Goal: Task Accomplishment & Management: Use online tool/utility

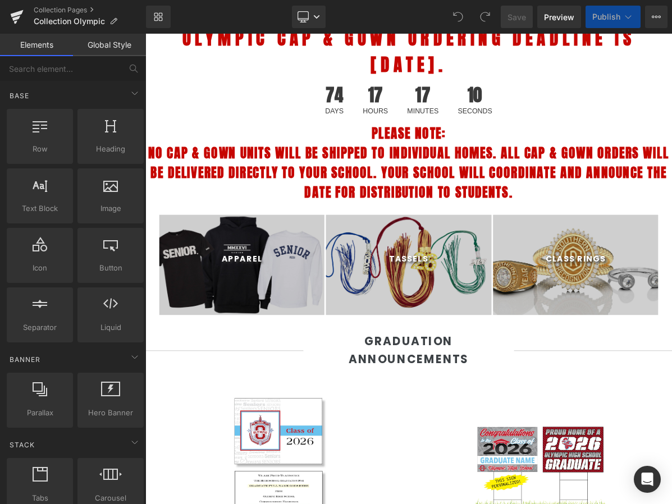
select select "L"
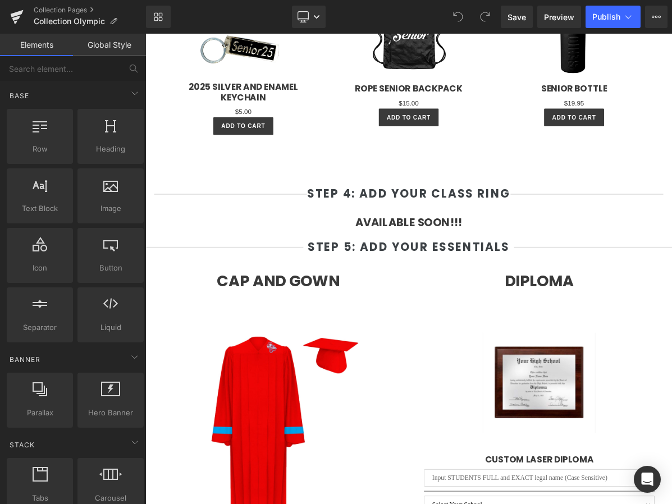
scroll to position [2318, 0]
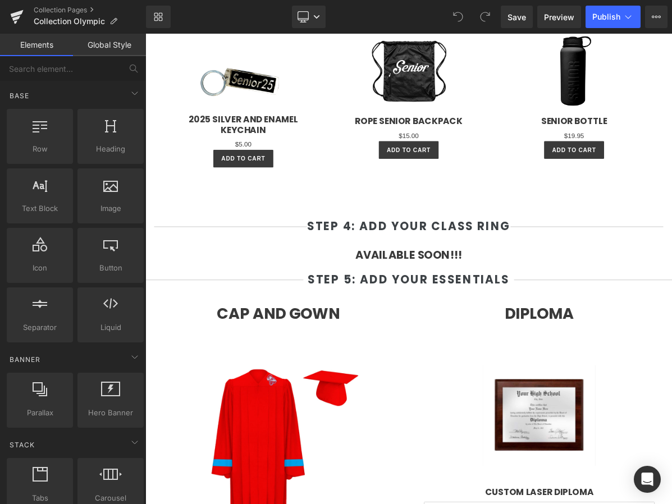
click at [452, 316] on div "Available Soon!!! Heading" at bounding box center [485, 320] width 640 height 17
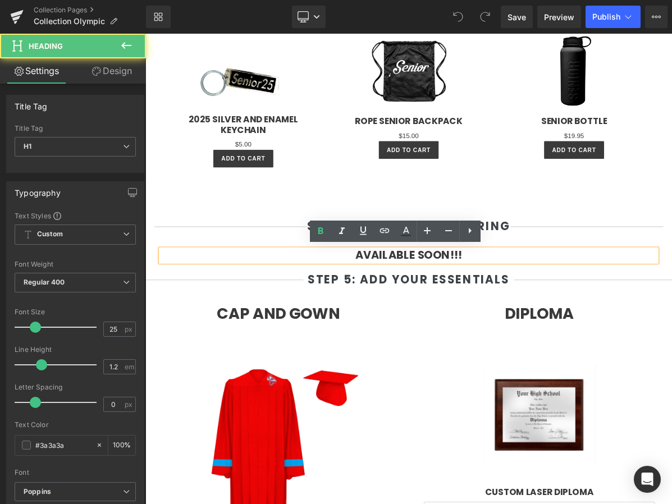
click at [544, 326] on strong "Available Soon!!!" at bounding box center [485, 320] width 137 height 20
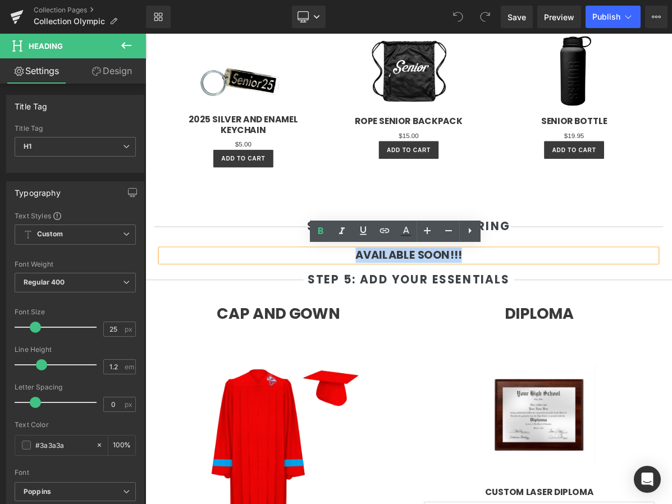
drag, startPoint x: 574, startPoint y: 322, endPoint x: 394, endPoint y: 317, distance: 180.3
click at [394, 317] on h1 "Available Soon!!!" at bounding box center [485, 320] width 640 height 17
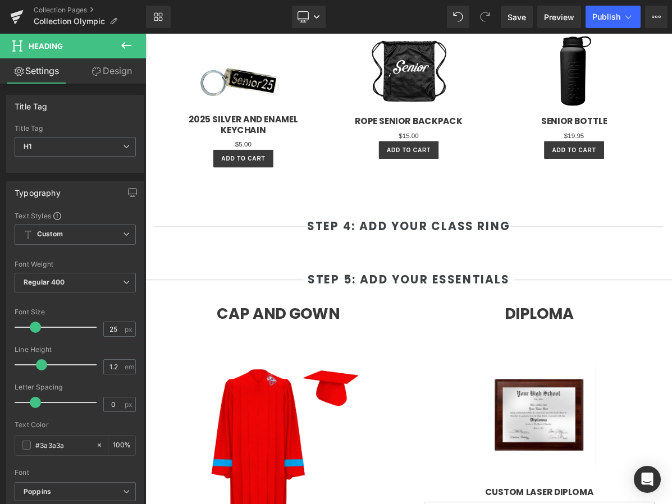
click at [131, 51] on icon at bounding box center [126, 45] width 13 height 13
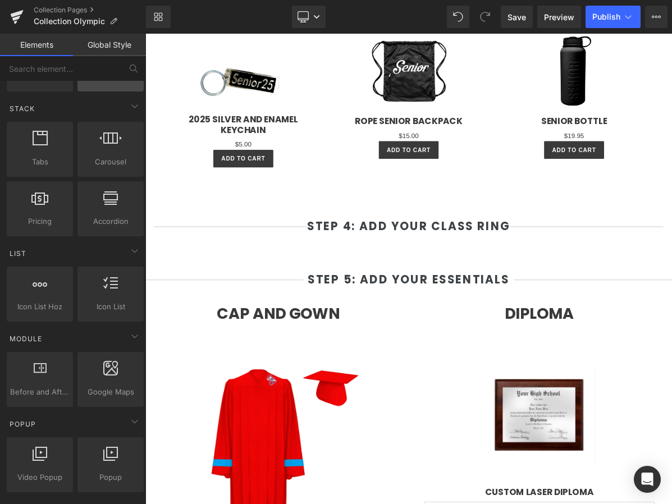
scroll to position [345, 0]
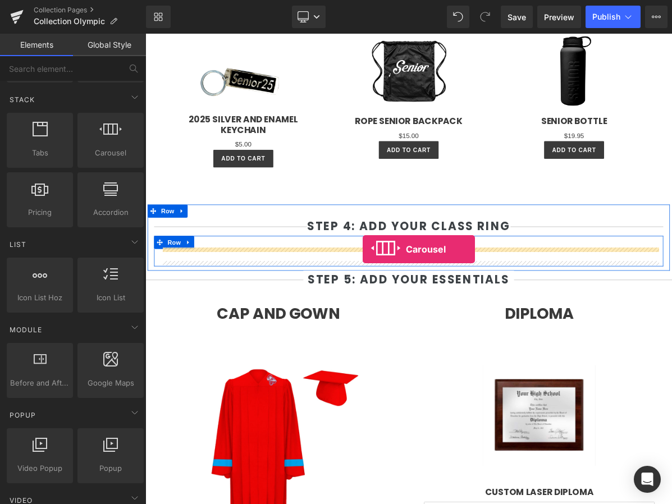
drag, startPoint x: 257, startPoint y: 169, endPoint x: 426, endPoint y: 312, distance: 221.1
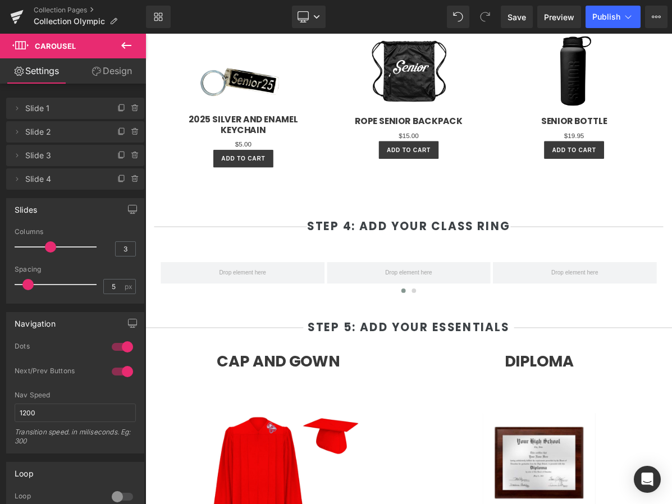
click at [130, 43] on icon at bounding box center [126, 45] width 13 height 13
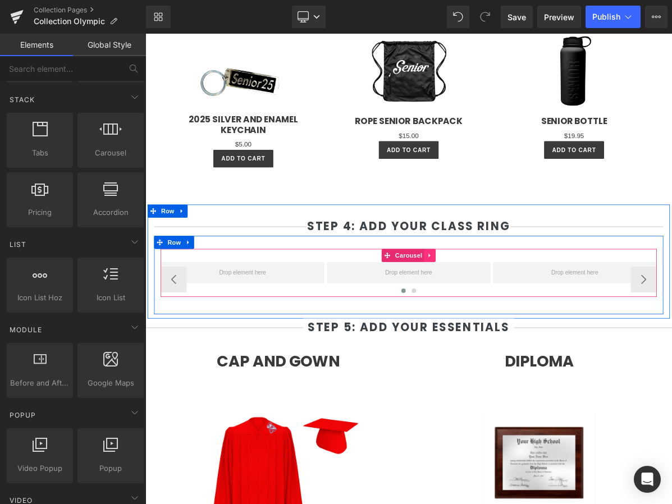
click at [513, 322] on icon at bounding box center [513, 320] width 8 height 8
click at [515, 323] on link at bounding box center [520, 320] width 15 height 17
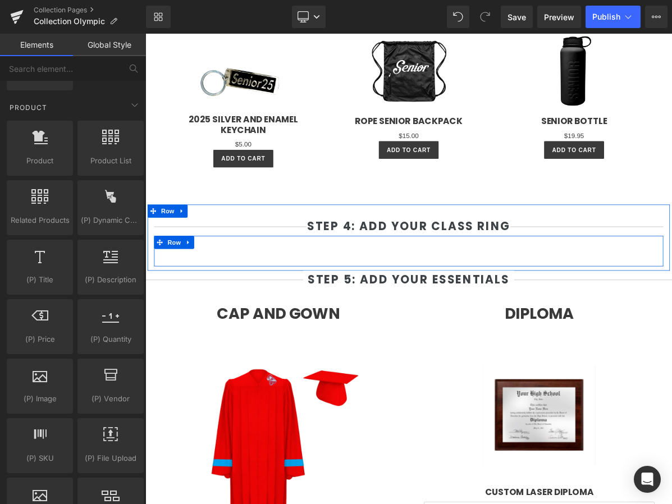
scroll to position [880, 0]
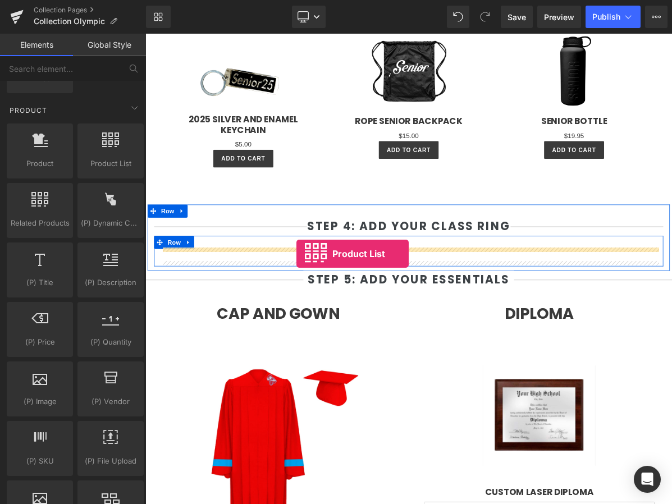
drag, startPoint x: 259, startPoint y: 178, endPoint x: 340, endPoint y: 318, distance: 161.8
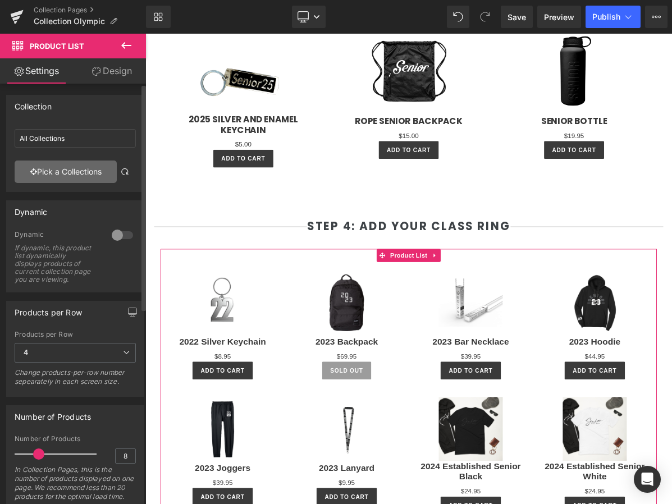
click at [64, 175] on link "Pick a Collections" at bounding box center [66, 172] width 102 height 22
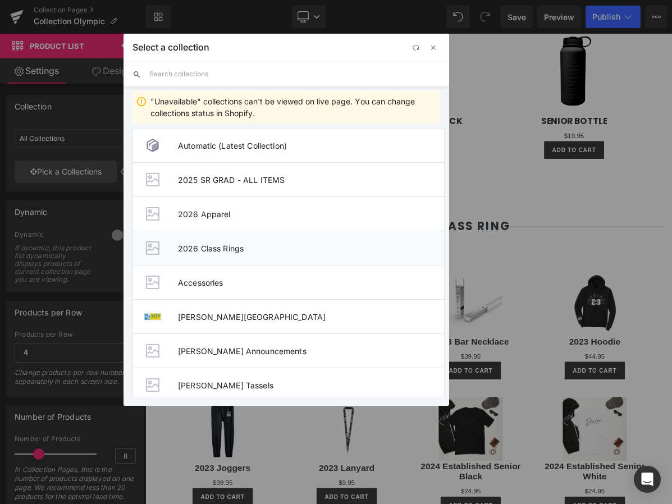
click at [261, 250] on span "2026 Class Rings" at bounding box center [311, 249] width 266 height 10
type input "2026 Class Rings"
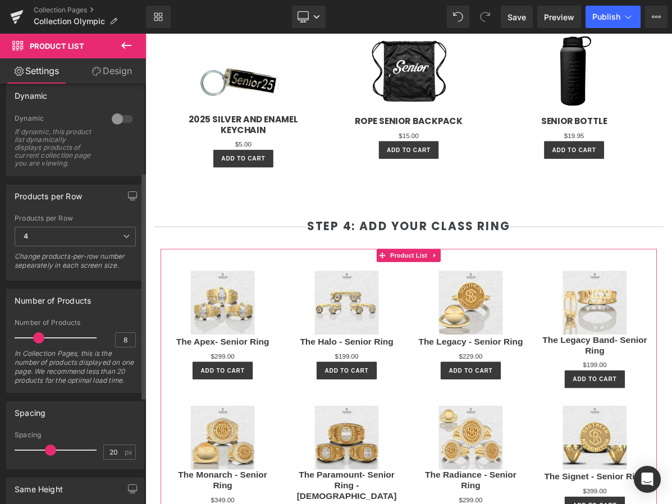
scroll to position [194, 0]
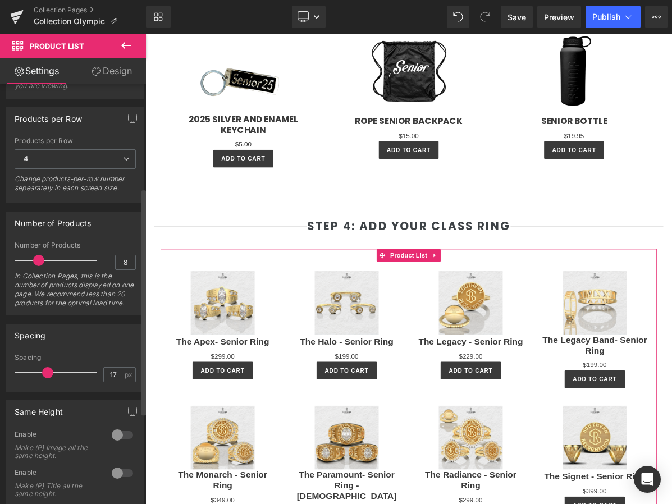
click at [43, 378] on span at bounding box center [47, 372] width 11 height 11
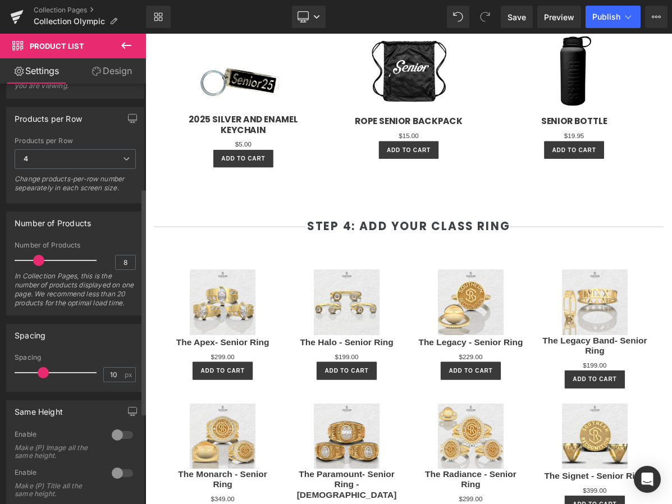
type input "9"
drag, startPoint x: 45, startPoint y: 391, endPoint x: 34, endPoint y: 391, distance: 11.2
click at [38, 378] on span at bounding box center [43, 372] width 11 height 11
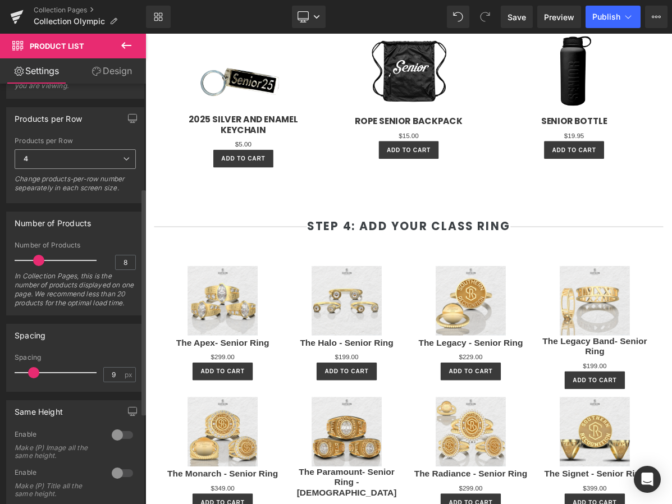
click at [89, 163] on span "4" at bounding box center [75, 159] width 121 height 20
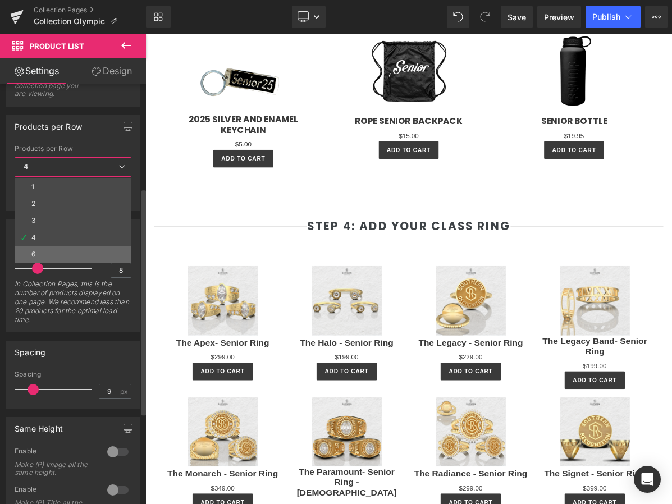
click at [70, 250] on li "6" at bounding box center [73, 254] width 117 height 17
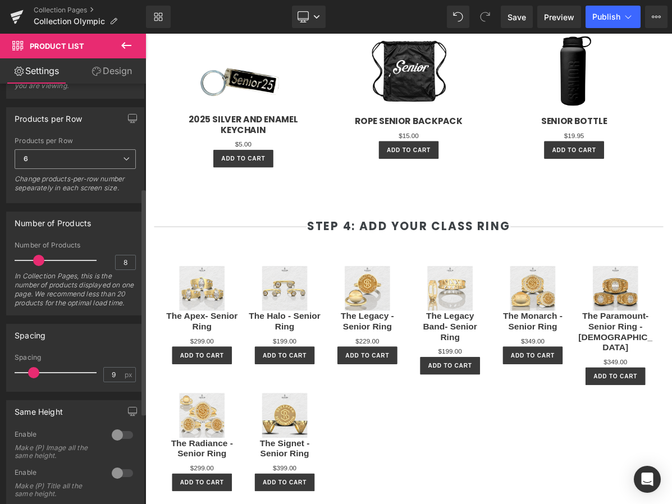
click at [60, 169] on span "6" at bounding box center [75, 159] width 121 height 20
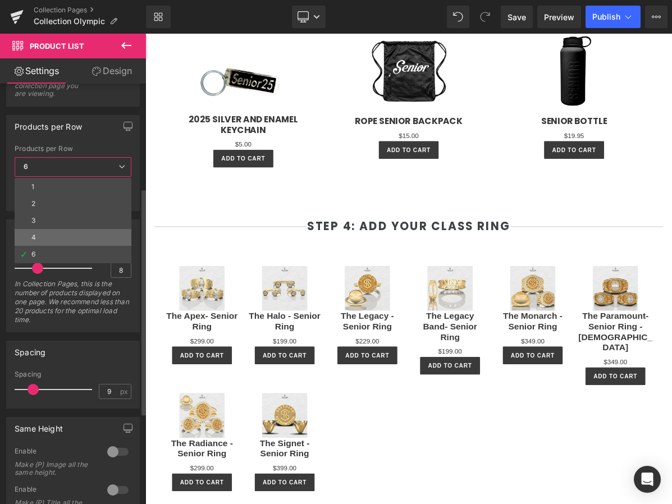
click at [52, 232] on li "4" at bounding box center [73, 237] width 117 height 17
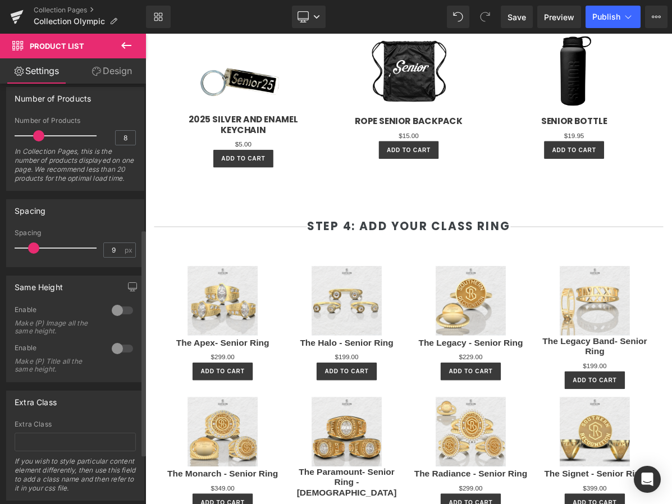
scroll to position [359, 0]
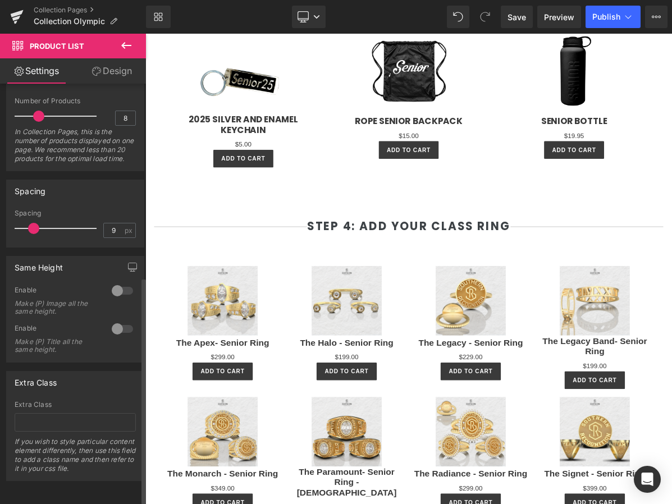
click at [112, 287] on div at bounding box center [122, 291] width 27 height 18
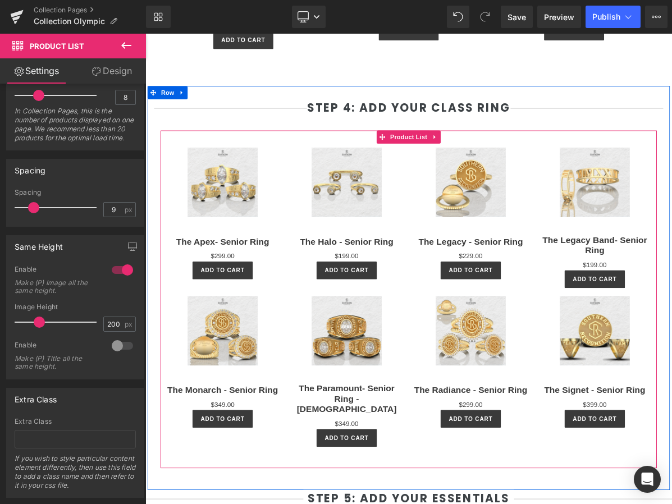
scroll to position [2475, 0]
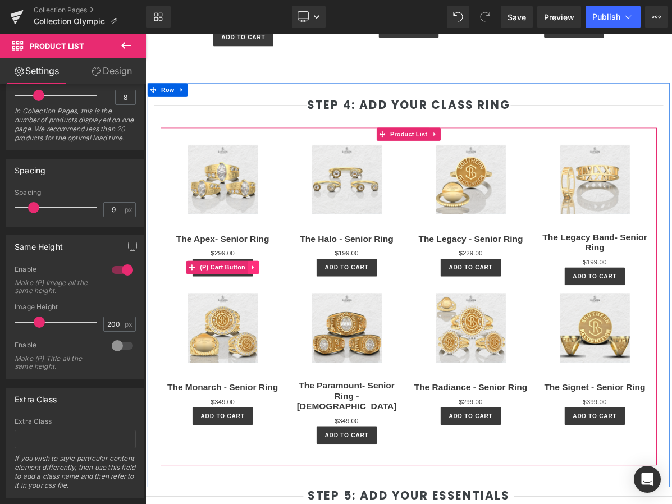
click at [287, 335] on icon at bounding box center [285, 335] width 8 height 8
click at [288, 335] on icon at bounding box center [292, 335] width 8 height 8
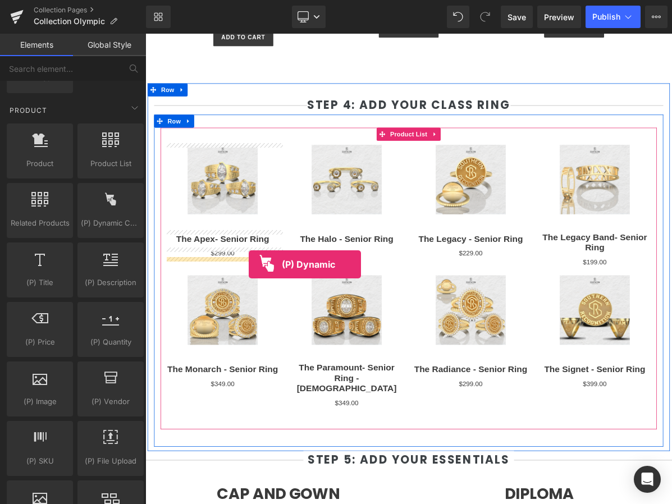
drag, startPoint x: 250, startPoint y: 249, endPoint x: 276, endPoint y: 329, distance: 84.0
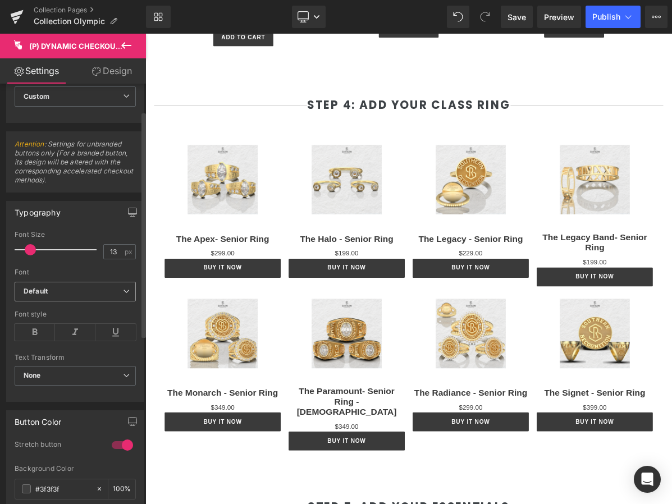
scroll to position [0, 0]
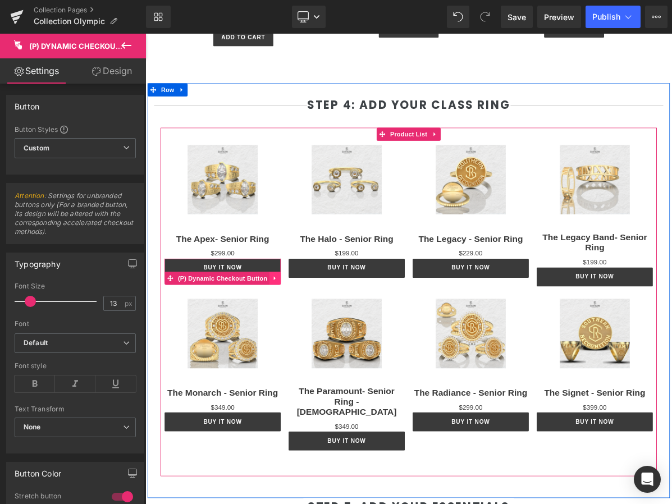
click at [311, 349] on icon at bounding box center [312, 348] width 2 height 5
click at [321, 348] on icon at bounding box center [320, 349] width 8 height 8
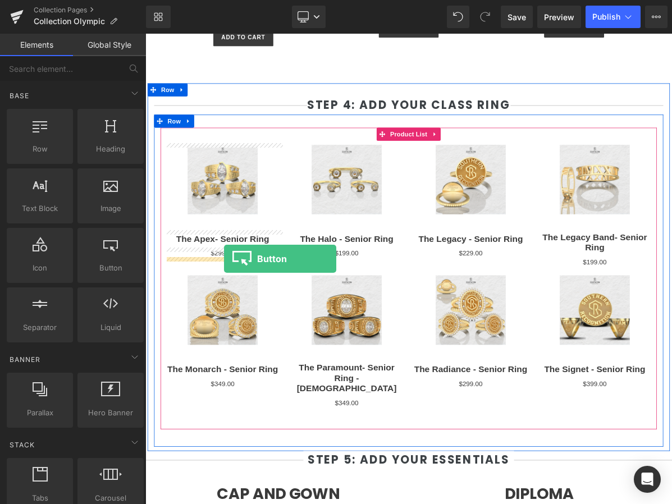
drag, startPoint x: 259, startPoint y: 289, endPoint x: 244, endPoint y: 324, distance: 38.0
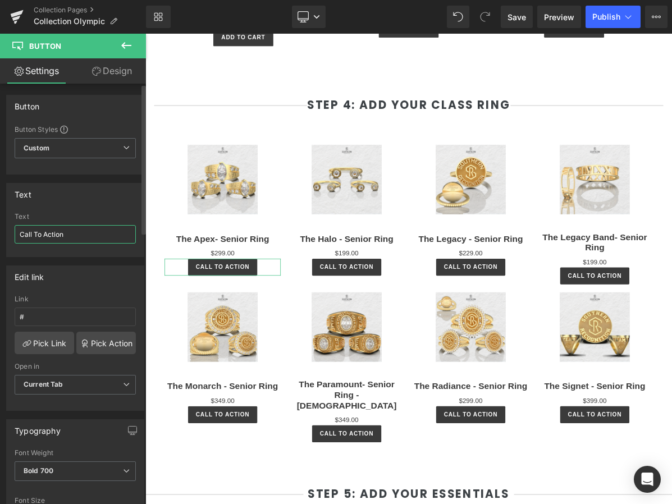
click at [79, 240] on input "Call To Action" at bounding box center [75, 234] width 121 height 19
type input "Customize Here"
click at [49, 387] on b "Current Tab" at bounding box center [44, 384] width 40 height 8
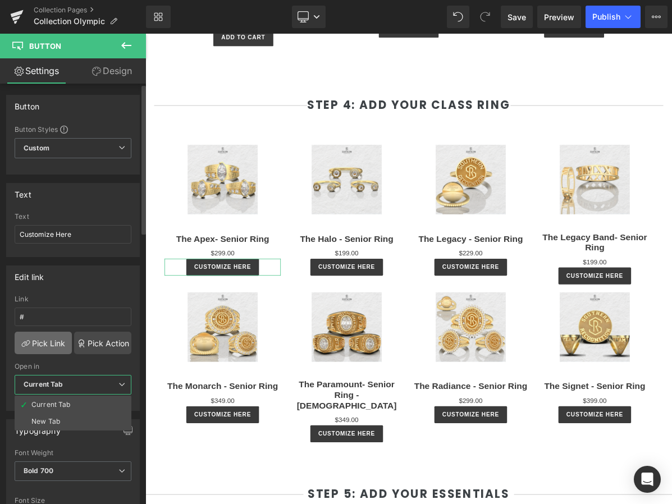
click at [44, 344] on link "Pick Link" at bounding box center [43, 343] width 57 height 22
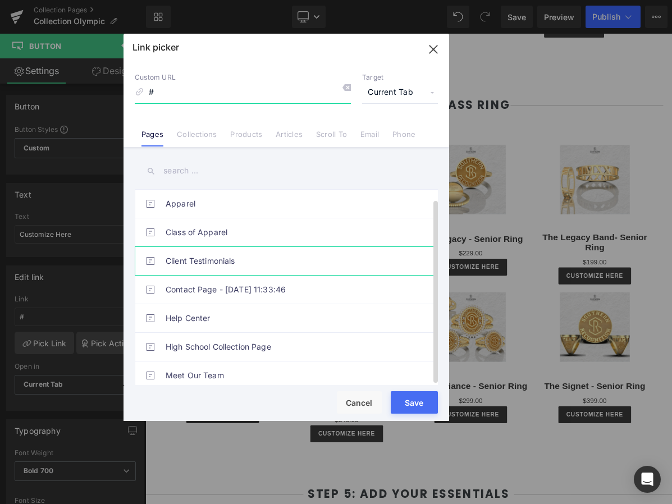
scroll to position [10, 0]
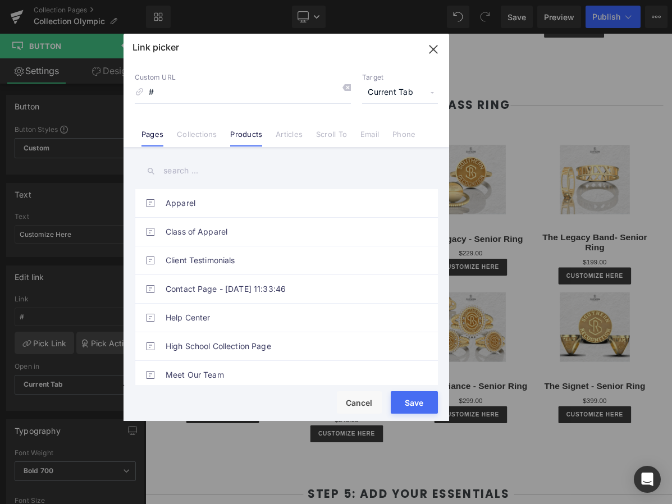
click at [248, 136] on link "Products" at bounding box center [246, 138] width 32 height 17
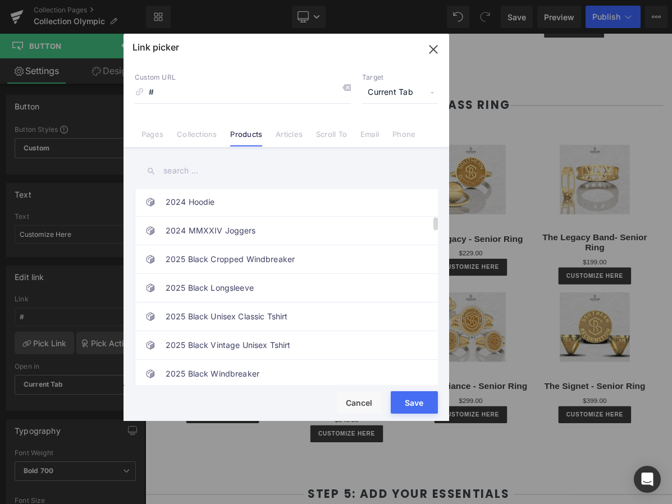
scroll to position [441, 0]
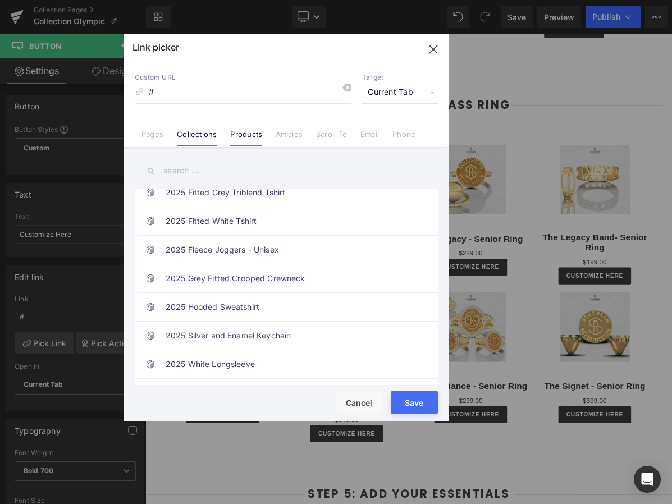
click at [207, 135] on link "Collections" at bounding box center [197, 138] width 40 height 17
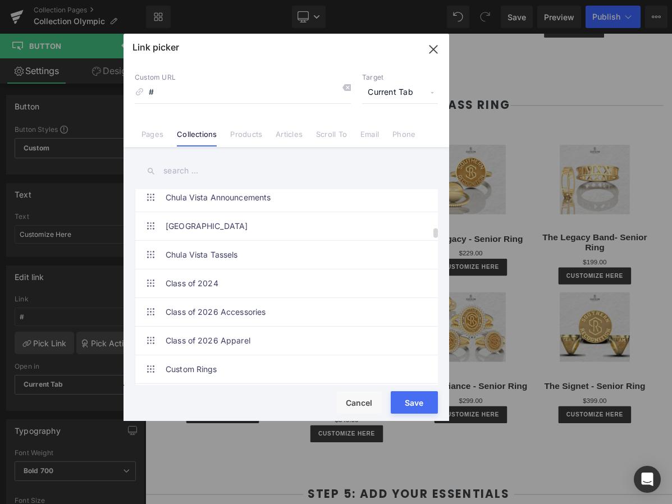
scroll to position [1116, 0]
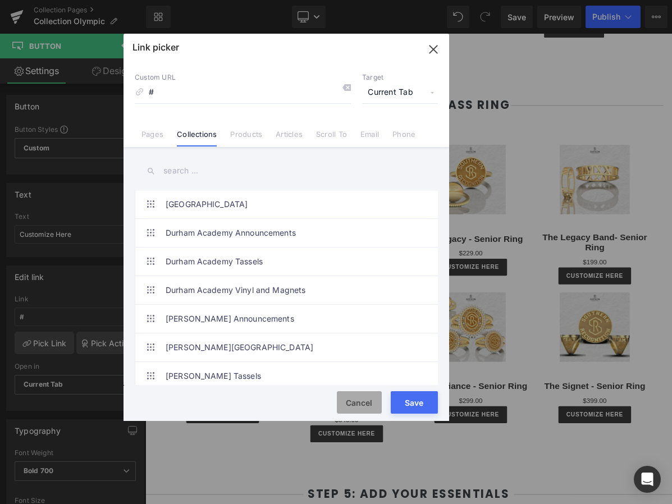
click at [369, 406] on button "Cancel" at bounding box center [359, 402] width 45 height 22
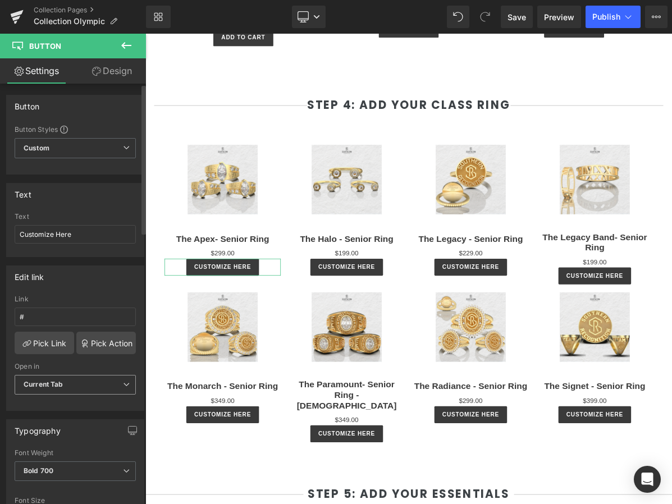
click at [75, 385] on span "Current Tab" at bounding box center [75, 385] width 121 height 20
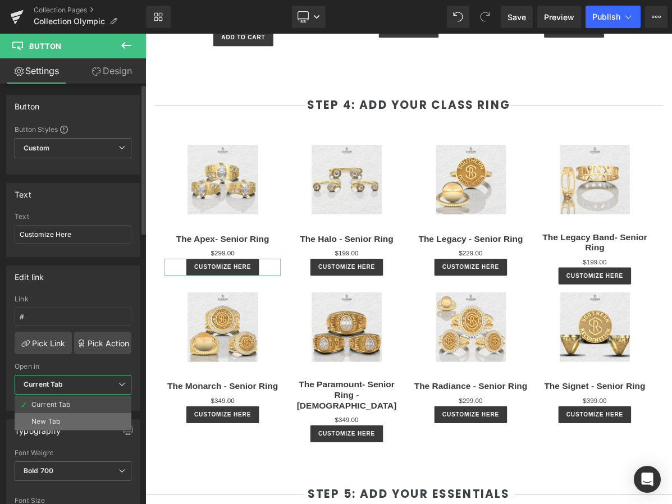
click at [70, 421] on li "New Tab" at bounding box center [73, 421] width 117 height 17
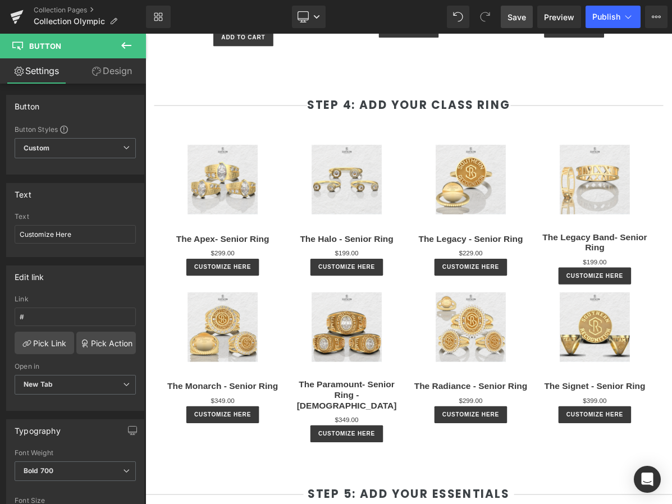
click at [524, 16] on span "Save" at bounding box center [516, 17] width 19 height 12
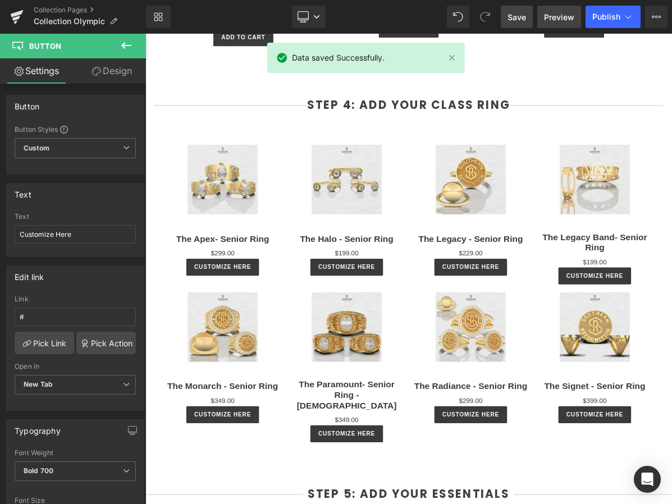
click at [556, 24] on link "Preview" at bounding box center [559, 17] width 44 height 22
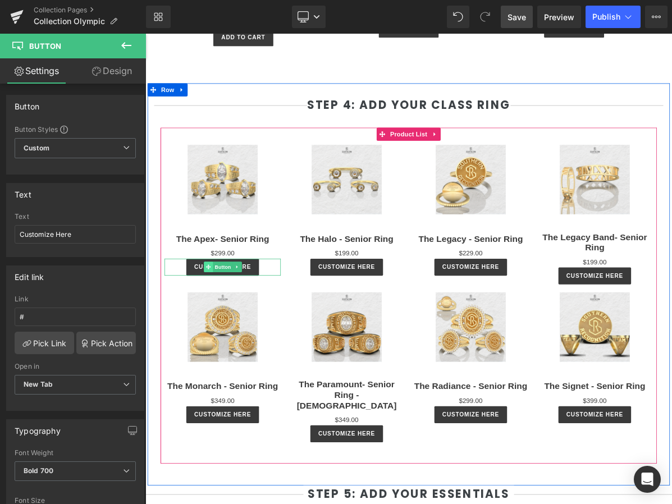
click at [230, 334] on span at bounding box center [227, 334] width 12 height 13
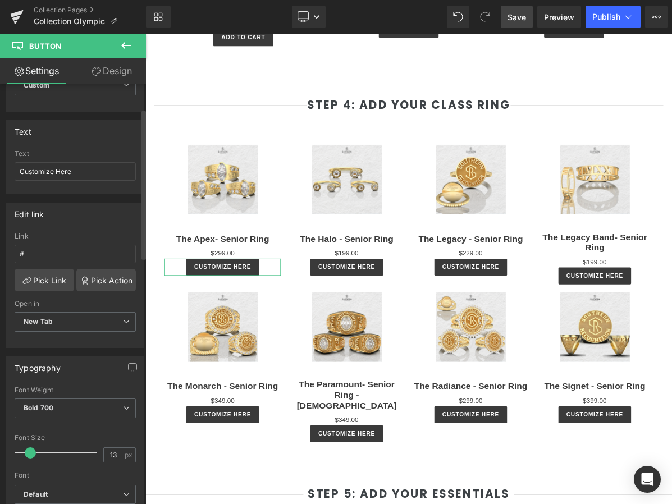
scroll to position [71, 0]
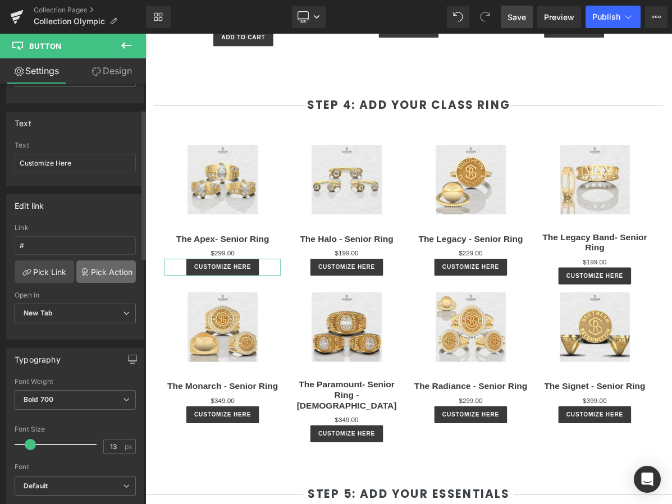
click at [89, 271] on link "Pick Action" at bounding box center [106, 271] width 60 height 22
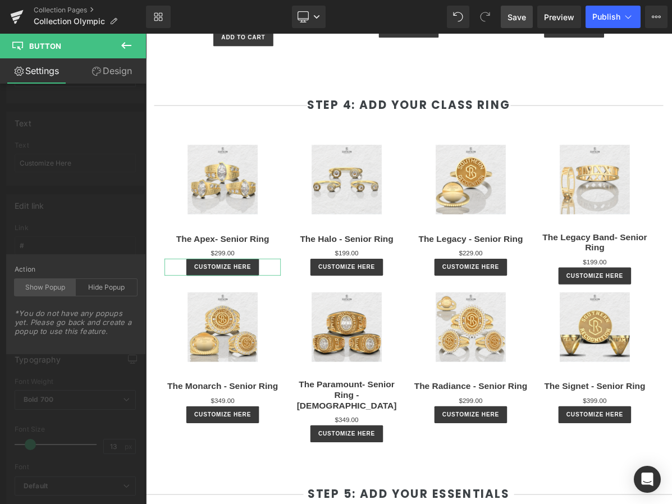
click at [44, 291] on div "Show Popup" at bounding box center [45, 287] width 61 height 17
click at [98, 284] on div "Hide Popup" at bounding box center [106, 287] width 61 height 17
click at [84, 235] on div "Edit link # Link # Pick Link Pick Action Current Tab New Tab Open in New Tab Cu…" at bounding box center [75, 263] width 151 height 154
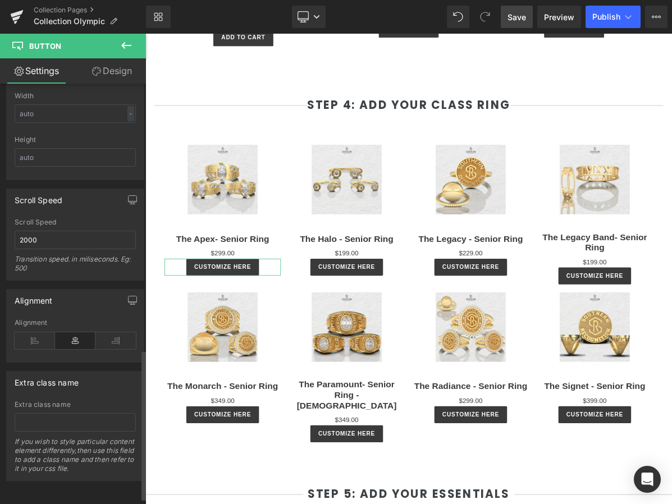
scroll to position [761, 0]
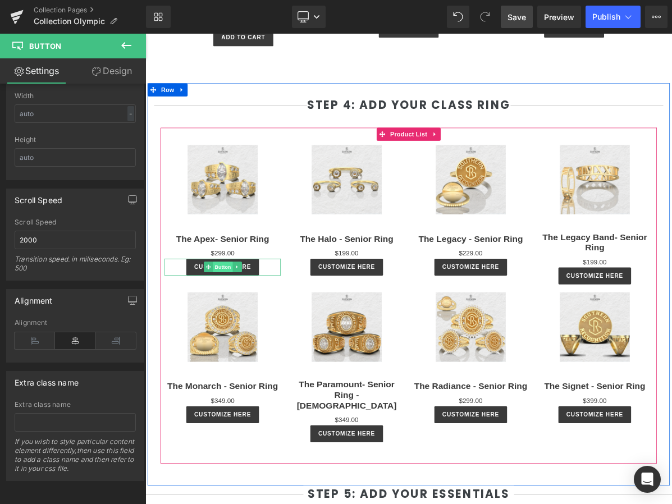
click at [253, 331] on span "Button" at bounding box center [245, 334] width 26 height 13
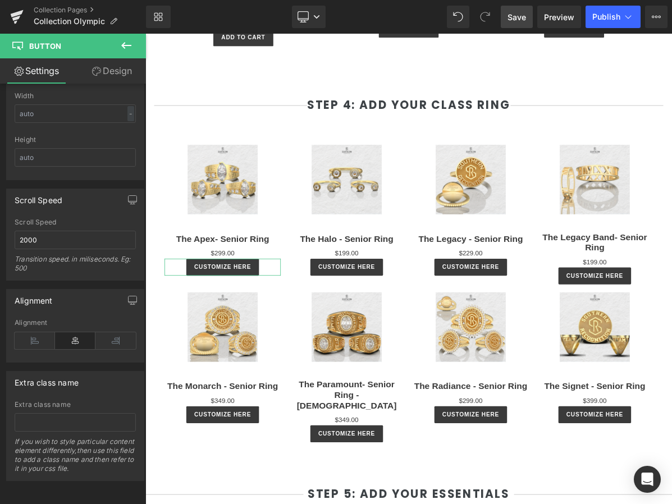
click at [100, 77] on link "Design" at bounding box center [111, 70] width 73 height 25
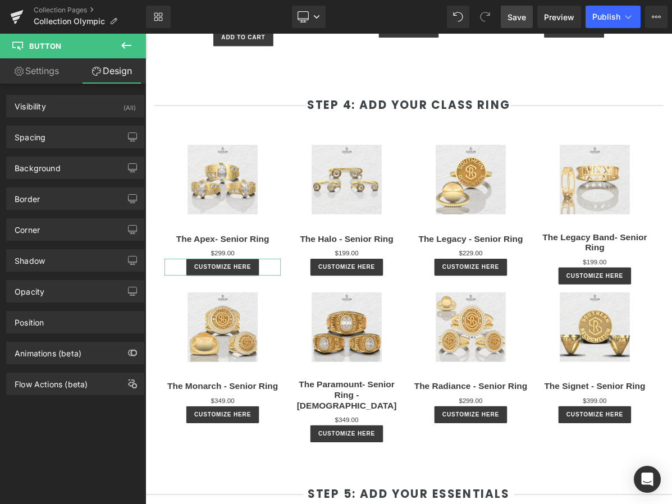
click at [53, 78] on link "Settings" at bounding box center [36, 70] width 73 height 25
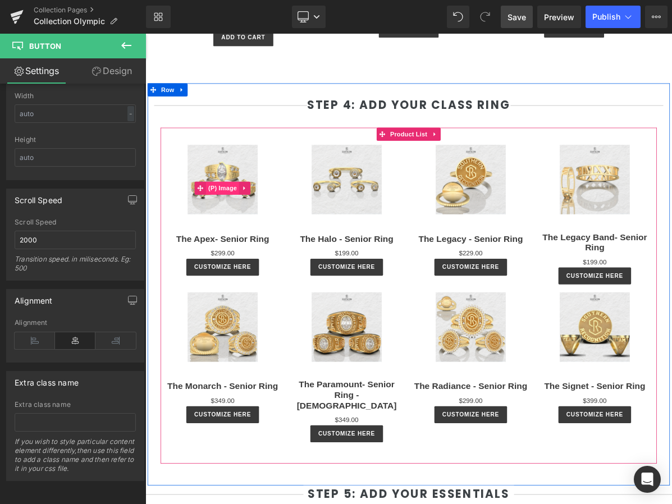
click at [251, 232] on span "(P) Image" at bounding box center [245, 233] width 43 height 17
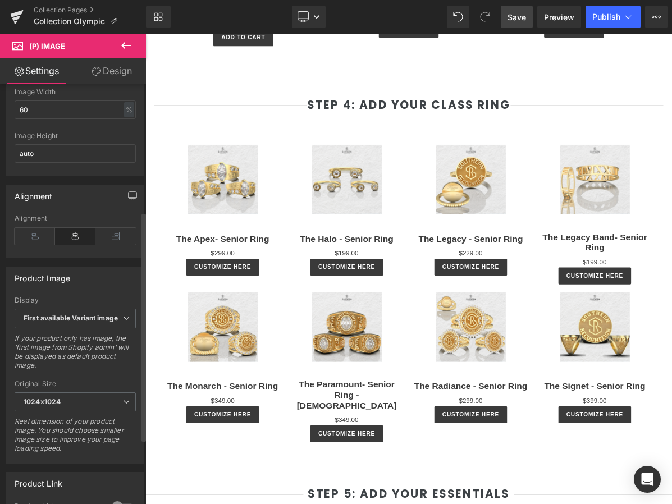
scroll to position [437, 0]
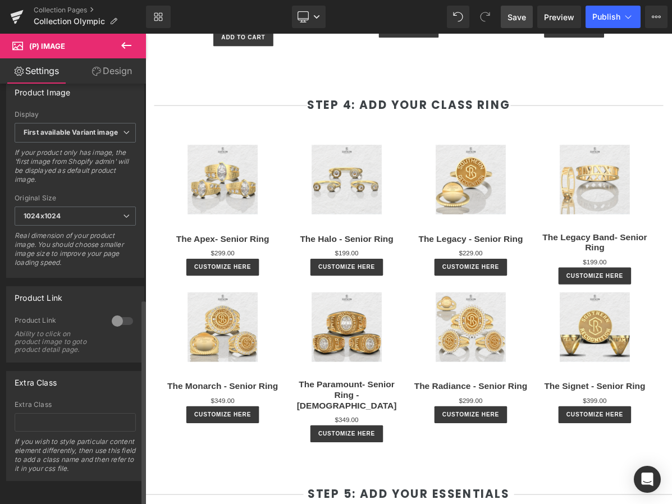
click at [115, 315] on div at bounding box center [122, 321] width 27 height 18
click at [513, 22] on link "Save" at bounding box center [517, 17] width 32 height 22
click at [564, 11] on span "Preview" at bounding box center [559, 17] width 30 height 12
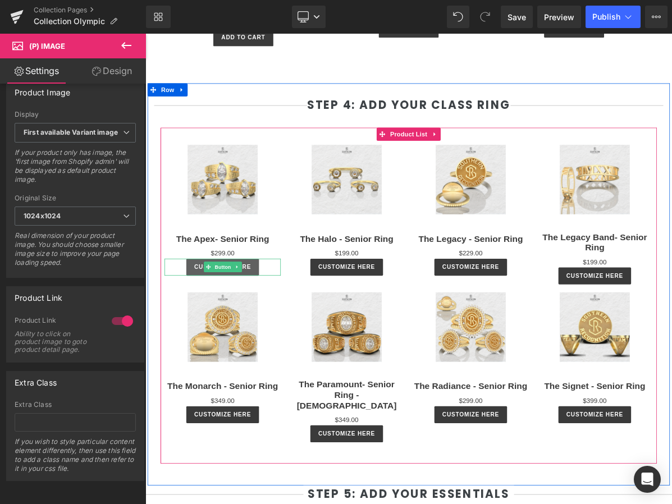
click at [284, 331] on link "Customize Here" at bounding box center [245, 335] width 94 height 22
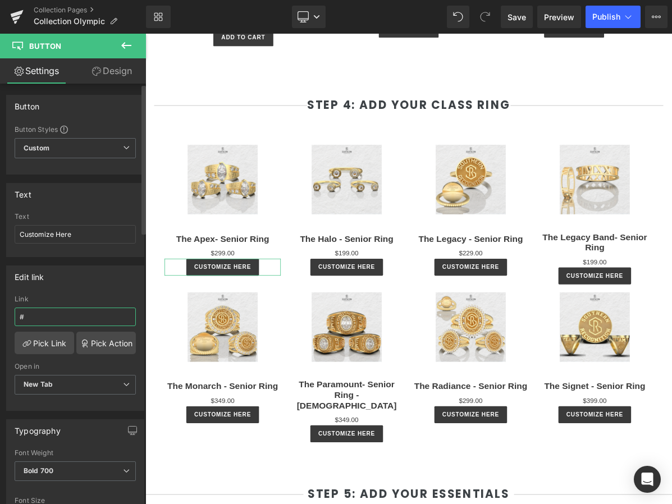
click at [27, 313] on input "#" at bounding box center [75, 317] width 121 height 19
click at [54, 344] on link "Pick Link" at bounding box center [45, 343] width 60 height 22
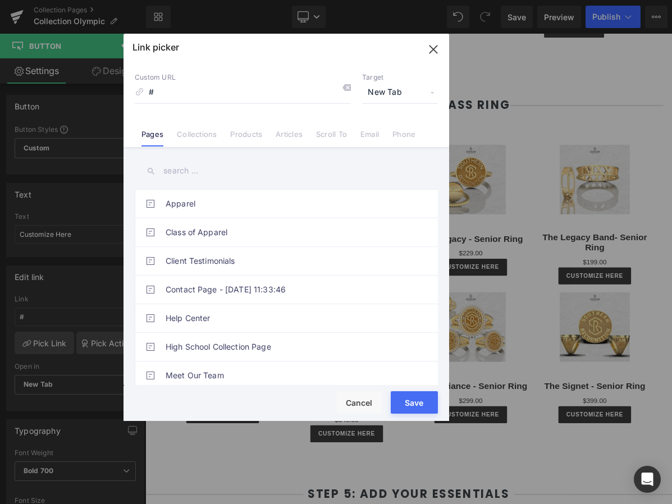
click at [397, 94] on span "New Tab" at bounding box center [400, 92] width 76 height 21
click at [211, 132] on link "Collections" at bounding box center [197, 138] width 40 height 17
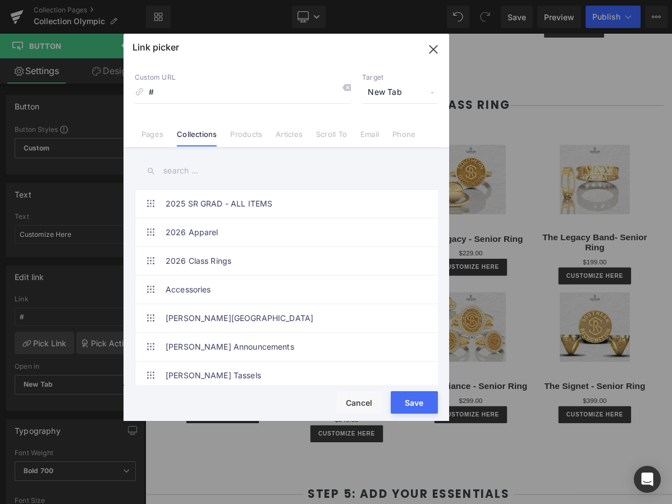
click at [192, 177] on input "text" at bounding box center [286, 170] width 303 height 25
click at [189, 260] on link "2026 Class Rings" at bounding box center [289, 261] width 247 height 28
type input "/collections/2026-class-rings"
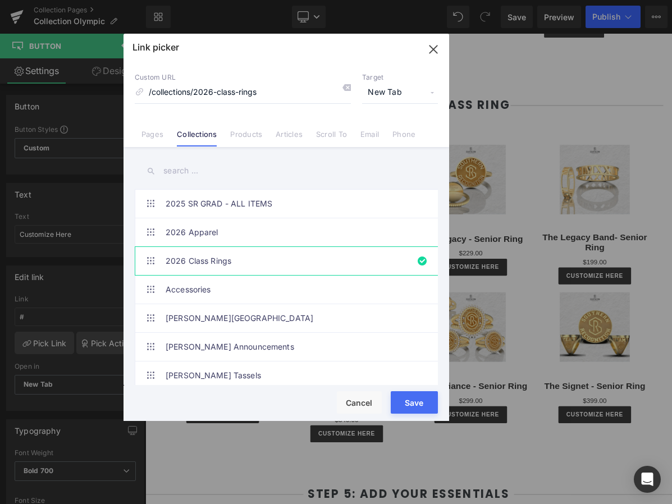
click at [417, 406] on button "Save" at bounding box center [414, 402] width 47 height 22
type input "/collections/2026-class-rings"
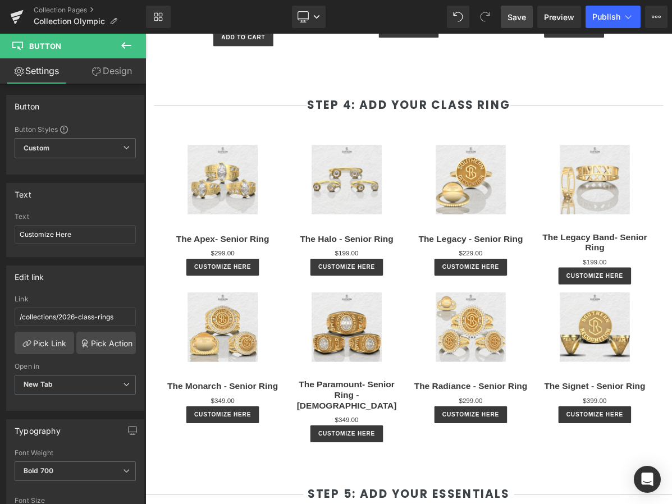
click at [522, 13] on span "Save" at bounding box center [516, 17] width 19 height 12
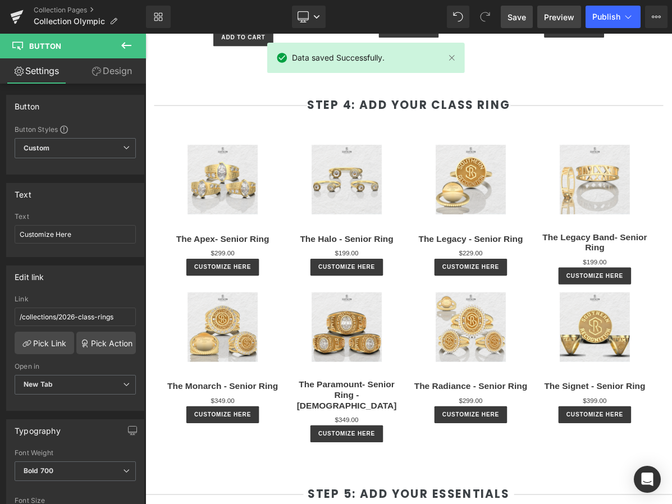
click at [550, 12] on span "Preview" at bounding box center [559, 17] width 30 height 12
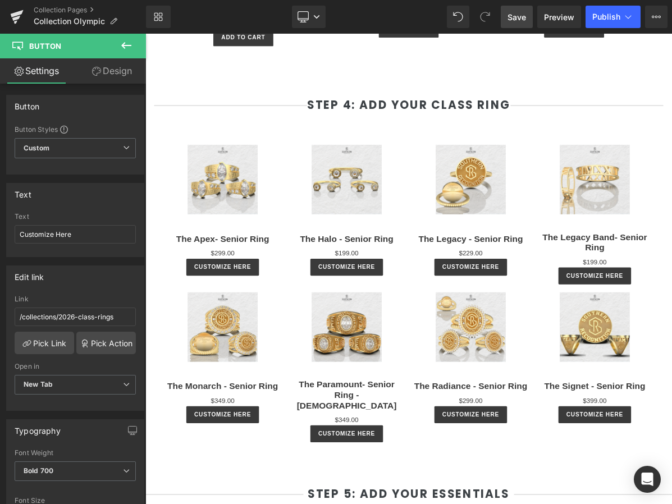
click at [518, 15] on span "Save" at bounding box center [516, 17] width 19 height 12
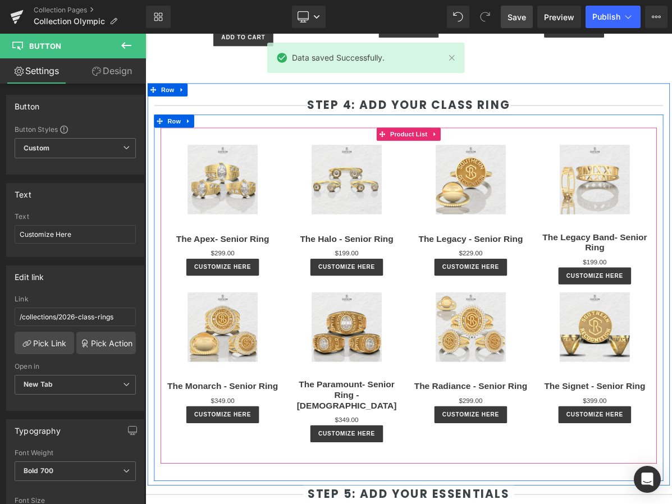
click at [323, 208] on div "Sale Off (P) Image The Apex- Senior Ring (P) Title $0 $299.00 (P) Price Customi…" at bounding box center [245, 261] width 160 height 179
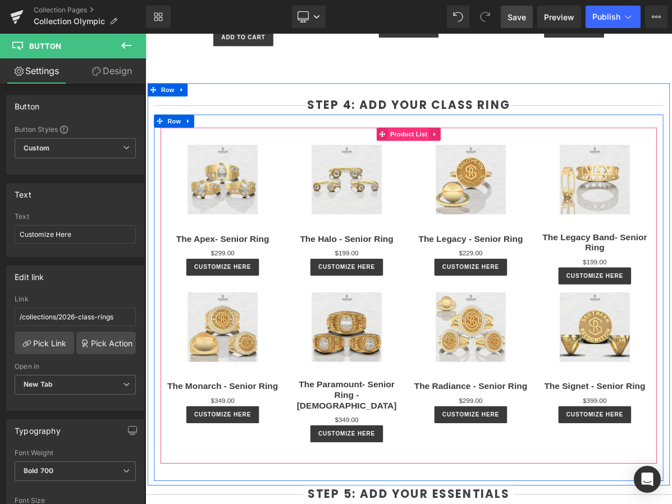
click at [468, 164] on span "Product List" at bounding box center [484, 163] width 53 height 17
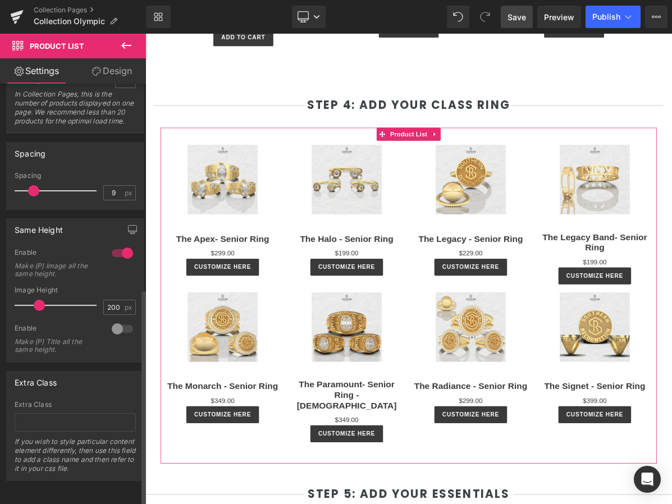
scroll to position [399, 0]
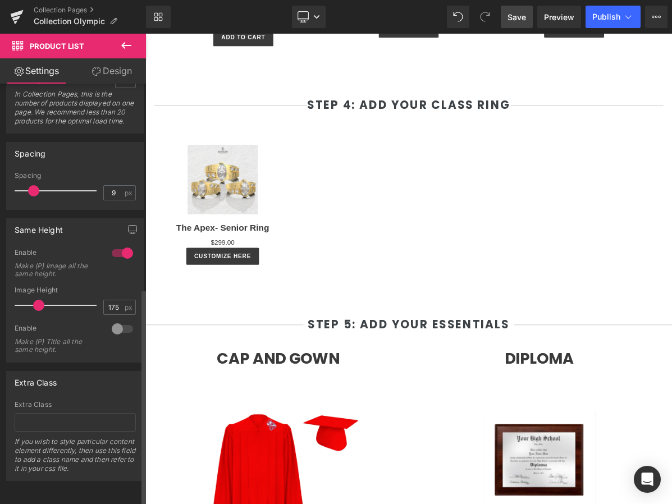
drag, startPoint x: 36, startPoint y: 302, endPoint x: 21, endPoint y: 302, distance: 15.2
click at [33, 302] on span at bounding box center [38, 305] width 11 height 11
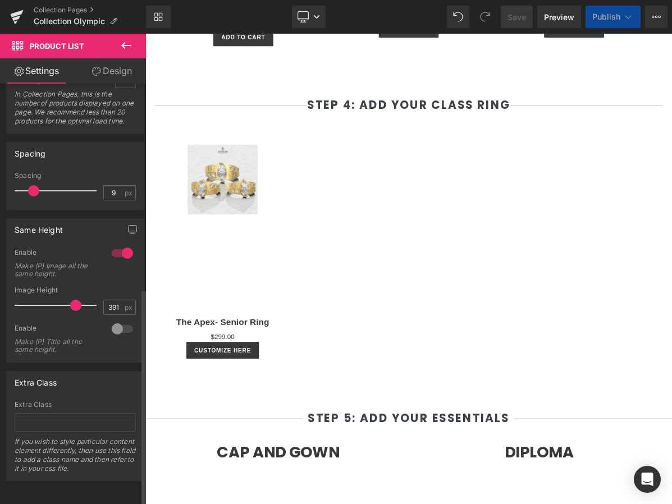
type input "388"
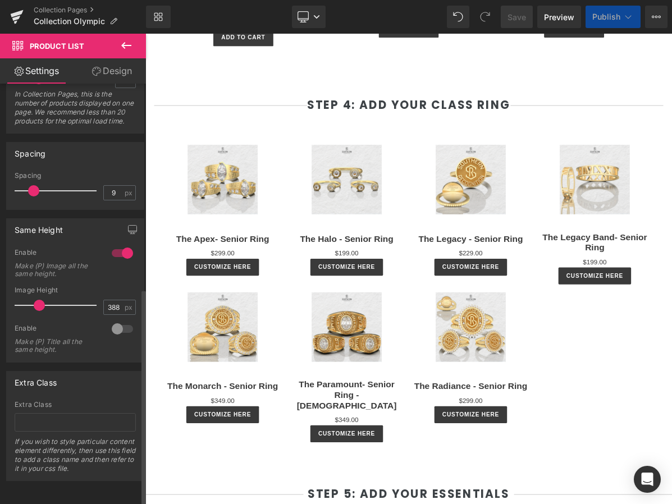
drag, startPoint x: 25, startPoint y: 299, endPoint x: 40, endPoint y: 303, distance: 15.5
click at [40, 303] on span at bounding box center [39, 305] width 11 height 11
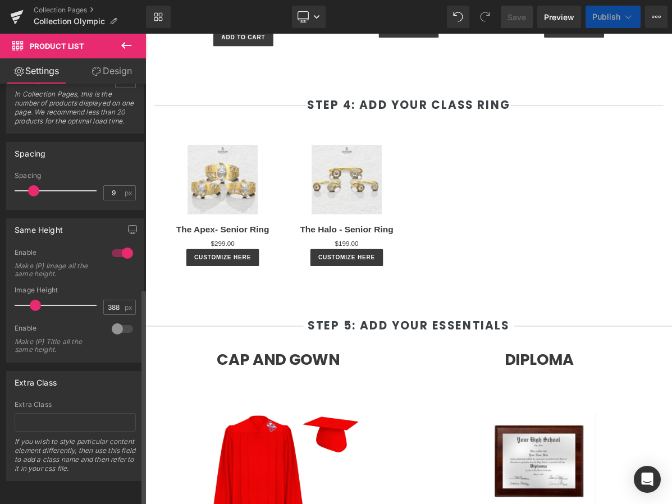
click at [36, 303] on span at bounding box center [35, 305] width 11 height 11
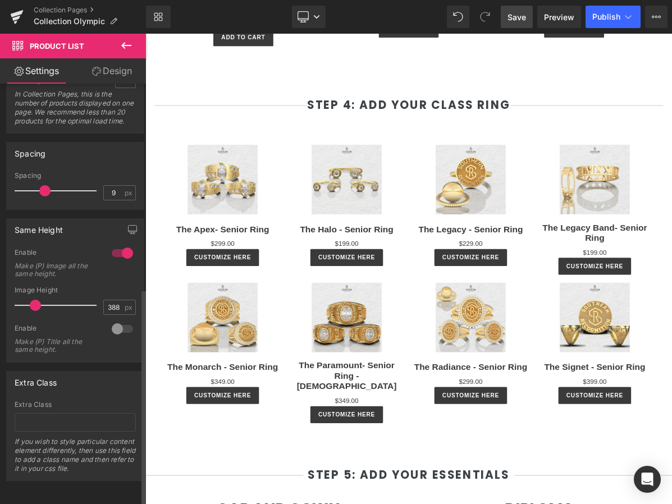
drag, startPoint x: 36, startPoint y: 186, endPoint x: 47, endPoint y: 186, distance: 10.1
click at [47, 186] on span at bounding box center [44, 190] width 11 height 11
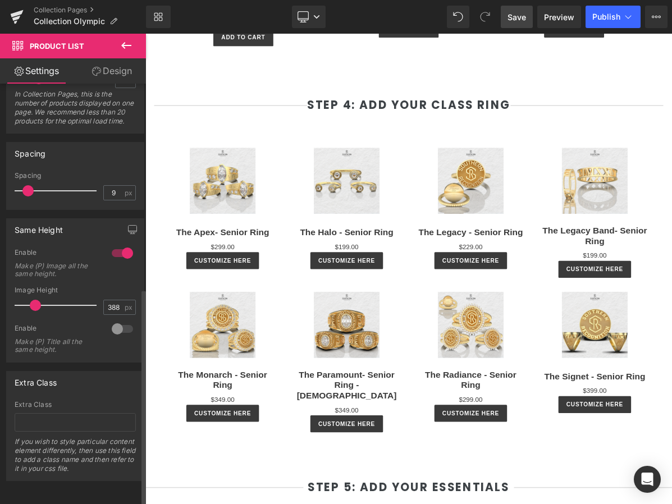
drag, startPoint x: 47, startPoint y: 187, endPoint x: 31, endPoint y: 186, distance: 15.2
click at [31, 186] on span at bounding box center [27, 190] width 11 height 11
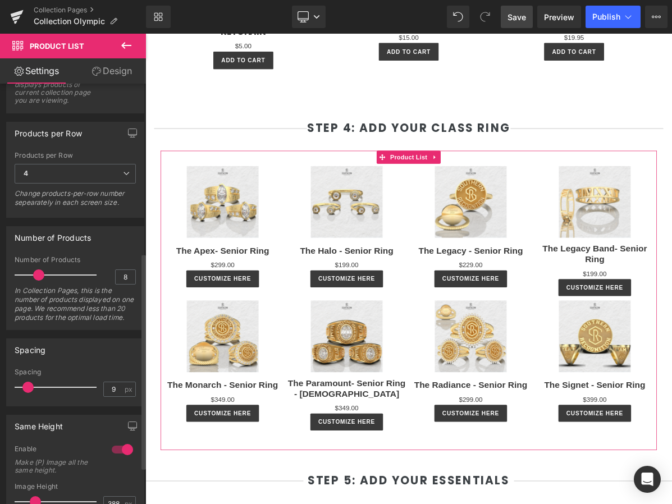
scroll to position [164, 0]
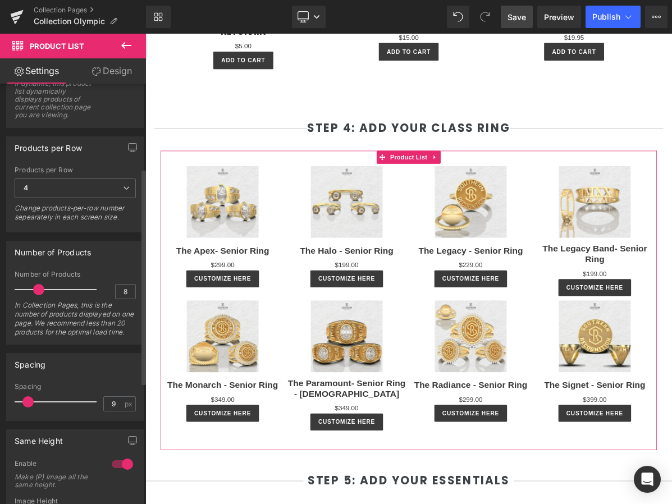
click at [56, 198] on span "4" at bounding box center [75, 189] width 121 height 20
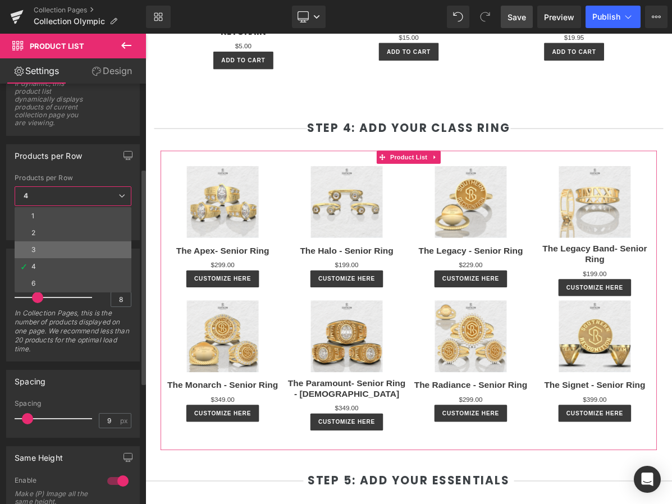
click at [54, 244] on li "3" at bounding box center [73, 249] width 117 height 17
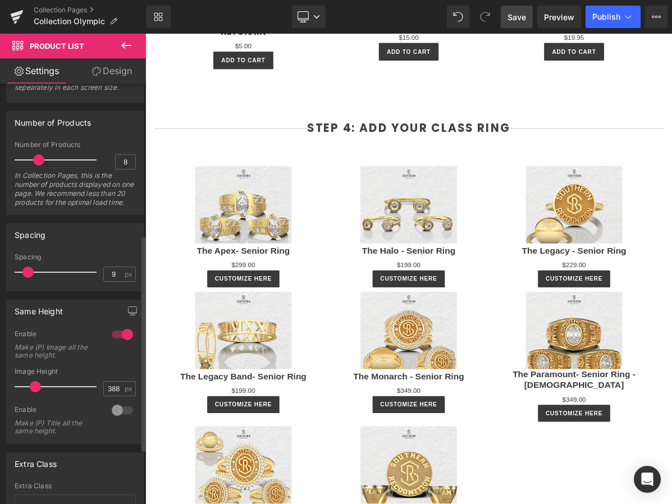
scroll to position [307, 0]
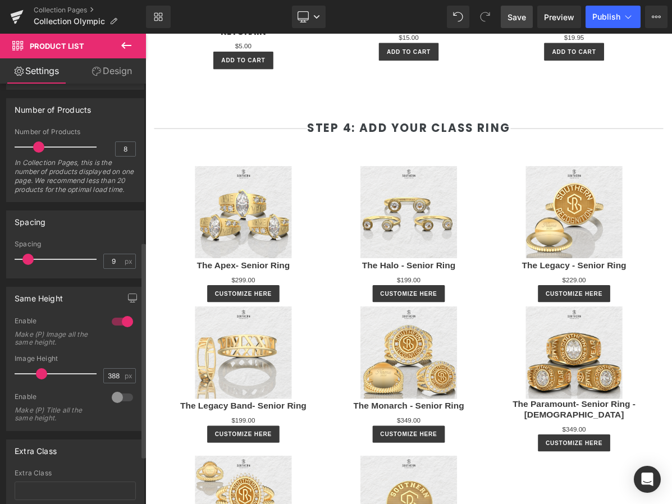
drag, startPoint x: 34, startPoint y: 388, endPoint x: 40, endPoint y: 389, distance: 6.2
click at [40, 379] on span at bounding box center [41, 373] width 11 height 11
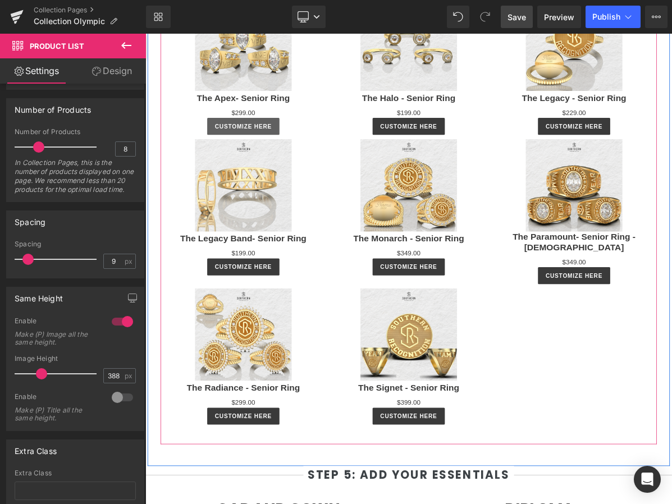
scroll to position [2653, 0]
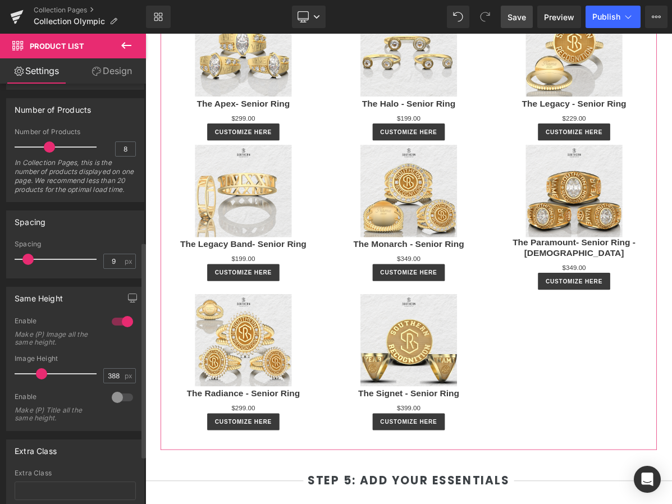
drag, startPoint x: 38, startPoint y: 156, endPoint x: 48, endPoint y: 157, distance: 10.7
click at [48, 153] on span at bounding box center [49, 146] width 11 height 11
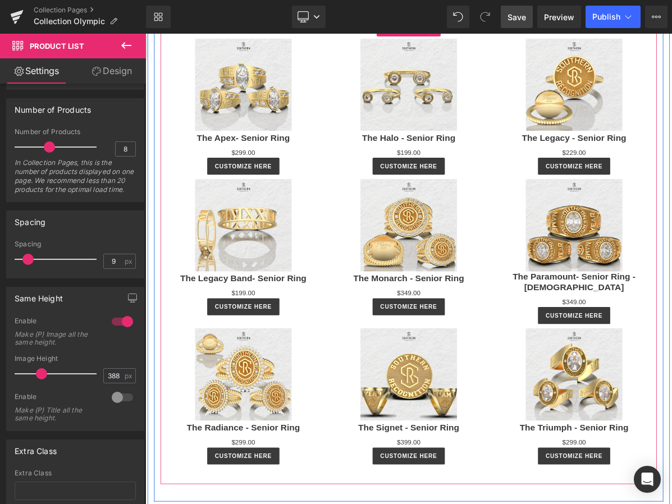
scroll to position [2607, 0]
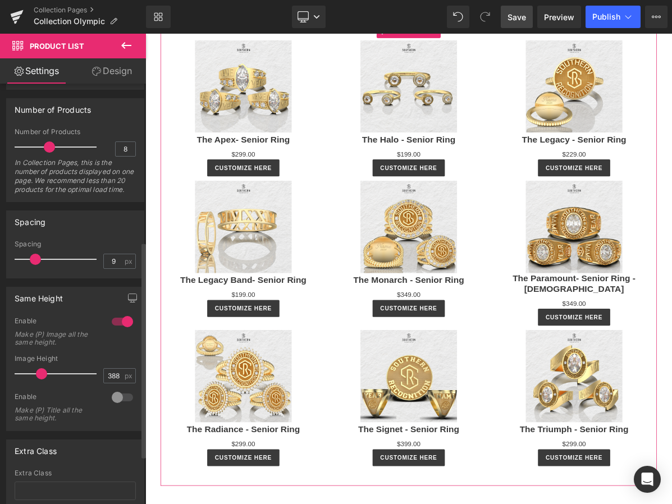
drag, startPoint x: 27, startPoint y: 278, endPoint x: 34, endPoint y: 278, distance: 6.8
click at [34, 265] on span at bounding box center [35, 259] width 11 height 11
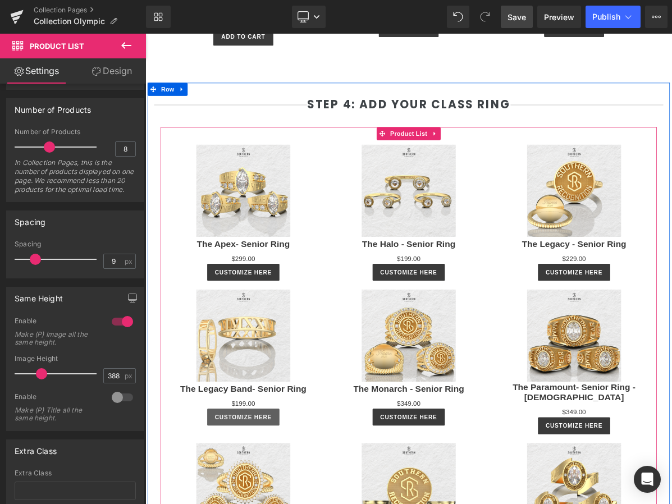
scroll to position [2438, 0]
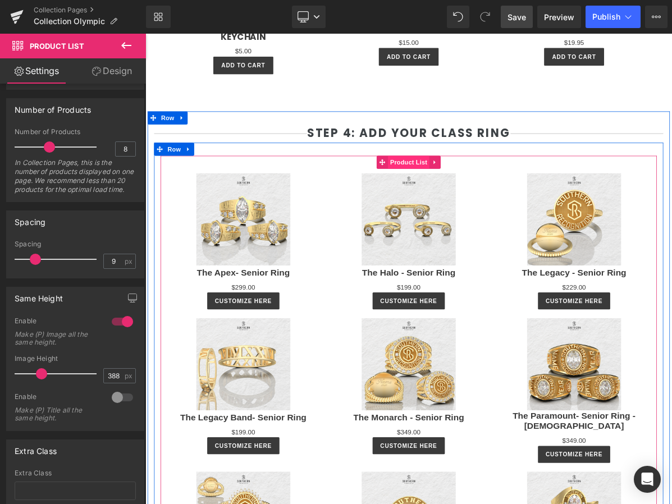
click at [495, 200] on span "Product List" at bounding box center [484, 199] width 53 height 17
click at [520, 202] on icon at bounding box center [519, 200] width 8 height 8
click at [493, 199] on icon at bounding box center [497, 200] width 8 height 8
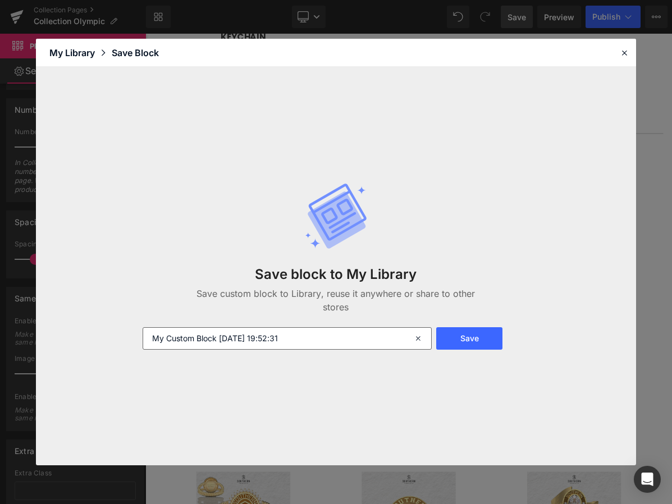
click at [323, 330] on input "My Custom Block 2025-10-01 19:52:31" at bounding box center [287, 338] width 289 height 22
click at [304, 344] on input "My Custom Block 2025-10-01 19:52:31" at bounding box center [287, 338] width 289 height 22
type input "2026 Class Rings"
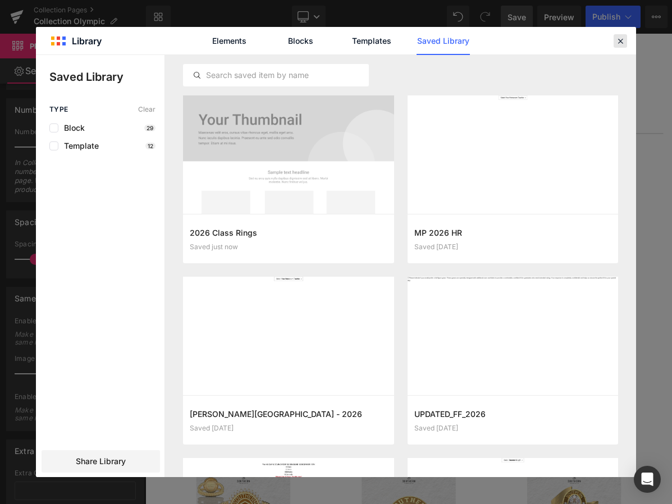
click at [618, 42] on icon at bounding box center [620, 41] width 10 height 10
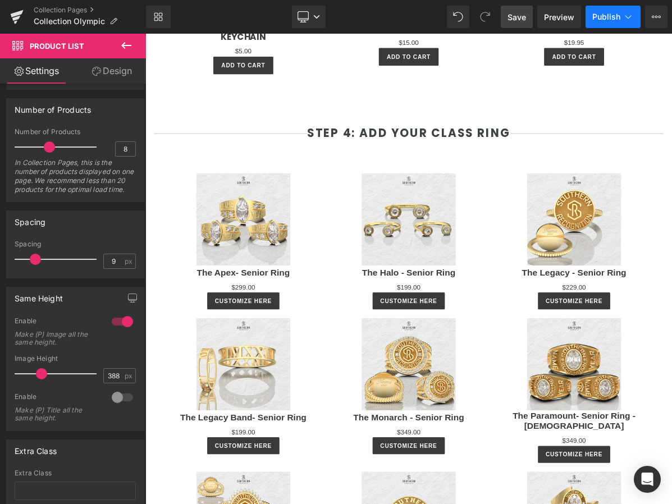
click at [605, 21] on button "Publish" at bounding box center [613, 17] width 55 height 22
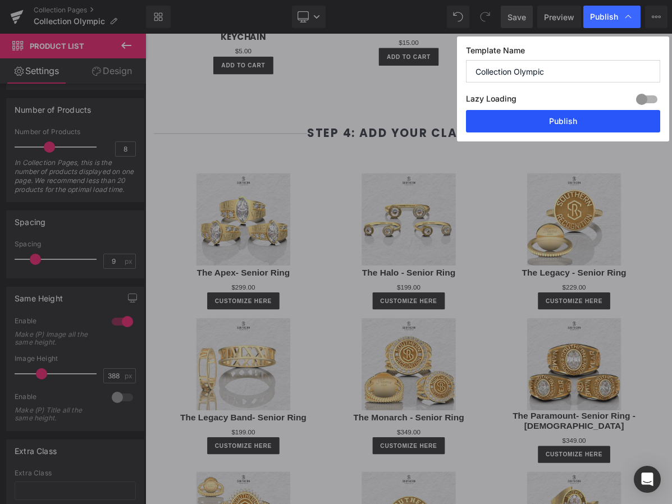
click at [553, 117] on button "Publish" at bounding box center [563, 121] width 194 height 22
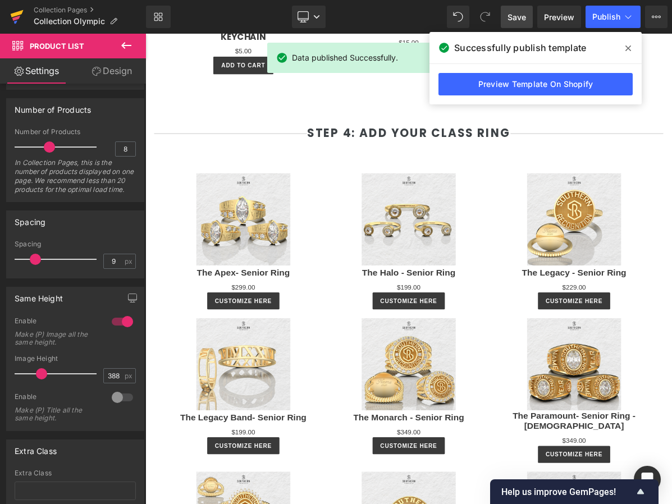
click at [19, 17] on icon at bounding box center [16, 18] width 8 height 5
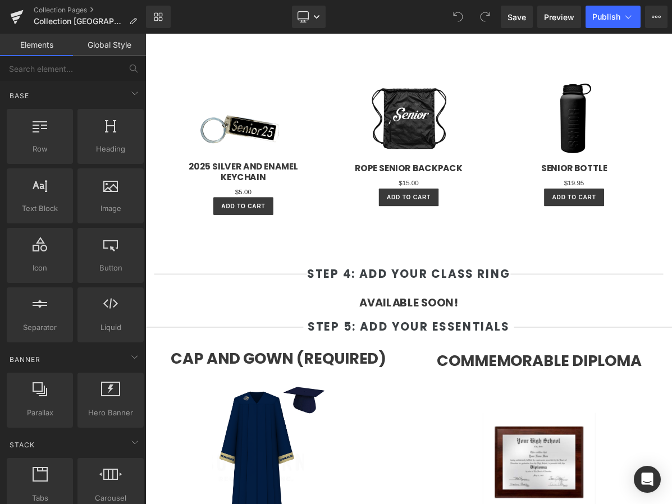
scroll to position [2284, 0]
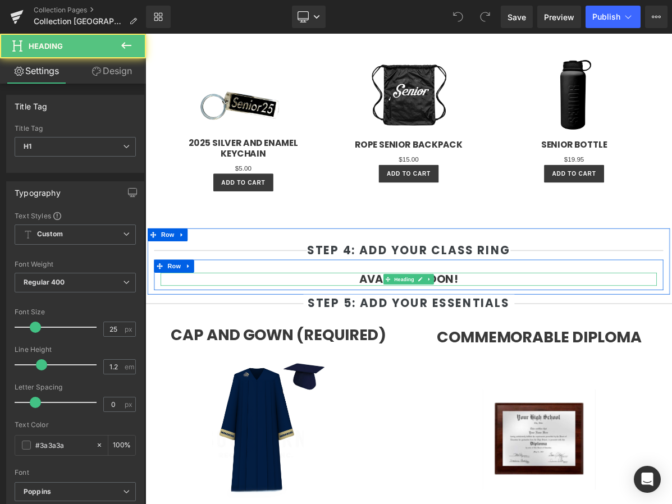
click at [467, 358] on strong "AVAILABLE SOON!" at bounding box center [485, 350] width 127 height 20
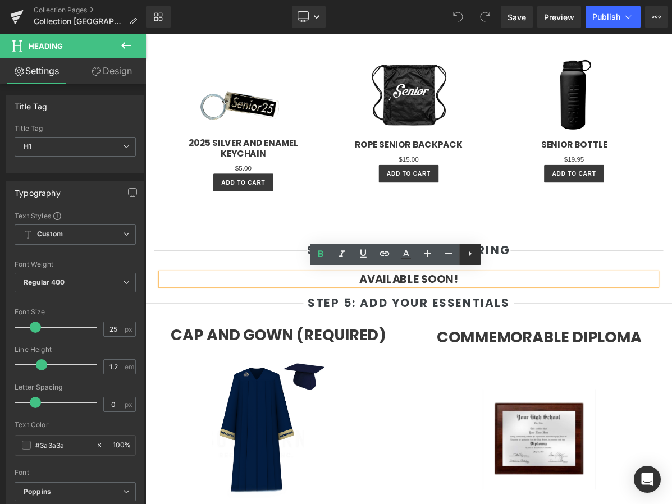
click at [473, 255] on icon at bounding box center [469, 253] width 13 height 13
click at [565, 351] on h1 "AVAILABLE SOON!" at bounding box center [485, 350] width 640 height 17
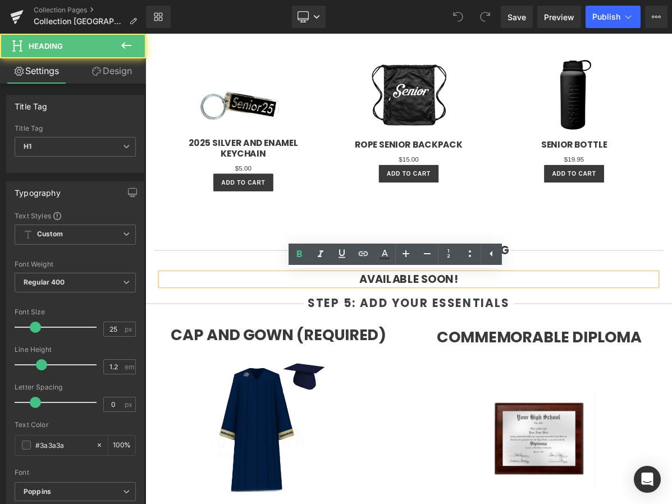
click at [565, 351] on h1 "AVAILABLE SOON!" at bounding box center [485, 350] width 640 height 17
click at [547, 410] on div "Commemorable Diploma Heading" at bounding box center [653, 425] width 320 height 30
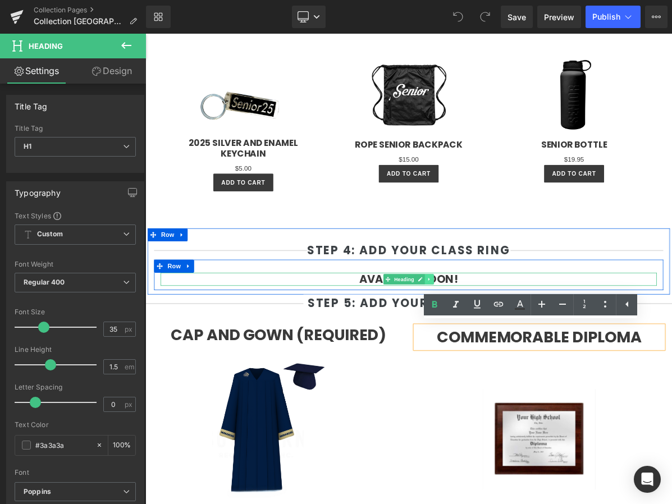
click at [514, 349] on icon at bounding box center [512, 350] width 6 height 7
click at [516, 349] on icon at bounding box center [518, 350] width 6 height 7
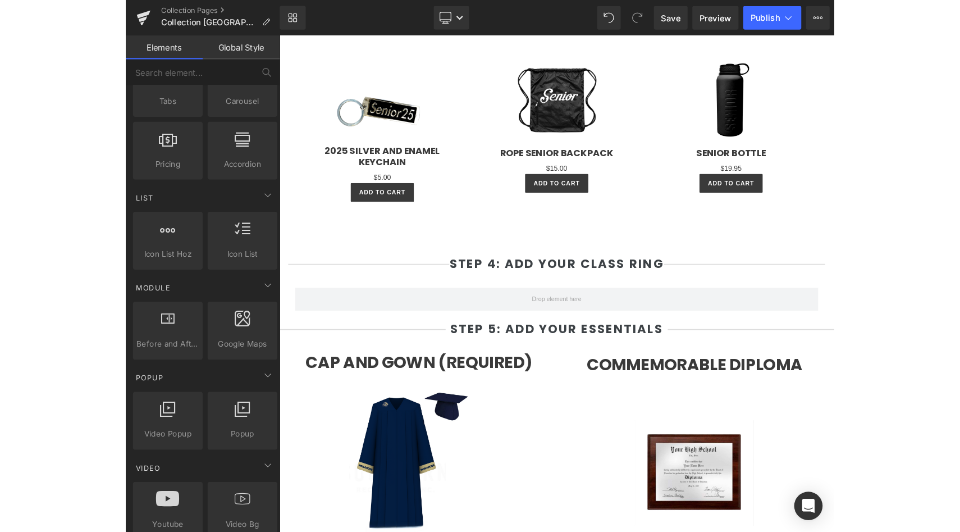
scroll to position [504, 0]
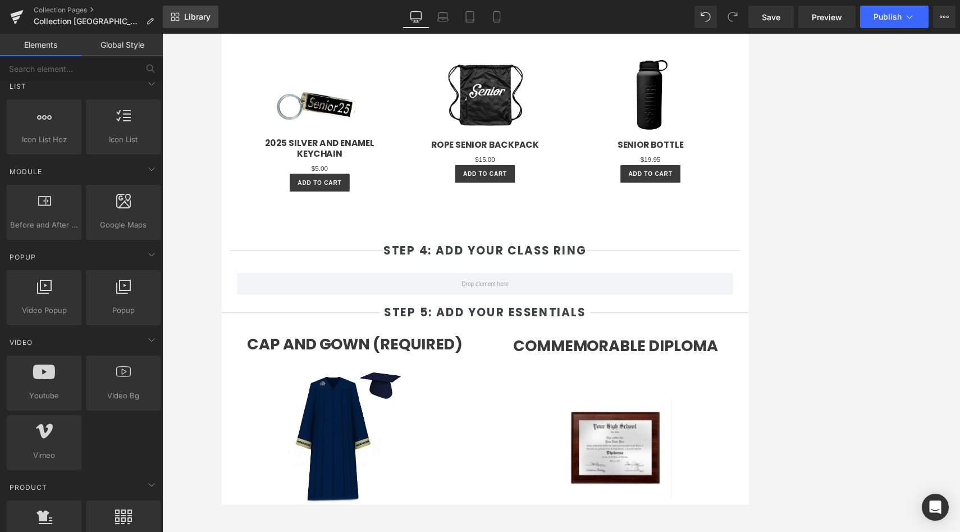
click at [188, 25] on link "Library" at bounding box center [191, 17] width 56 height 22
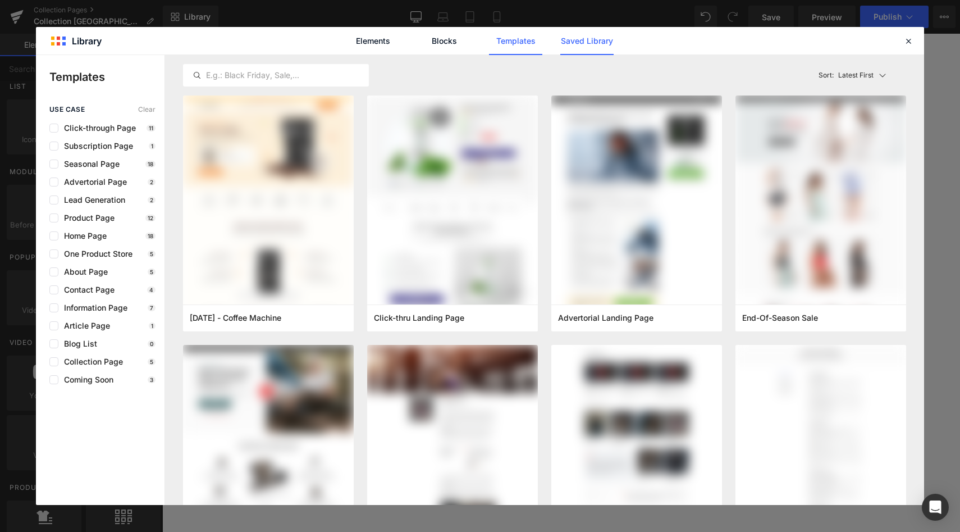
click at [598, 44] on link "Saved Library" at bounding box center [586, 41] width 53 height 28
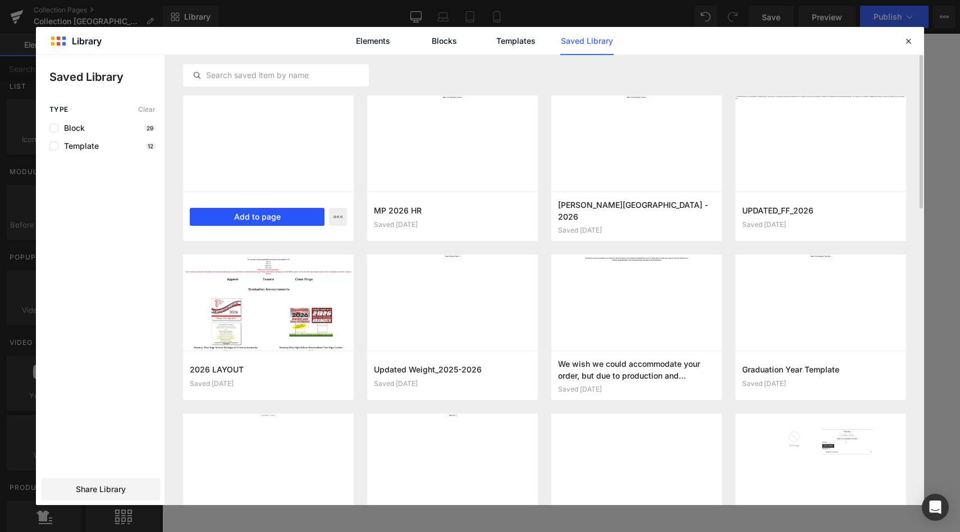
click at [246, 216] on button "Add to page" at bounding box center [257, 217] width 135 height 18
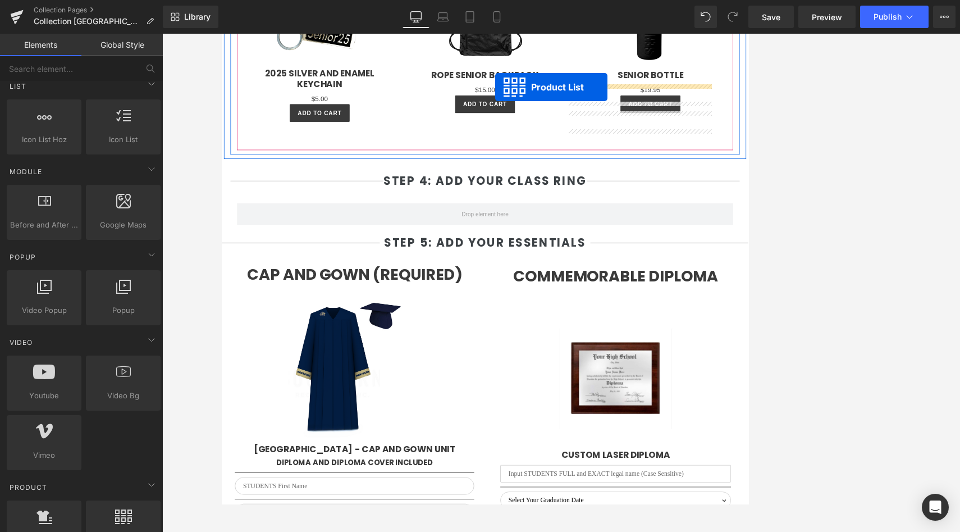
scroll to position [2352, 0]
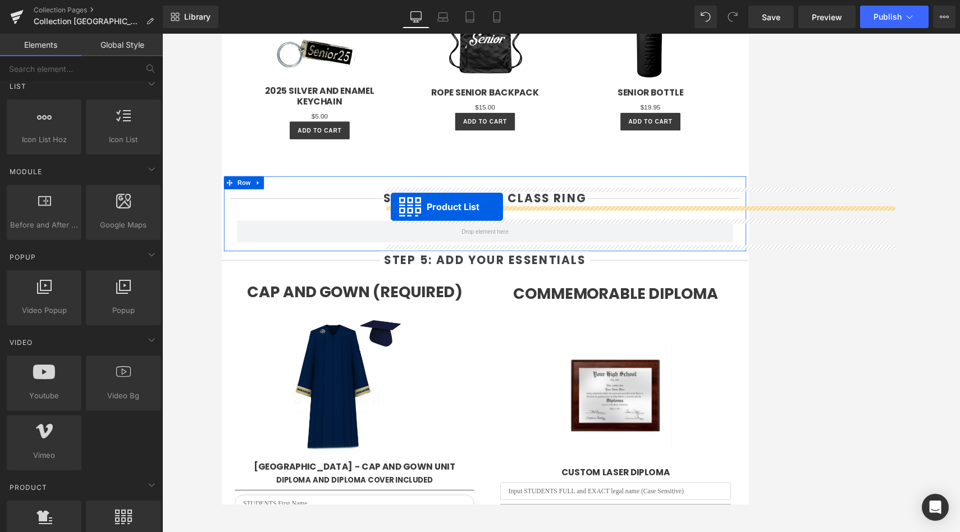
drag, startPoint x: 549, startPoint y: 254, endPoint x: 438, endPoint y: 257, distance: 110.6
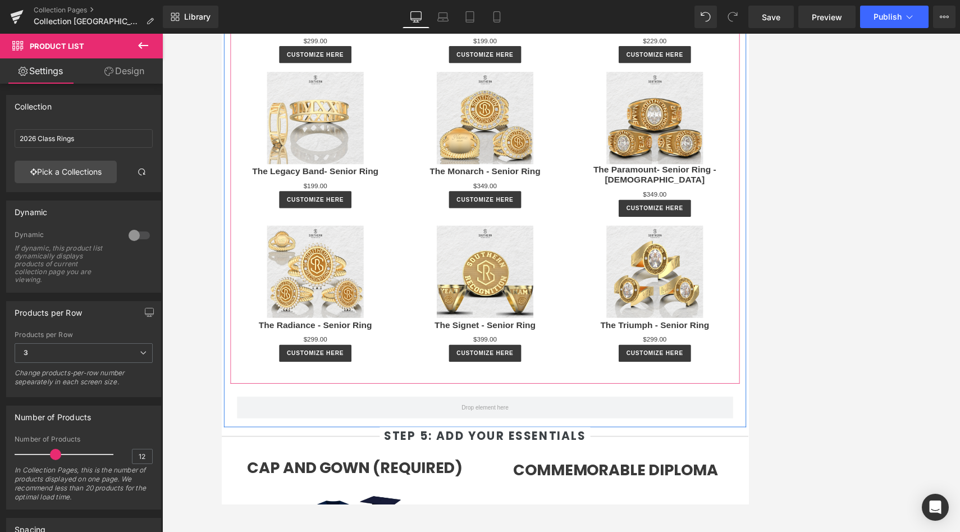
scroll to position [2770, 0]
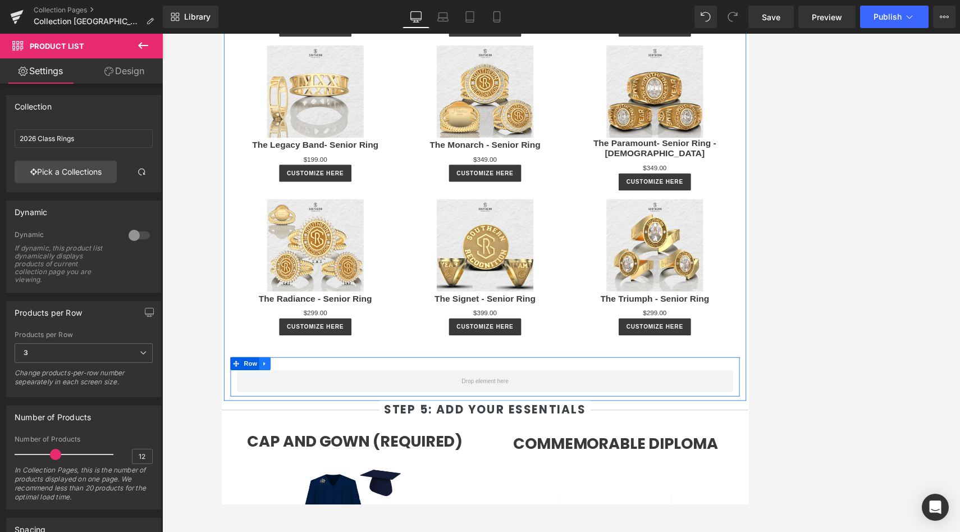
click at [281, 455] on icon at bounding box center [277, 459] width 8 height 8
click at [307, 455] on icon at bounding box center [306, 459] width 8 height 8
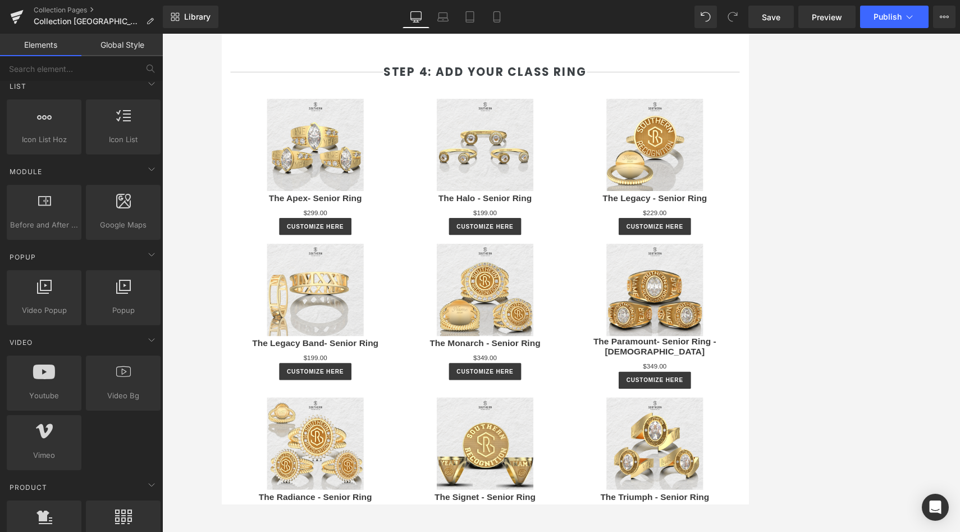
scroll to position [2504, 0]
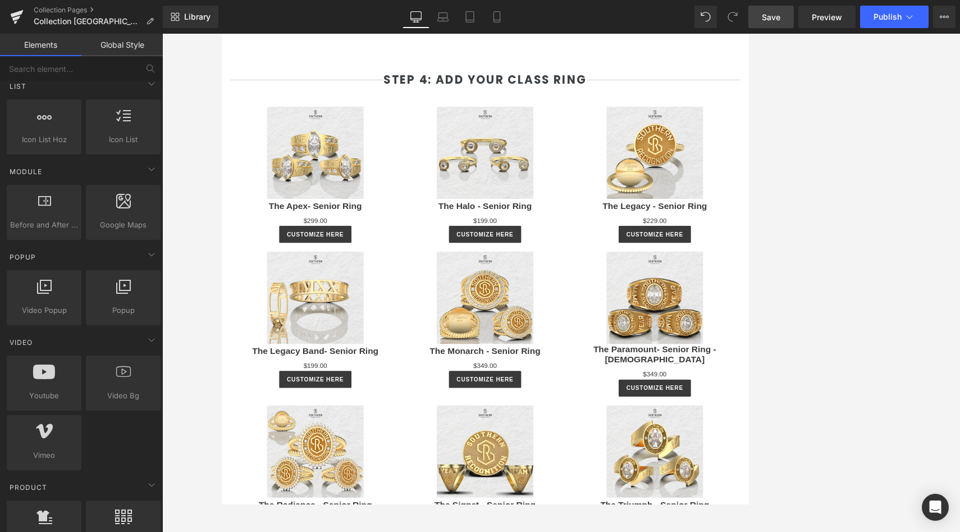
click at [671, 15] on span "Save" at bounding box center [771, 17] width 19 height 12
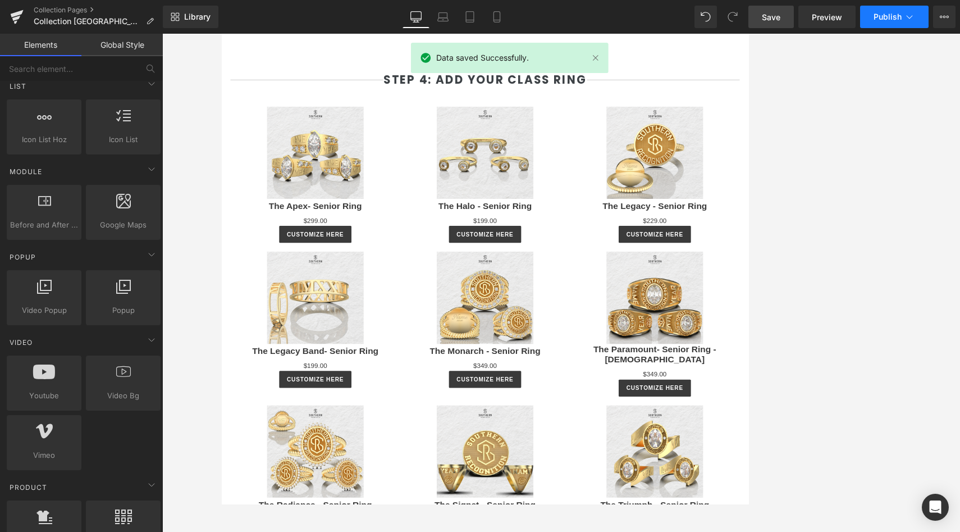
click at [671, 18] on span "Publish" at bounding box center [888, 16] width 28 height 9
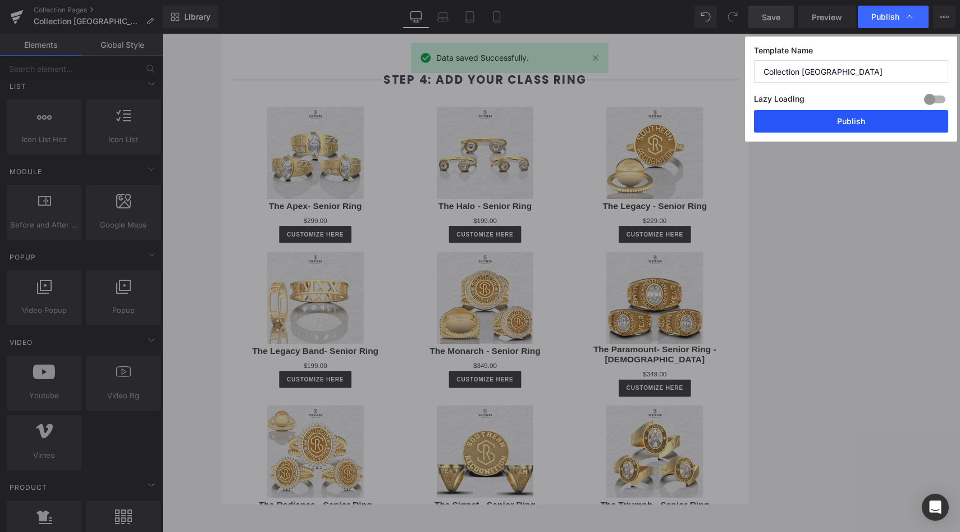
click at [671, 122] on button "Publish" at bounding box center [851, 121] width 194 height 22
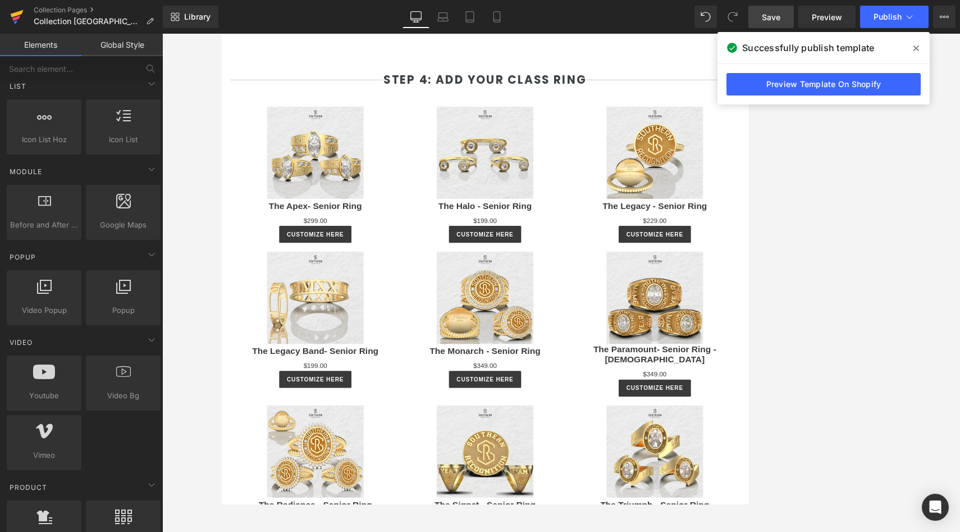
click at [20, 17] on icon at bounding box center [16, 17] width 13 height 28
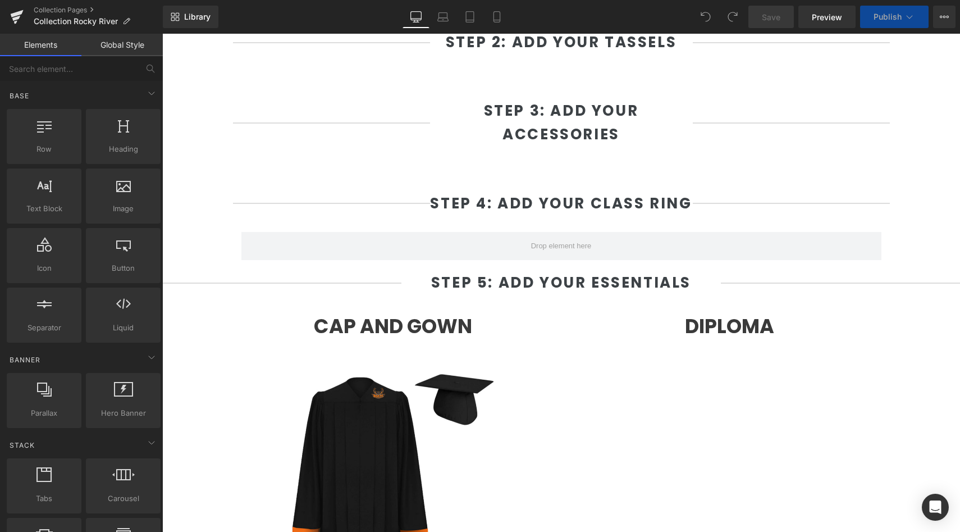
scroll to position [770, 0]
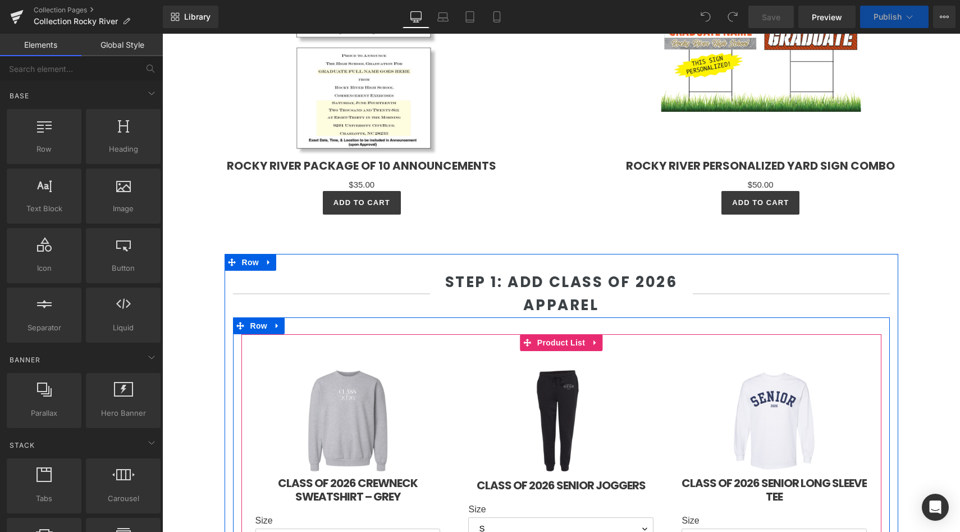
select select "L"
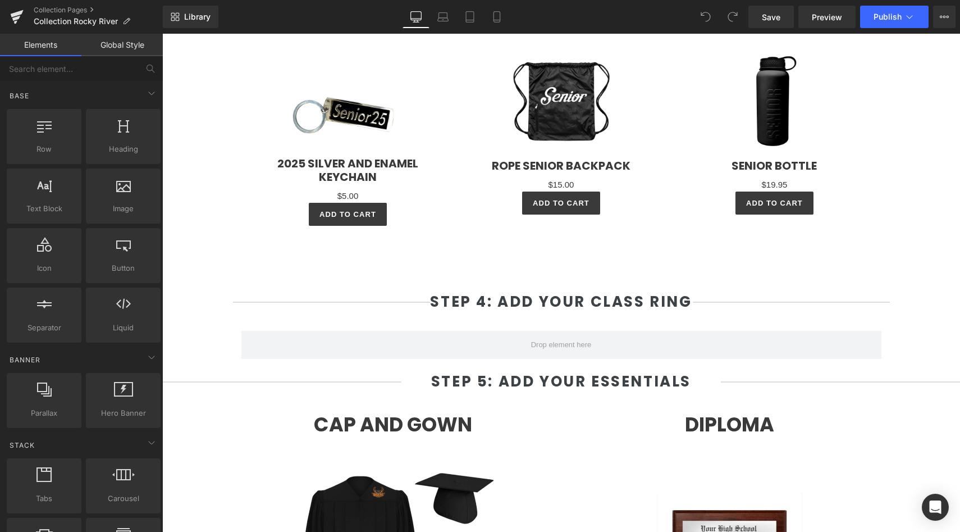
scroll to position [2288, 0]
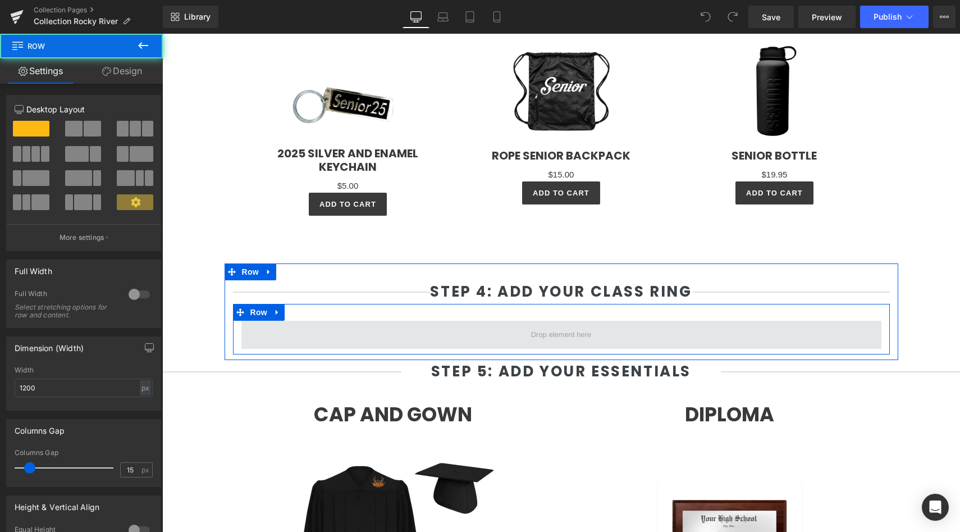
click at [289, 337] on span at bounding box center [561, 335] width 640 height 28
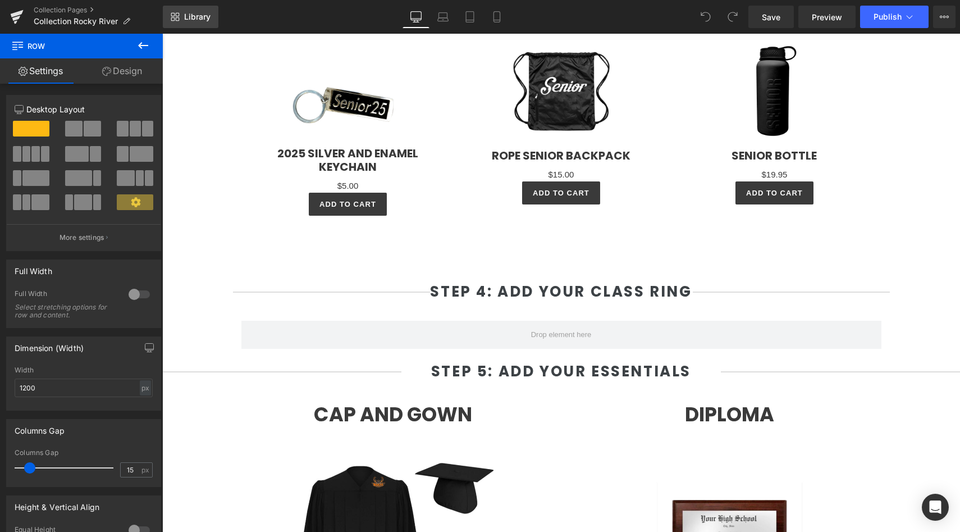
click at [182, 24] on link "Library" at bounding box center [191, 17] width 56 height 22
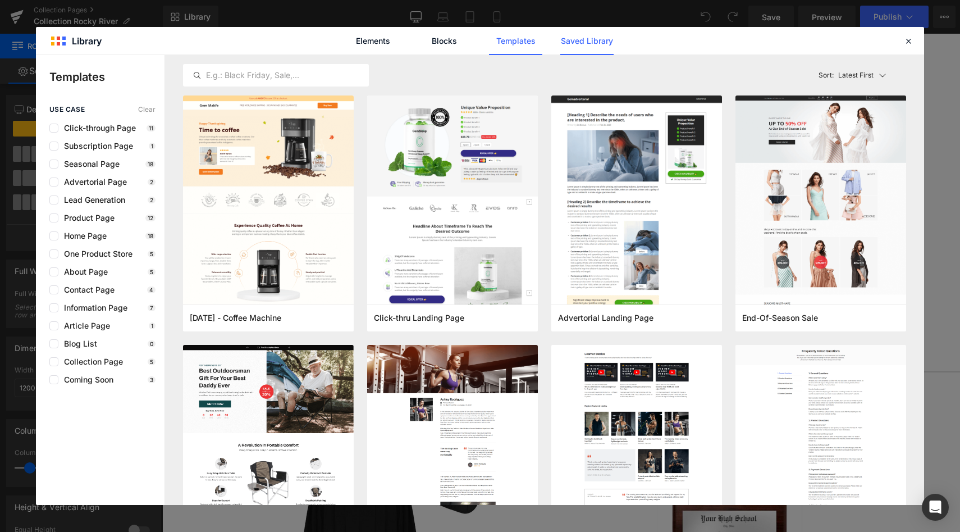
click at [582, 40] on link "Saved Library" at bounding box center [586, 41] width 53 height 28
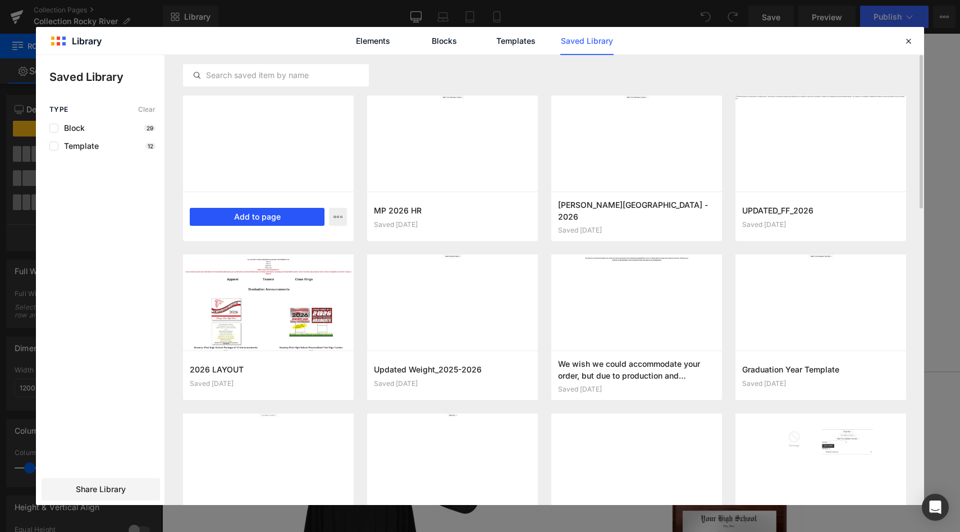
click at [244, 222] on button "Add to page" at bounding box center [257, 217] width 135 height 18
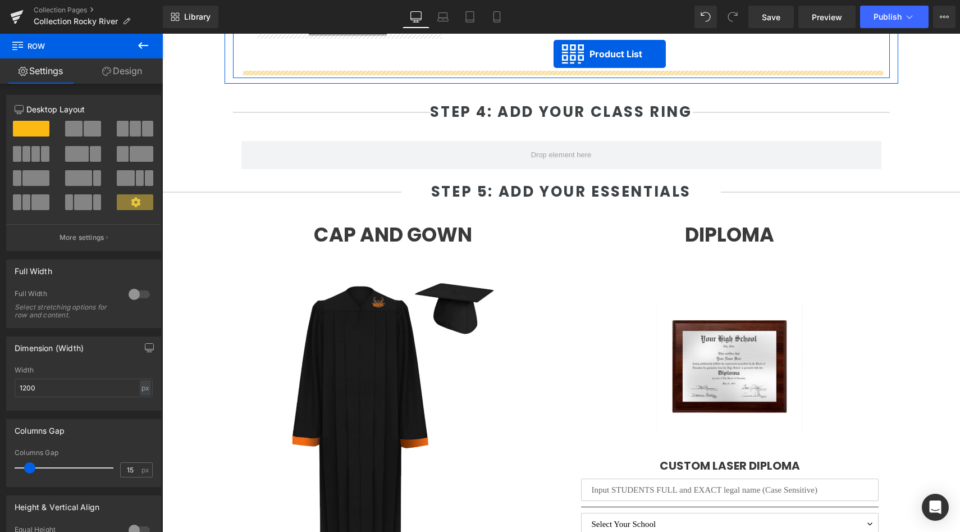
scroll to position [2411, 0]
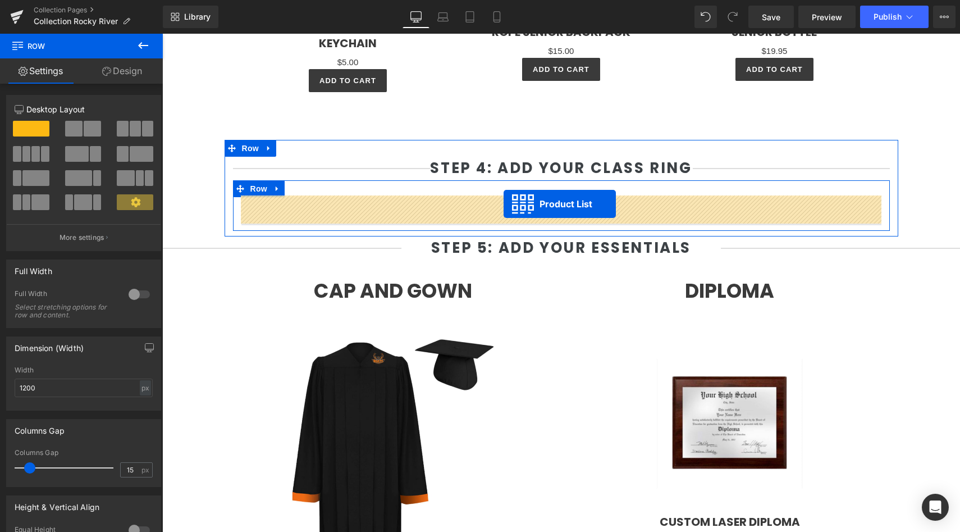
drag, startPoint x: 547, startPoint y: 145, endPoint x: 504, endPoint y: 204, distance: 73.1
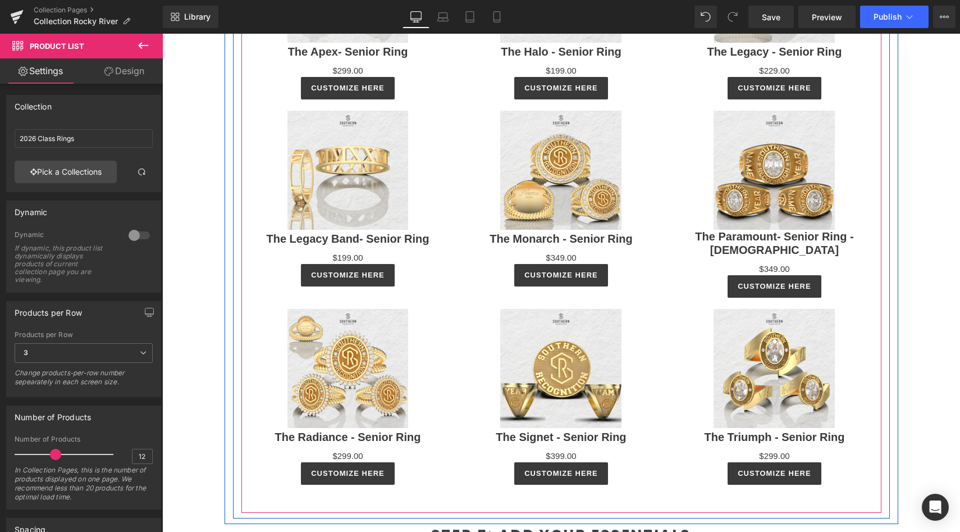
scroll to position [2688, 0]
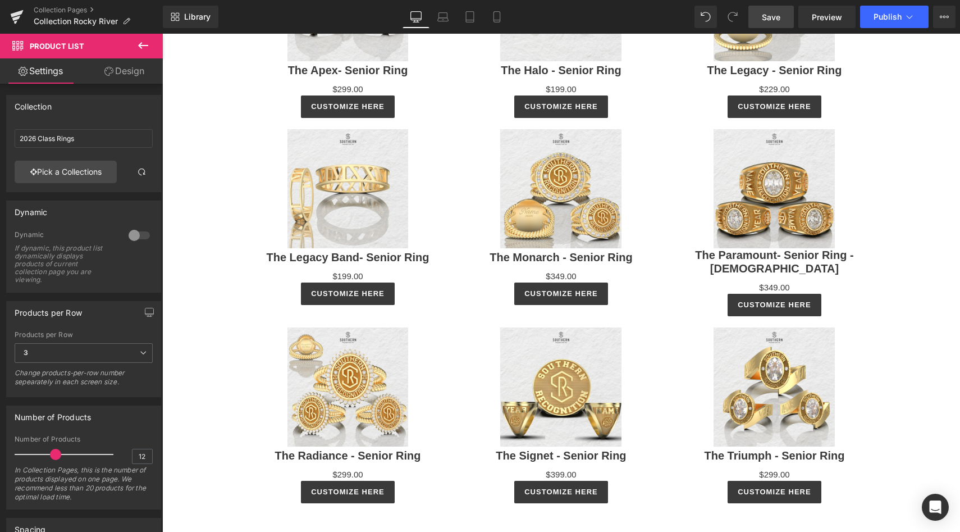
click at [772, 21] on span "Save" at bounding box center [771, 17] width 19 height 12
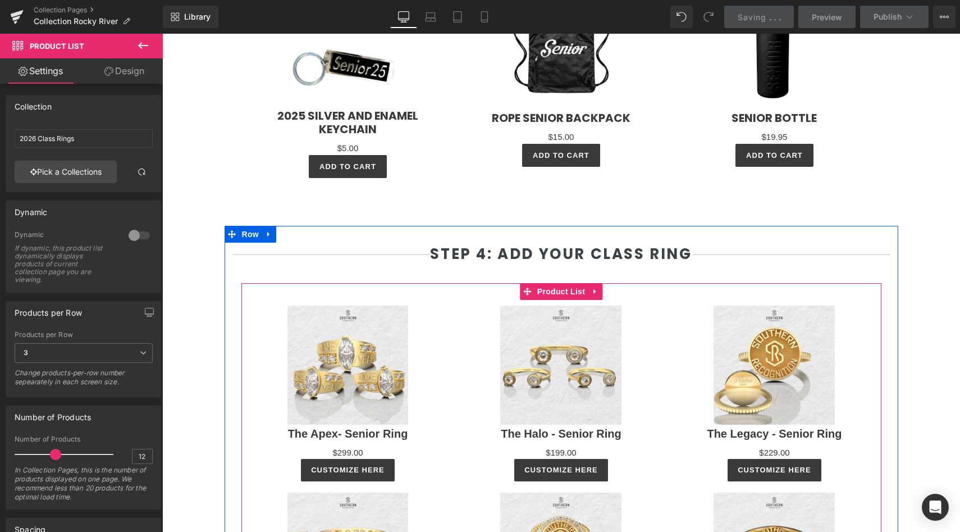
scroll to position [2318, 0]
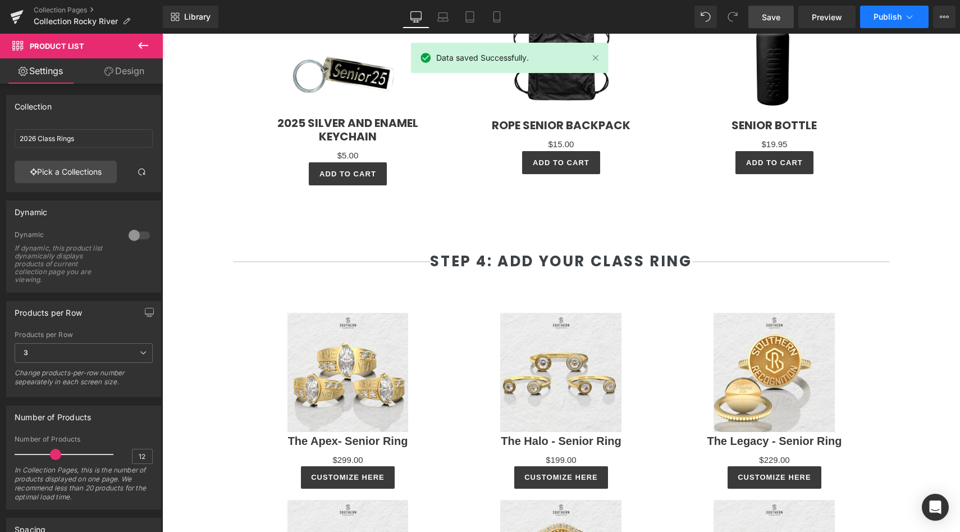
click at [882, 22] on button "Publish" at bounding box center [894, 17] width 68 height 22
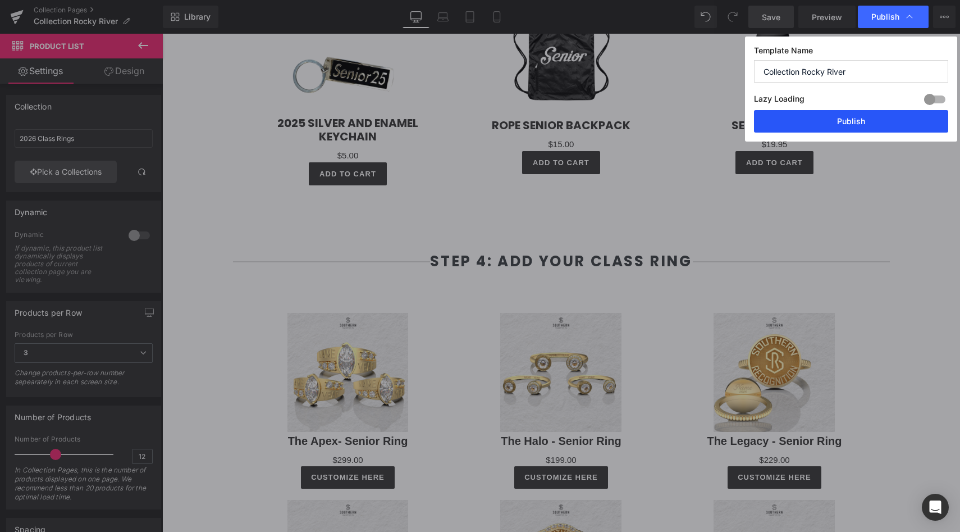
drag, startPoint x: 818, startPoint y: 118, endPoint x: 656, endPoint y: 83, distance: 165.9
click at [818, 118] on button "Publish" at bounding box center [851, 121] width 194 height 22
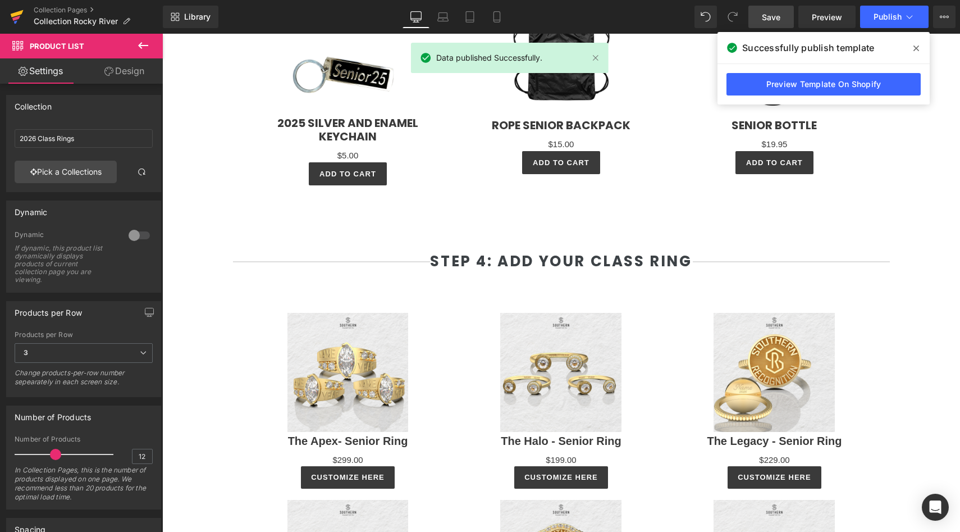
click at [22, 15] on icon at bounding box center [16, 17] width 13 height 28
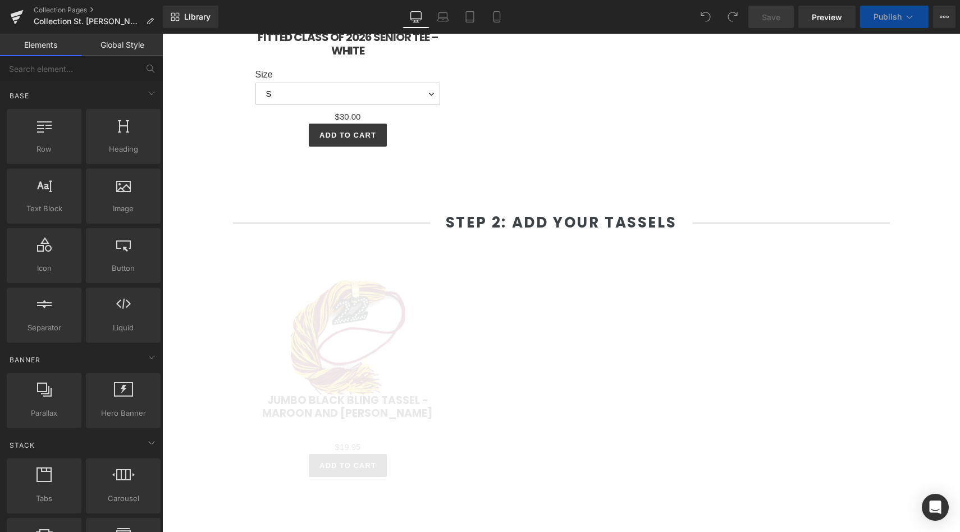
scroll to position [1698, 0]
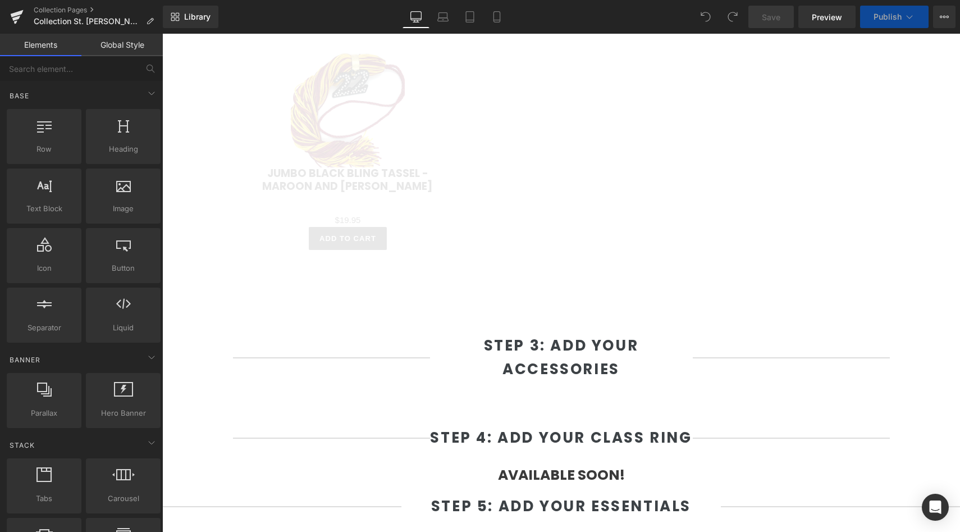
select select "L"
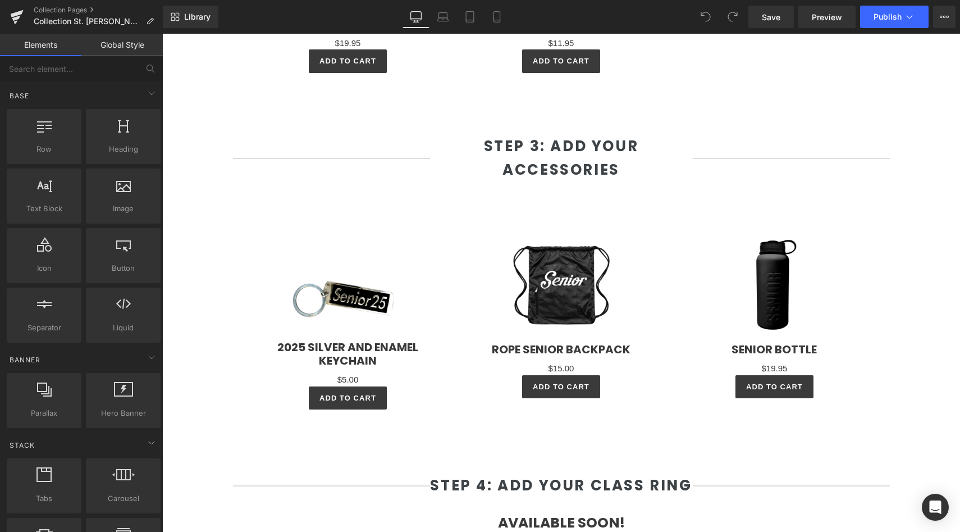
scroll to position [2252, 0]
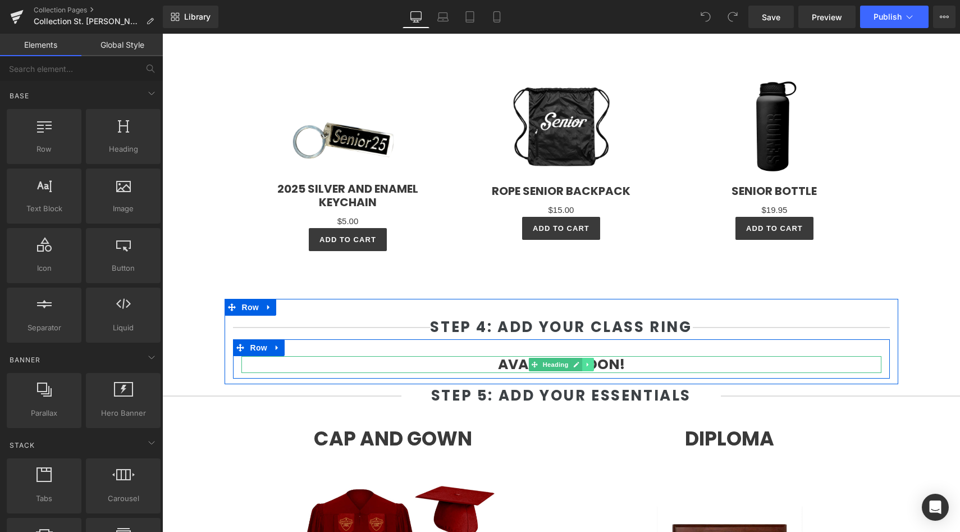
click at [586, 365] on icon at bounding box center [588, 364] width 6 height 7
click at [593, 365] on icon at bounding box center [594, 364] width 6 height 6
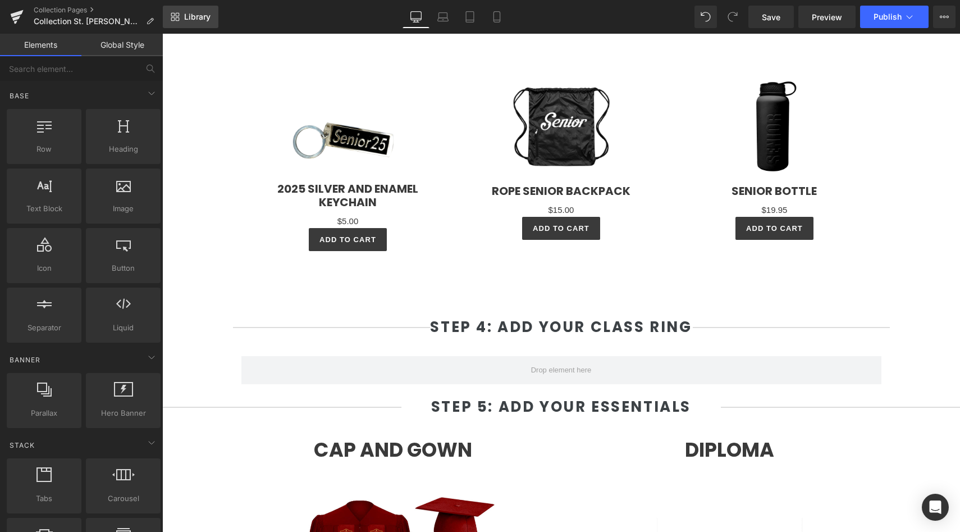
click at [182, 11] on link "Library" at bounding box center [191, 17] width 56 height 22
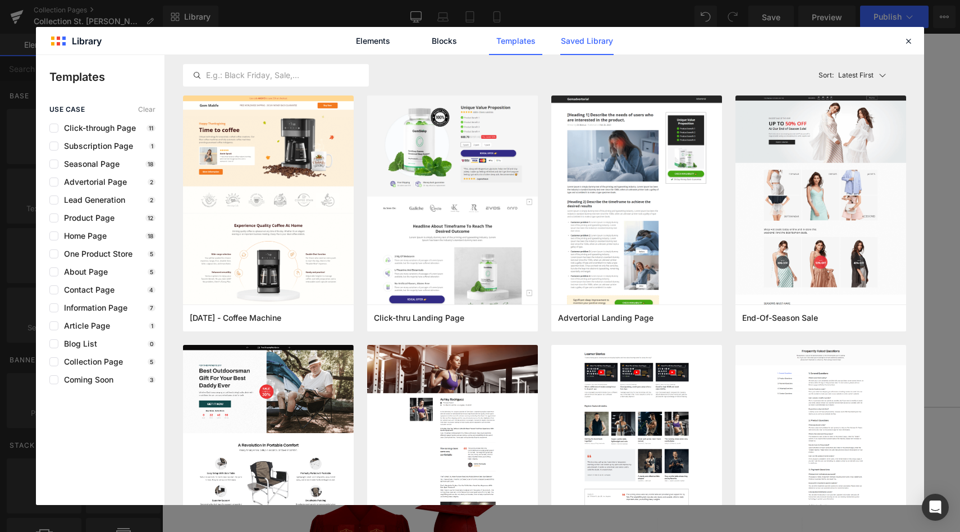
click at [593, 44] on link "Saved Library" at bounding box center [586, 41] width 53 height 28
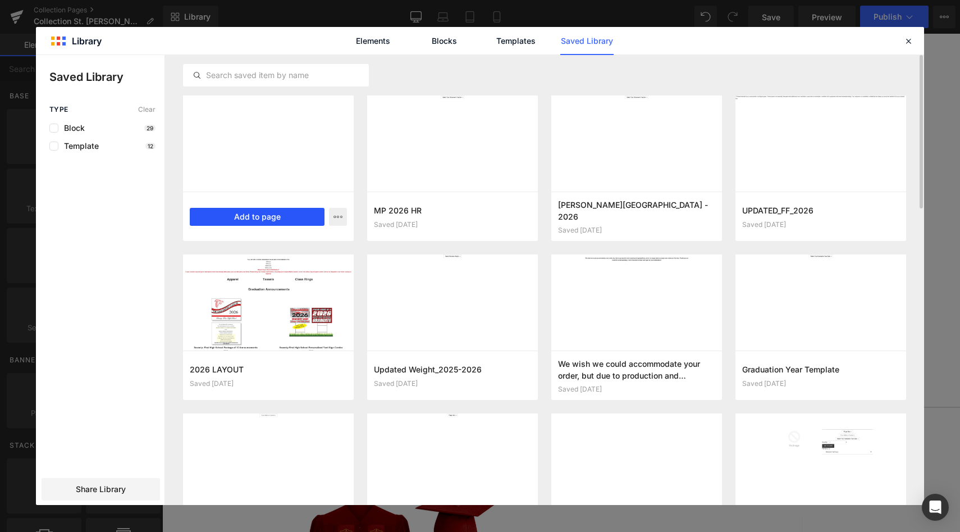
click at [282, 216] on button "Add to page" at bounding box center [257, 217] width 135 height 18
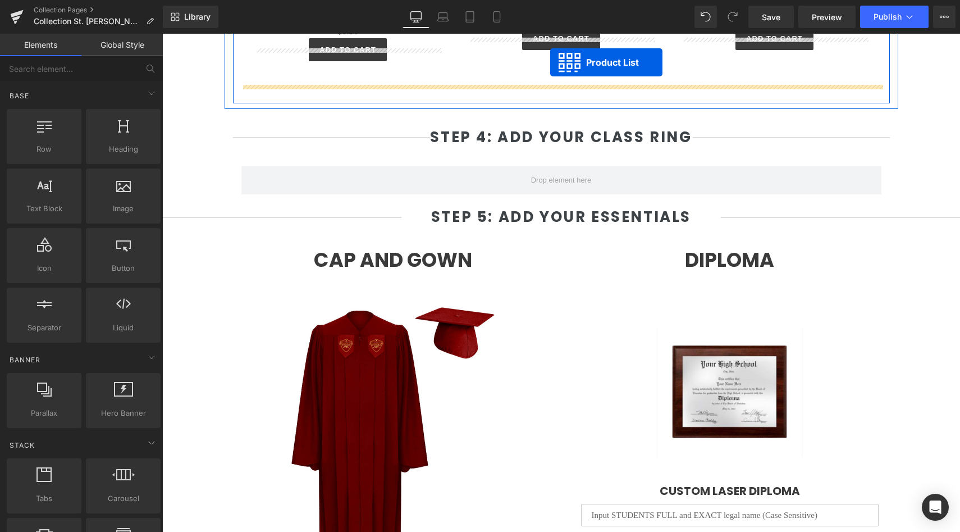
scroll to position [2397, 0]
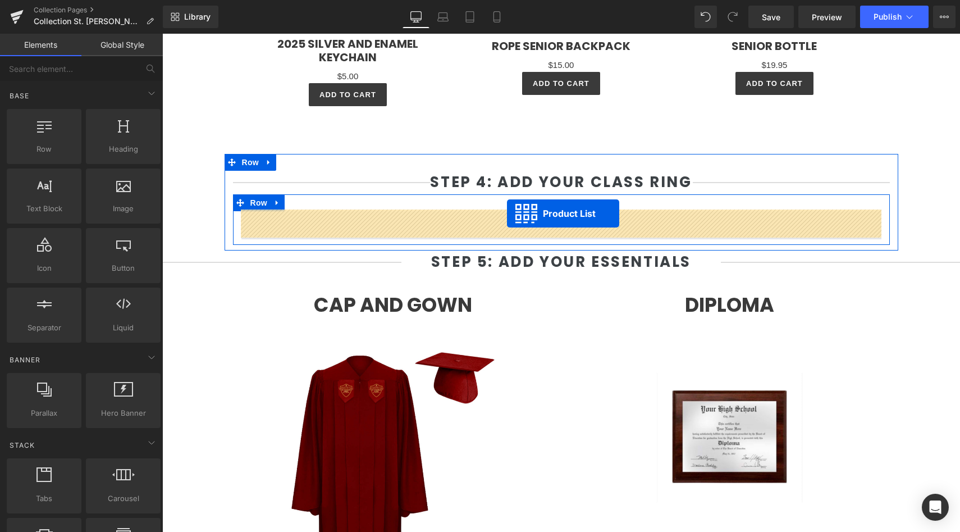
drag, startPoint x: 562, startPoint y: 195, endPoint x: 507, endPoint y: 212, distance: 57.7
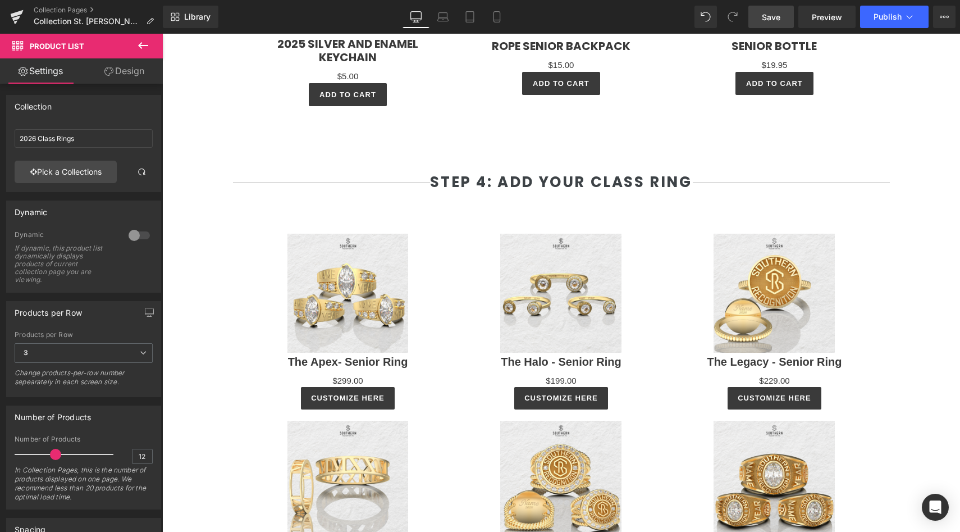
click at [766, 26] on link "Save" at bounding box center [770, 17] width 45 height 22
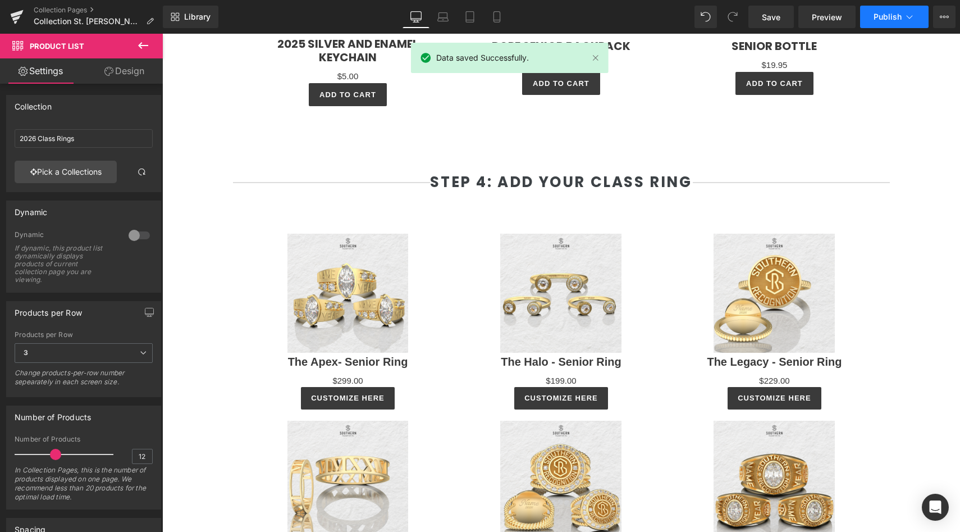
click at [902, 21] on button "Publish" at bounding box center [894, 17] width 68 height 22
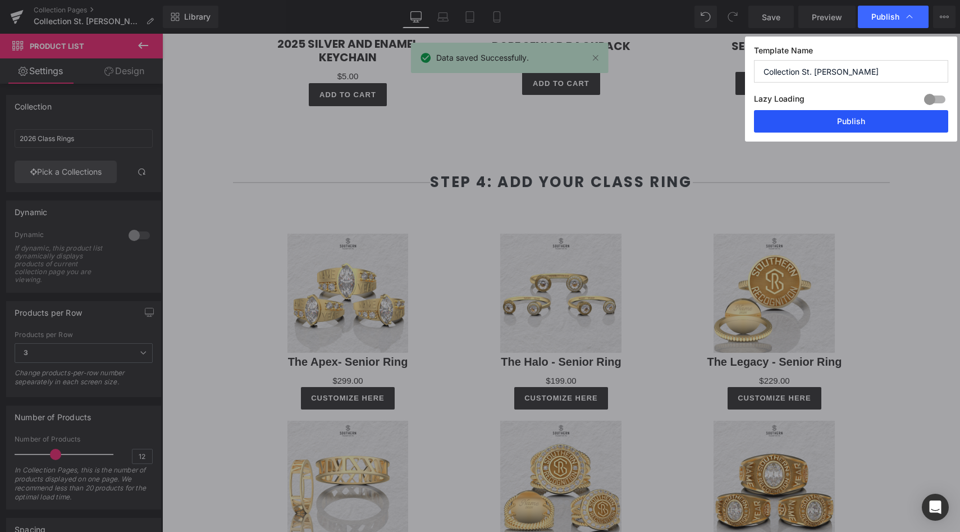
click at [861, 124] on button "Publish" at bounding box center [851, 121] width 194 height 22
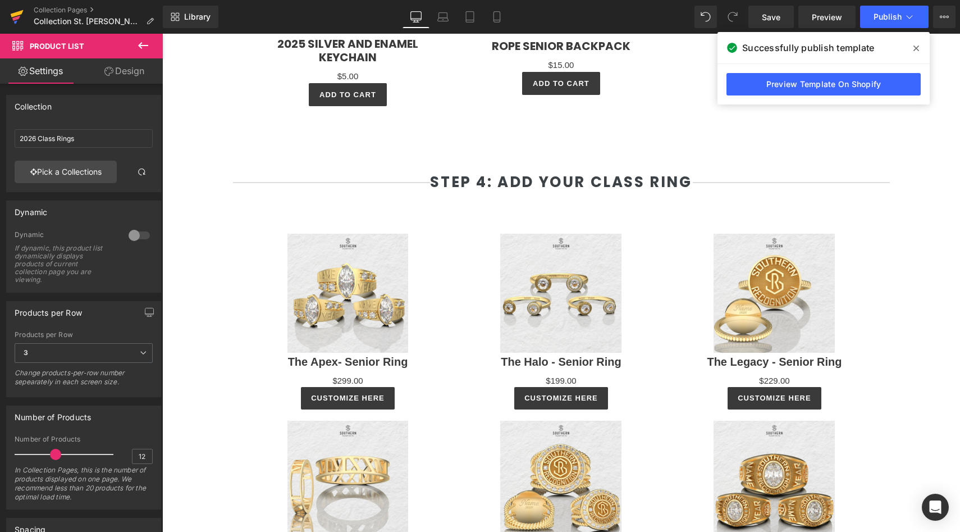
click at [17, 14] on icon at bounding box center [17, 13] width 13 height 7
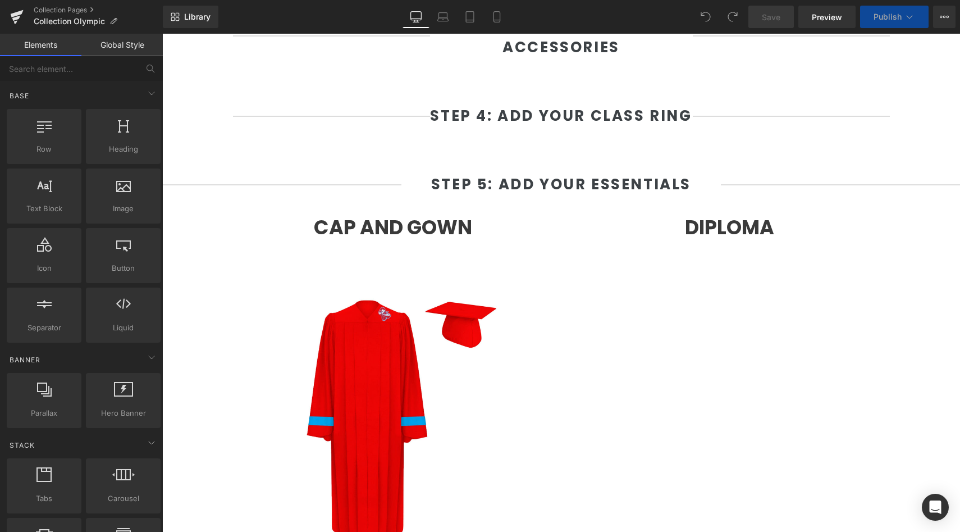
select select "L"
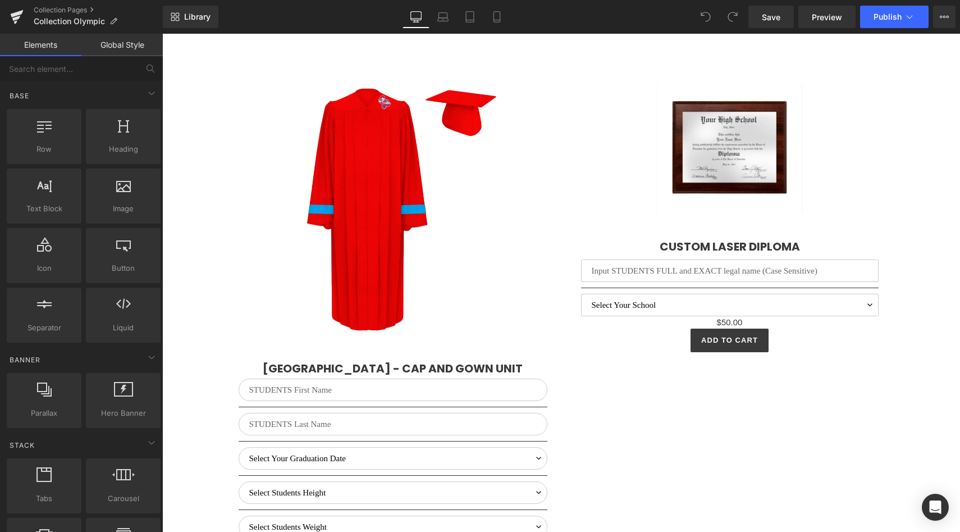
scroll to position [3310, 0]
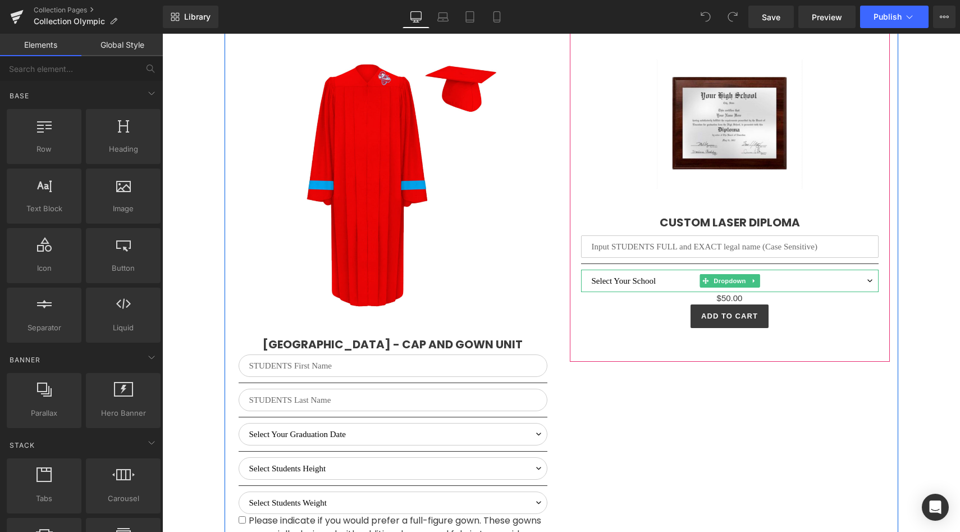
click at [610, 292] on select "Select Your School [GEOGRAPHIC_DATA]" at bounding box center [730, 280] width 298 height 22
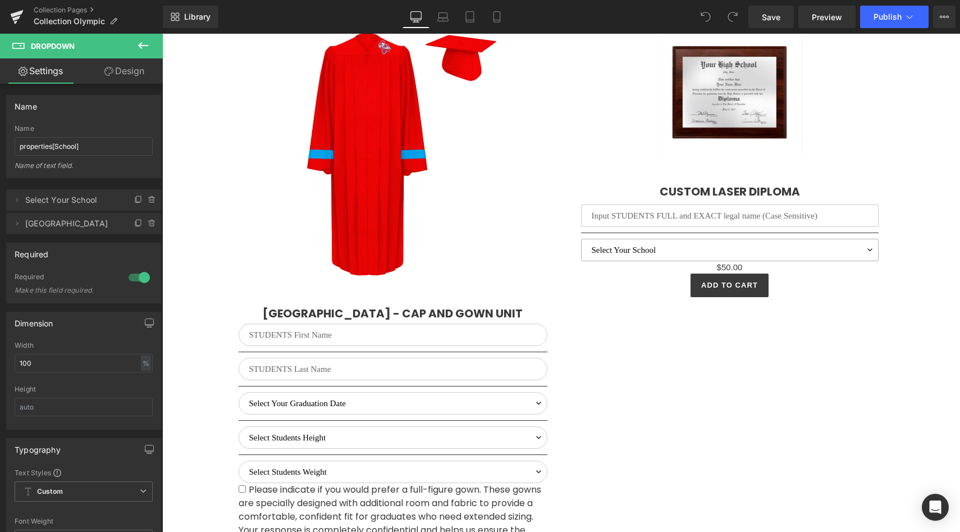
scroll to position [3087, 0]
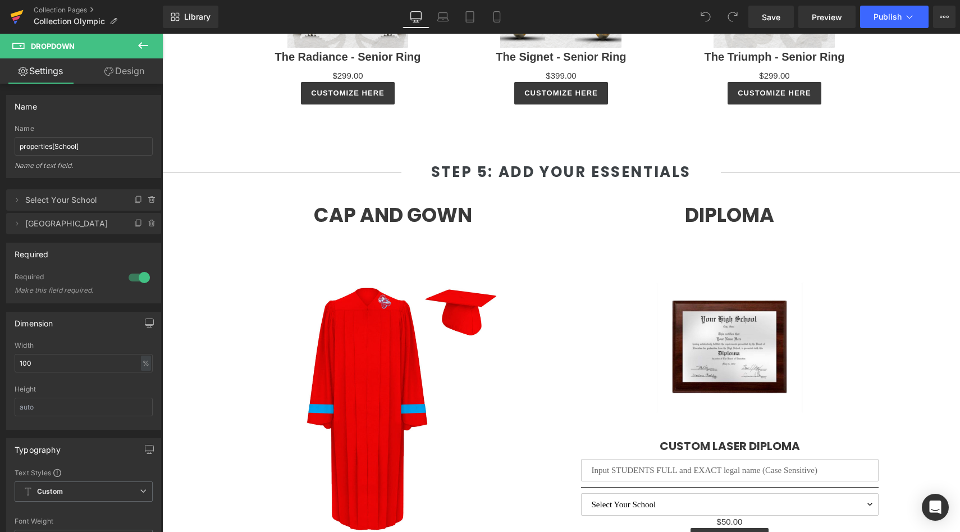
click at [15, 15] on icon at bounding box center [17, 13] width 13 height 7
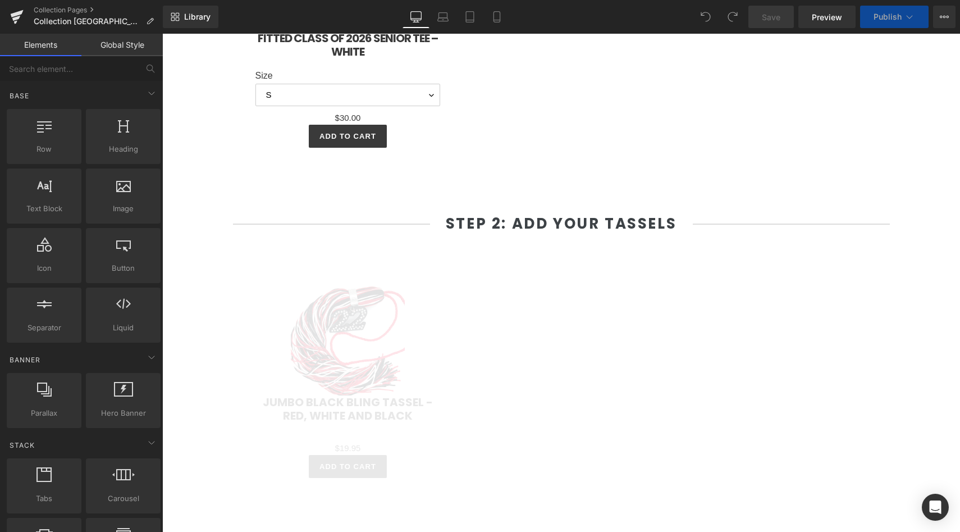
scroll to position [1730, 0]
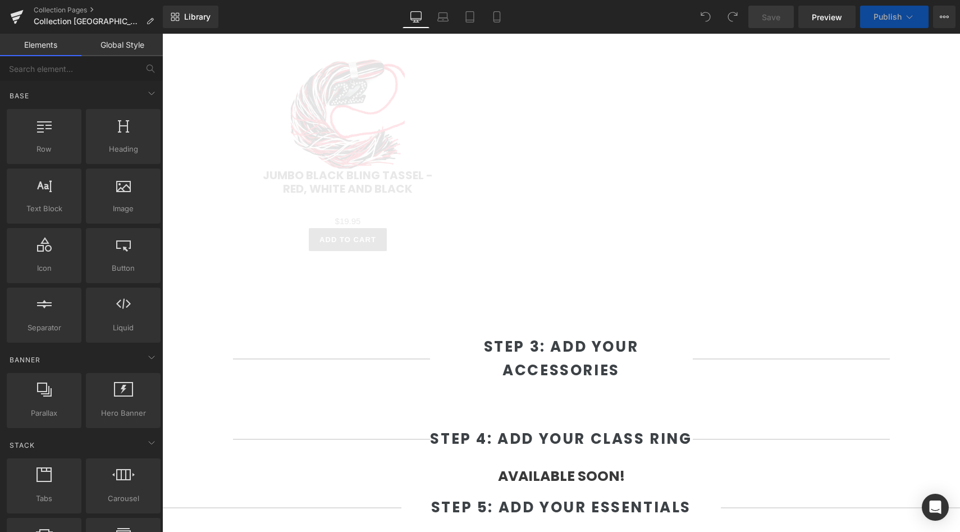
select select "L"
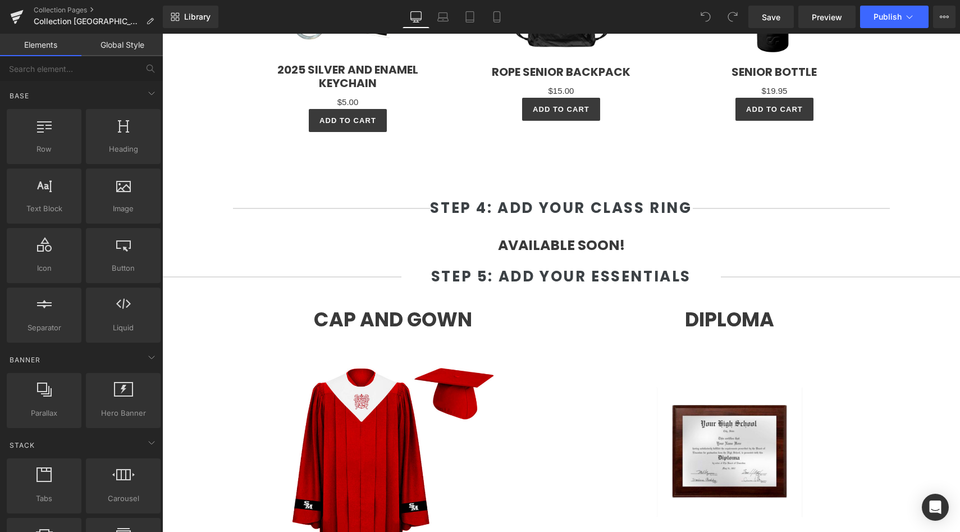
scroll to position [2381, 0]
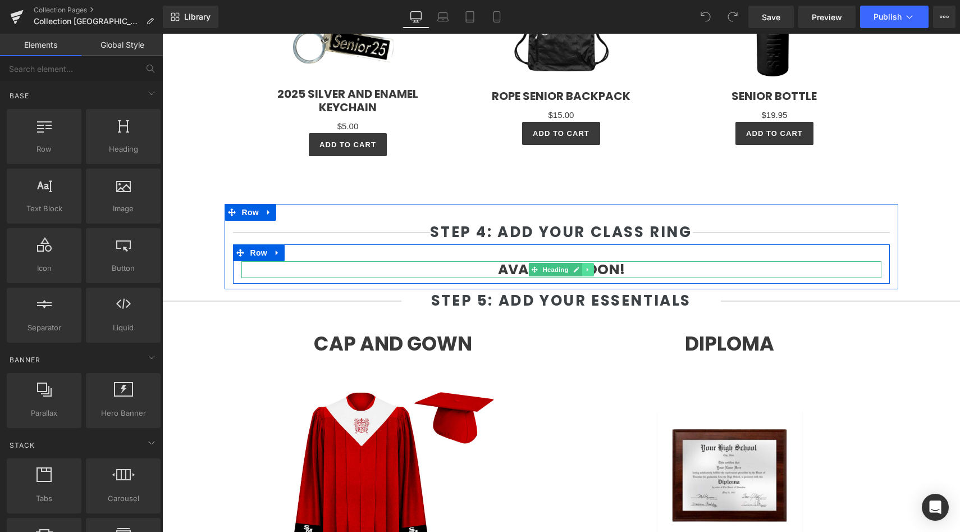
click at [590, 273] on link at bounding box center [588, 269] width 12 height 13
click at [595, 271] on link at bounding box center [594, 269] width 12 height 13
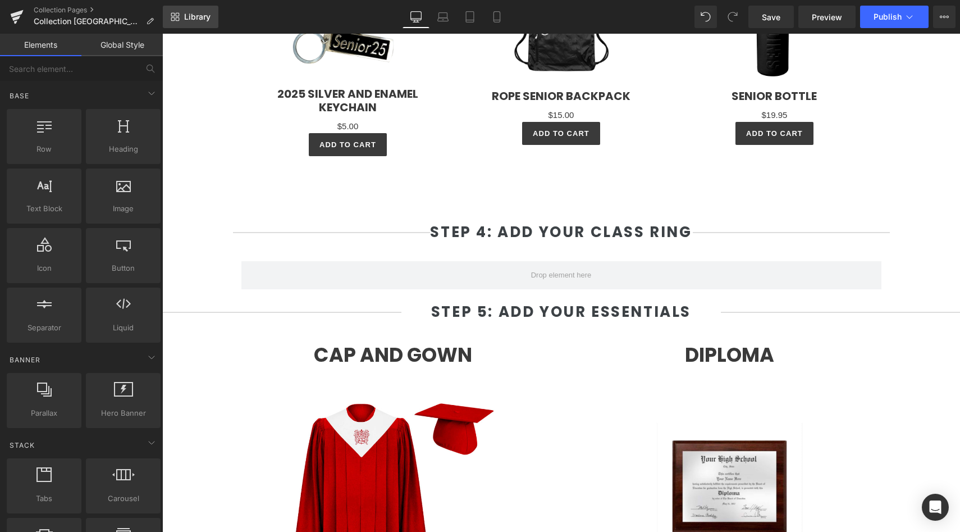
click at [177, 28] on link "Library" at bounding box center [191, 17] width 56 height 22
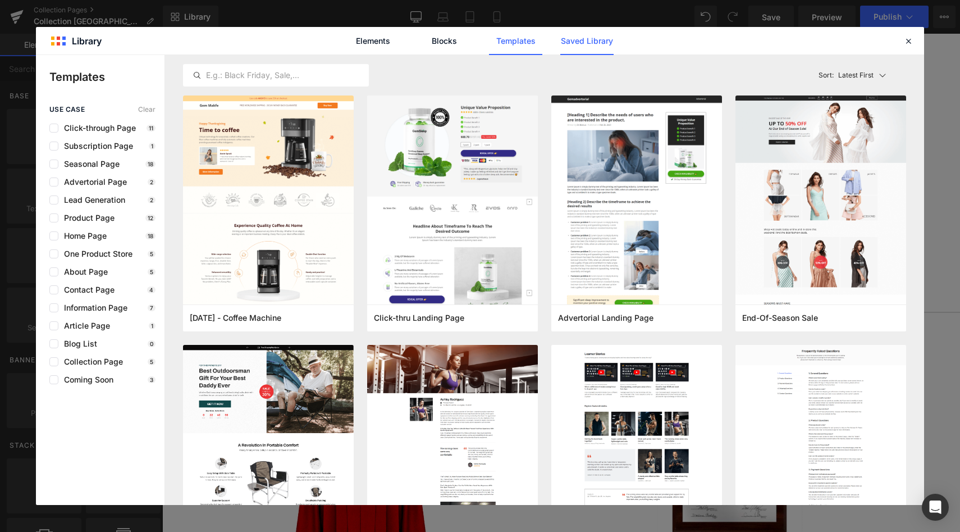
click at [573, 51] on link "Saved Library" at bounding box center [586, 41] width 53 height 28
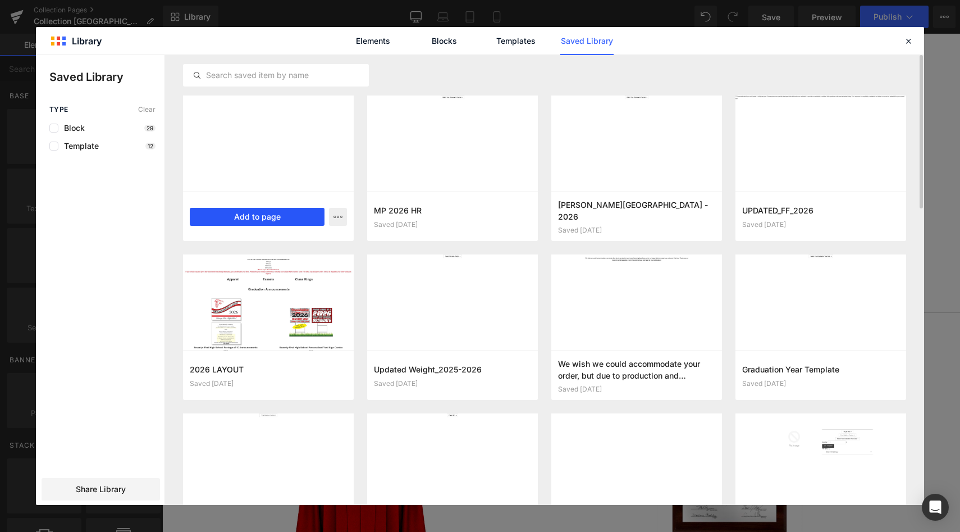
click at [262, 213] on button "Add to page" at bounding box center [257, 217] width 135 height 18
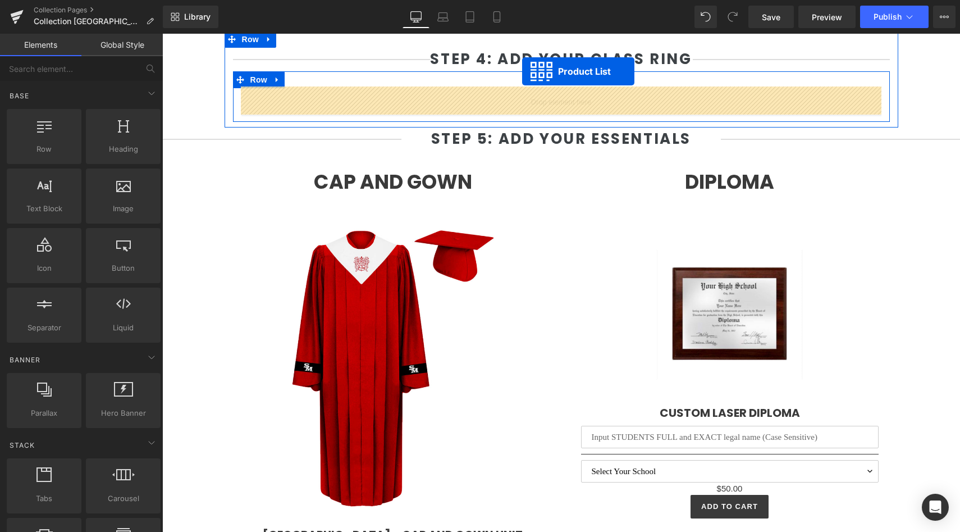
scroll to position [2509, 0]
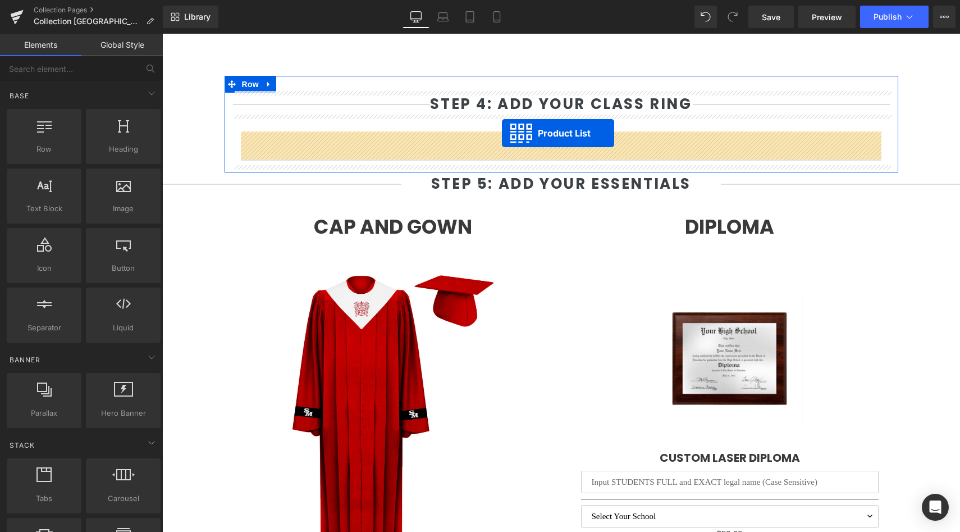
drag, startPoint x: 523, startPoint y: 143, endPoint x: 501, endPoint y: 134, distance: 23.7
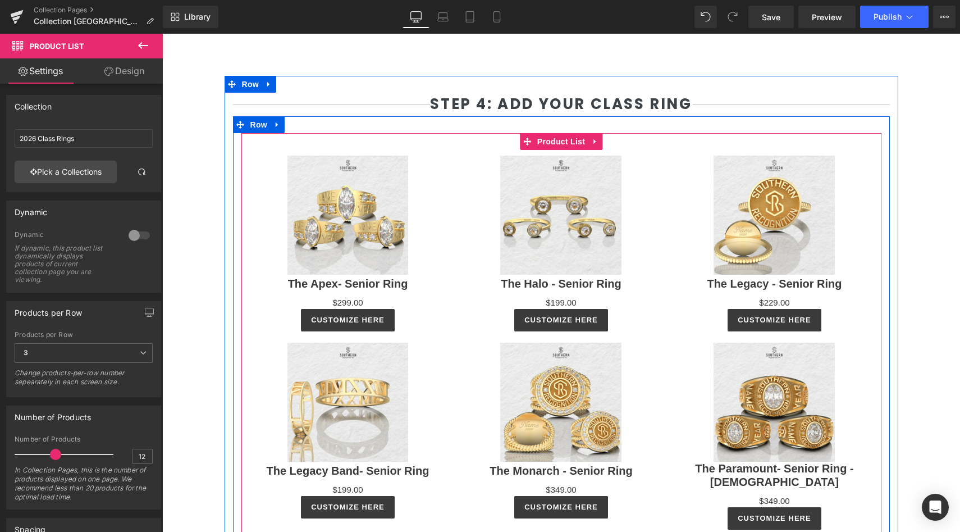
click at [449, 236] on div "Sale Off (P) Image The Apex- Senior Ring (P) Title $0 $299.00 (P) Price Customi…" at bounding box center [347, 243] width 213 height 187
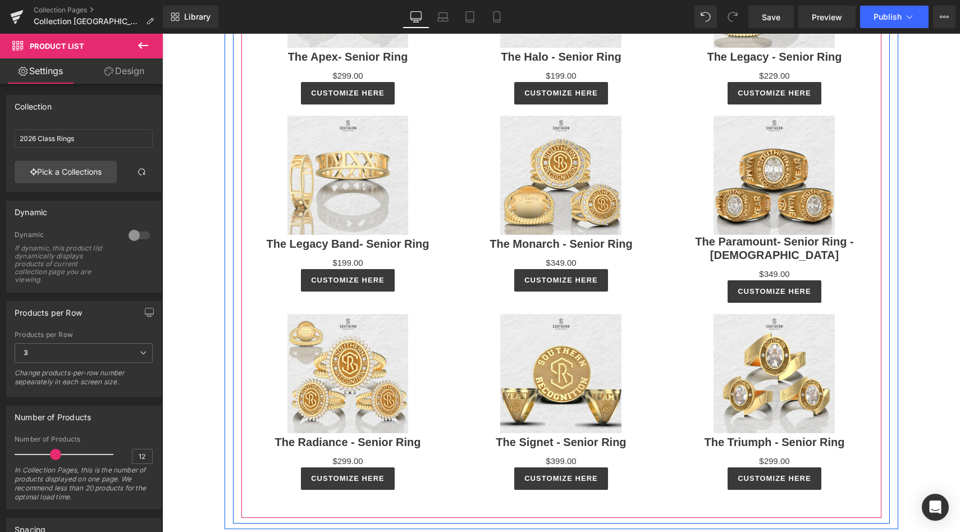
scroll to position [2745, 0]
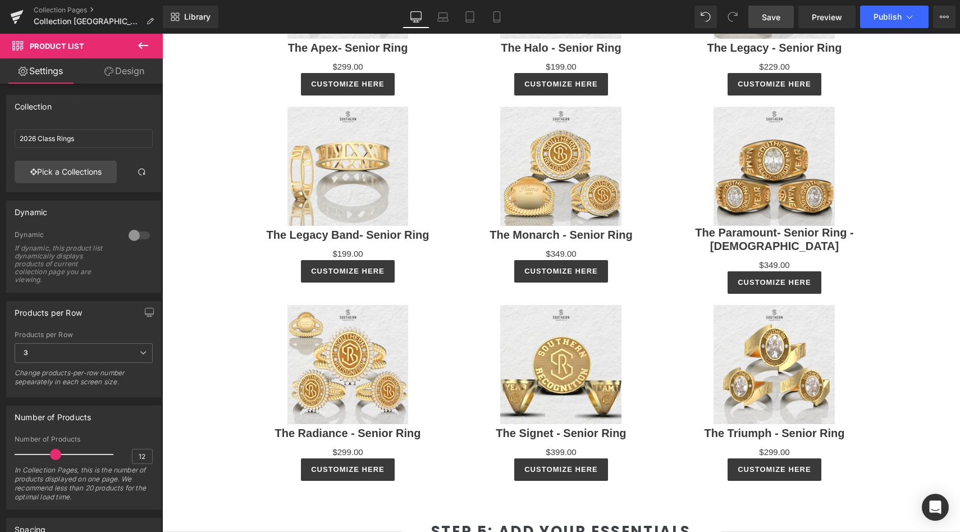
click at [779, 21] on span "Save" at bounding box center [771, 17] width 19 height 12
click at [897, 20] on span "Publish" at bounding box center [888, 16] width 28 height 9
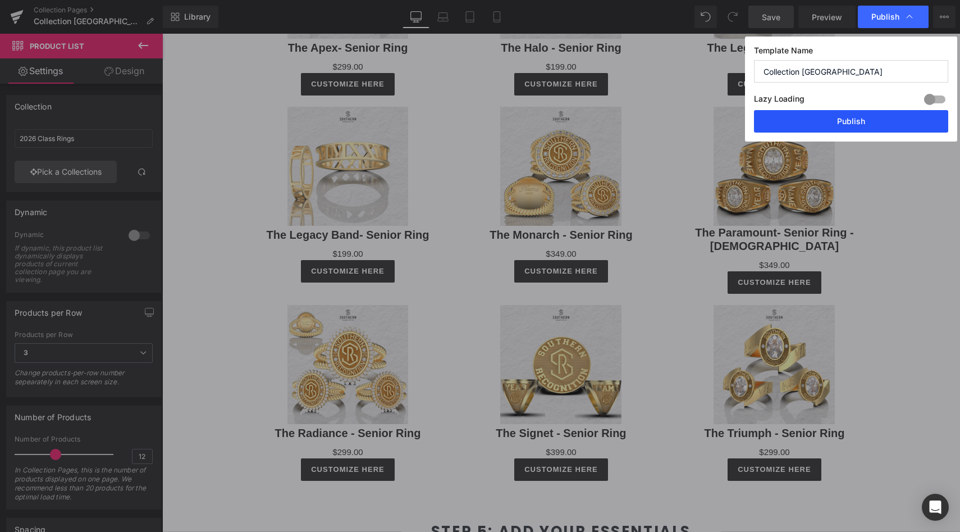
drag, startPoint x: 854, startPoint y: 122, endPoint x: 692, endPoint y: 88, distance: 165.7
click at [854, 122] on button "Publish" at bounding box center [851, 121] width 194 height 22
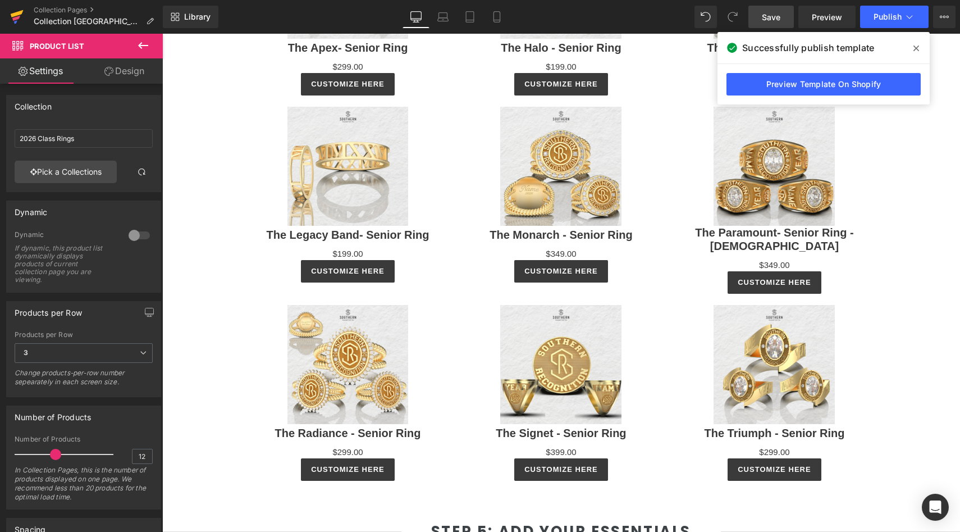
click at [15, 12] on icon at bounding box center [16, 17] width 13 height 28
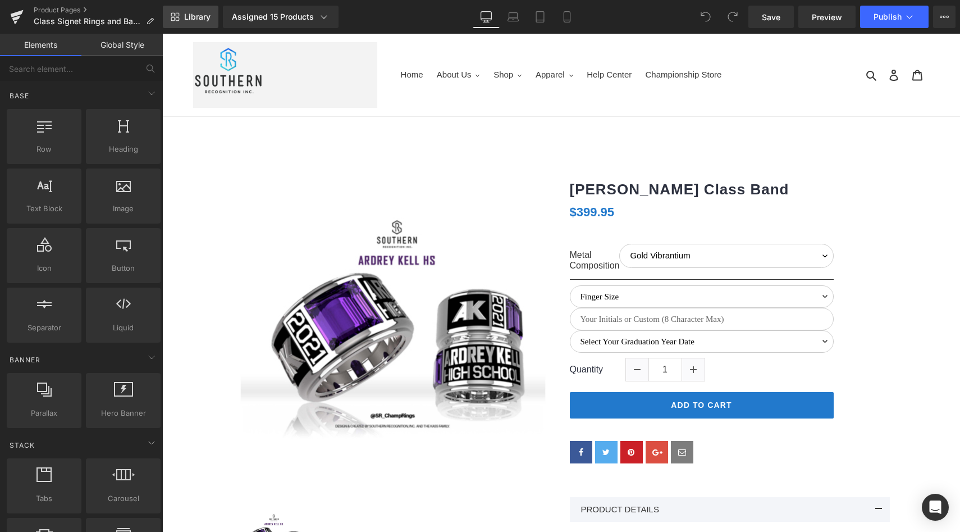
click at [195, 13] on span "Library" at bounding box center [197, 17] width 26 height 10
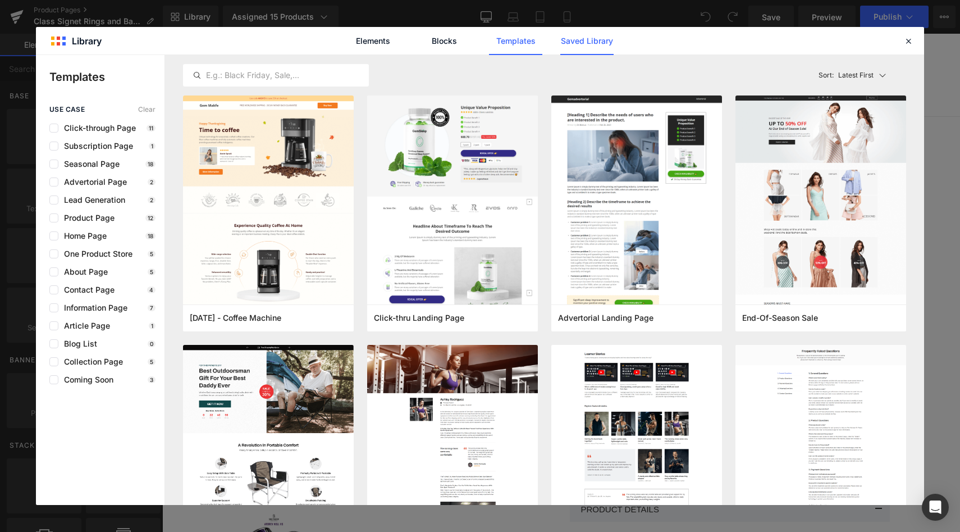
click at [575, 40] on link "Saved Library" at bounding box center [586, 41] width 53 height 28
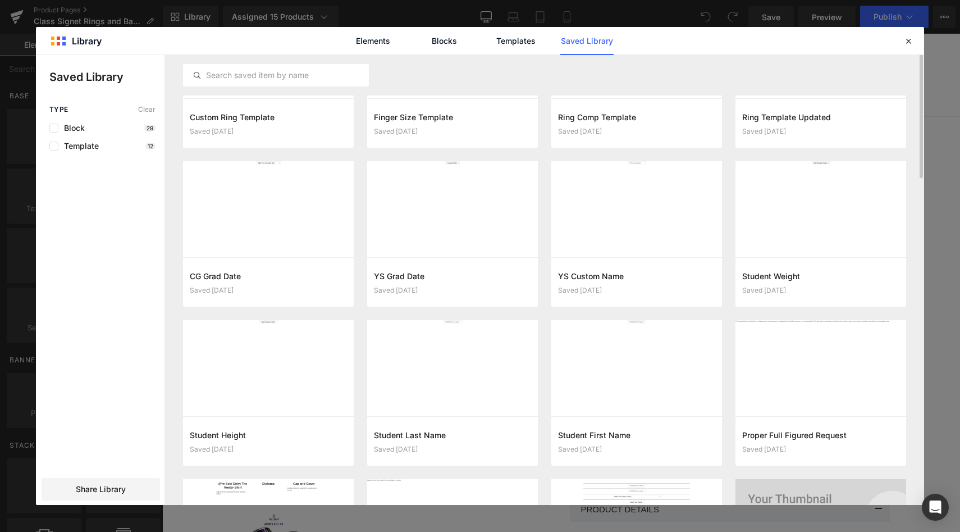
scroll to position [262, 0]
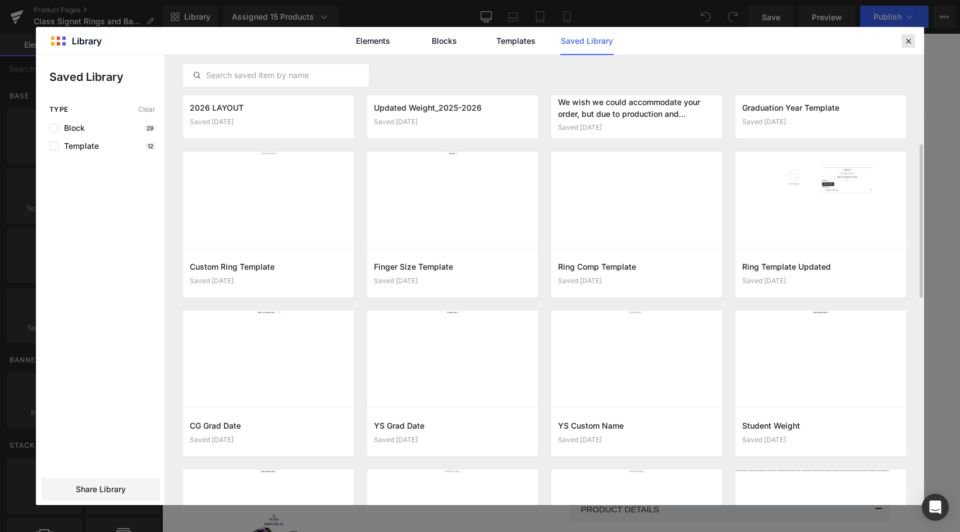
click at [907, 42] on icon at bounding box center [908, 41] width 10 height 10
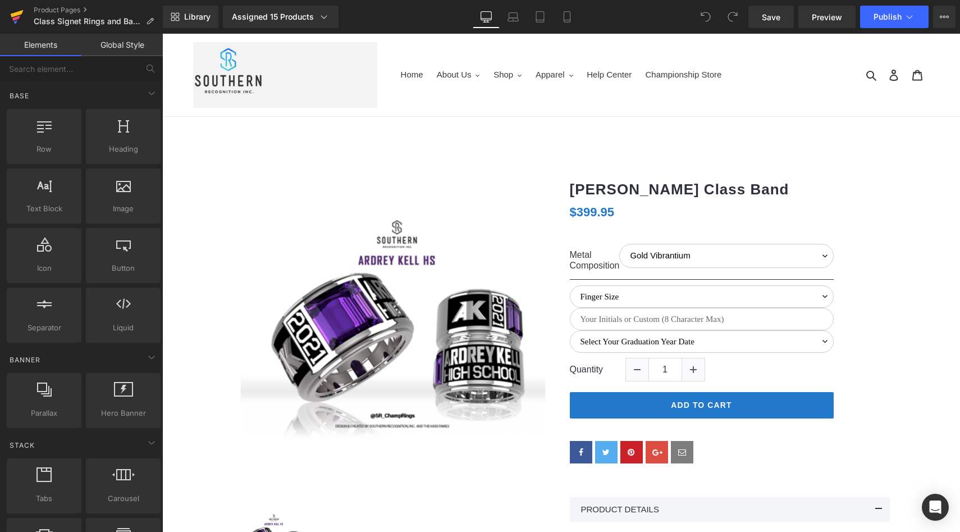
click at [13, 20] on icon at bounding box center [16, 18] width 8 height 5
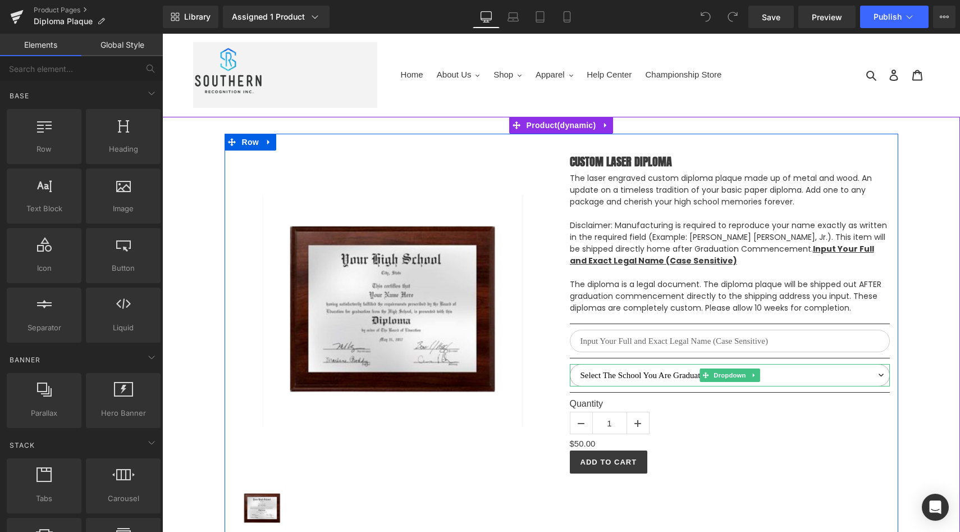
click at [597, 378] on select "Select The School You Are Graduating From Caldwell Academy Charlotte Secondary …" at bounding box center [730, 375] width 320 height 22
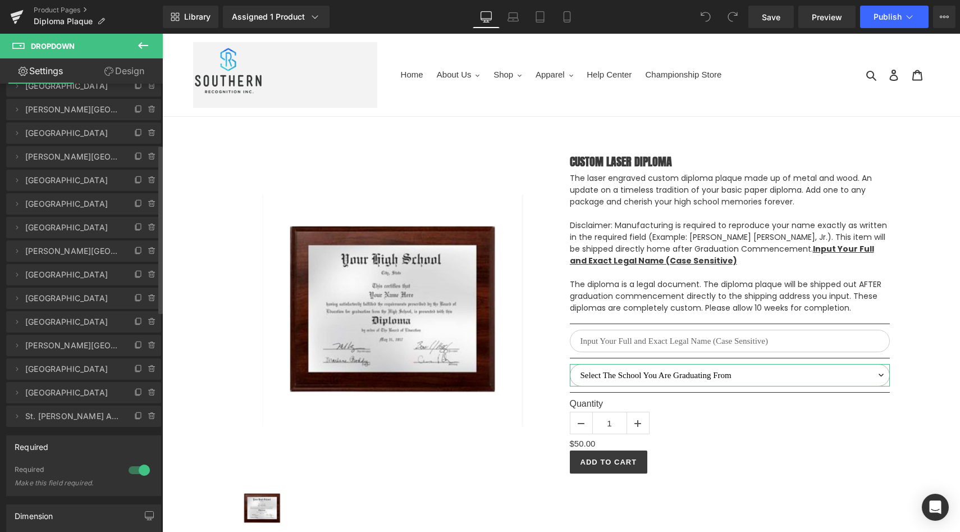
scroll to position [164, 0]
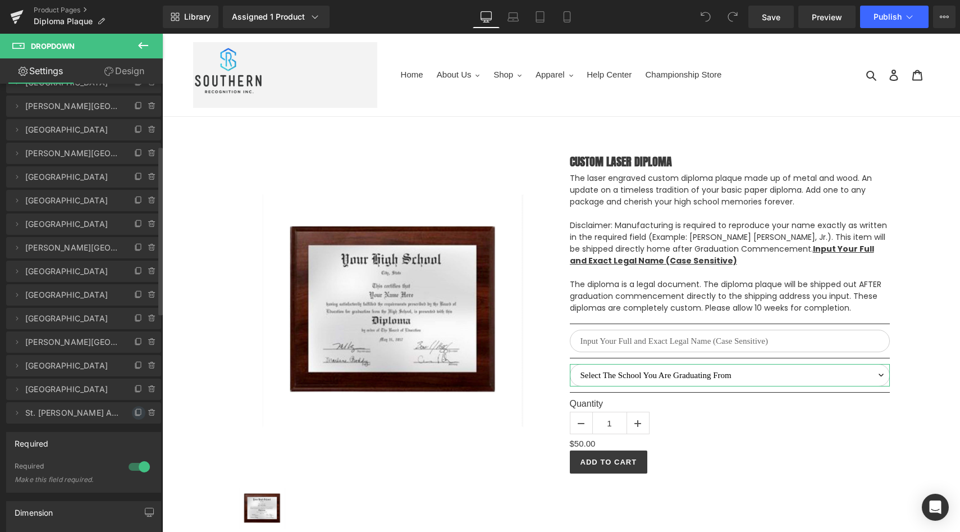
click at [135, 415] on icon at bounding box center [137, 412] width 4 height 5
drag, startPoint x: 116, startPoint y: 433, endPoint x: 111, endPoint y: 405, distance: 28.4
click at [111, 22] on ul "Delete Cancel Select The School You Are Graduating From Select The School You A…" at bounding box center [83, 22] width 155 height 0
drag, startPoint x: 11, startPoint y: 438, endPoint x: 11, endPoint y: 424, distance: 14.6
click at [11, 424] on div "Delete Cancel Select The School You Are Graduating From Select The School You A…" at bounding box center [83, 234] width 155 height 424
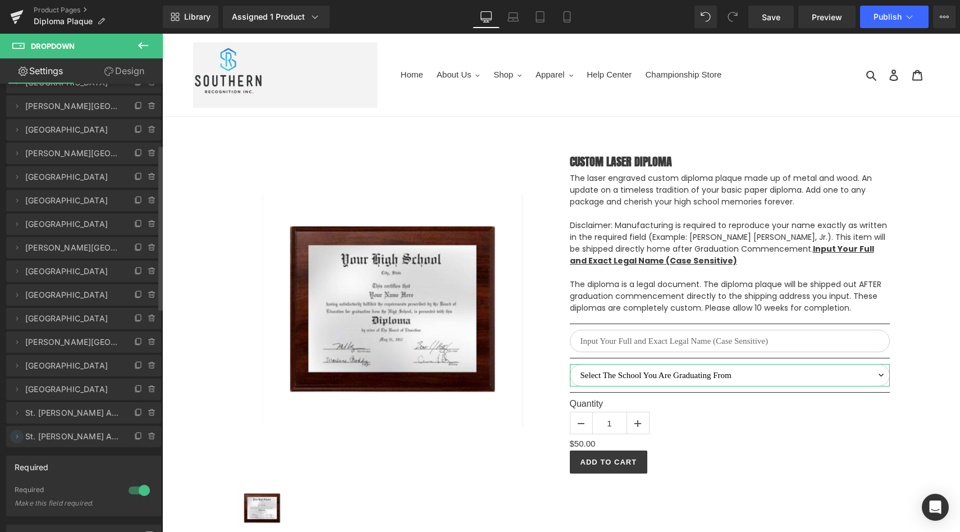
click at [15, 438] on icon at bounding box center [16, 436] width 9 height 9
click at [61, 474] on input "St. Thomas More Academy 18" at bounding box center [83, 479] width 139 height 19
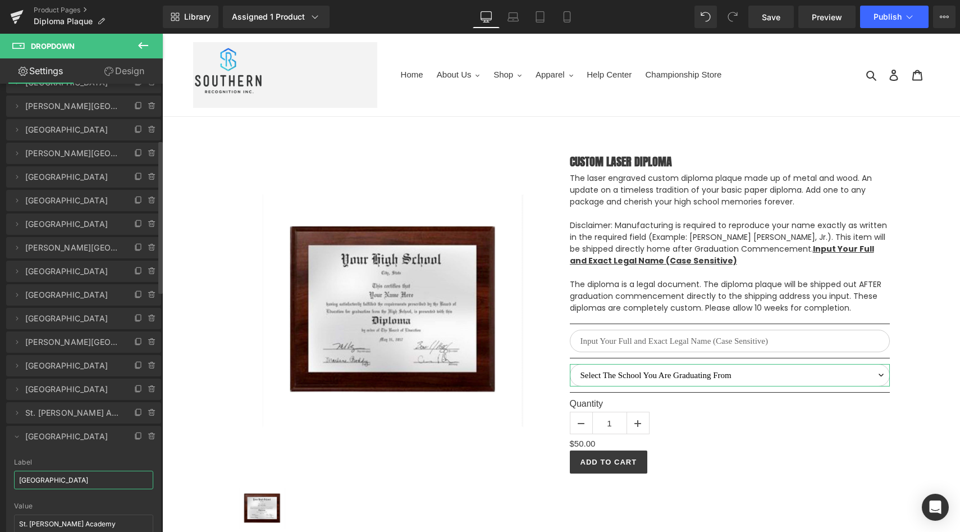
scroll to position [255, 0]
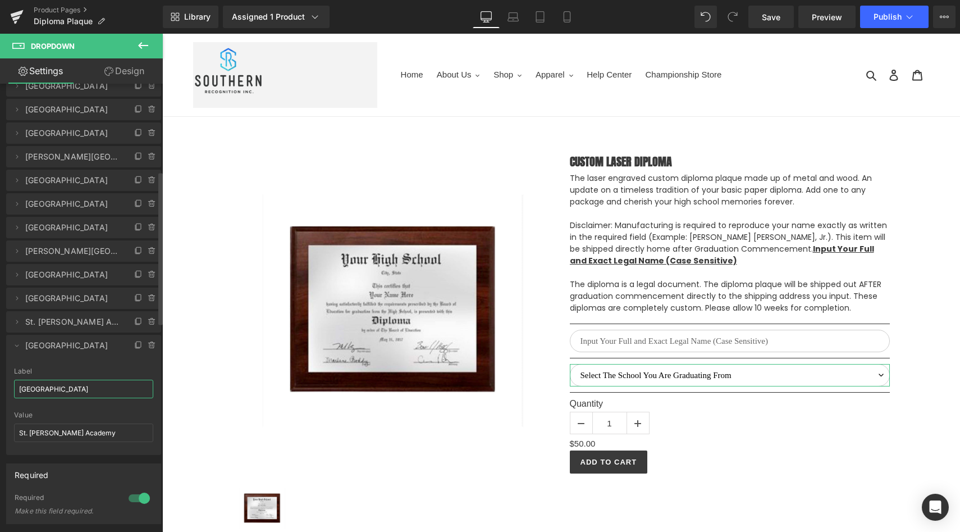
click at [44, 388] on input "Seventy First High School" at bounding box center [83, 388] width 139 height 19
type input "Seventy First High School"
click at [39, 422] on div "Value St. Thomas More Academy" at bounding box center [83, 433] width 139 height 44
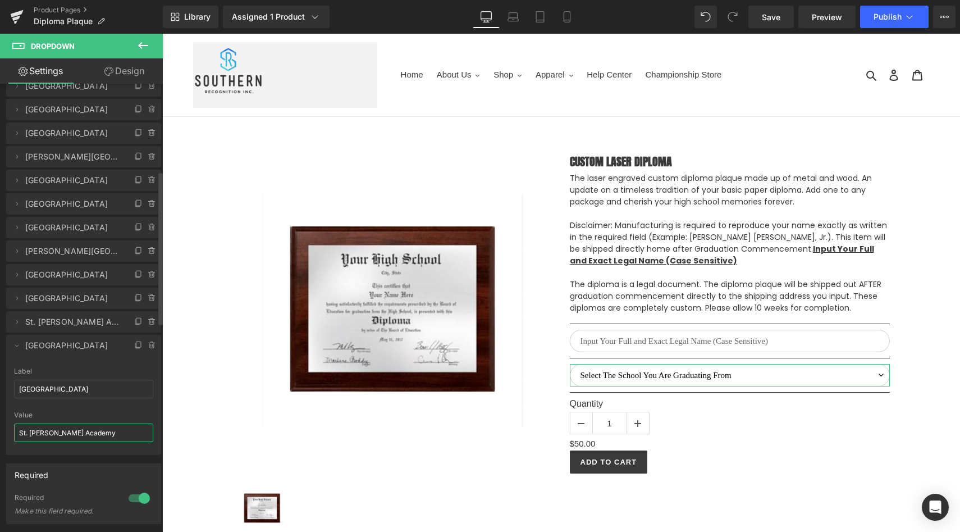
click at [35, 427] on input "St. Thomas More Academy" at bounding box center [83, 432] width 139 height 19
paste input "eventy First High School"
type input "Seventy First High School"
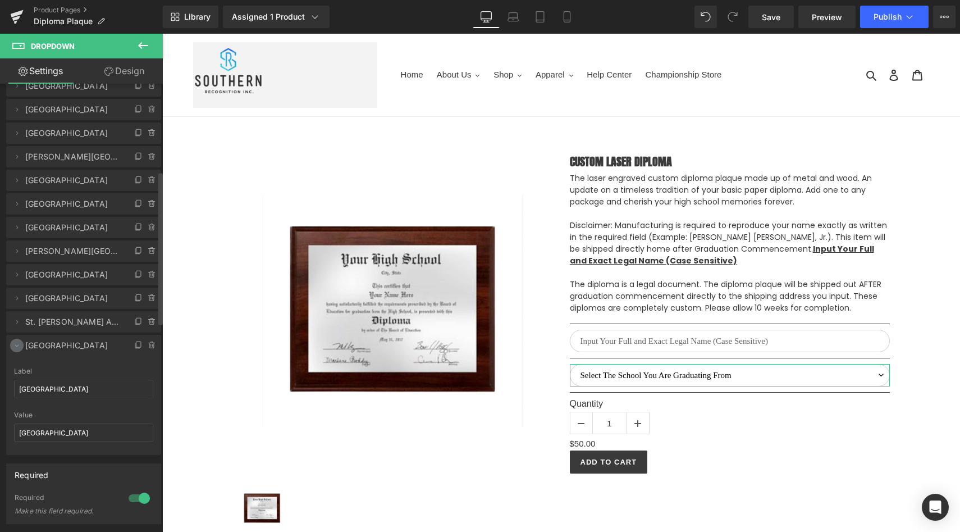
click at [17, 347] on icon at bounding box center [16, 345] width 9 height 9
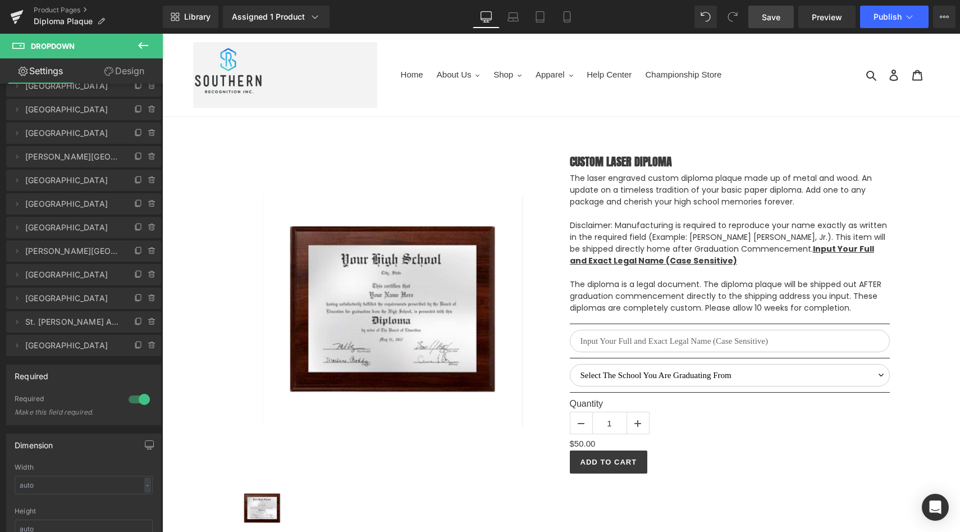
click at [774, 16] on span "Save" at bounding box center [771, 17] width 19 height 12
click at [912, 15] on icon at bounding box center [910, 16] width 6 height 3
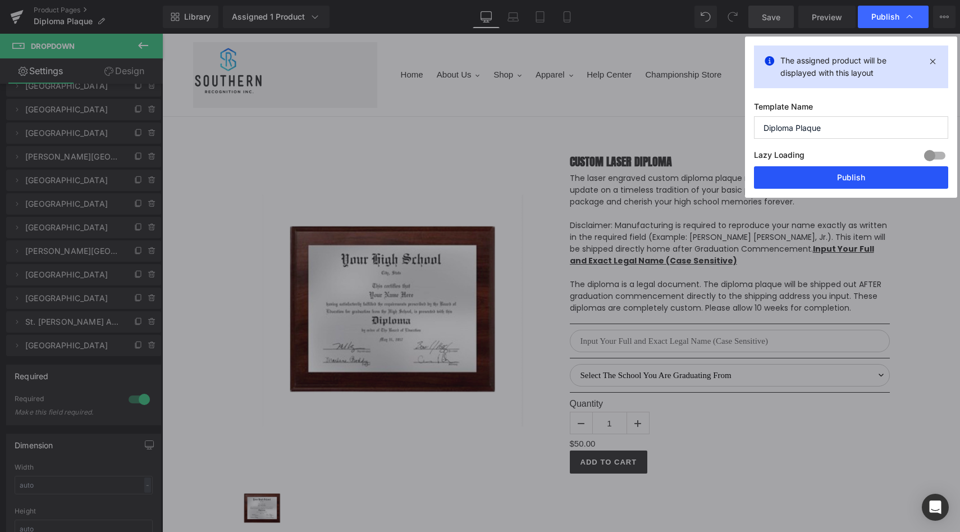
click at [839, 174] on button "Publish" at bounding box center [851, 177] width 194 height 22
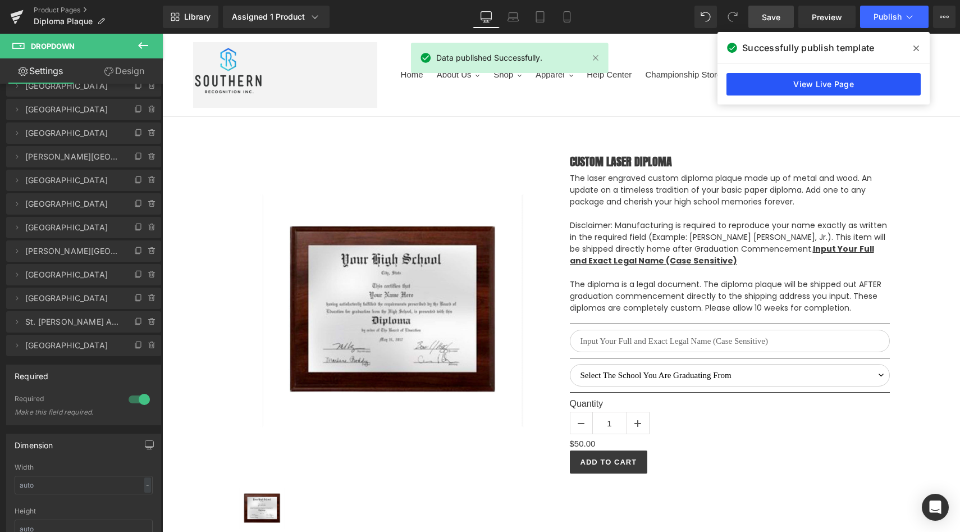
click at [798, 90] on link "View Live Page" at bounding box center [823, 84] width 194 height 22
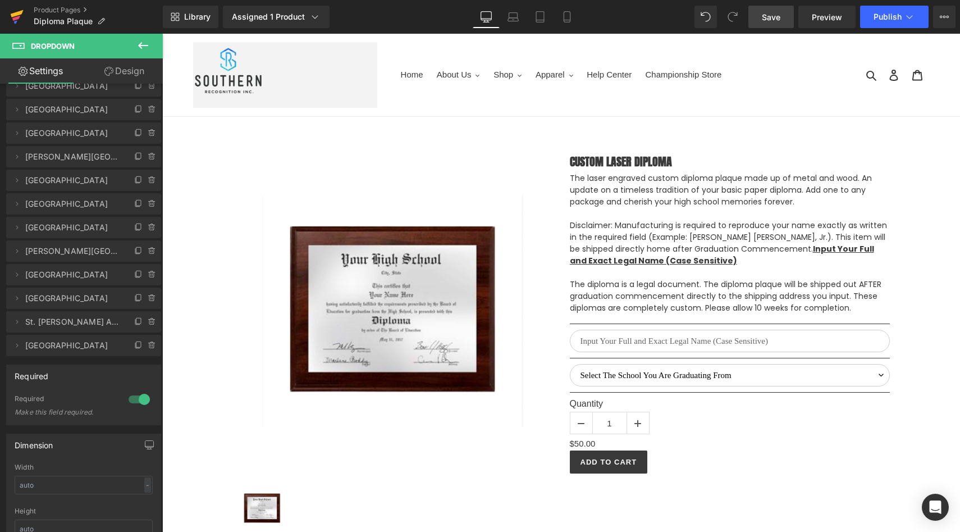
click at [15, 20] on icon at bounding box center [16, 17] width 13 height 28
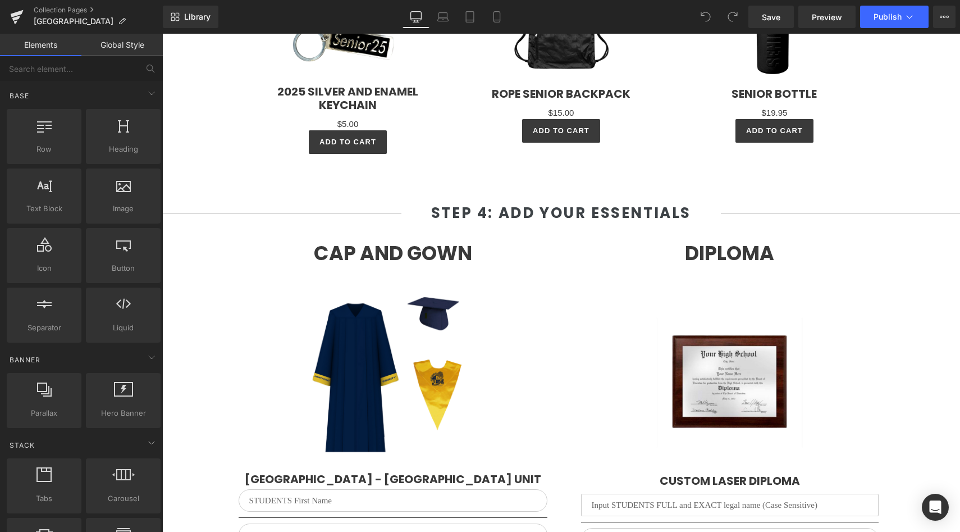
scroll to position [1935, 0]
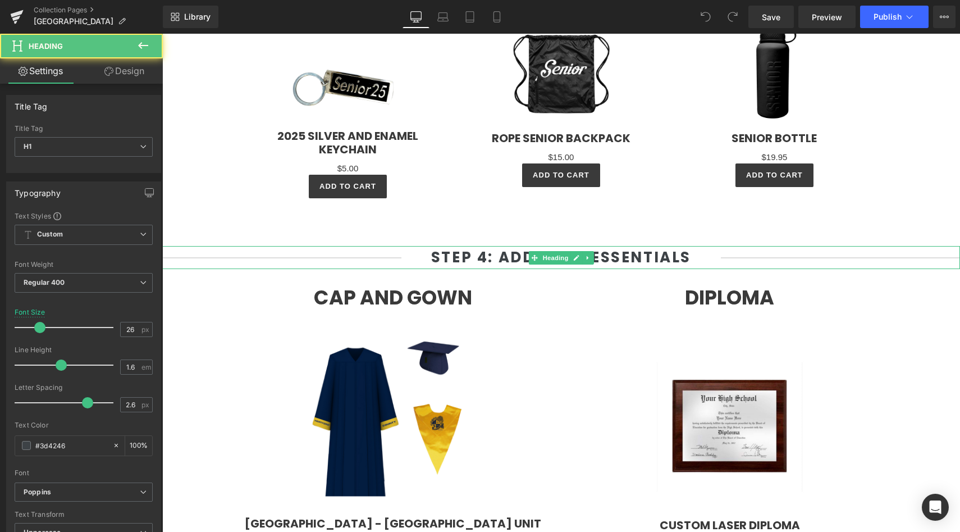
click at [487, 256] on strong "Step 4: Add Your Essentials" at bounding box center [561, 257] width 260 height 20
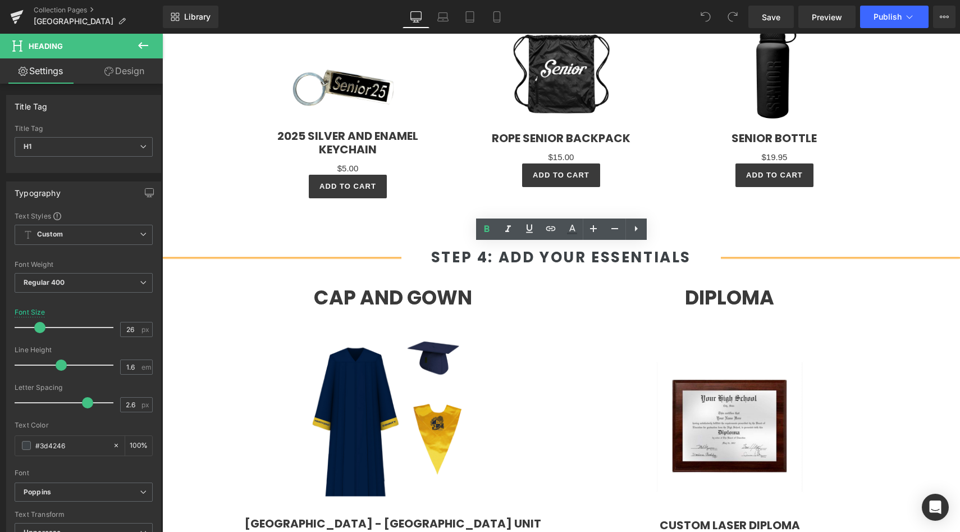
click at [487, 256] on strong "Step 4: Add Your Essentials" at bounding box center [561, 257] width 260 height 20
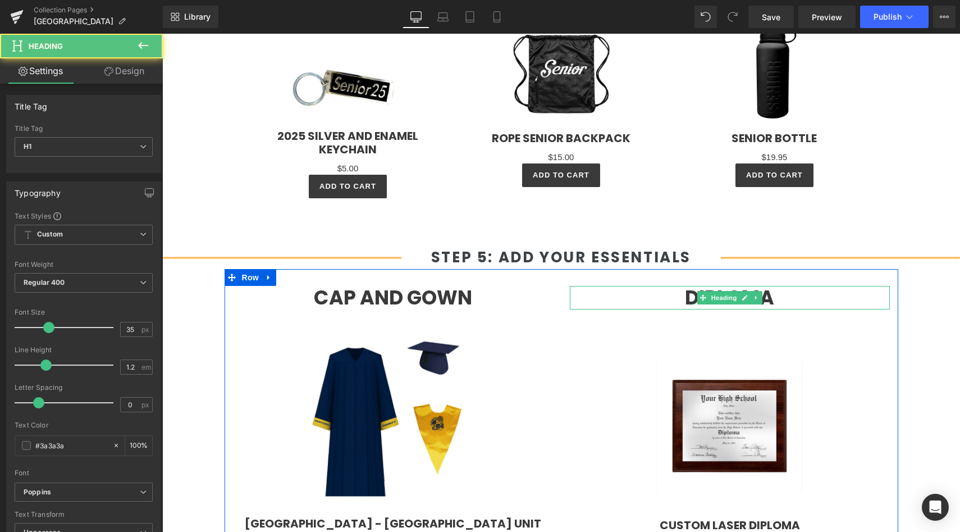
click at [574, 290] on h1 "Diploma" at bounding box center [730, 298] width 320 height 24
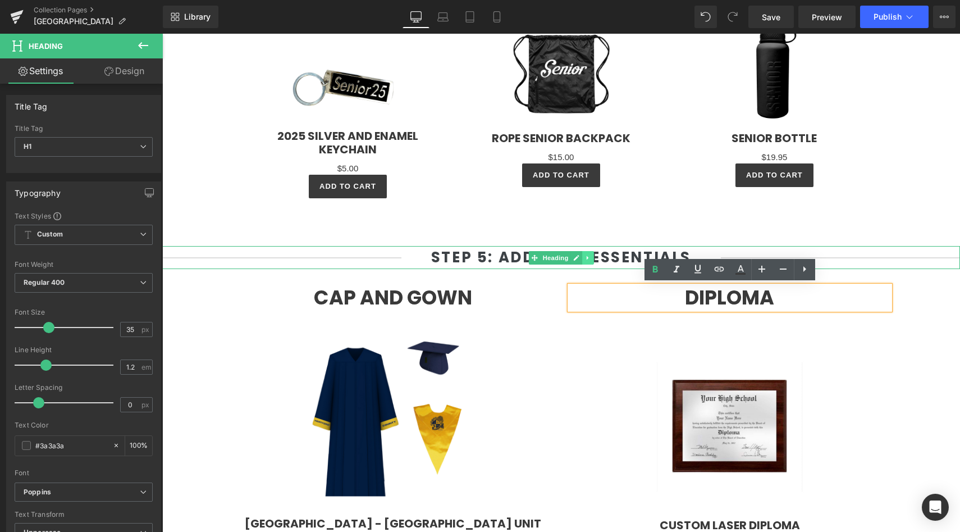
click at [588, 258] on icon at bounding box center [588, 257] width 6 height 7
click at [580, 255] on icon at bounding box center [582, 257] width 6 height 6
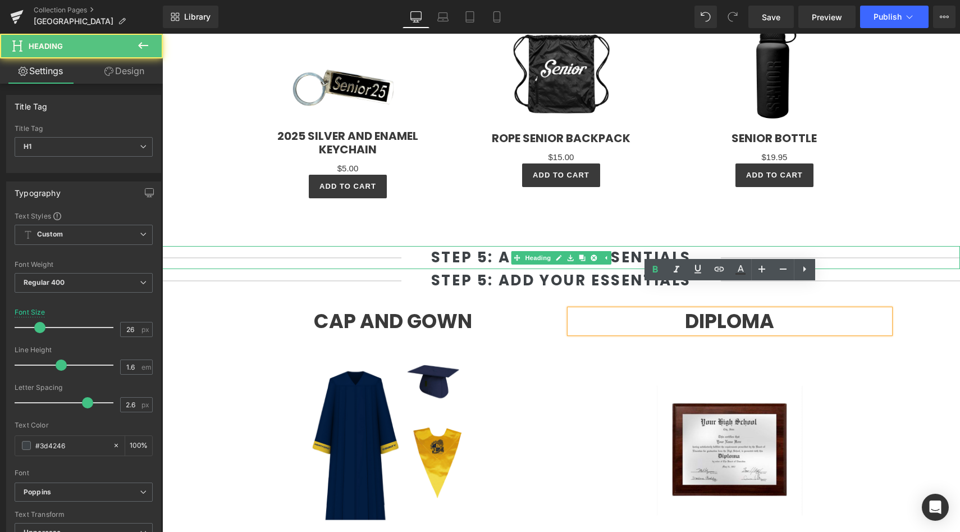
click at [487, 259] on strong "Step 5: Add Your Essentials" at bounding box center [561, 257] width 260 height 20
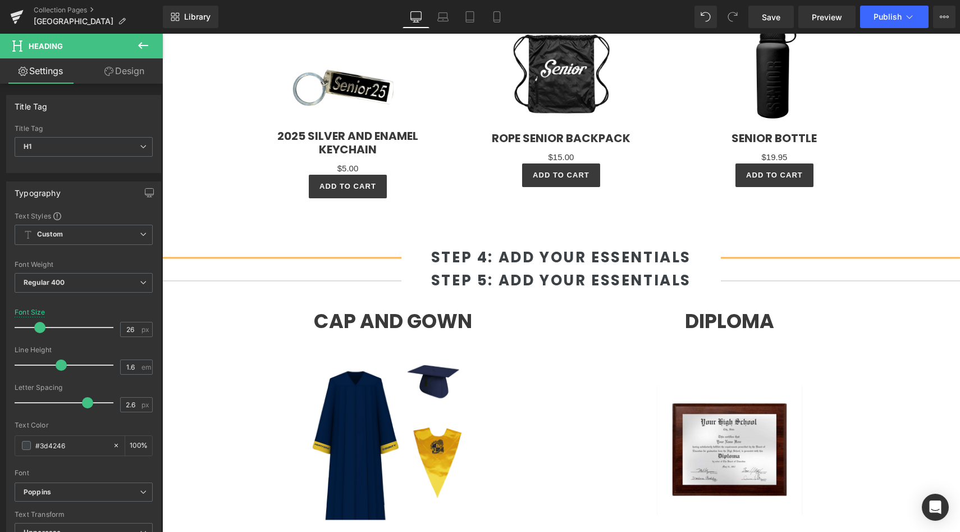
click at [685, 256] on strong "Step 4: Add Your Essentials" at bounding box center [561, 257] width 260 height 20
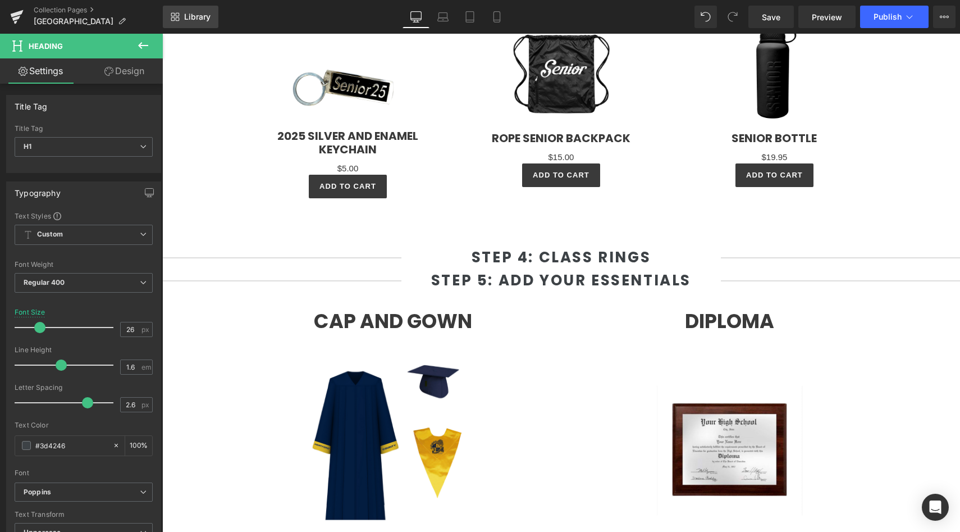
click at [194, 21] on span "Library" at bounding box center [197, 17] width 26 height 10
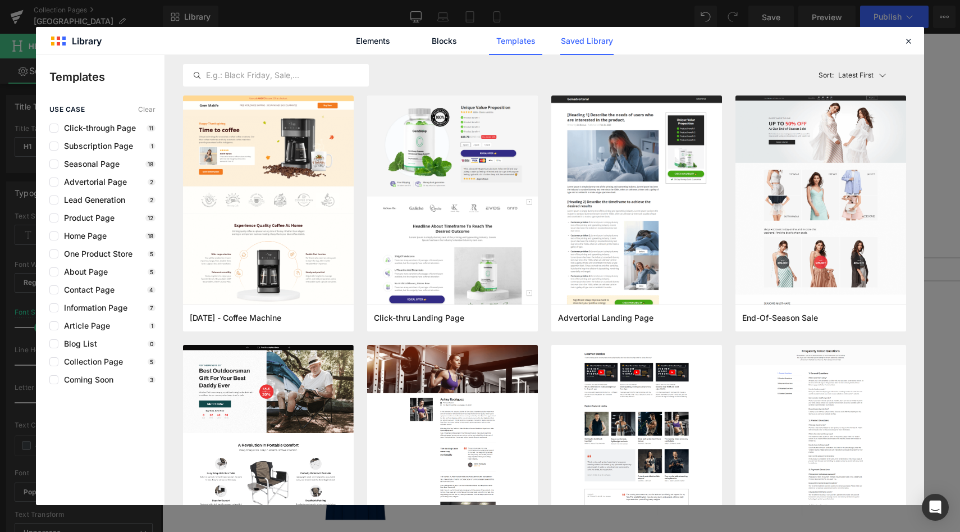
click at [577, 43] on link "Saved Library" at bounding box center [586, 41] width 53 height 28
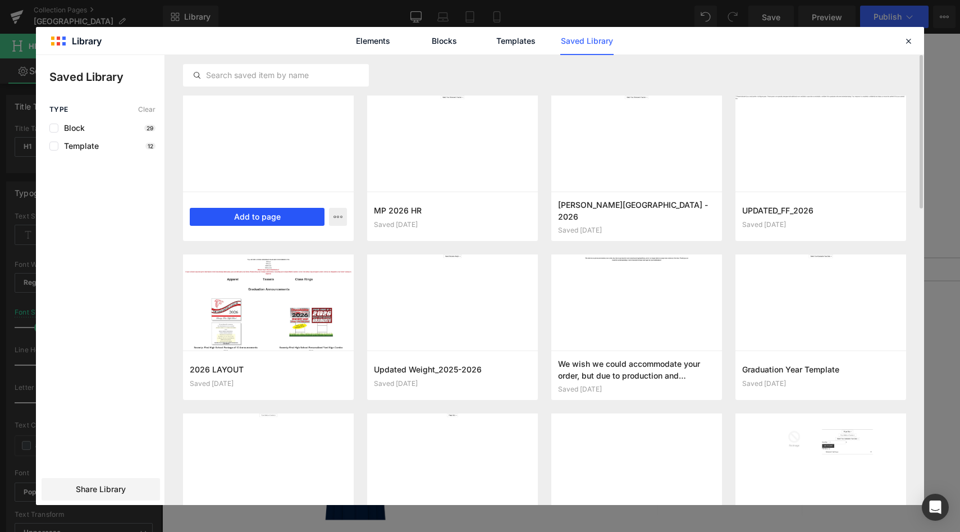
click at [244, 220] on button "Add to page" at bounding box center [257, 217] width 135 height 18
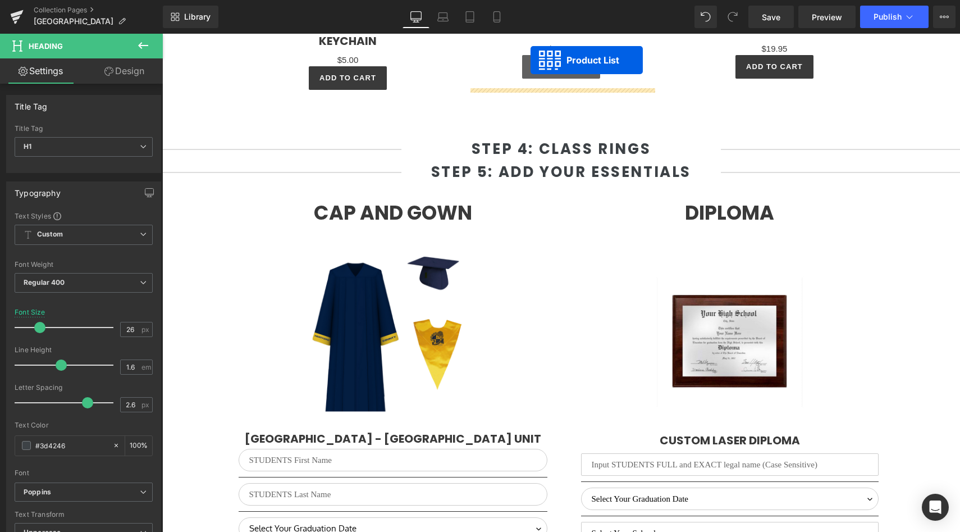
scroll to position [1953, 0]
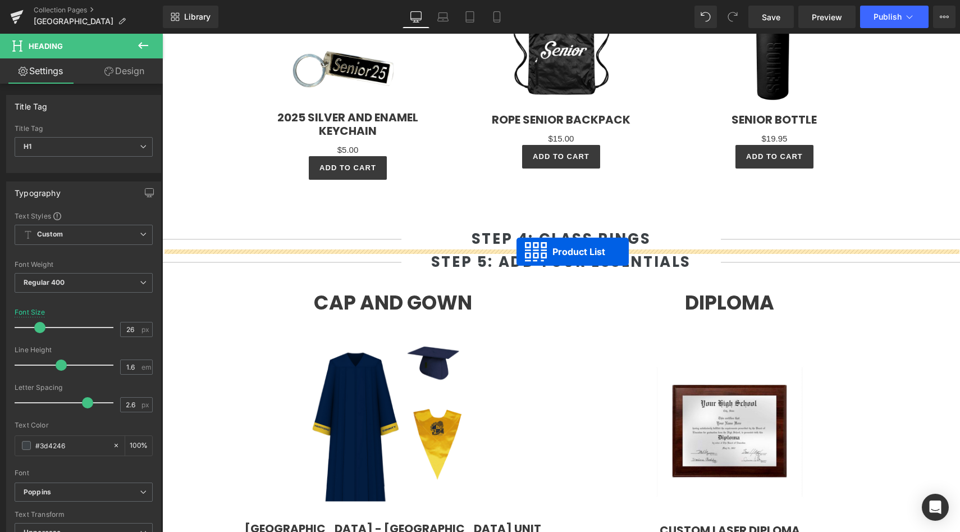
drag, startPoint x: 528, startPoint y: 140, endPoint x: 516, endPoint y: 251, distance: 111.8
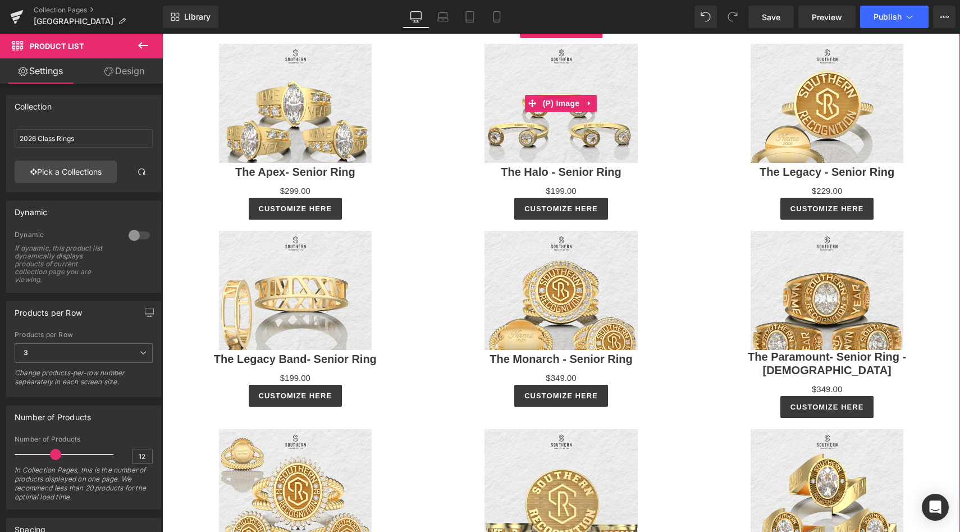
scroll to position [2210, 0]
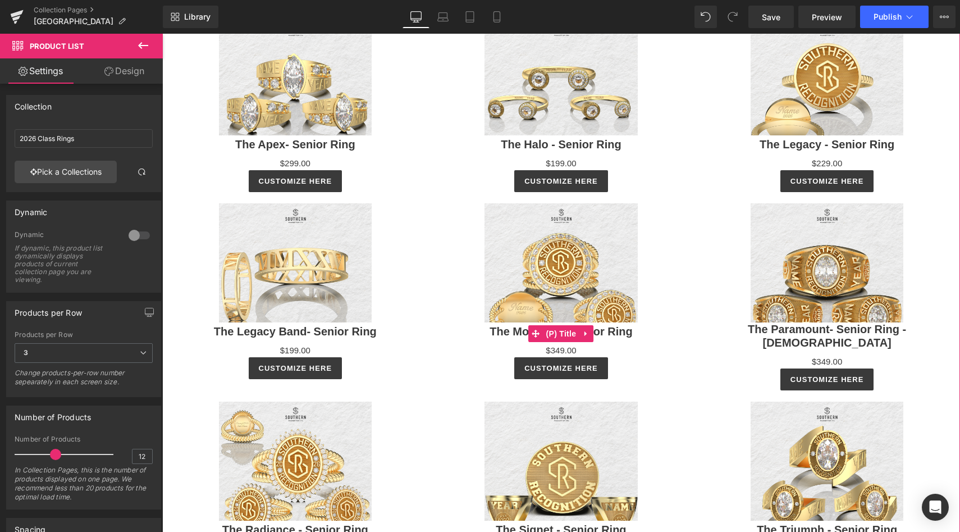
click at [673, 329] on h3 "The Monarch - Senior Ring" at bounding box center [561, 333] width 255 height 22
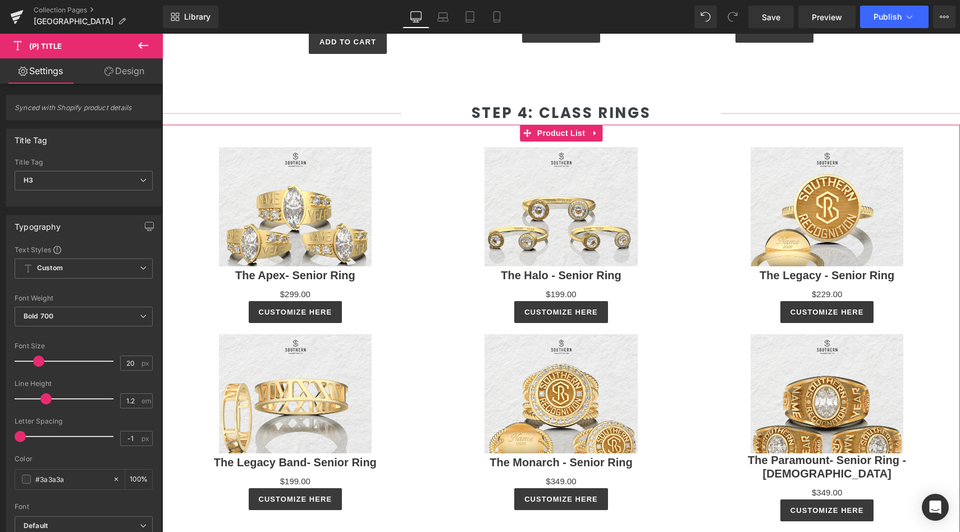
scroll to position [2107, 0]
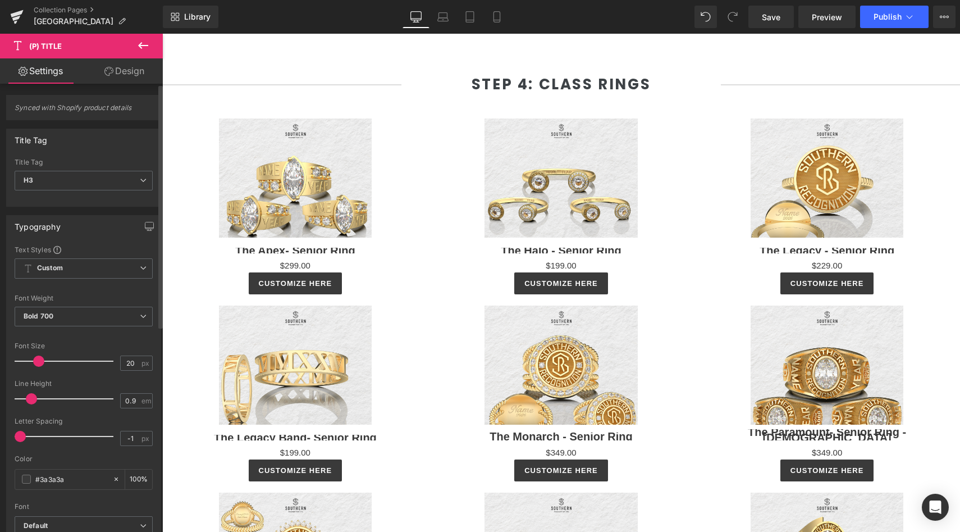
type input "1"
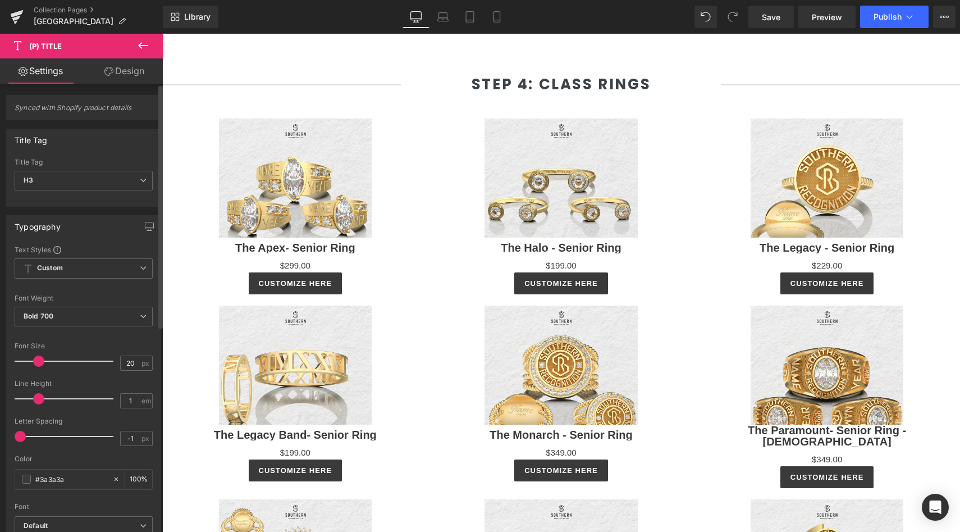
drag, startPoint x: 47, startPoint y: 399, endPoint x: 39, endPoint y: 399, distance: 7.3
click at [40, 399] on span at bounding box center [38, 398] width 11 height 11
drag, startPoint x: 19, startPoint y: 435, endPoint x: 62, endPoint y: 437, distance: 42.7
click at [63, 437] on span at bounding box center [68, 436] width 11 height 11
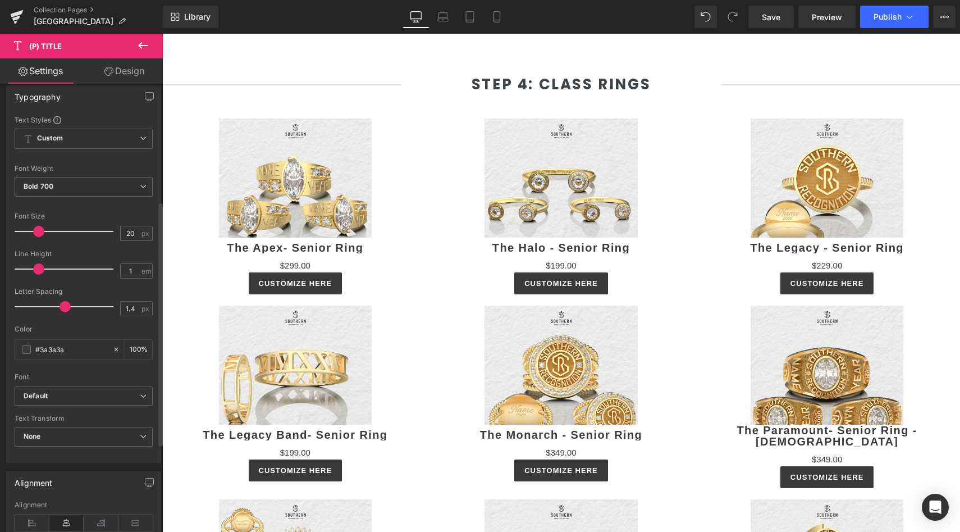
scroll to position [241, 0]
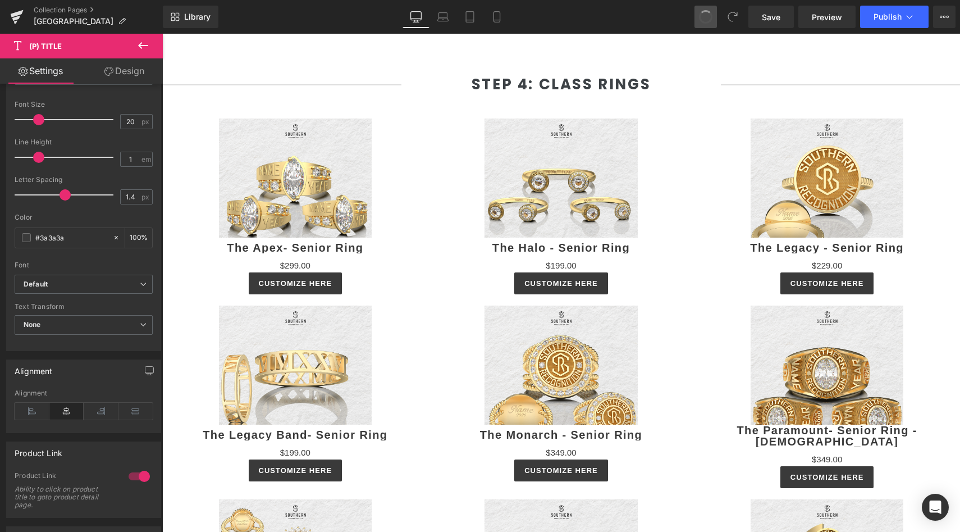
type input "-1"
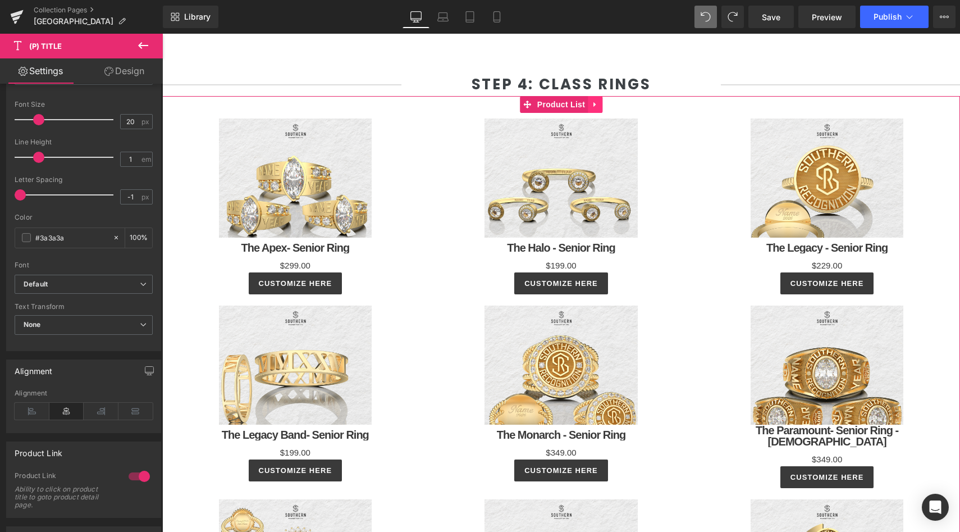
click at [596, 106] on icon at bounding box center [595, 104] width 8 height 8
click at [600, 107] on link at bounding box center [602, 104] width 15 height 17
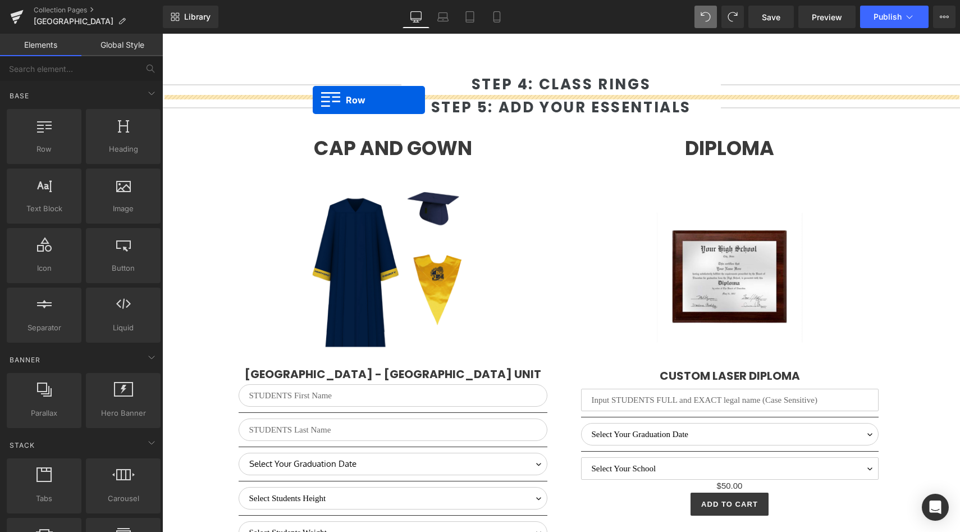
drag, startPoint x: 199, startPoint y: 175, endPoint x: 310, endPoint y: 100, distance: 134.4
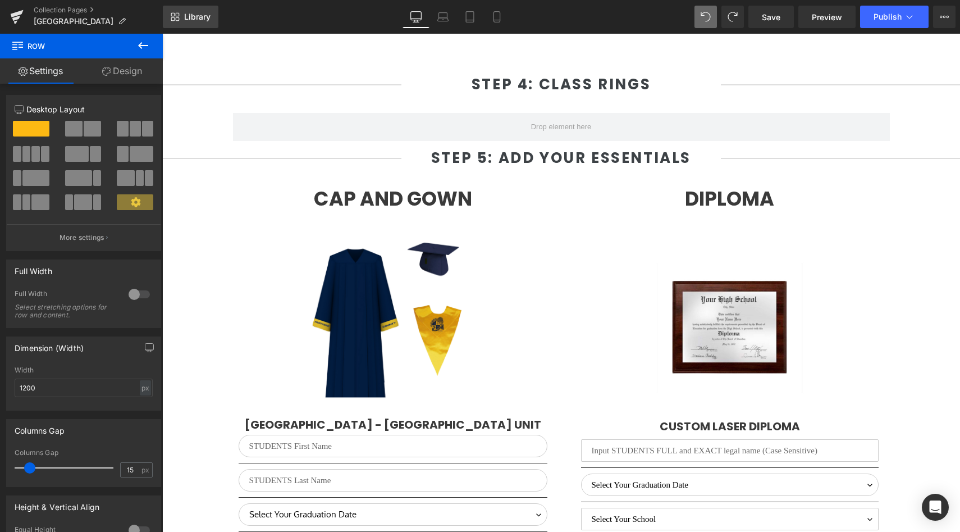
click at [184, 21] on span "Library" at bounding box center [197, 17] width 26 height 10
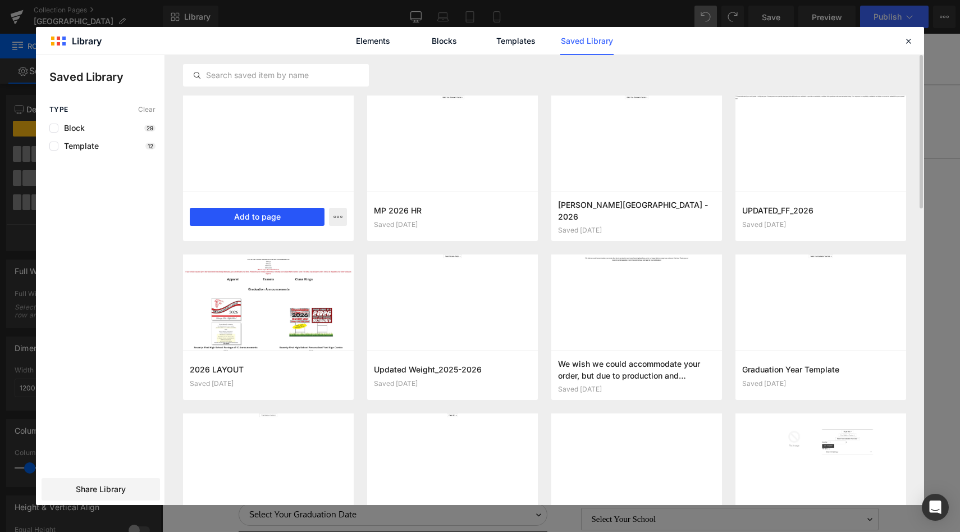
click at [237, 215] on button "Add to page" at bounding box center [257, 217] width 135 height 18
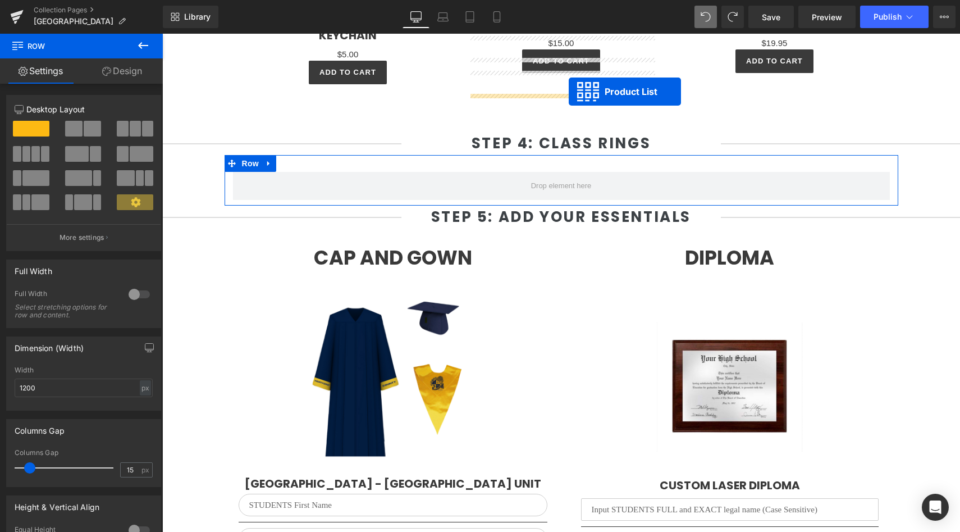
scroll to position [2026, 0]
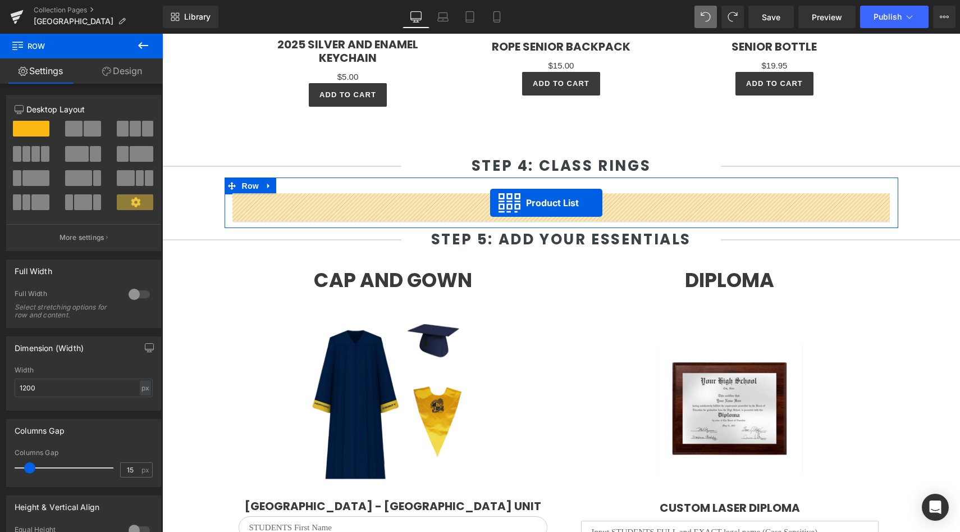
drag, startPoint x: 525, startPoint y: 140, endPoint x: 490, endPoint y: 202, distance: 70.9
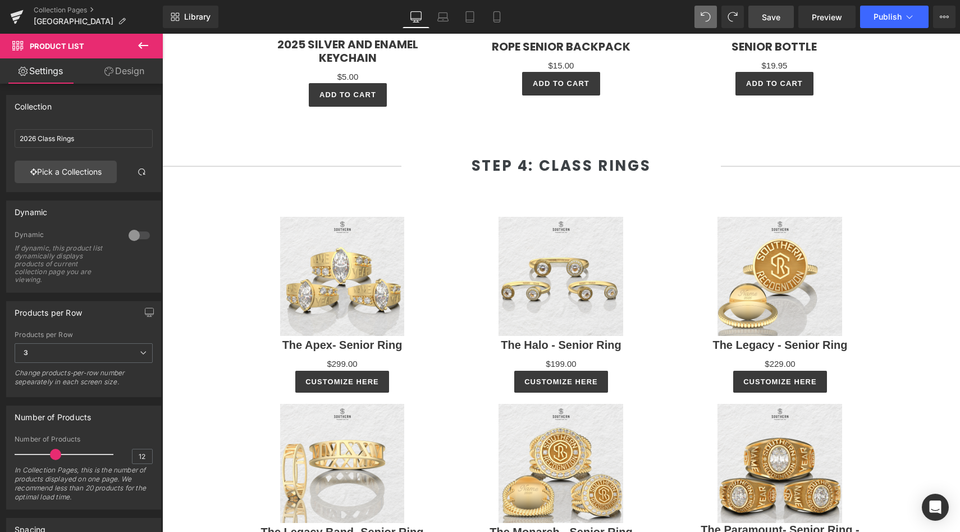
click at [773, 13] on span "Save" at bounding box center [771, 17] width 19 height 12
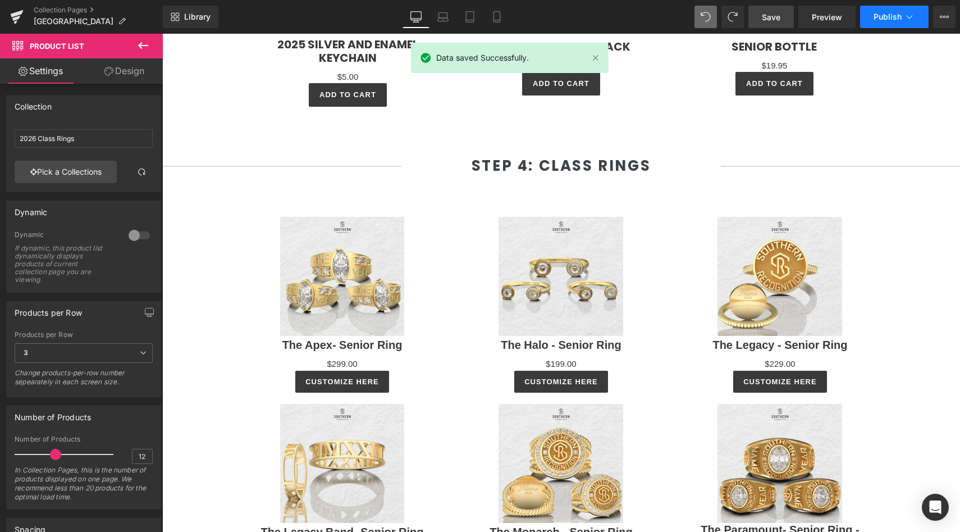
click at [885, 21] on span "Publish" at bounding box center [888, 16] width 28 height 9
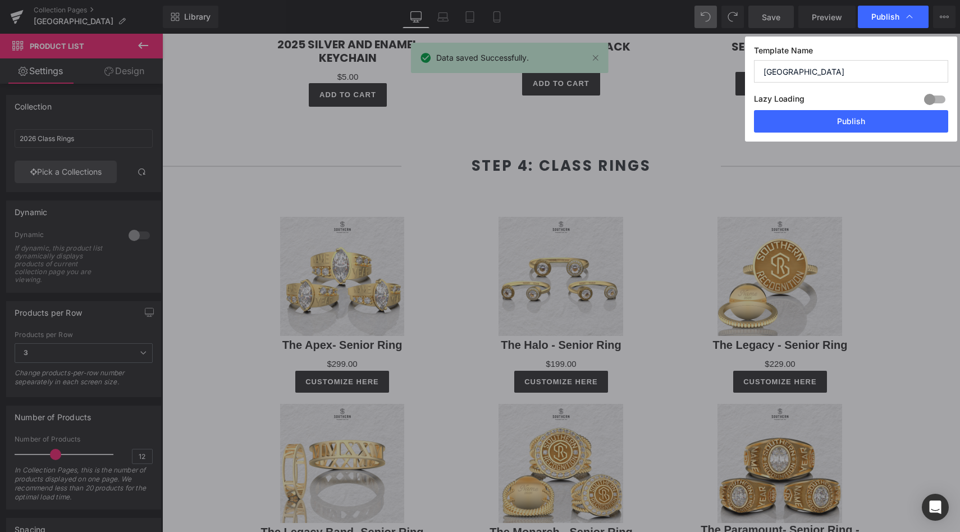
click at [838, 135] on div "Template Name Hertford County High School Lazy Loading Build Upgrade plan to un…" at bounding box center [851, 88] width 212 height 105
click at [832, 125] on button "Publish" at bounding box center [851, 121] width 194 height 22
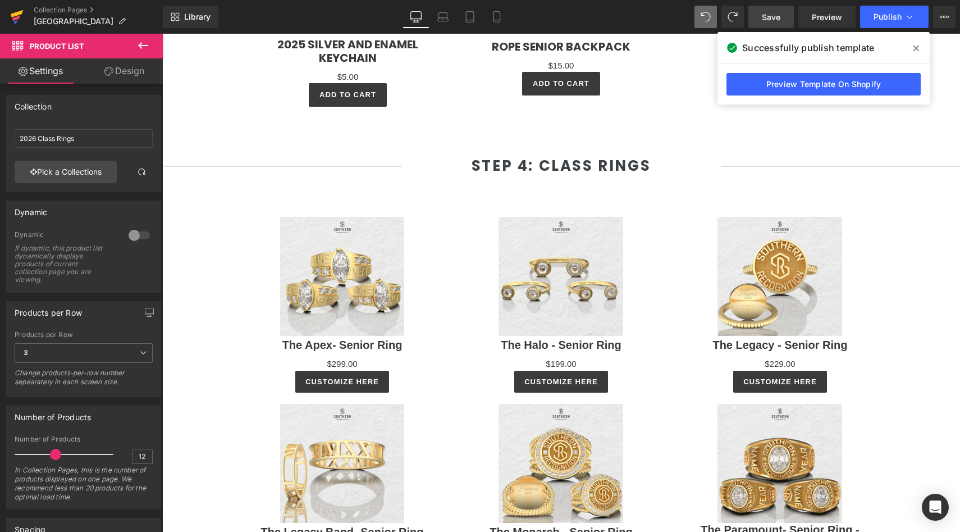
click at [22, 18] on icon at bounding box center [16, 17] width 13 height 28
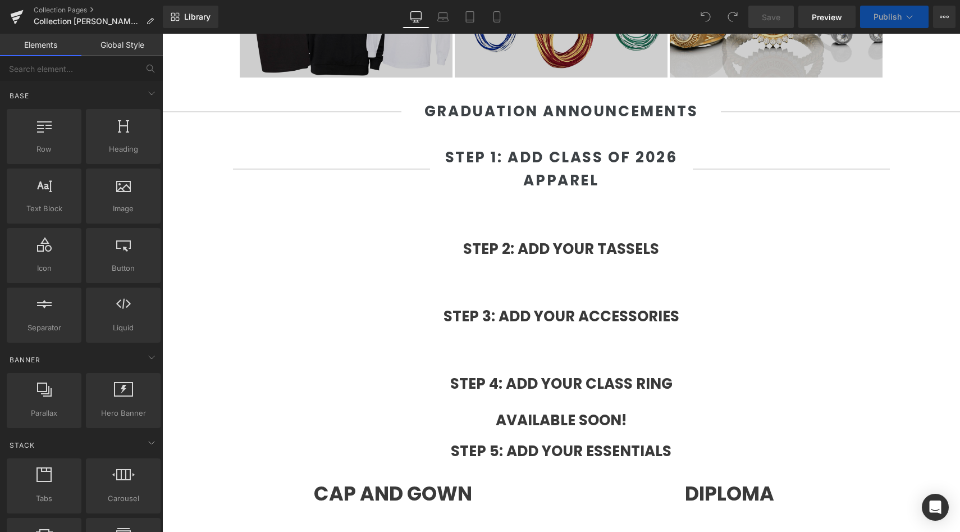
scroll to position [591, 0]
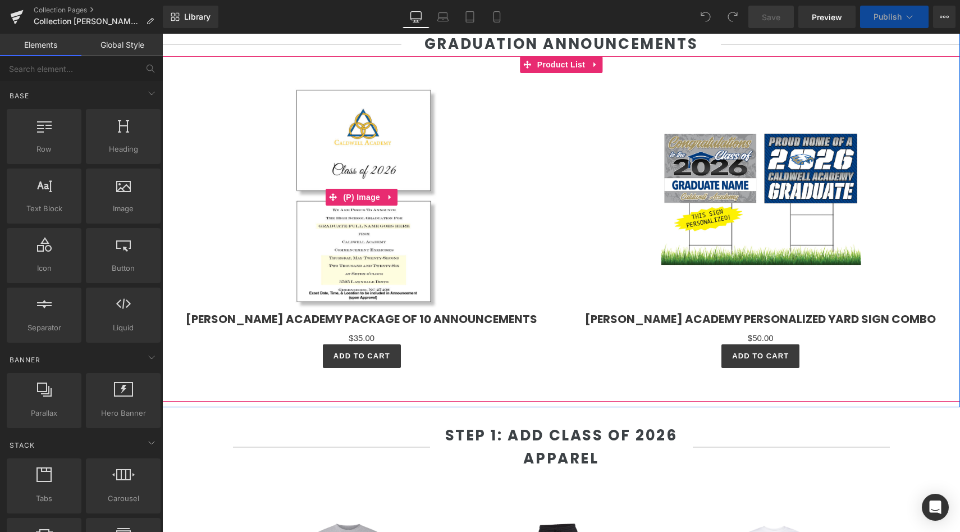
select select "L"
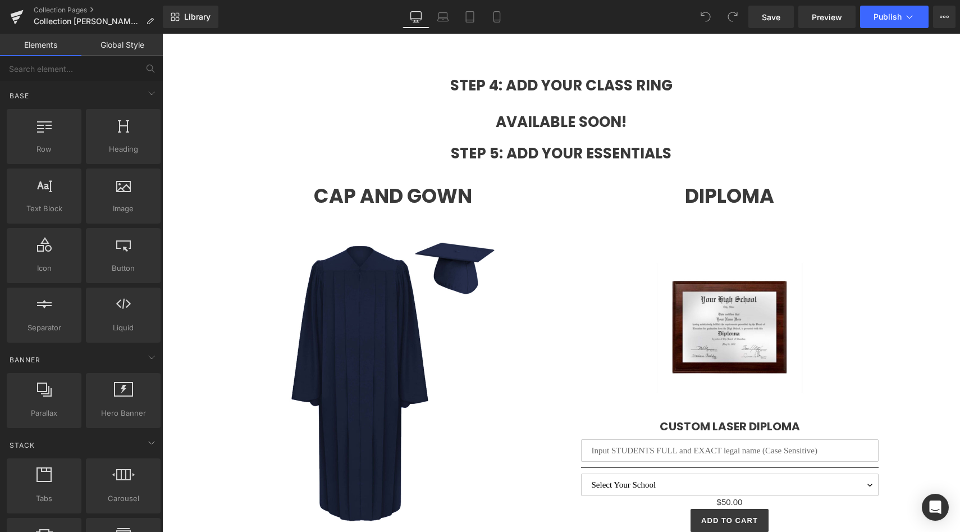
scroll to position [2721, 0]
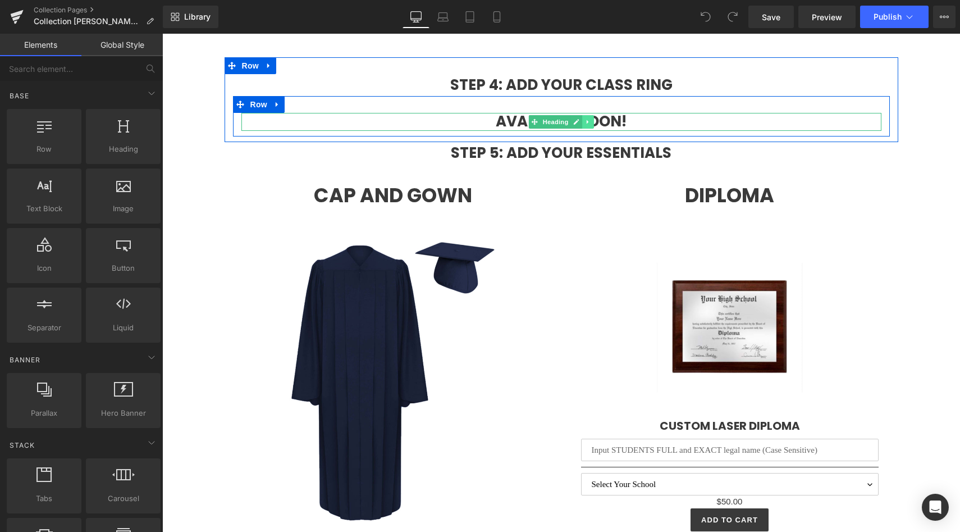
click at [586, 120] on icon at bounding box center [588, 121] width 6 height 7
click at [595, 120] on icon at bounding box center [594, 121] width 6 height 6
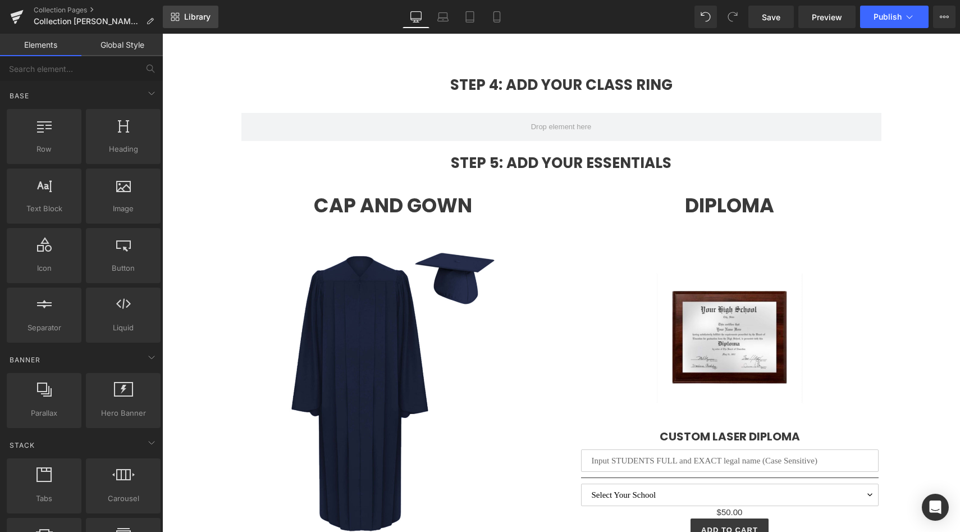
click at [203, 15] on span "Library" at bounding box center [197, 17] width 26 height 10
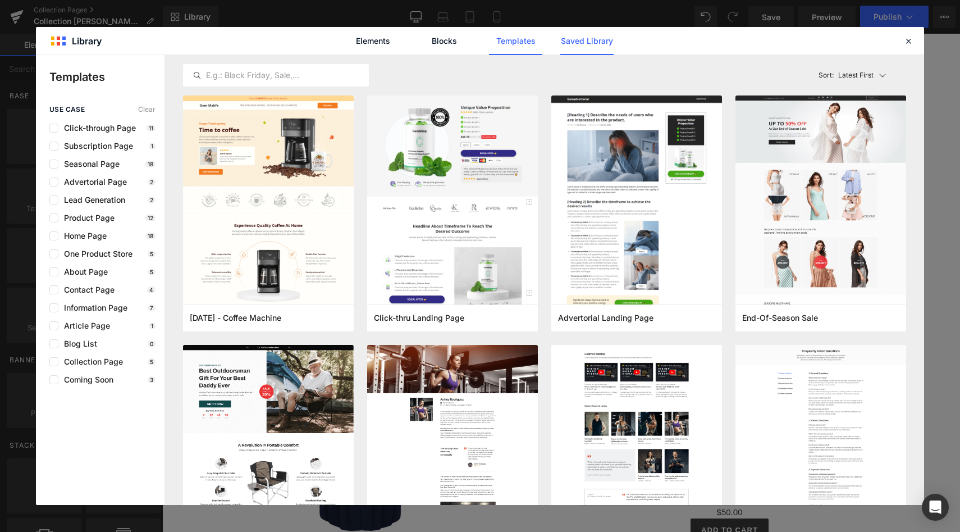
click at [593, 46] on link "Saved Library" at bounding box center [586, 41] width 53 height 28
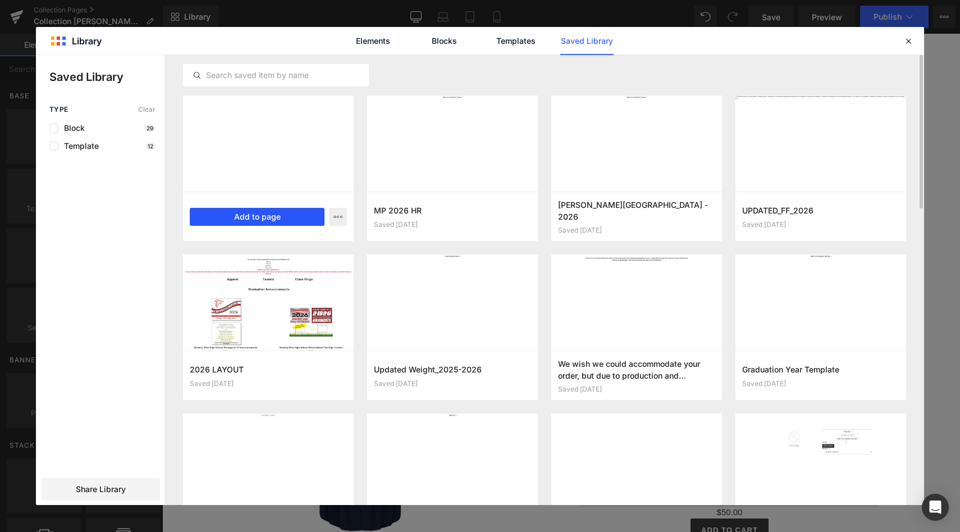
click at [261, 217] on button "Add to page" at bounding box center [257, 217] width 135 height 18
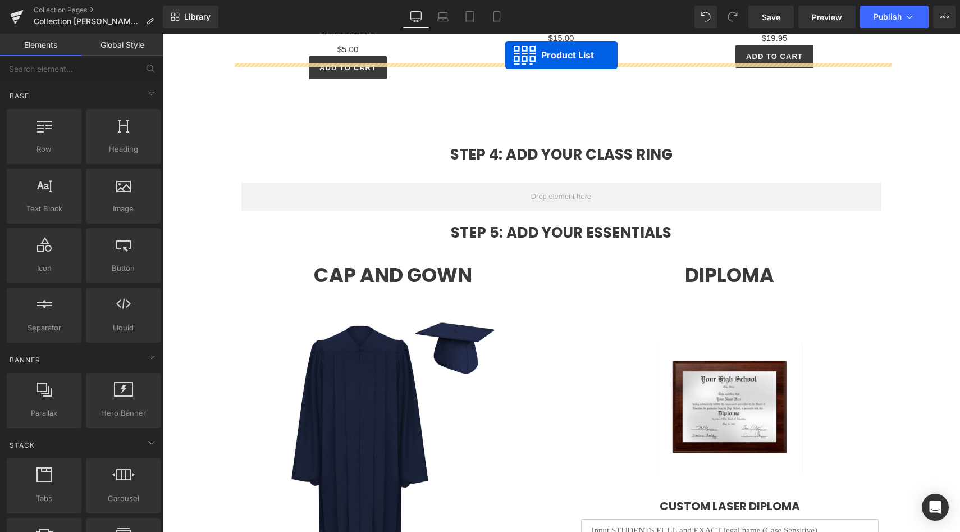
scroll to position [2618, 0]
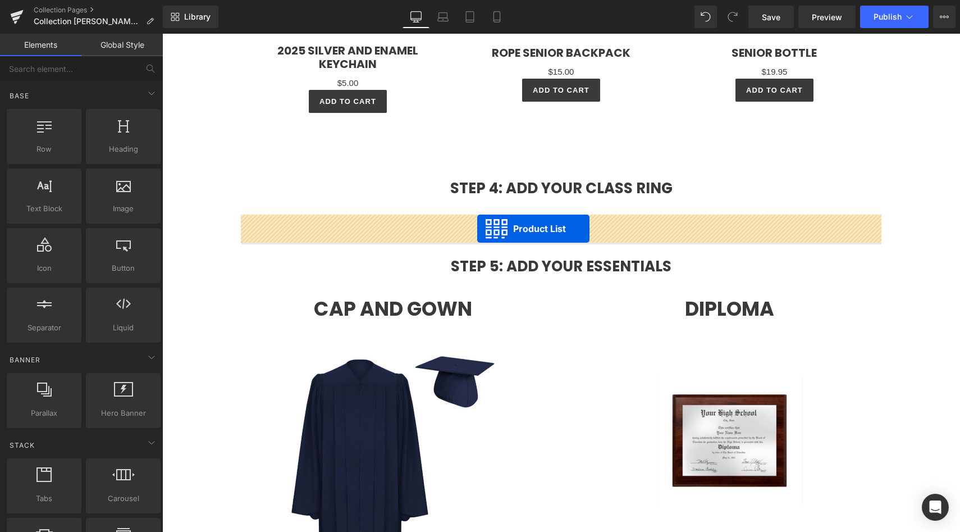
drag, startPoint x: 528, startPoint y: 142, endPoint x: 477, endPoint y: 228, distance: 100.1
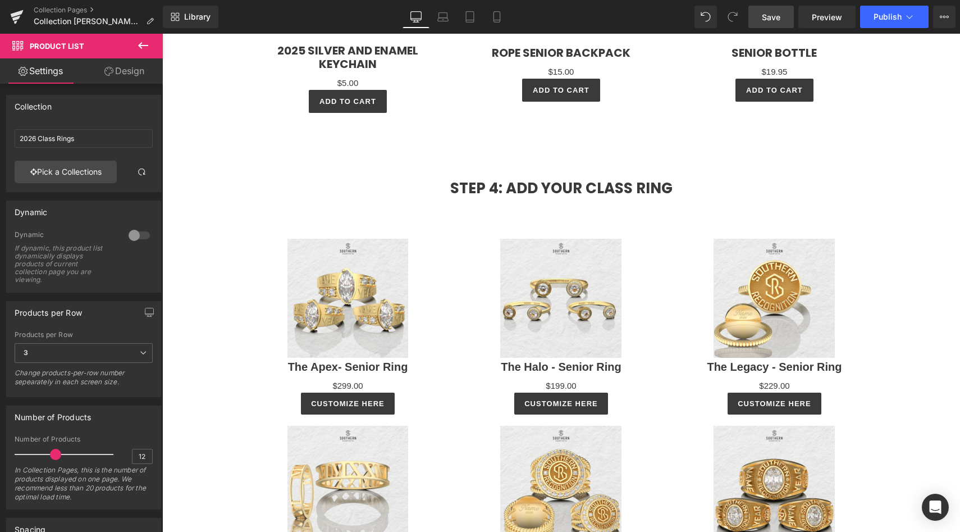
click at [776, 11] on span "Save" at bounding box center [771, 17] width 19 height 12
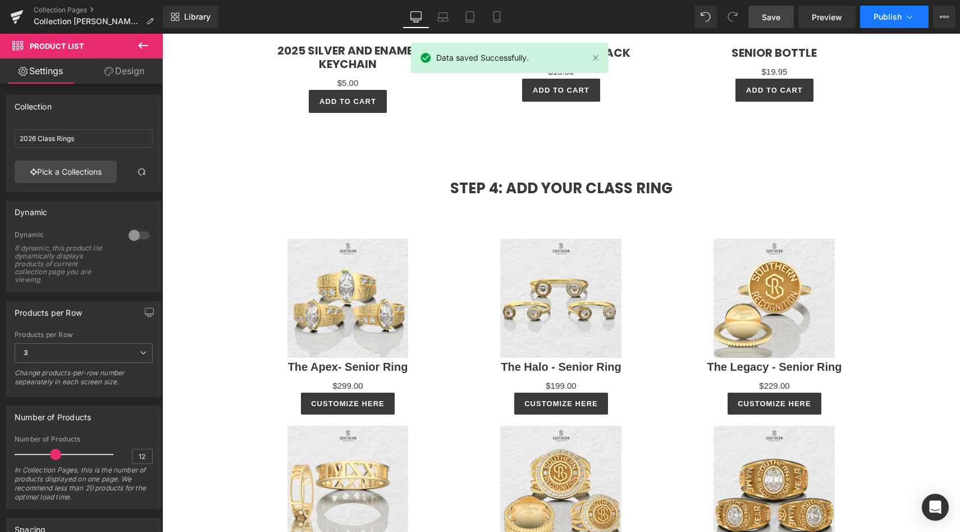
click at [887, 26] on button "Publish" at bounding box center [894, 17] width 68 height 22
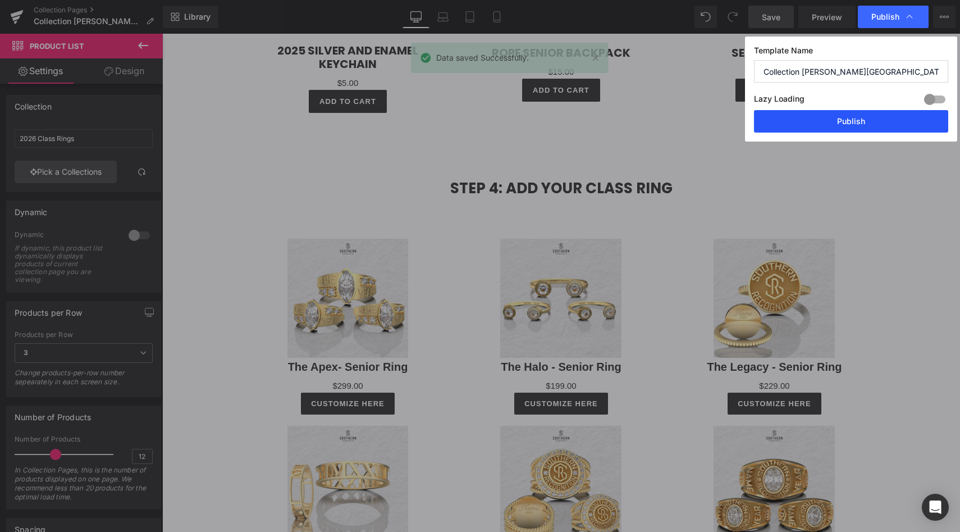
click at [860, 127] on button "Publish" at bounding box center [851, 121] width 194 height 22
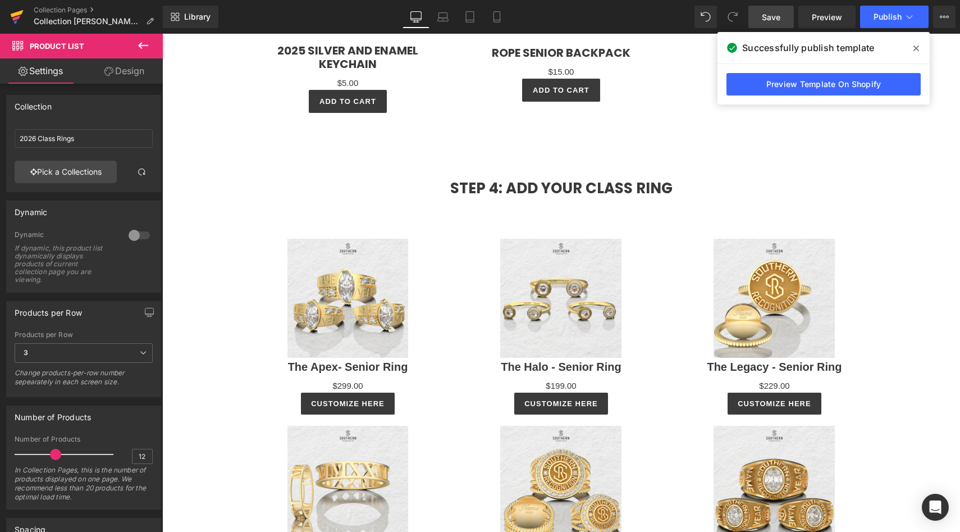
click at [14, 15] on icon at bounding box center [17, 13] width 13 height 7
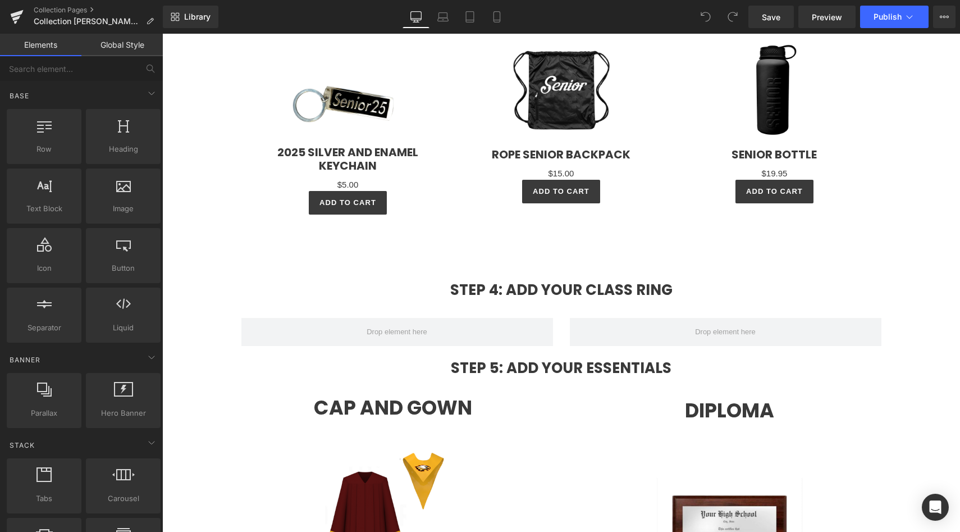
scroll to position [2402, 0]
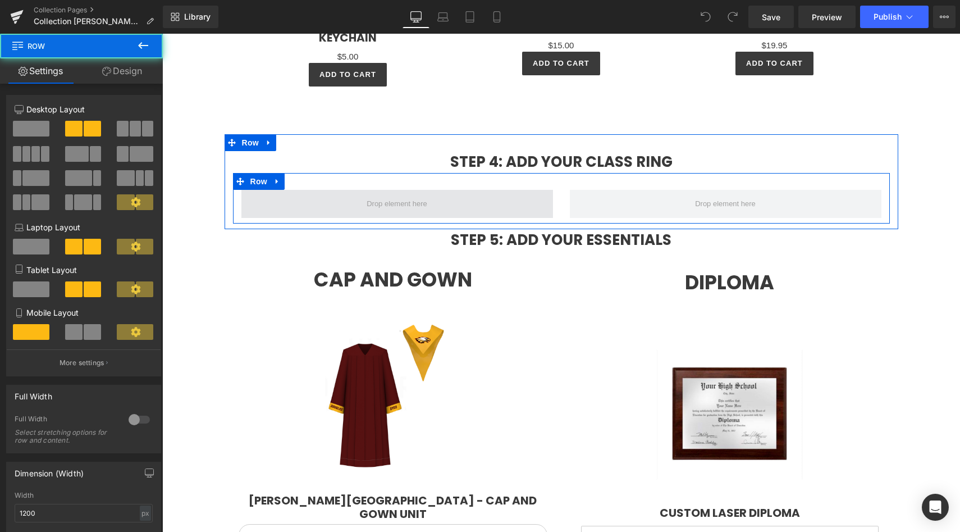
click at [442, 190] on span at bounding box center [397, 204] width 312 height 28
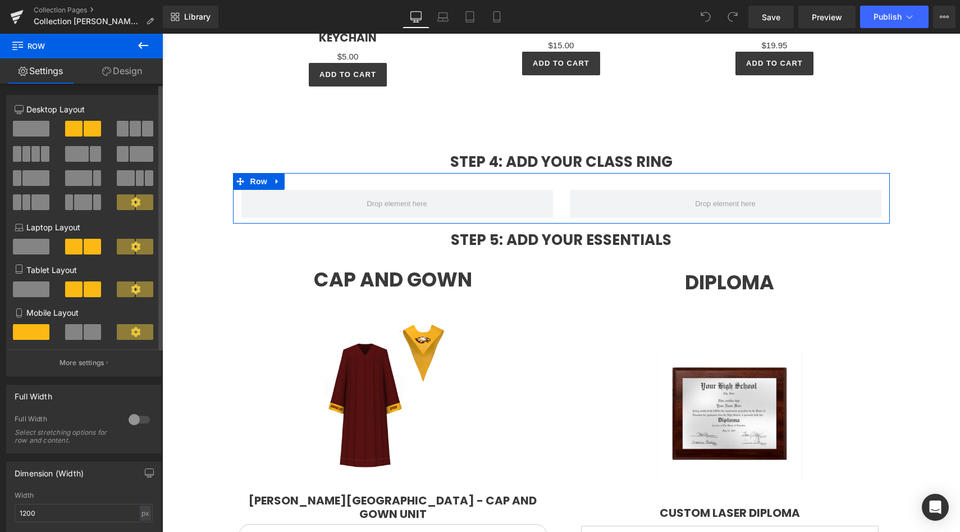
click at [32, 130] on span at bounding box center [31, 129] width 36 height 16
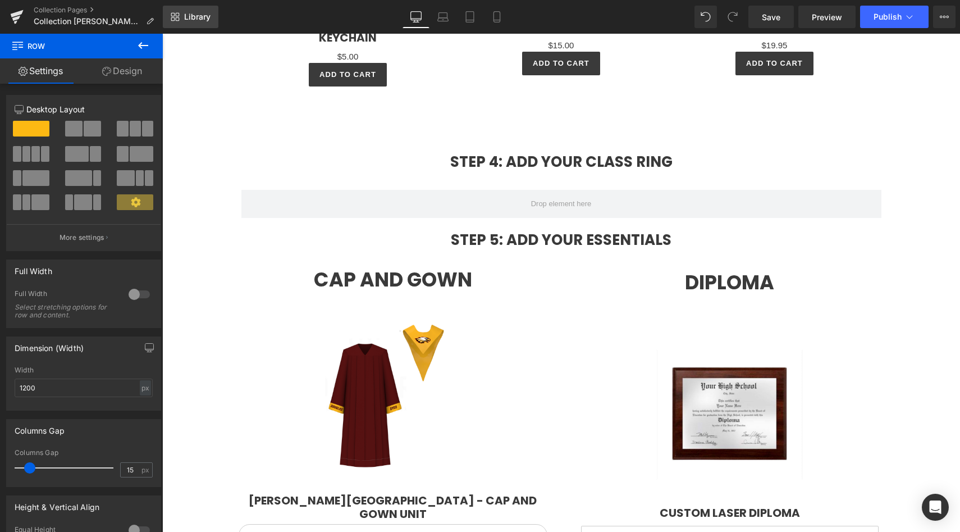
click at [189, 19] on span "Library" at bounding box center [197, 17] width 26 height 10
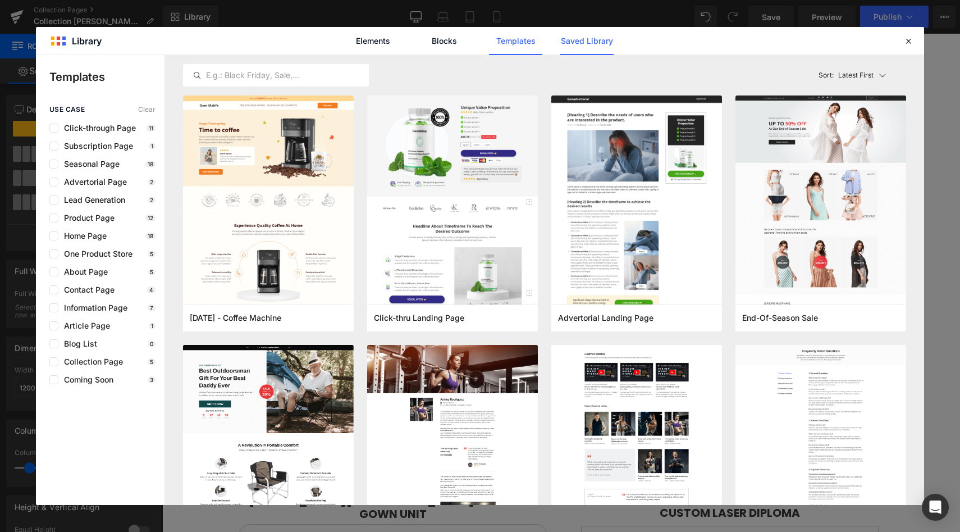
click at [605, 44] on link "Saved Library" at bounding box center [586, 41] width 53 height 28
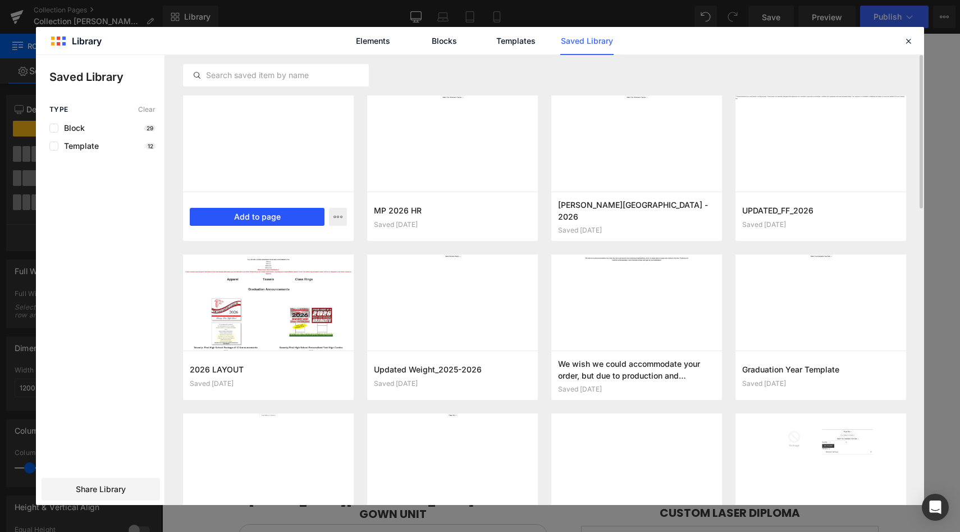
click at [253, 214] on button "Add to page" at bounding box center [257, 217] width 135 height 18
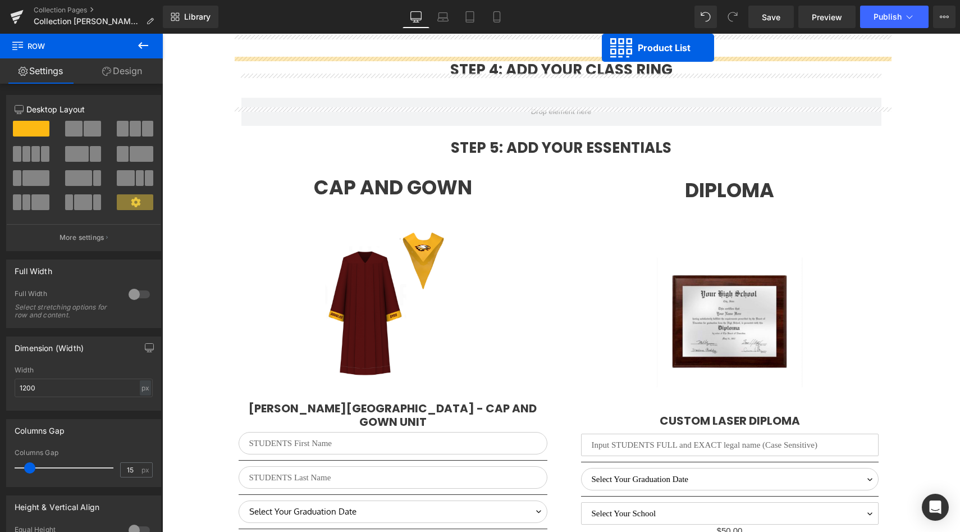
scroll to position [2393, 0]
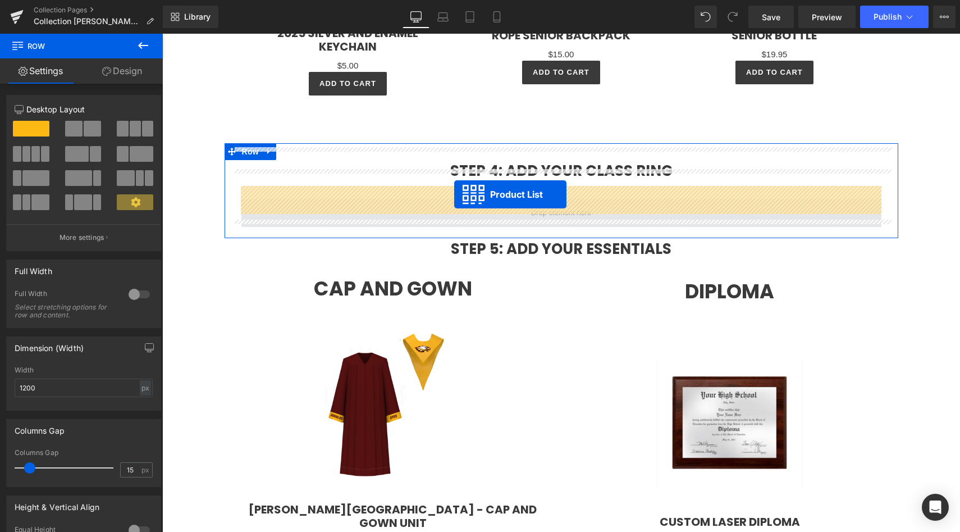
drag, startPoint x: 527, startPoint y: 143, endPoint x: 453, endPoint y: 195, distance: 89.9
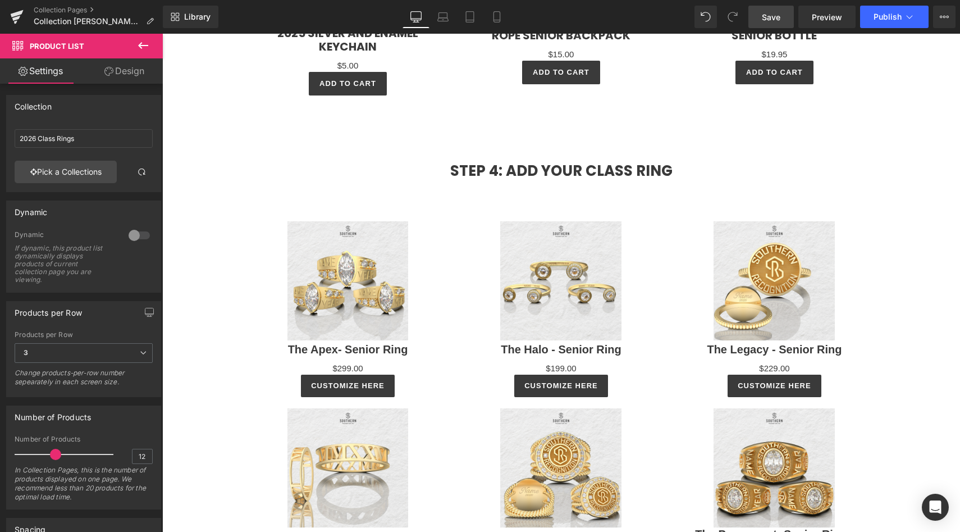
click at [773, 19] on span "Save" at bounding box center [771, 17] width 19 height 12
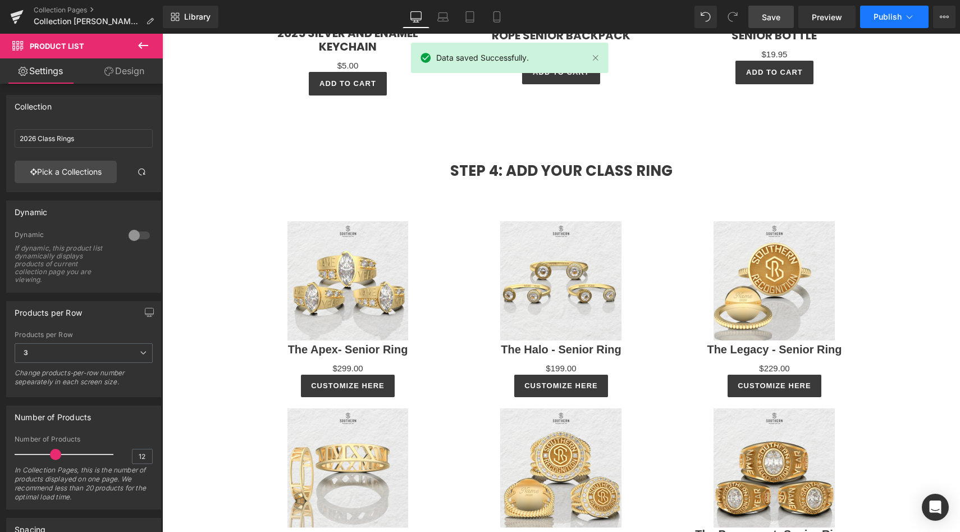
click at [889, 22] on button "Publish" at bounding box center [894, 17] width 68 height 22
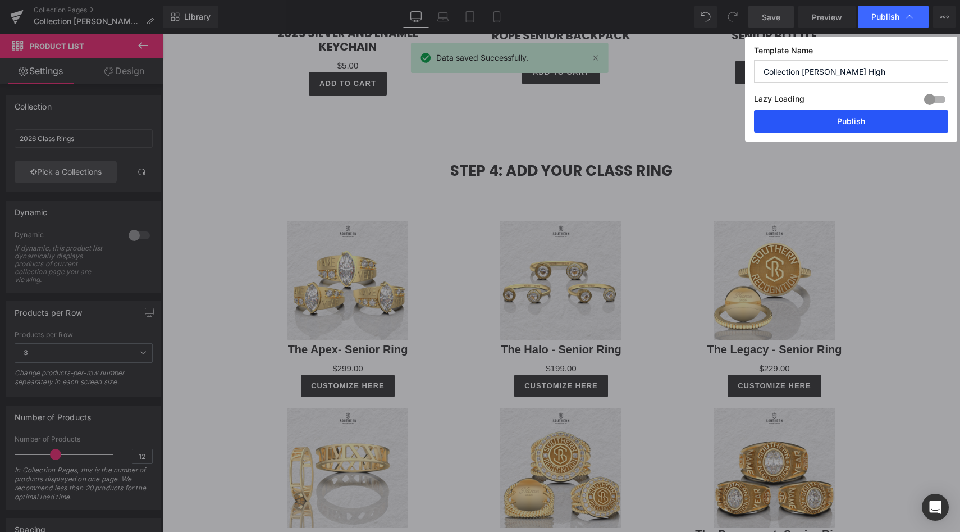
click at [857, 119] on button "Publish" at bounding box center [851, 121] width 194 height 22
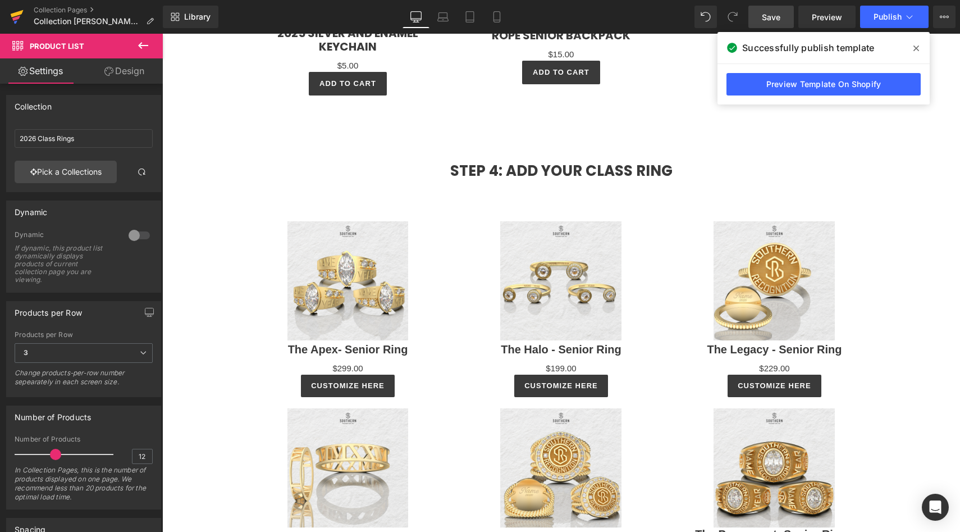
click at [15, 14] on icon at bounding box center [17, 13] width 13 height 7
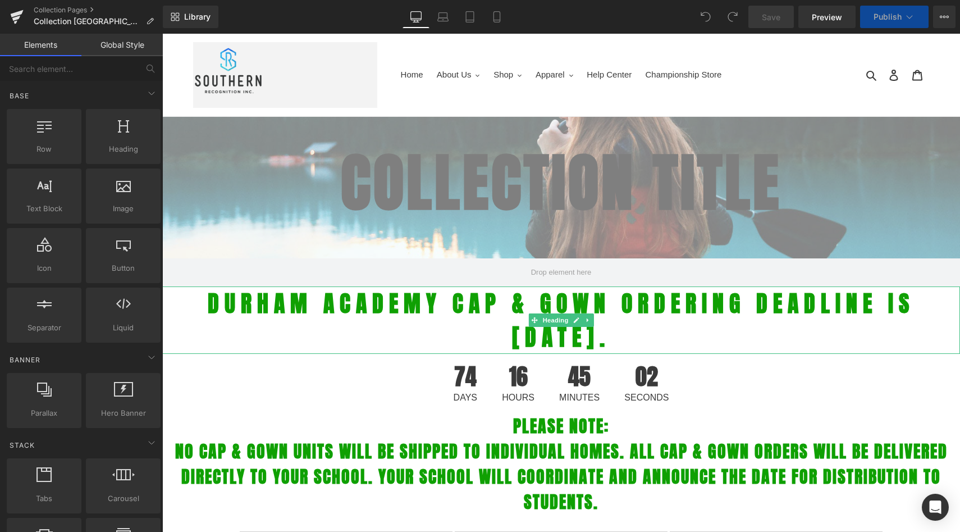
select select "L"
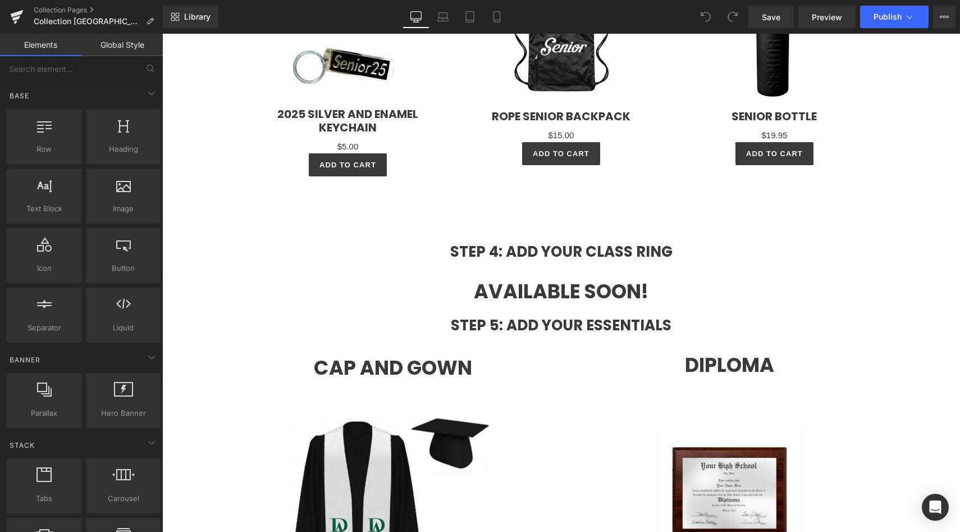
scroll to position [2430, 0]
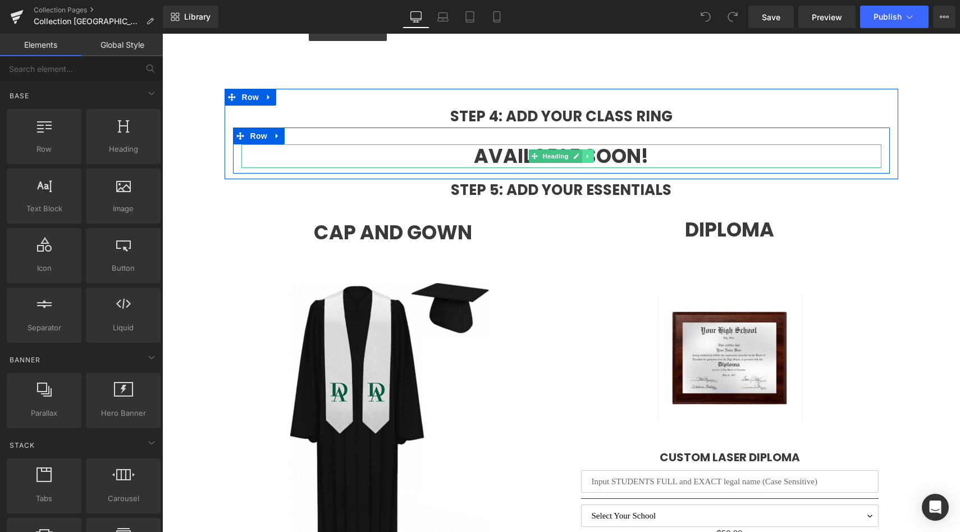
click at [591, 157] on icon at bounding box center [588, 156] width 6 height 7
click at [591, 157] on icon at bounding box center [594, 156] width 6 height 7
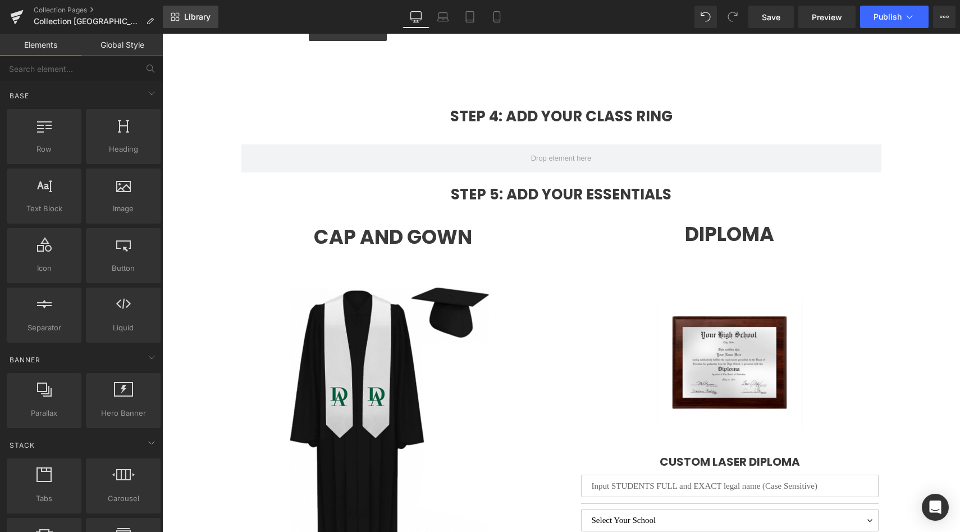
click at [188, 22] on link "Library" at bounding box center [191, 17] width 56 height 22
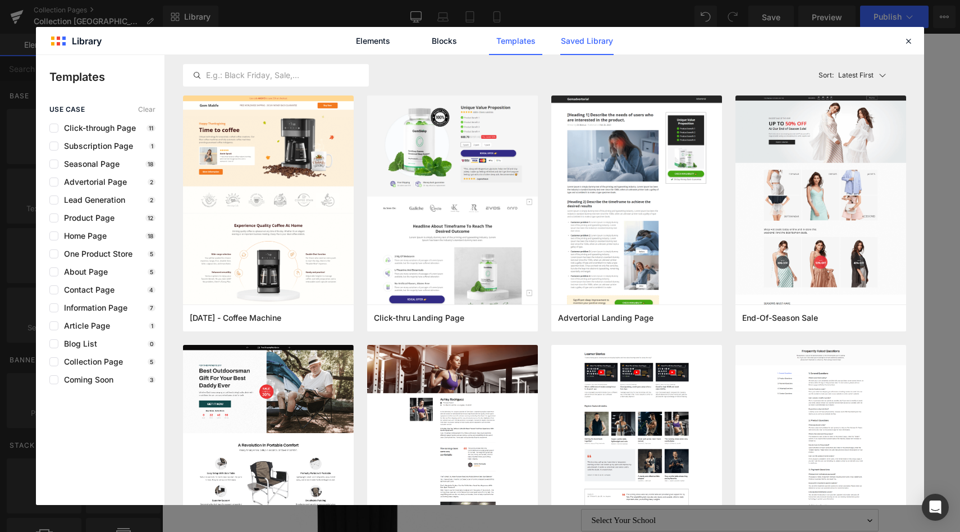
click at [568, 51] on link "Saved Library" at bounding box center [586, 41] width 53 height 28
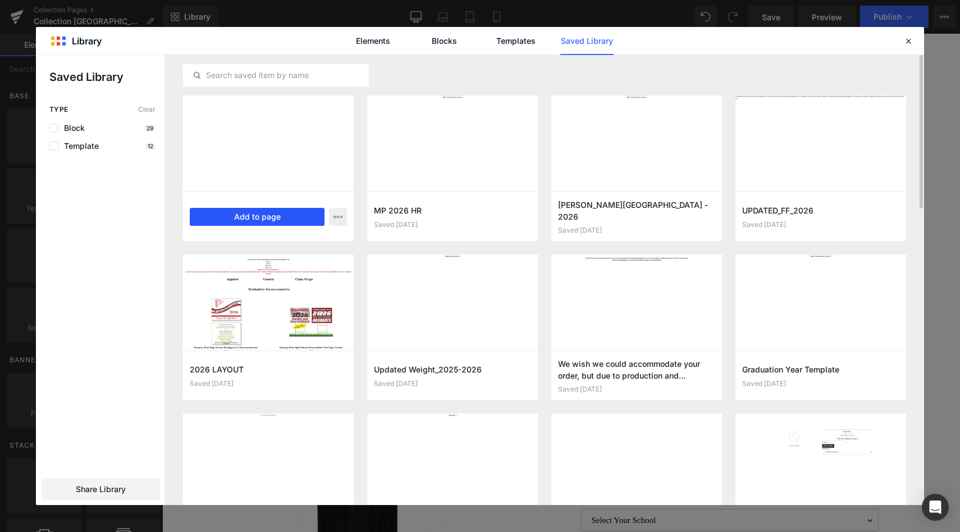
click at [254, 218] on button "Add to page" at bounding box center [257, 217] width 135 height 18
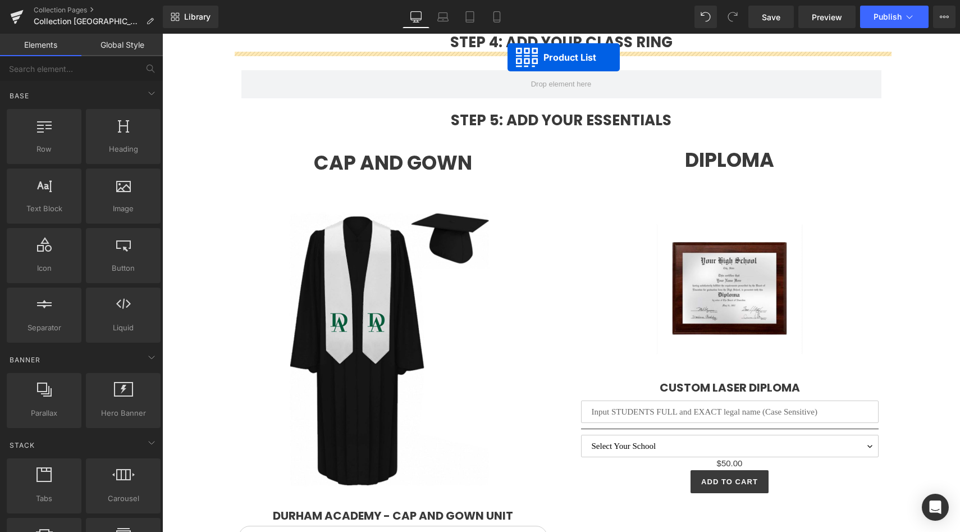
scroll to position [2370, 0]
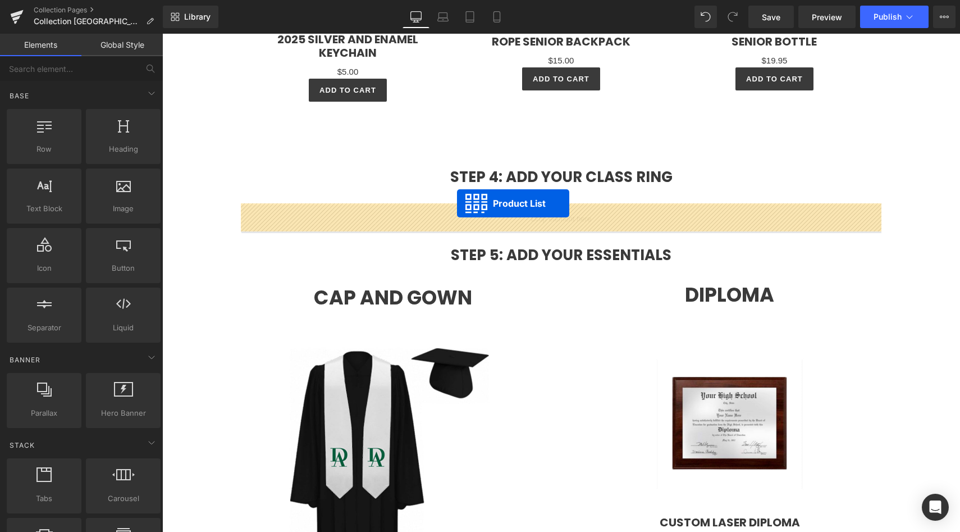
drag, startPoint x: 525, startPoint y: 146, endPoint x: 456, endPoint y: 203, distance: 89.3
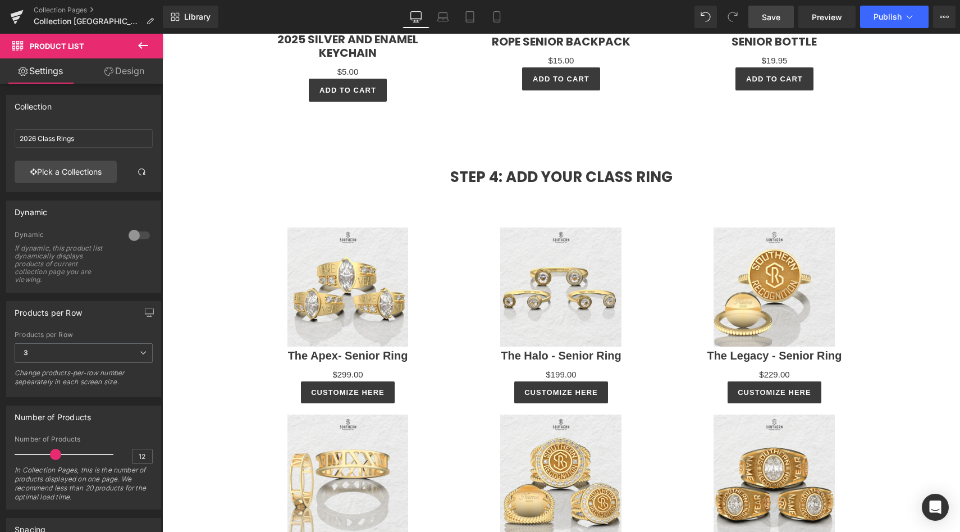
click at [768, 19] on span "Save" at bounding box center [771, 17] width 19 height 12
click at [906, 20] on icon at bounding box center [909, 16] width 11 height 11
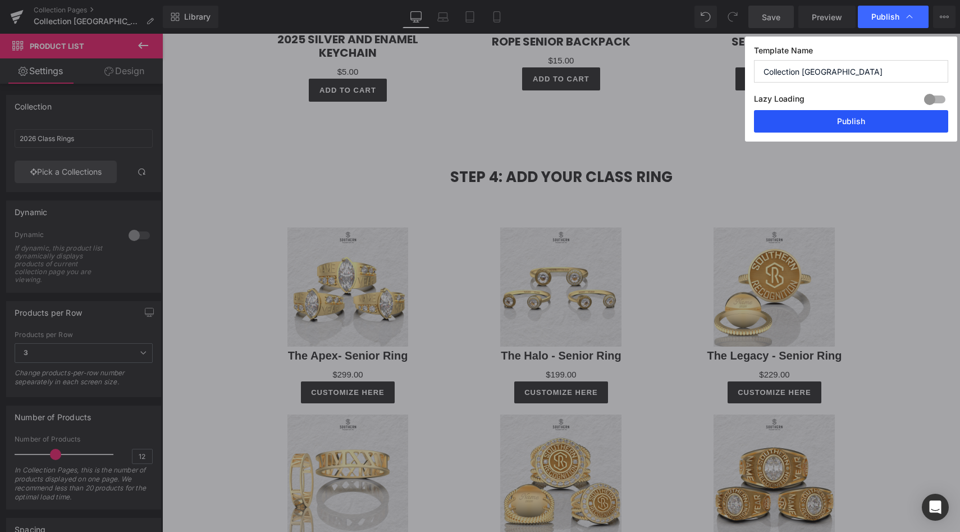
click at [847, 125] on button "Publish" at bounding box center [851, 121] width 194 height 22
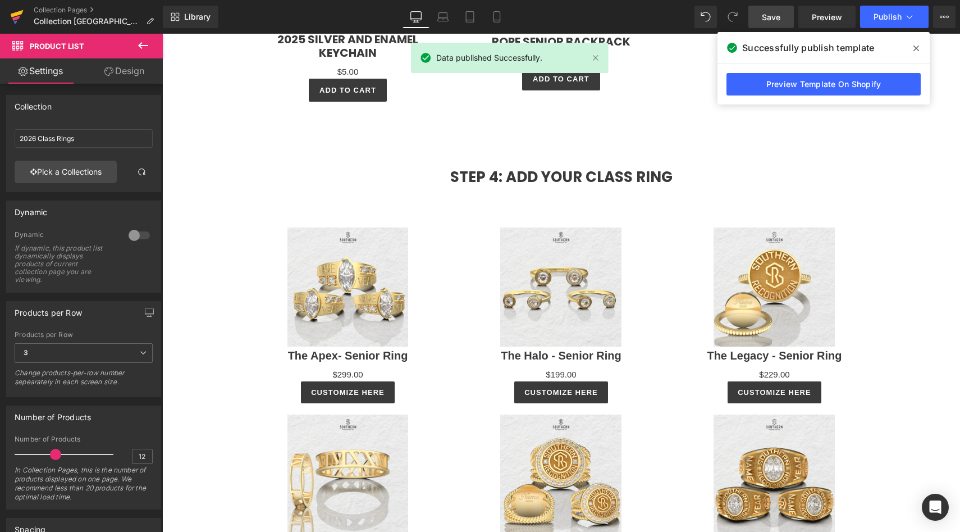
click at [17, 19] on icon at bounding box center [16, 18] width 8 height 5
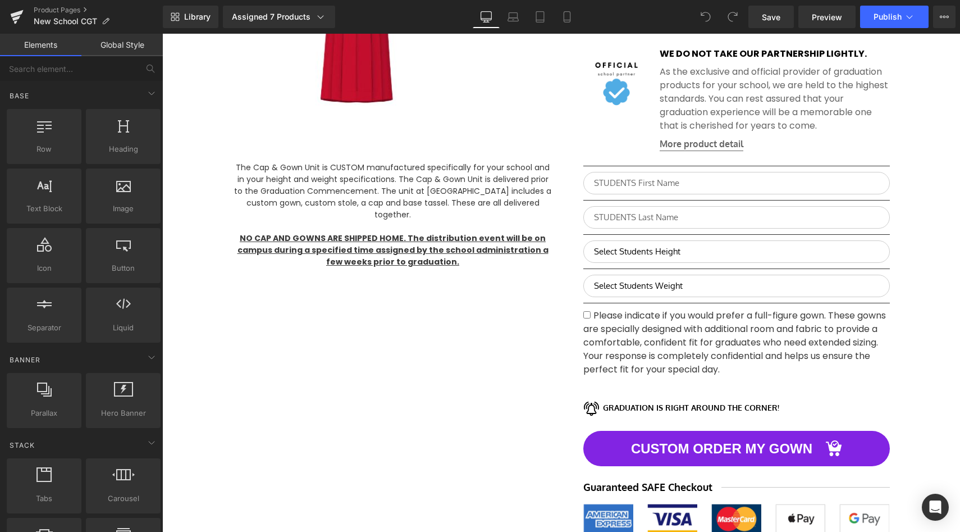
scroll to position [381, 0]
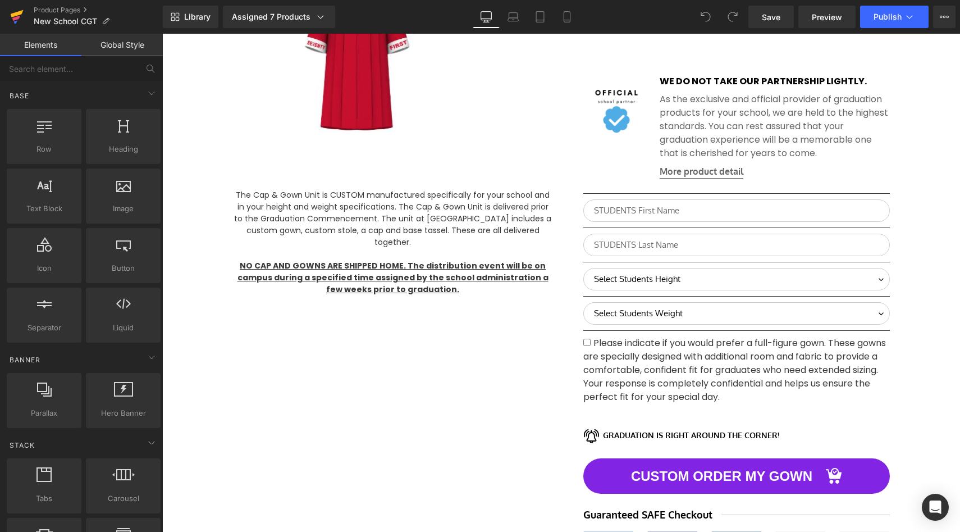
click at [19, 16] on icon at bounding box center [16, 18] width 8 height 5
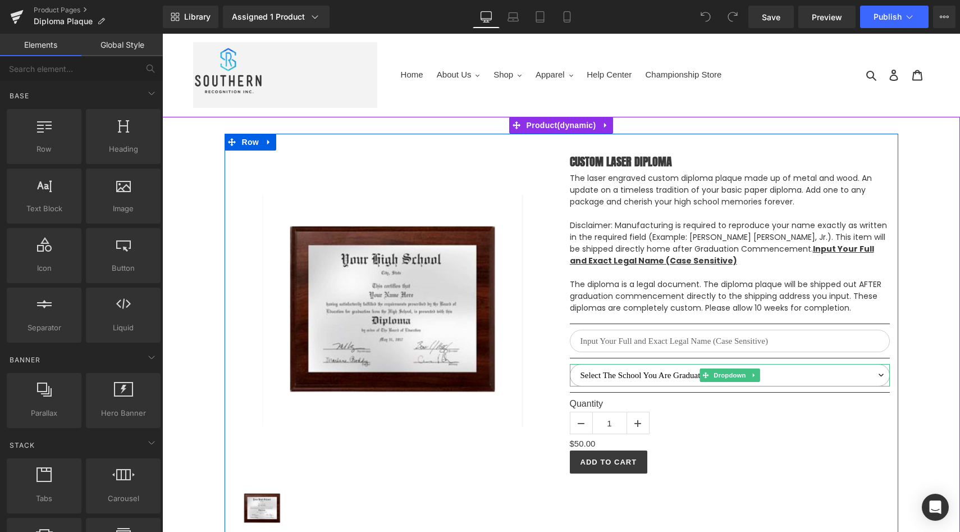
click at [633, 372] on select "Select The School You Are Graduating From [PERSON_NAME][GEOGRAPHIC_DATA] [GEOGR…" at bounding box center [730, 375] width 320 height 22
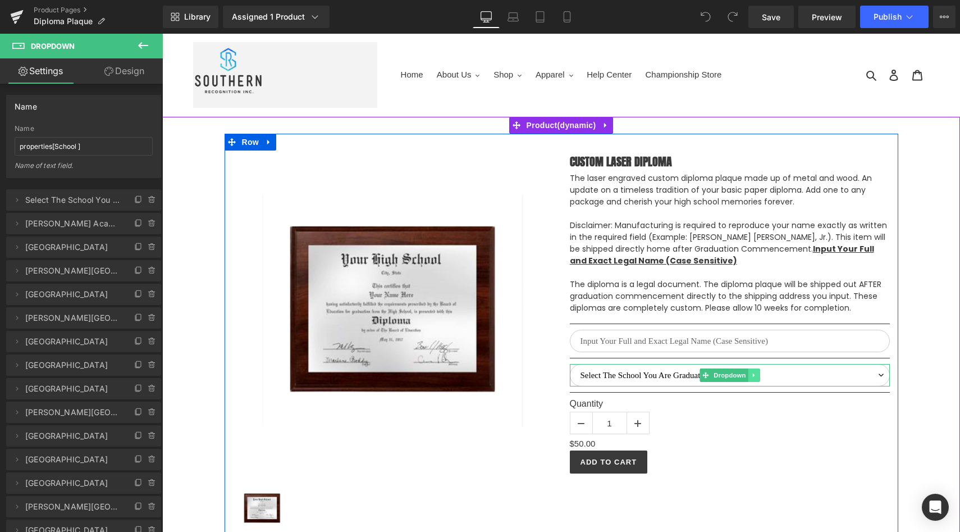
click at [751, 374] on icon at bounding box center [754, 375] width 6 height 7
click at [733, 381] on link at bounding box center [736, 374] width 12 height 13
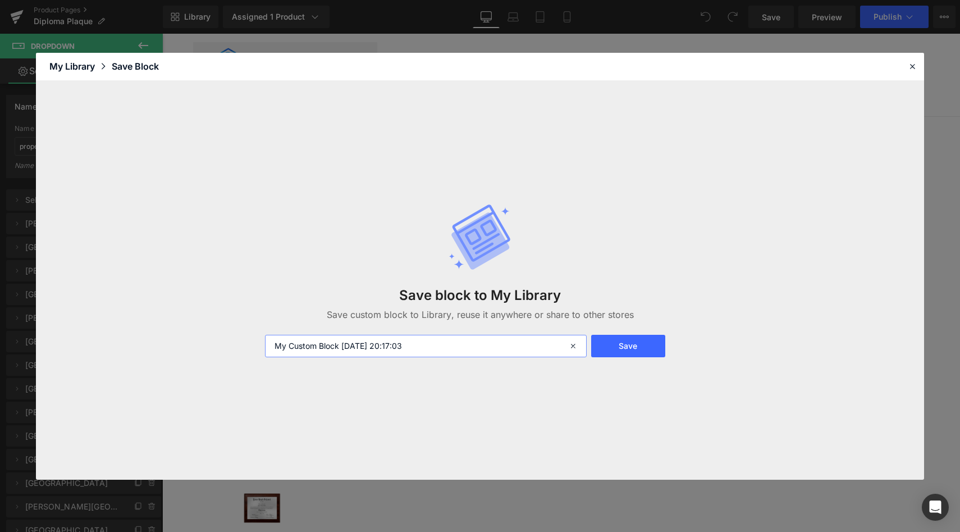
click at [504, 346] on input "My Custom Block [DATE] 20:17:03" at bounding box center [426, 346] width 322 height 22
type input "School Dropdown"
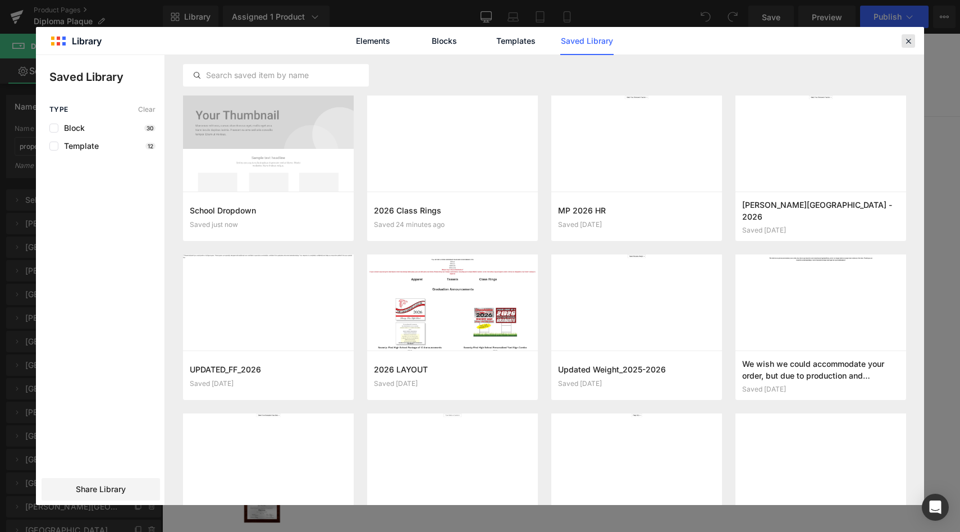
click at [909, 42] on icon at bounding box center [908, 41] width 10 height 10
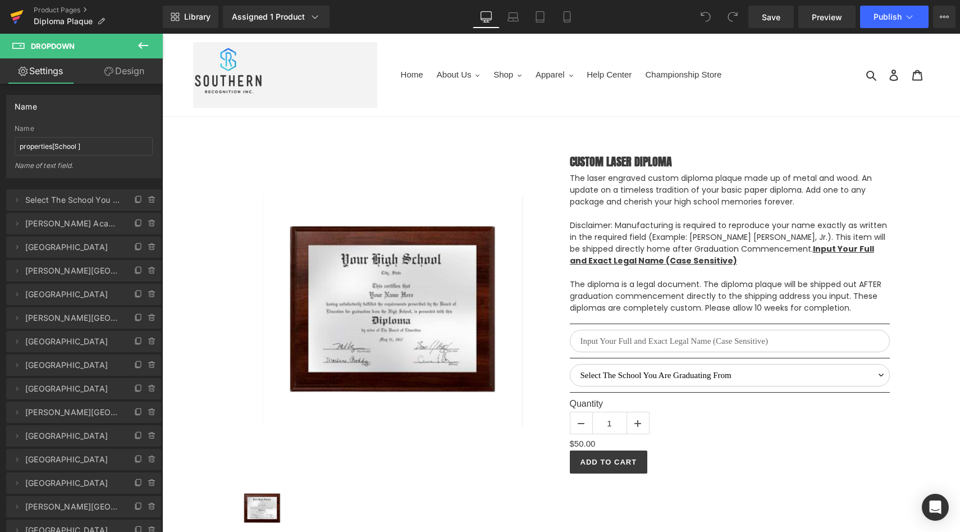
click at [15, 16] on icon at bounding box center [16, 17] width 13 height 28
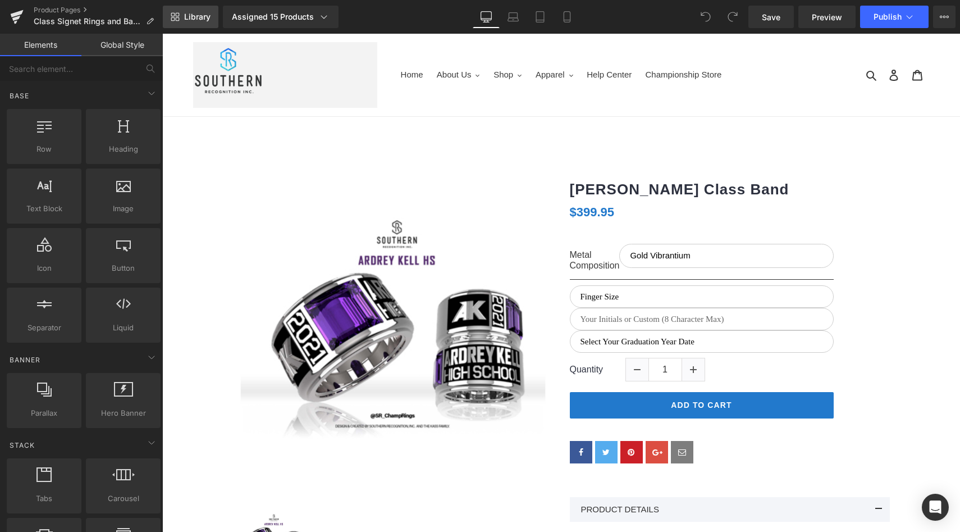
click at [184, 18] on span "Library" at bounding box center [197, 17] width 26 height 10
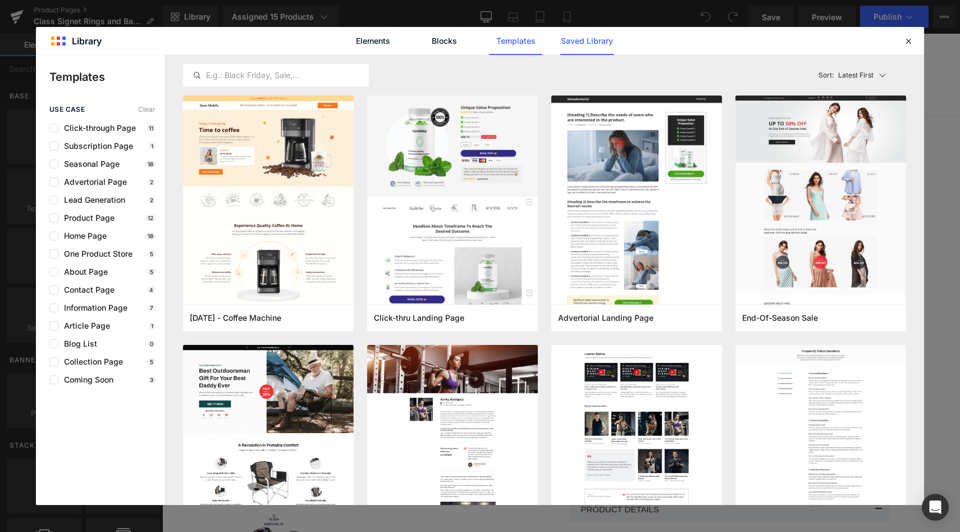
click at [587, 45] on link "Saved Library" at bounding box center [586, 41] width 53 height 28
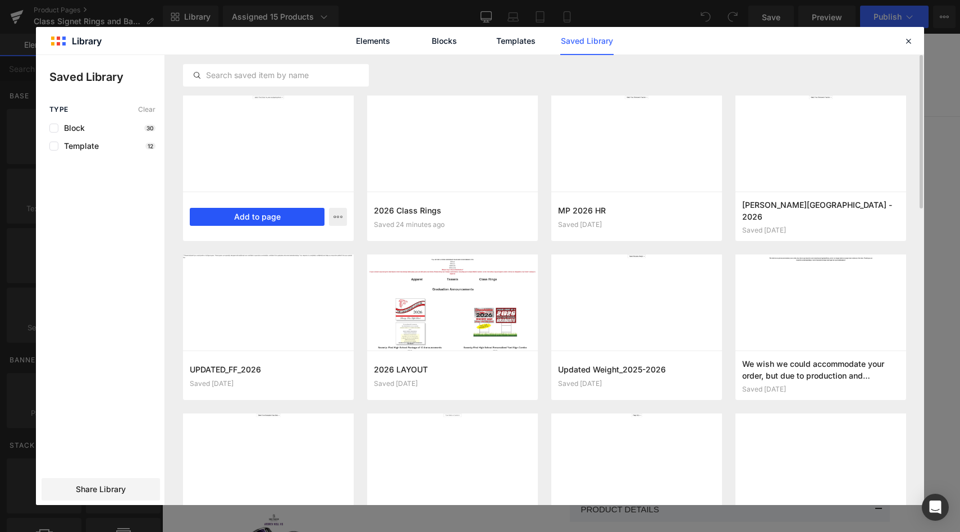
click at [273, 223] on button "Add to page" at bounding box center [257, 217] width 135 height 18
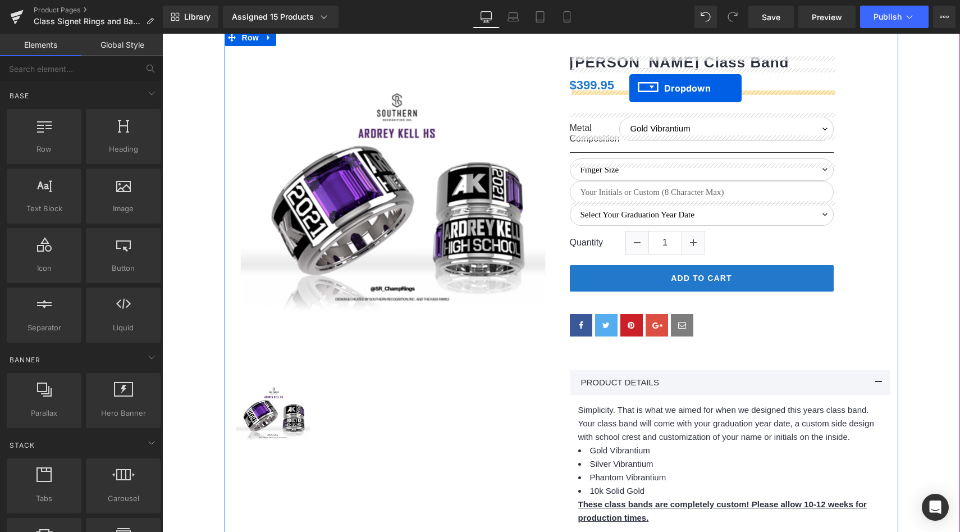
scroll to position [82, 0]
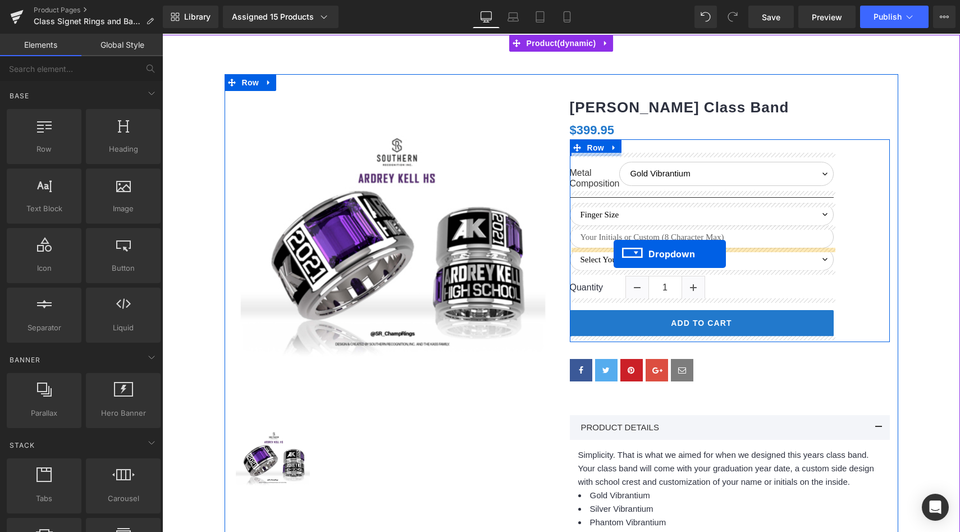
drag, startPoint x: 534, startPoint y: 179, endPoint x: 614, endPoint y: 253, distance: 108.8
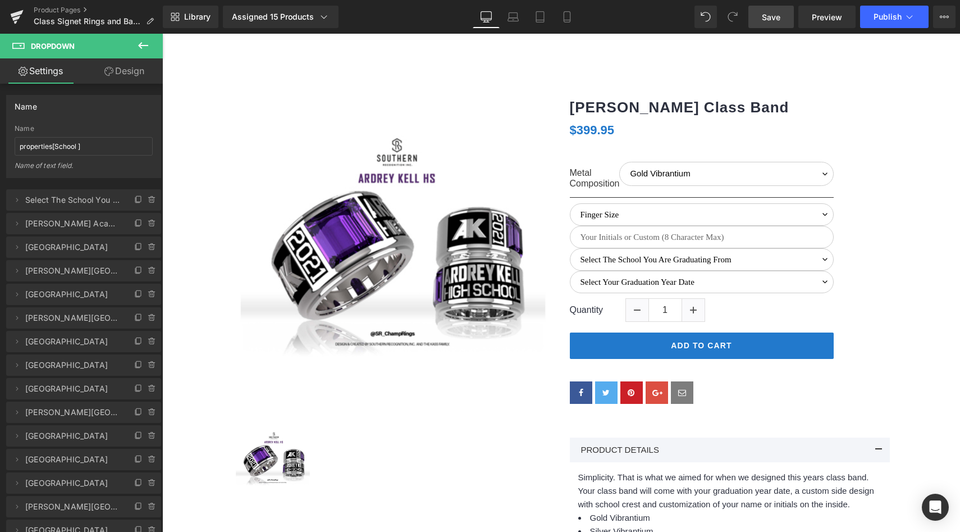
click at [769, 15] on span "Save" at bounding box center [771, 17] width 19 height 12
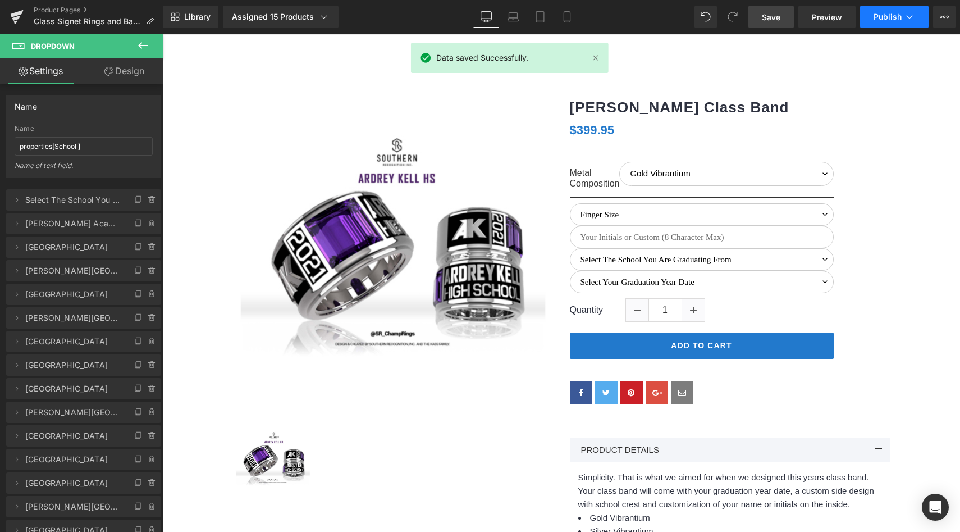
click at [870, 17] on button "Publish" at bounding box center [894, 17] width 68 height 22
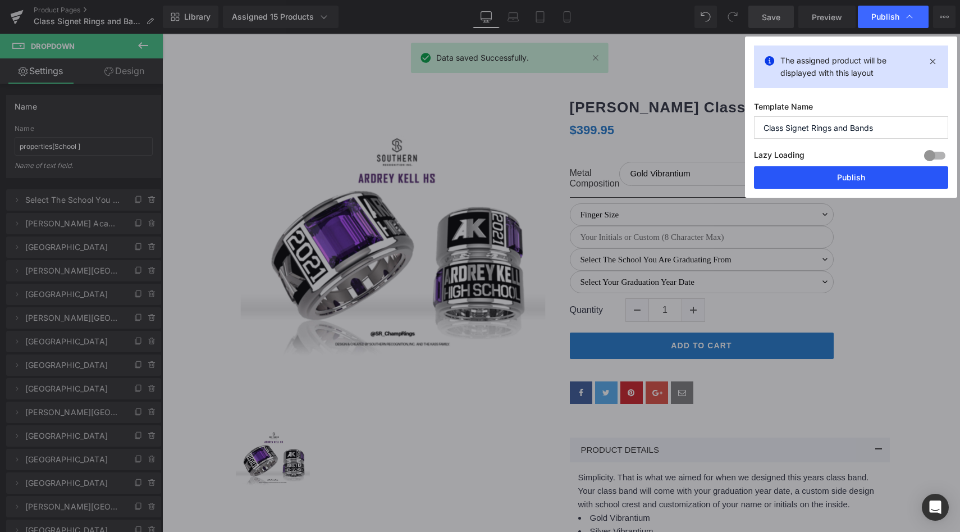
click at [807, 177] on button "Publish" at bounding box center [851, 177] width 194 height 22
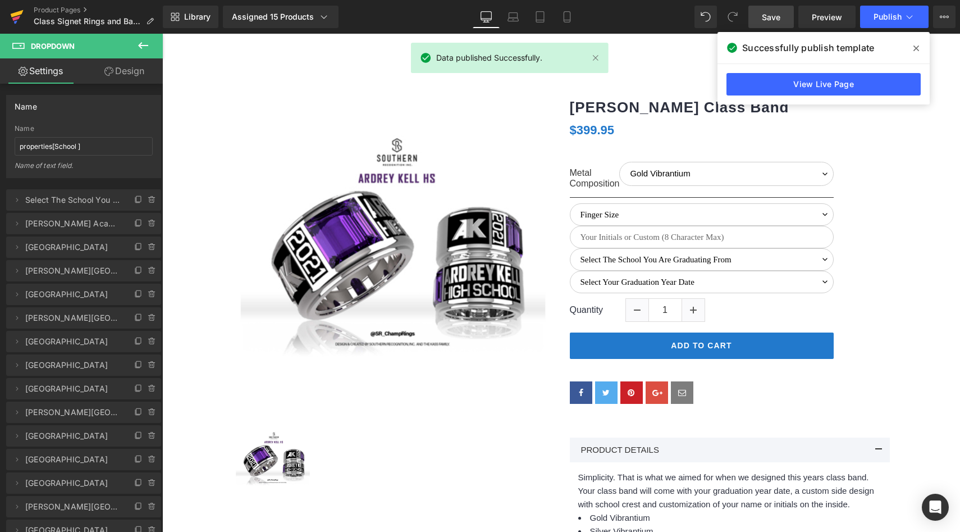
click at [12, 15] on icon at bounding box center [17, 13] width 13 height 7
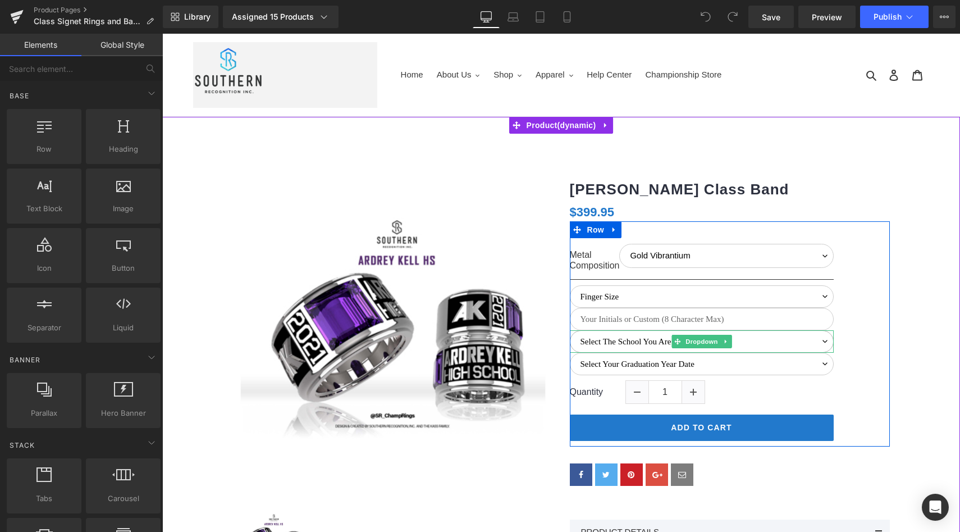
click at [640, 345] on select "Select The School You Are Graduating From [PERSON_NAME][GEOGRAPHIC_DATA] [GEOGR…" at bounding box center [702, 341] width 264 height 22
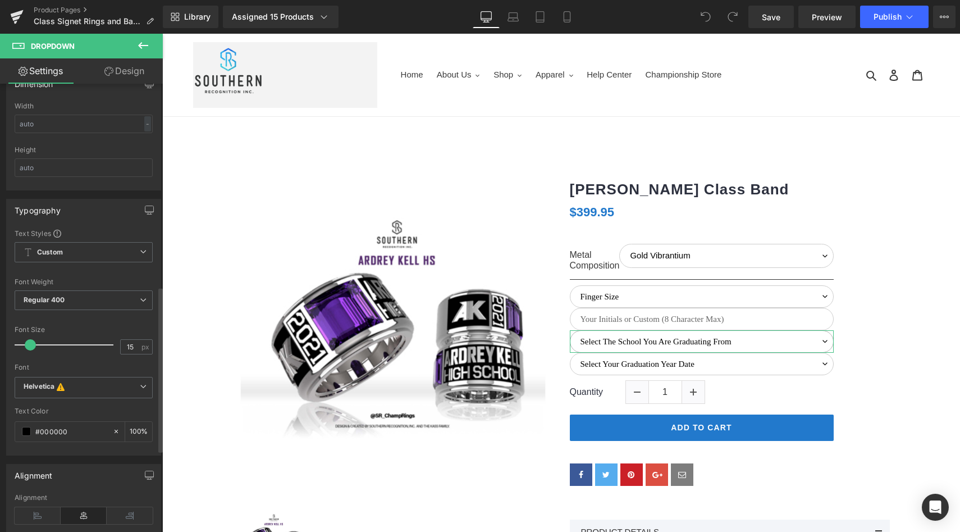
scroll to position [504, 0]
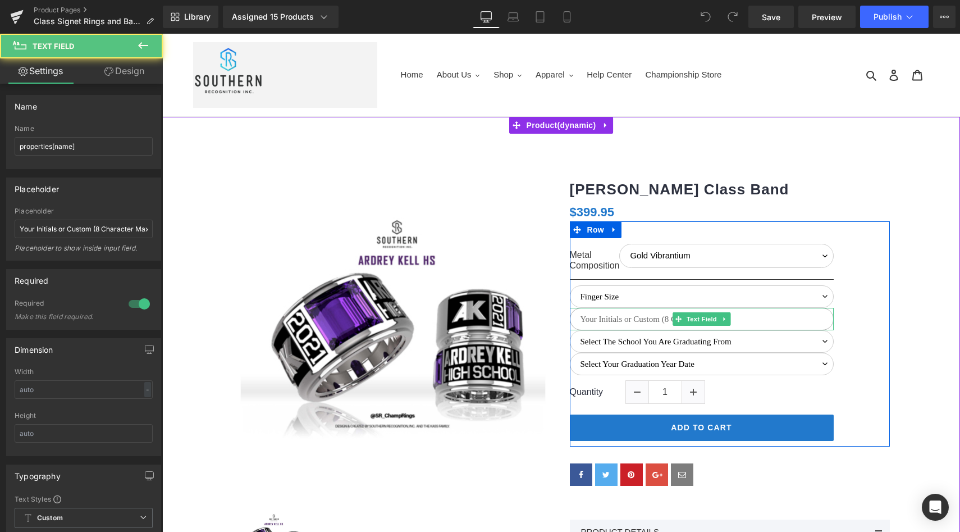
click at [586, 321] on input "text" at bounding box center [702, 319] width 264 height 22
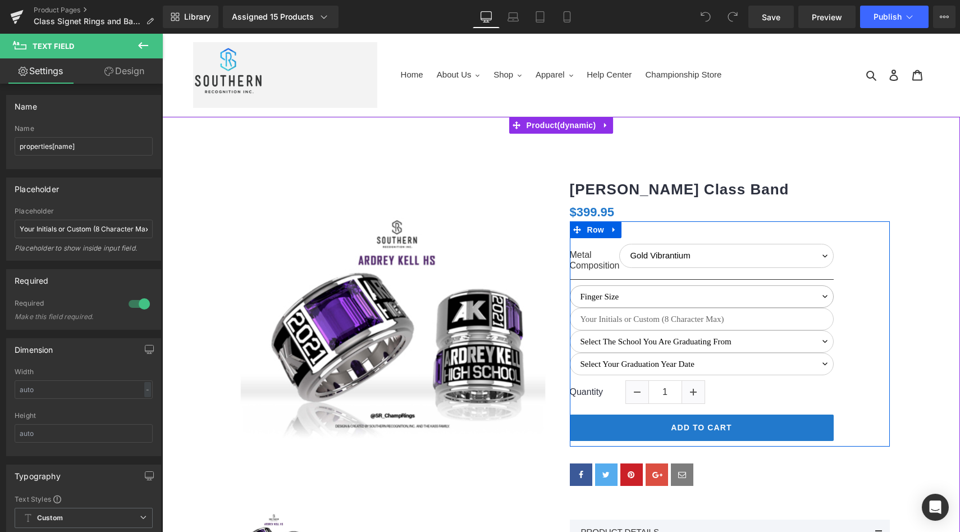
click at [629, 296] on select "Finger Size 5 5.5 6 6.5 7.0 7.5 8.0 8.5 9.0 9.5 10 10.5 11 11.5 12 12.5 13 13.5…" at bounding box center [702, 296] width 264 height 22
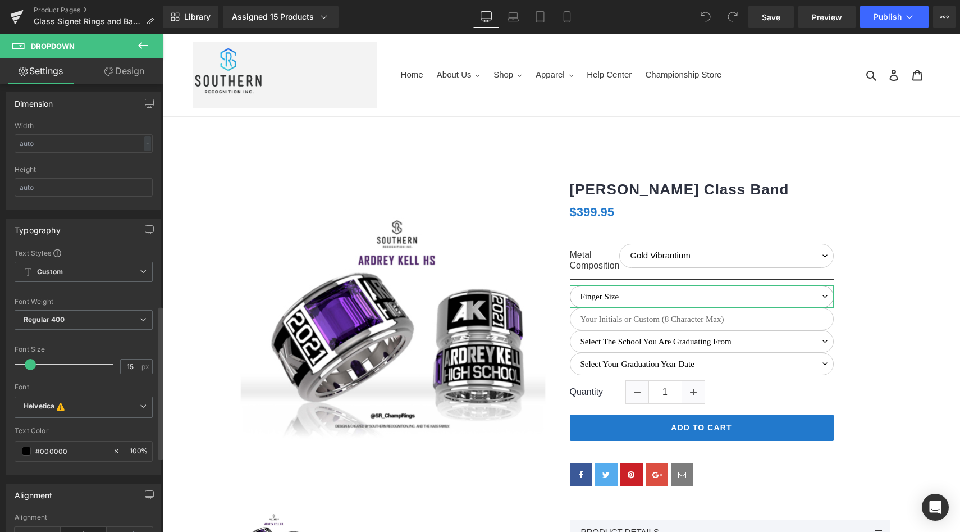
scroll to position [602, 0]
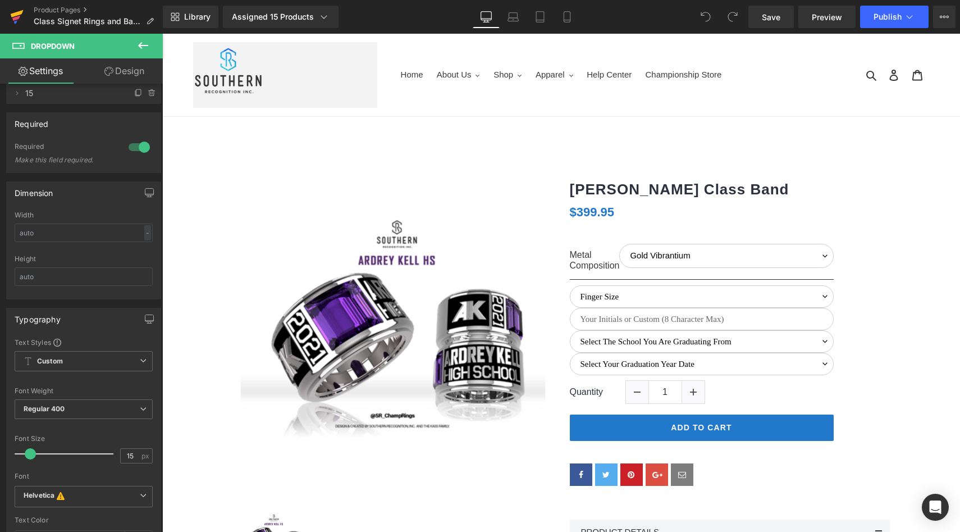
click at [20, 16] on icon at bounding box center [16, 18] width 8 height 5
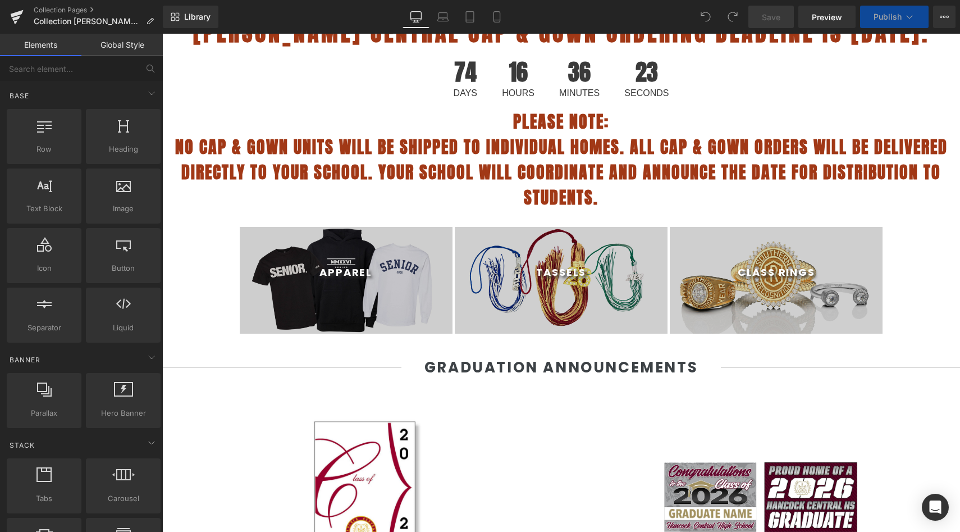
select select "L"
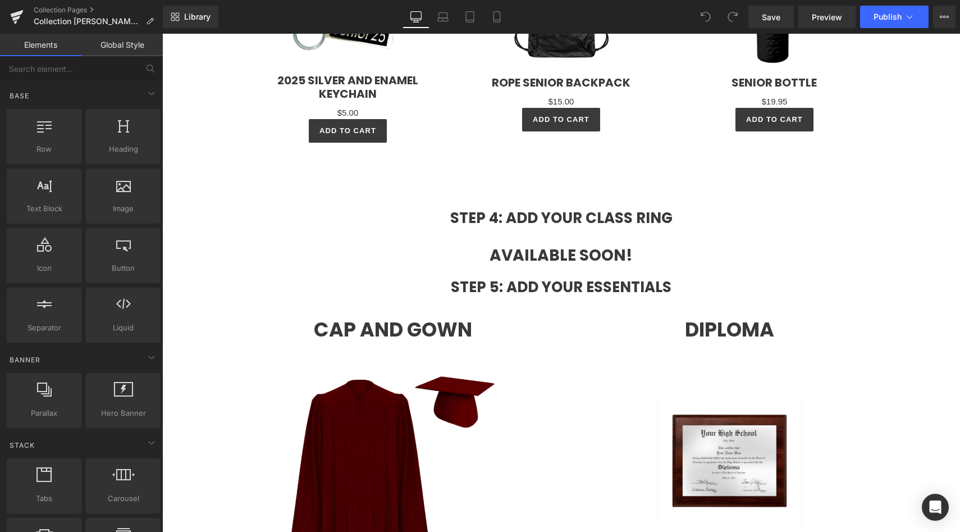
scroll to position [2326, 0]
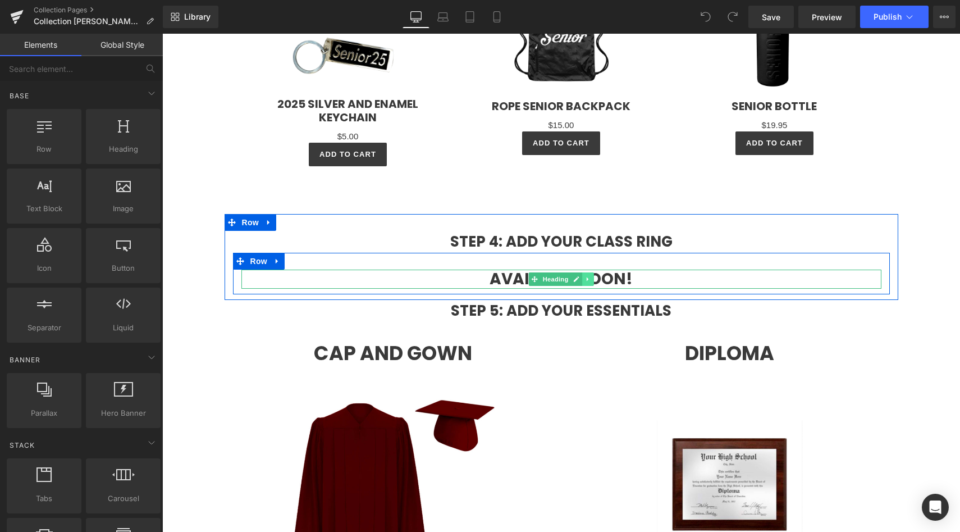
click at [584, 280] on link at bounding box center [588, 278] width 12 height 13
click at [591, 280] on icon at bounding box center [594, 279] width 6 height 7
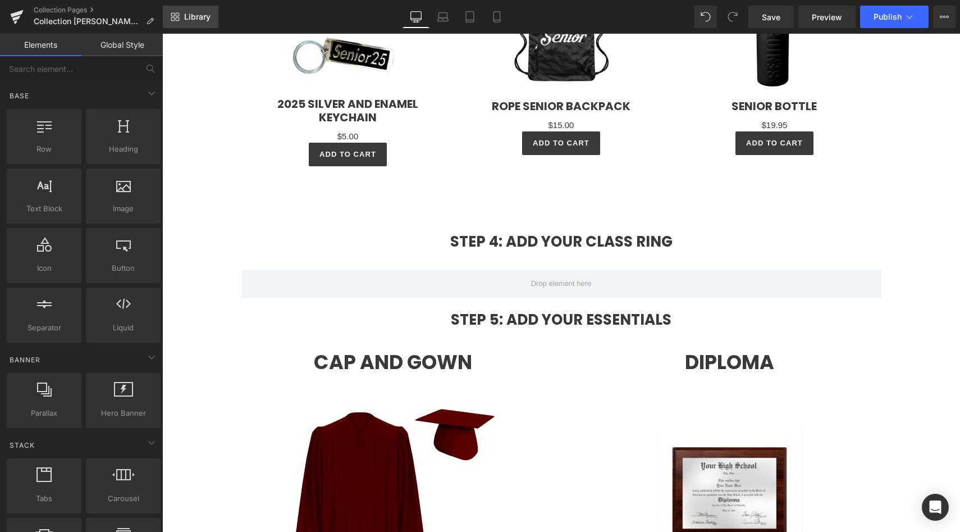
click at [200, 21] on span "Library" at bounding box center [197, 17] width 26 height 10
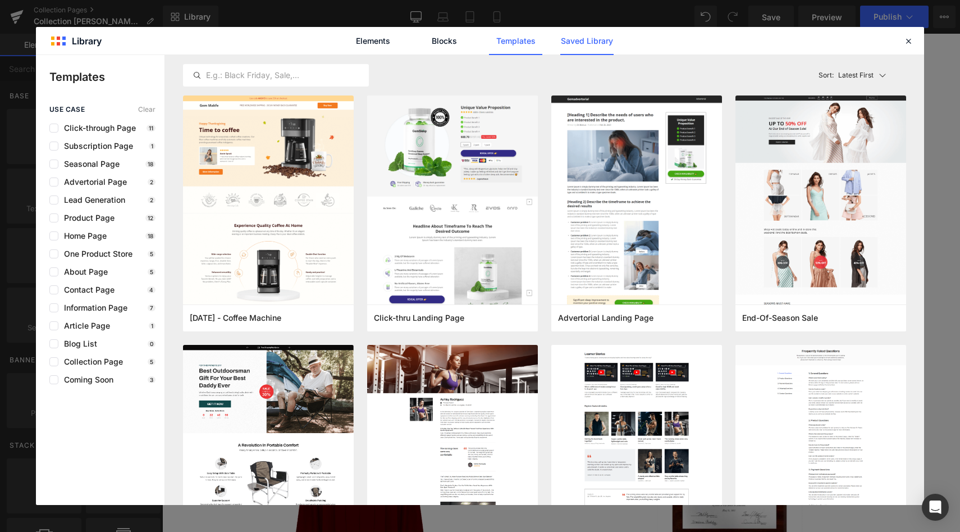
click at [588, 49] on link "Saved Library" at bounding box center [586, 41] width 53 height 28
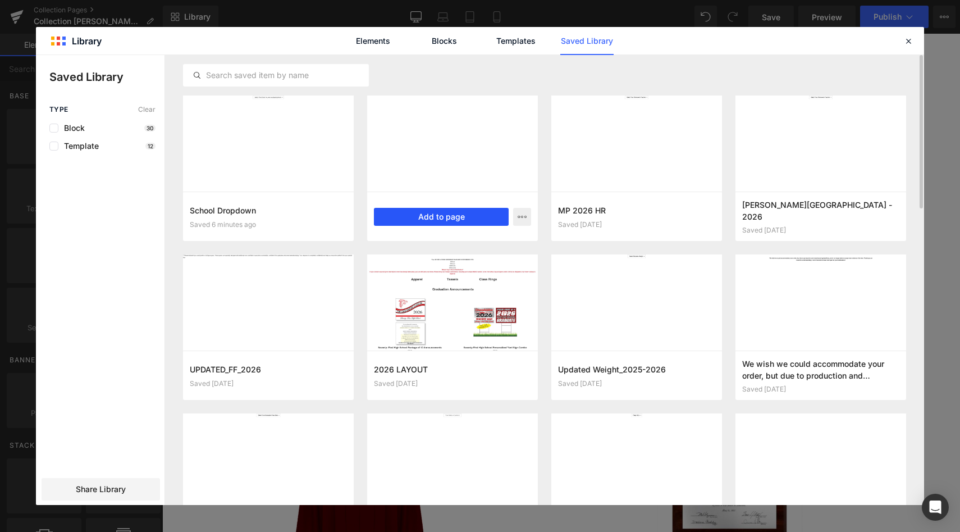
click at [458, 216] on button "Add to page" at bounding box center [441, 217] width 135 height 18
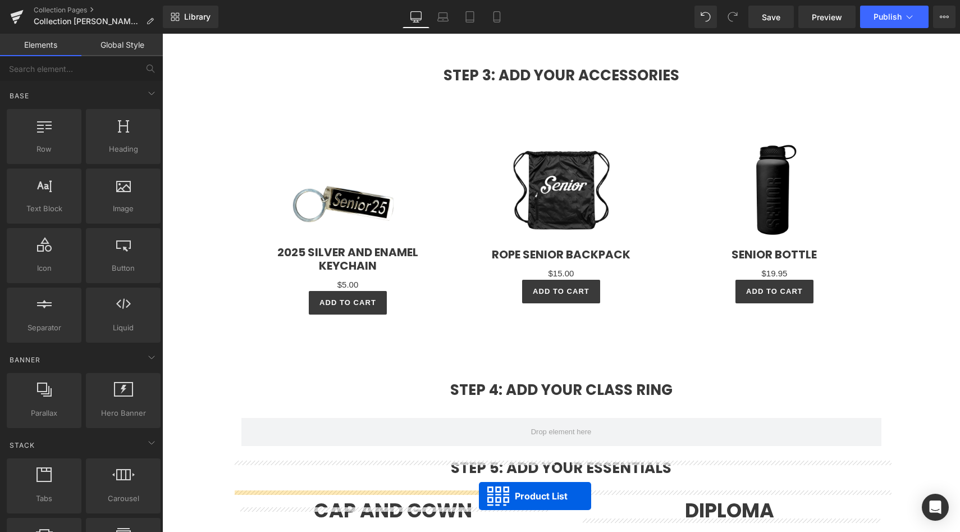
scroll to position [2234, 0]
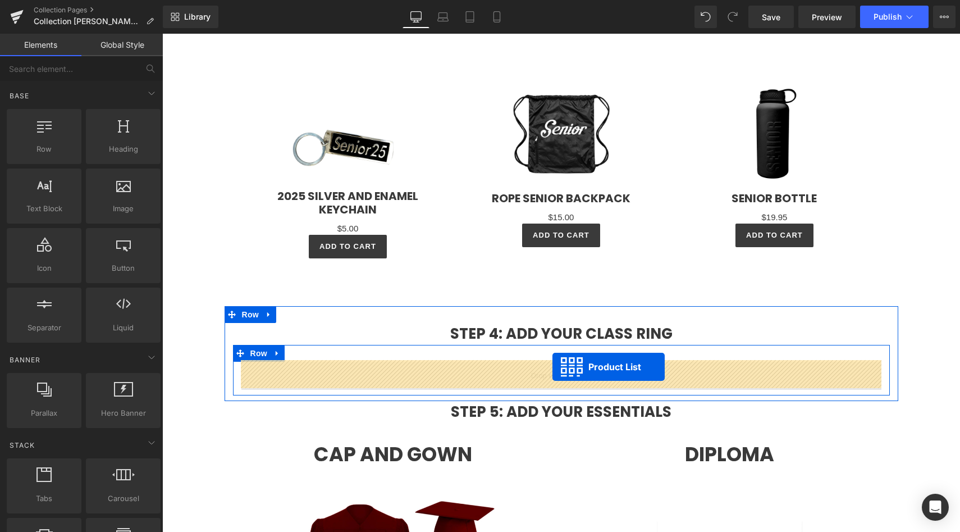
drag, startPoint x: 528, startPoint y: 144, endPoint x: 552, endPoint y: 367, distance: 224.2
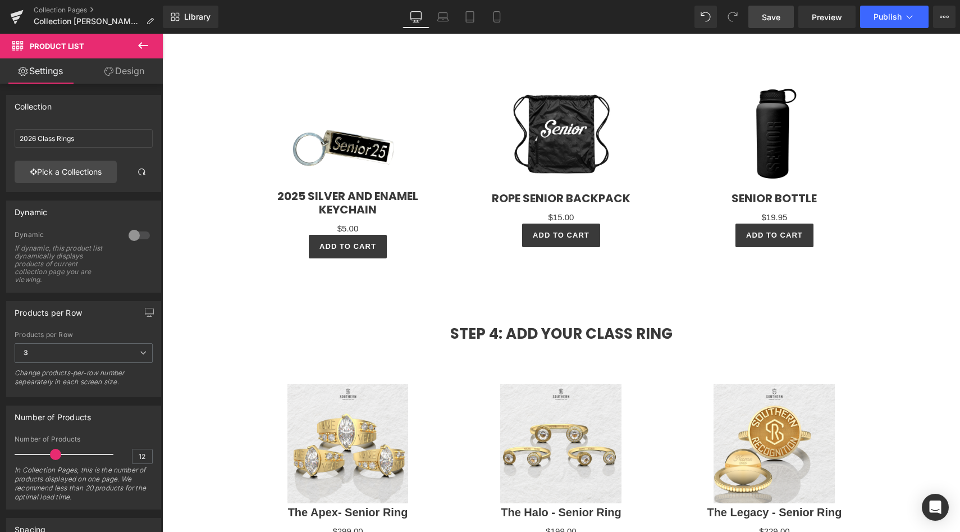
click at [763, 22] on span "Save" at bounding box center [771, 17] width 19 height 12
click at [886, 16] on span "Publish" at bounding box center [888, 16] width 28 height 9
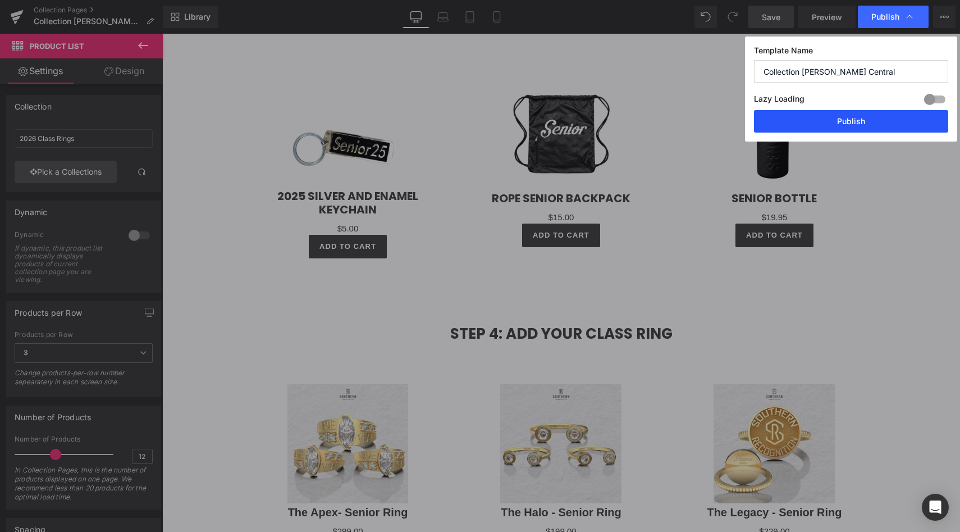
click at [874, 120] on button "Publish" at bounding box center [851, 121] width 194 height 22
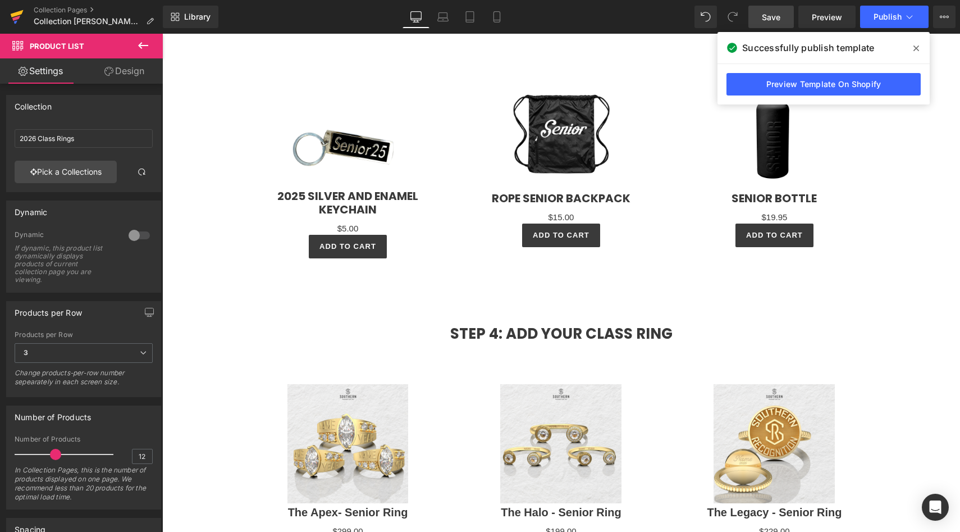
click at [18, 22] on icon at bounding box center [16, 17] width 13 height 28
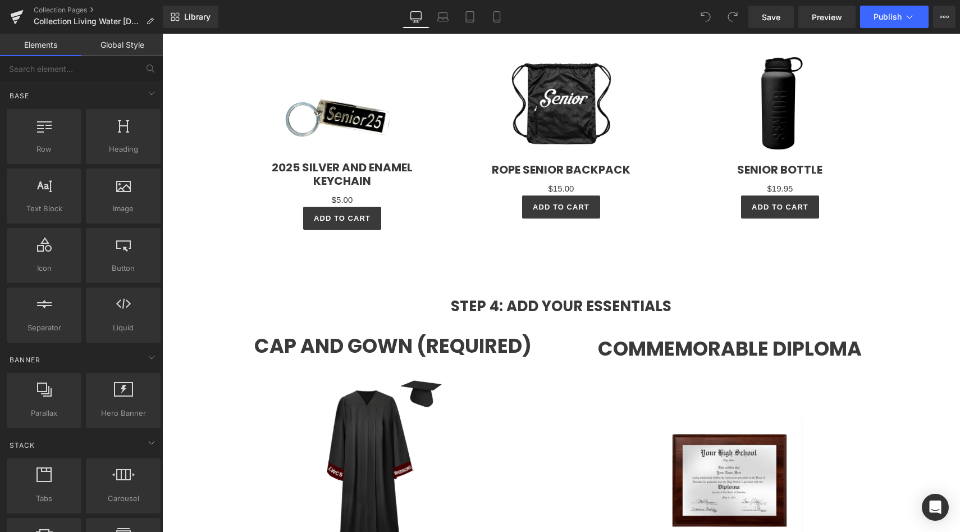
scroll to position [2237, 0]
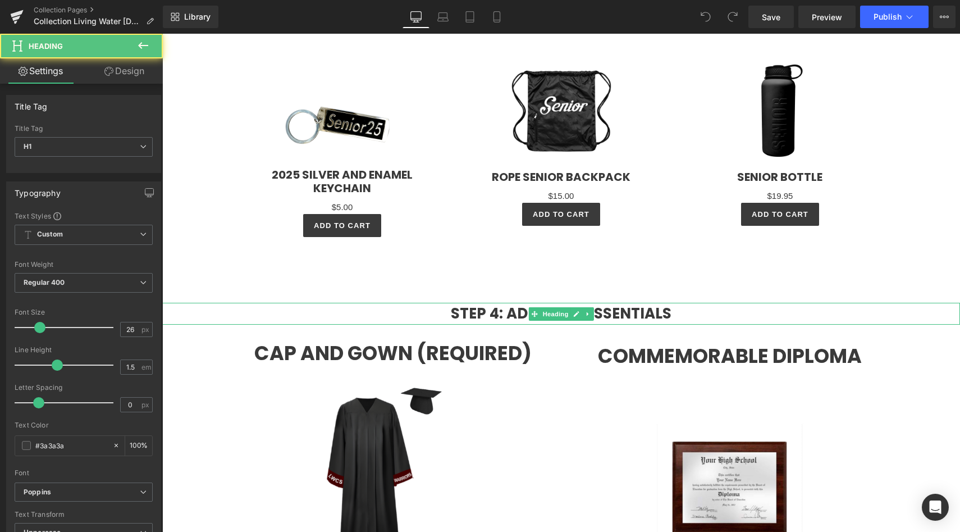
click at [494, 313] on strong "Step 4: Add Your Essentials" at bounding box center [561, 313] width 221 height 20
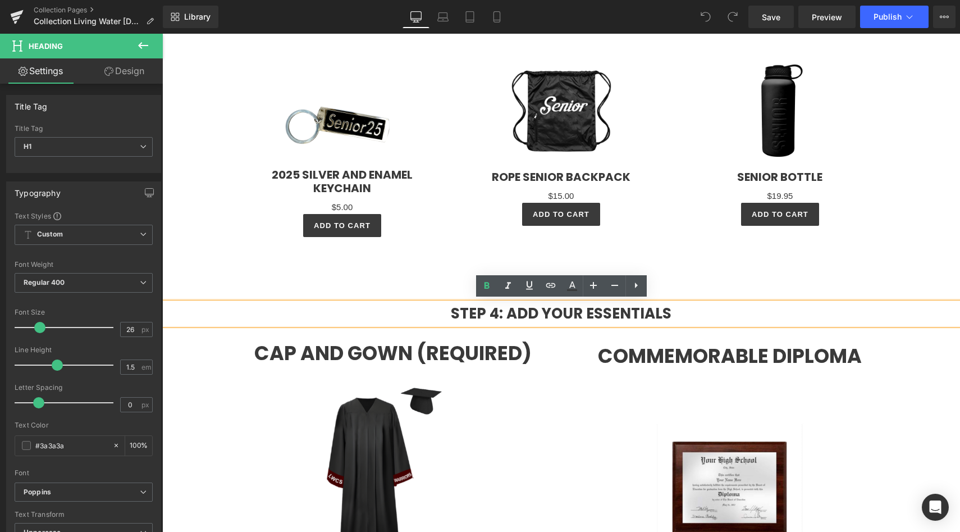
click at [500, 312] on strong "Step 4: Add Your Essentials" at bounding box center [561, 313] width 221 height 20
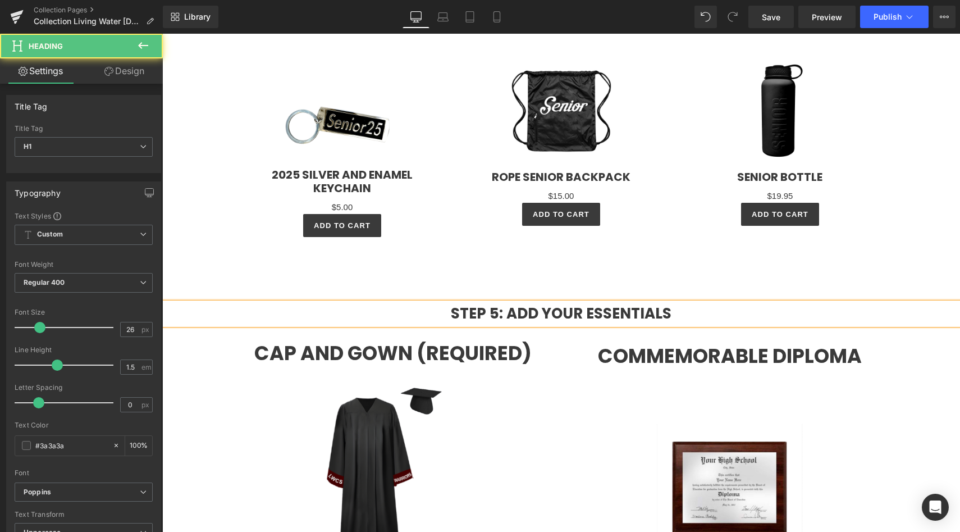
click at [683, 315] on h1 "Step 5: Add Your Essentials" at bounding box center [561, 314] width 798 height 22
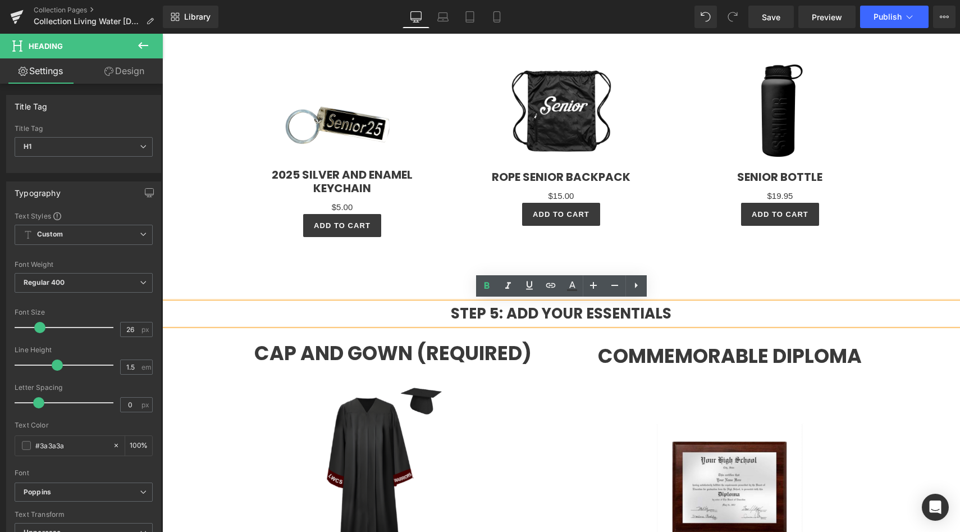
click at [635, 316] on strong "Step 5: Add Your Essentials" at bounding box center [561, 313] width 221 height 20
click at [331, 318] on h1 "Step 5: Add Your Essentials" at bounding box center [561, 314] width 798 height 22
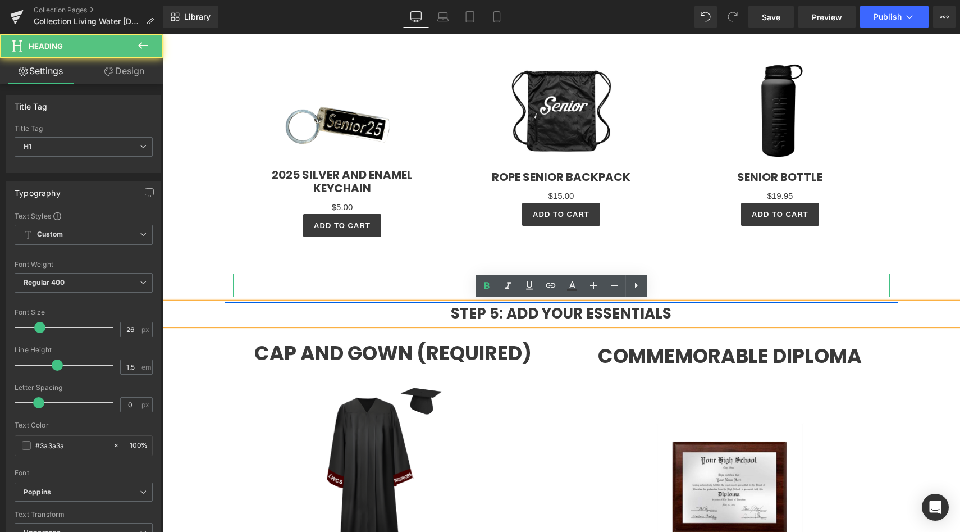
click at [357, 276] on h1 at bounding box center [561, 285] width 657 height 24
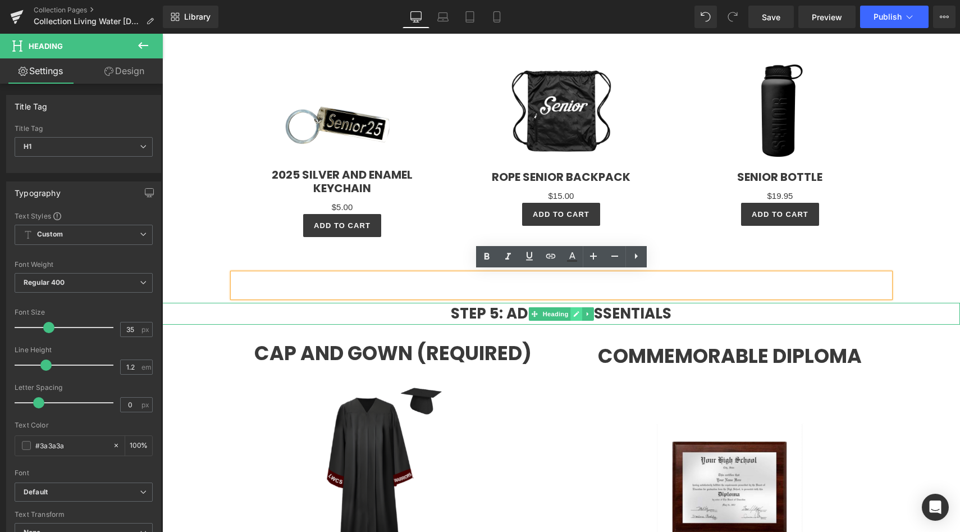
click at [577, 314] on icon at bounding box center [576, 313] width 6 height 7
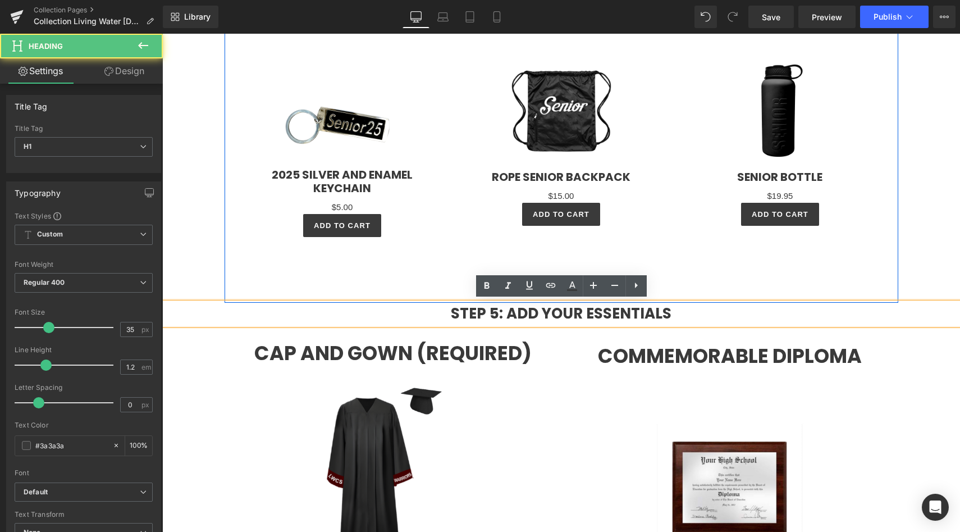
click at [410, 276] on h1 at bounding box center [561, 285] width 657 height 24
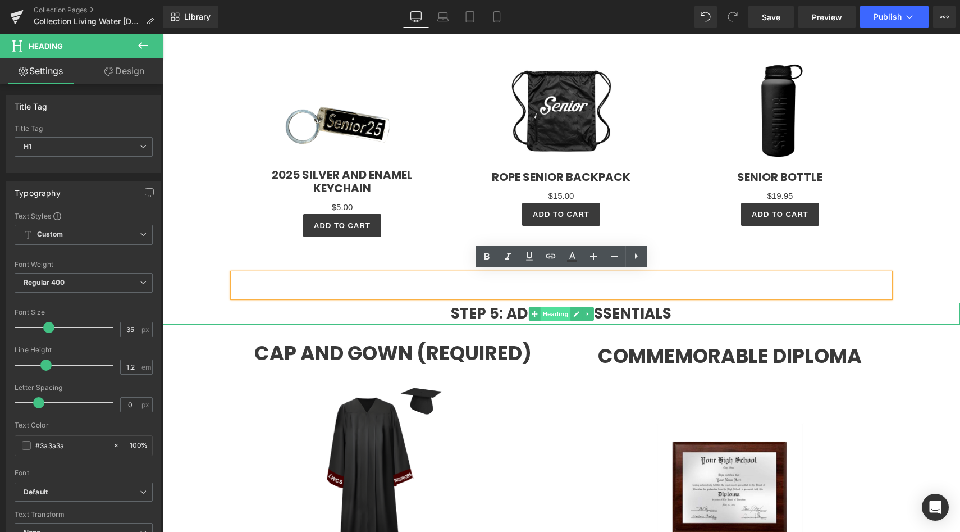
click at [559, 315] on span "Heading" at bounding box center [555, 313] width 30 height 13
click at [560, 313] on span "Heading" at bounding box center [555, 314] width 30 height 13
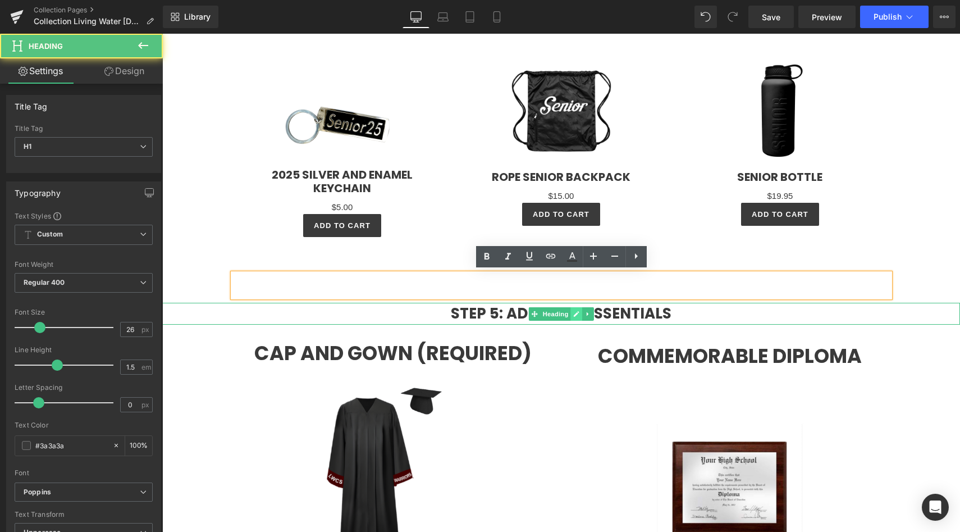
click at [573, 314] on link at bounding box center [576, 313] width 12 height 13
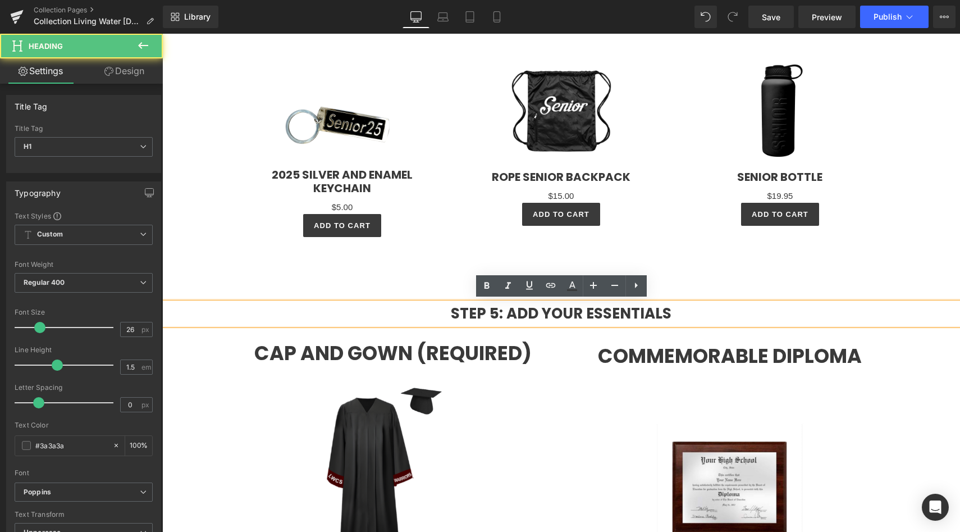
click at [573, 314] on strong "Step 5: Add Your Essentials" at bounding box center [561, 313] width 221 height 20
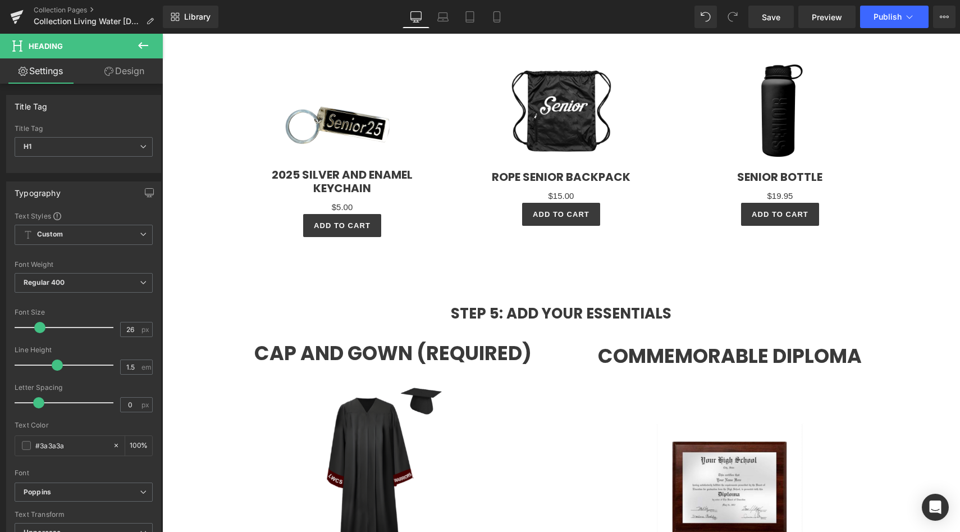
click at [144, 52] on icon at bounding box center [142, 45] width 13 height 13
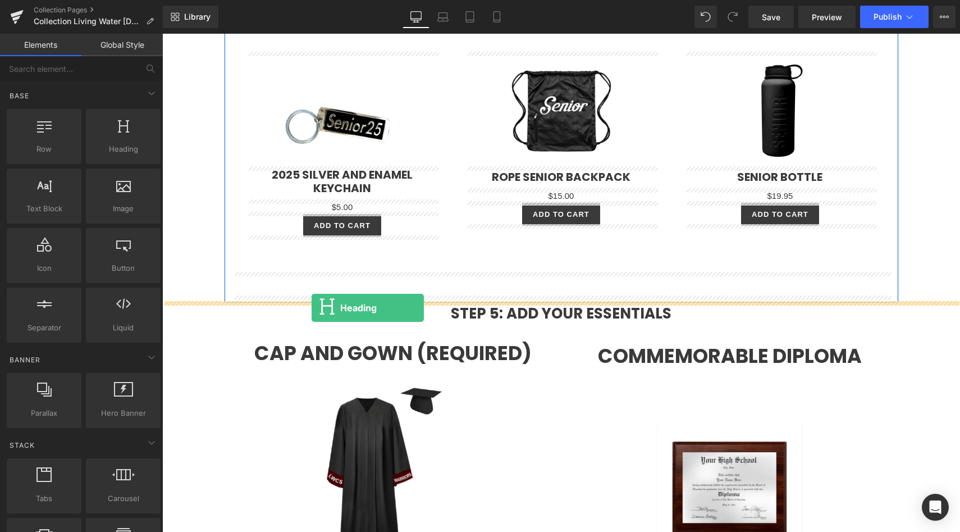
drag, startPoint x: 278, startPoint y: 176, endPoint x: 312, endPoint y: 308, distance: 135.5
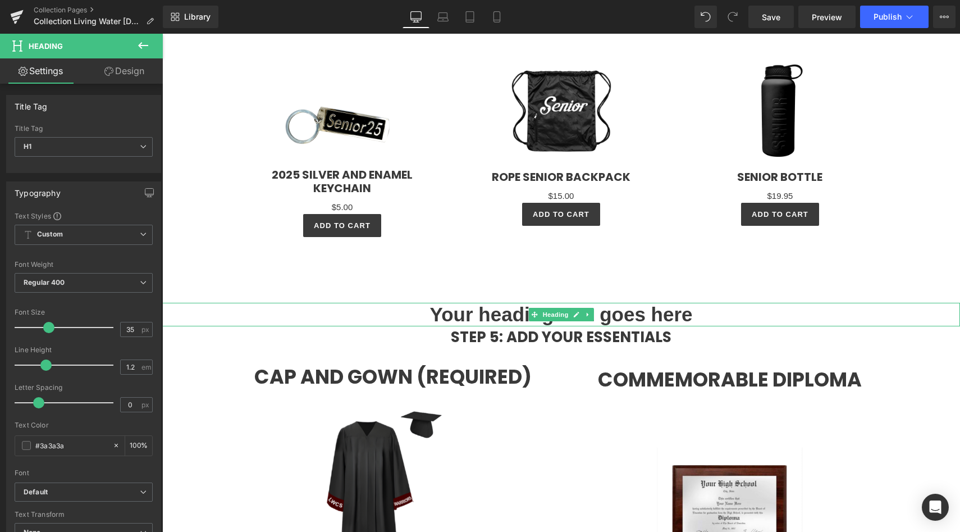
click at [491, 318] on h1 "Your heading text goes here" at bounding box center [561, 315] width 798 height 24
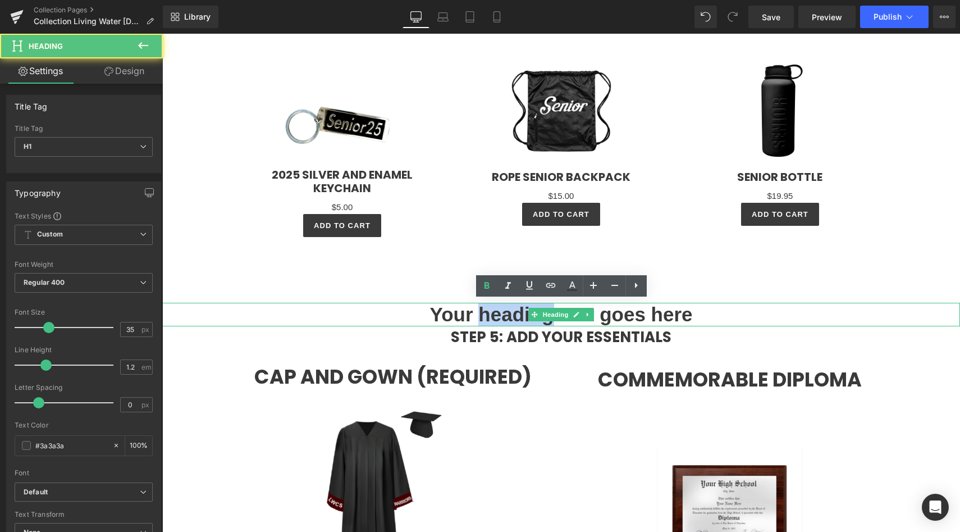
click at [491, 318] on h1 "Your heading text goes here" at bounding box center [561, 315] width 798 height 24
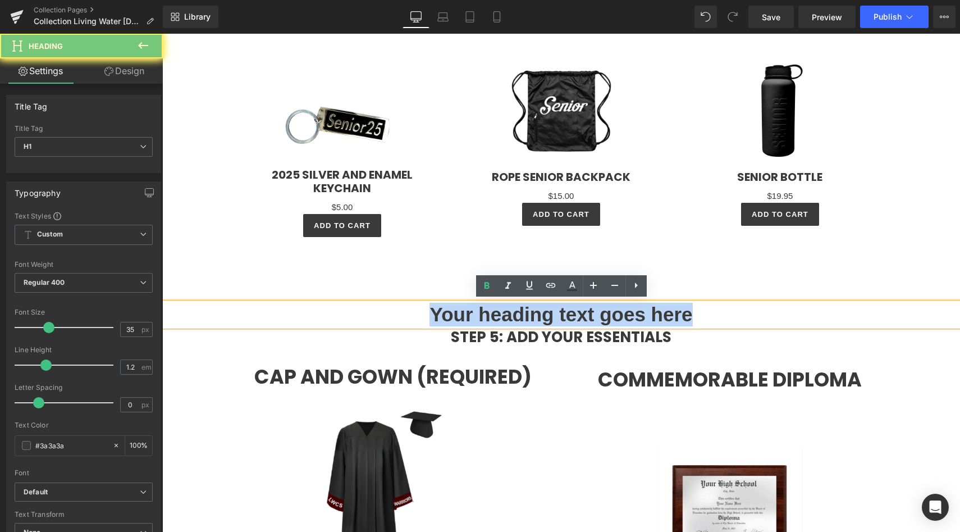
click at [491, 318] on h1 "Your heading text goes here" at bounding box center [561, 315] width 798 height 24
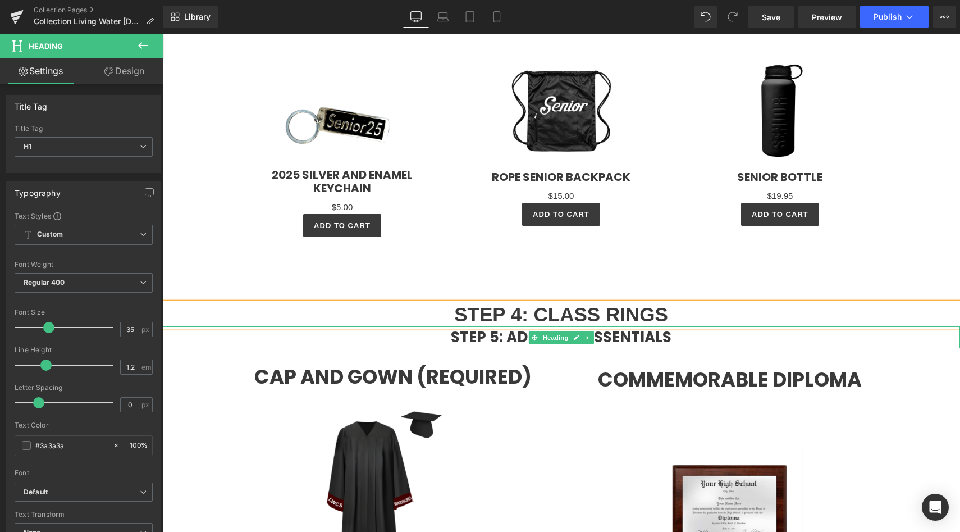
click at [490, 341] on strong "Step 5: Add Your Essentials" at bounding box center [561, 337] width 221 height 20
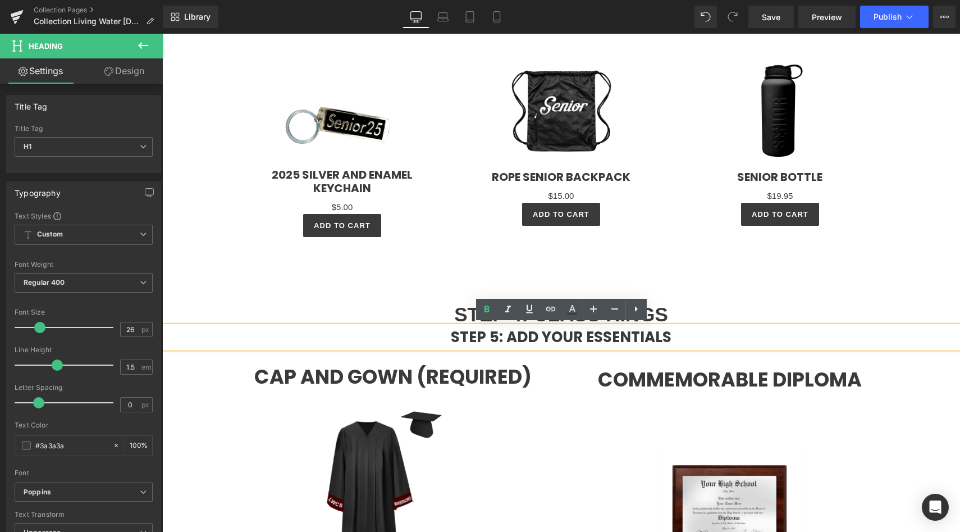
click at [597, 335] on strong "Step 5: Add Your Essentials" at bounding box center [561, 337] width 221 height 20
click at [689, 338] on h1 "Step 5: Add Your Essentials" at bounding box center [561, 337] width 798 height 22
click at [592, 336] on strong "Step 5: Add Your Essentials" at bounding box center [561, 337] width 221 height 20
click at [438, 337] on h1 "Step 5: Add Your Essentials" at bounding box center [561, 337] width 798 height 22
click at [479, 341] on strong "Step 5: Add Your Essentials" at bounding box center [561, 337] width 221 height 20
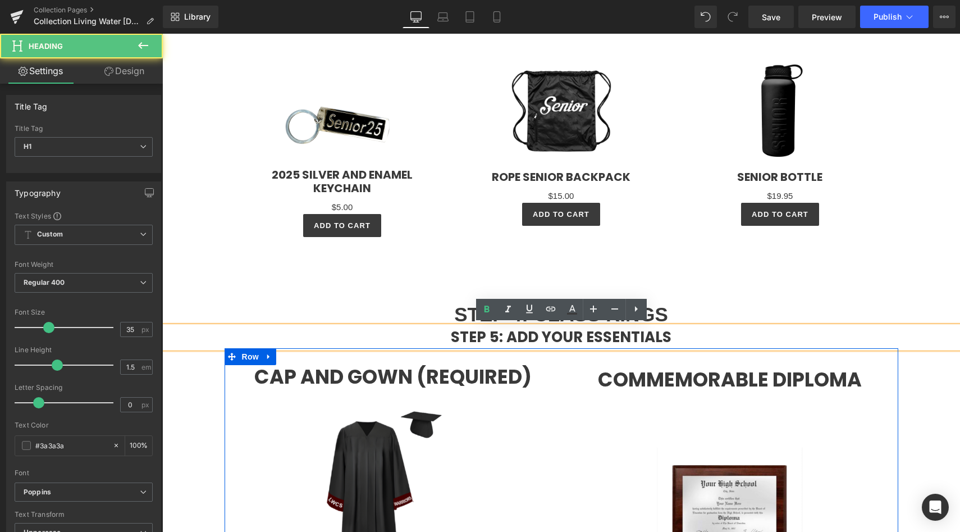
click at [162, 34] on div at bounding box center [162, 34] width 0 height 0
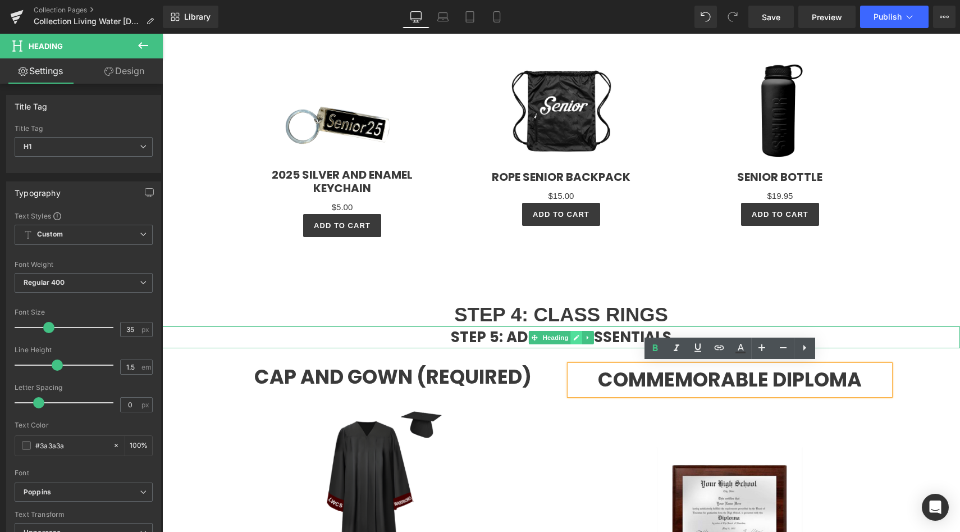
click at [576, 337] on icon at bounding box center [576, 337] width 6 height 7
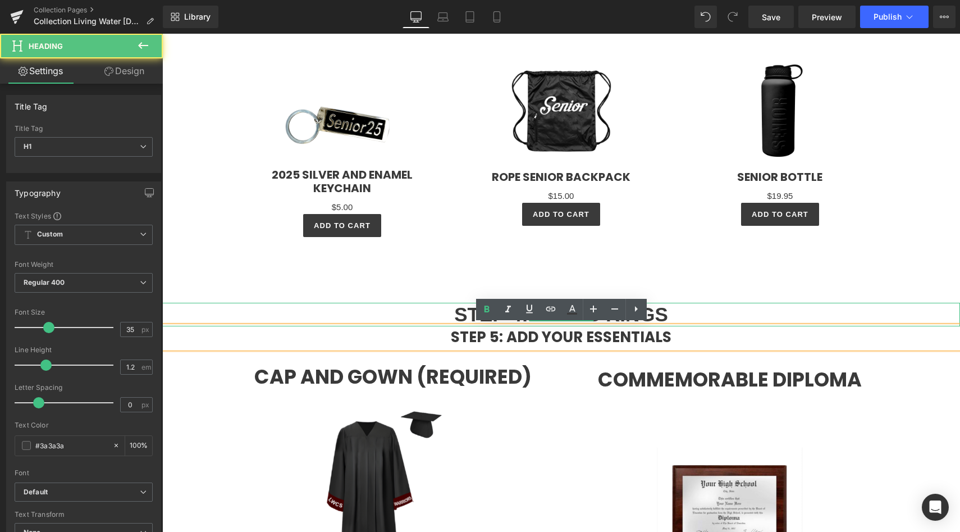
click at [664, 310] on h1 "STEP 4: CLASS RINGS" at bounding box center [561, 315] width 798 height 24
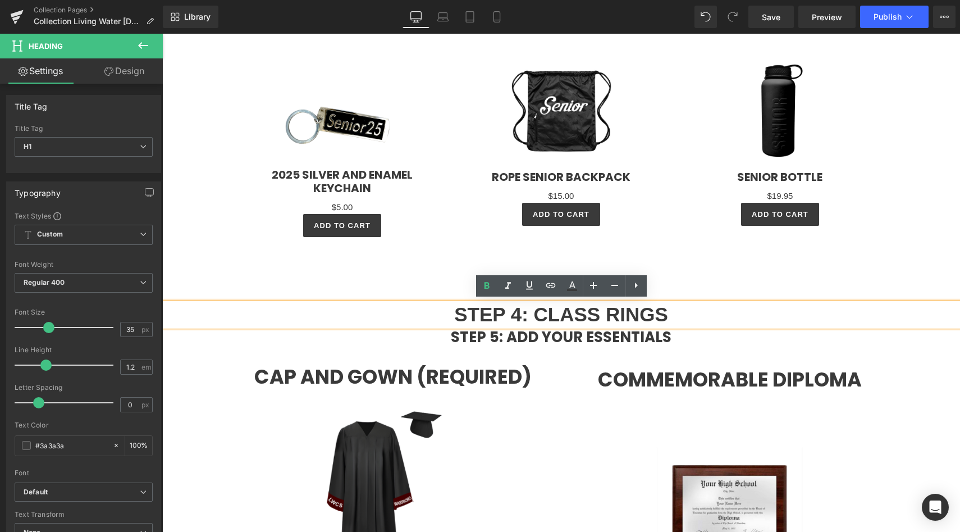
click at [442, 316] on h1 "STEP 4: CLASS RINGS" at bounding box center [561, 315] width 798 height 24
click at [454, 247] on div at bounding box center [561, 145] width 657 height 212
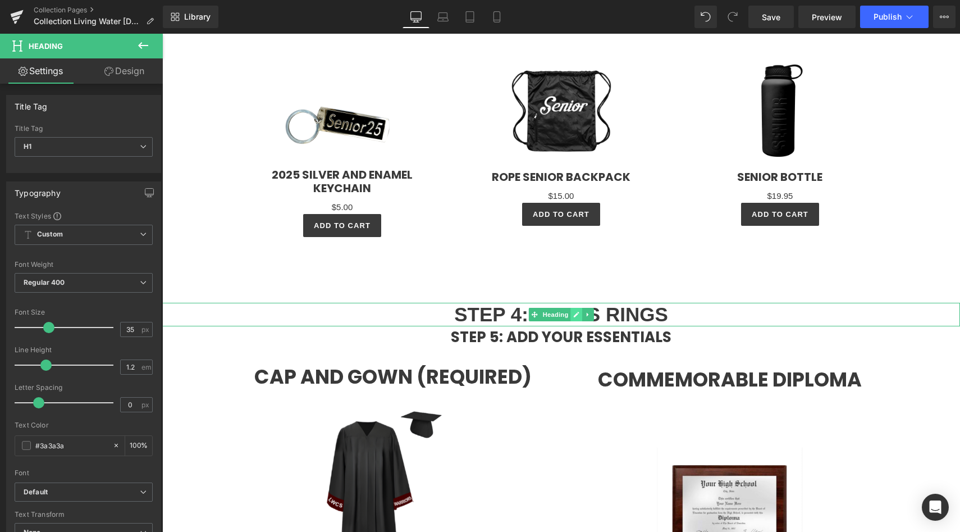
click at [572, 313] on link at bounding box center [576, 314] width 12 height 13
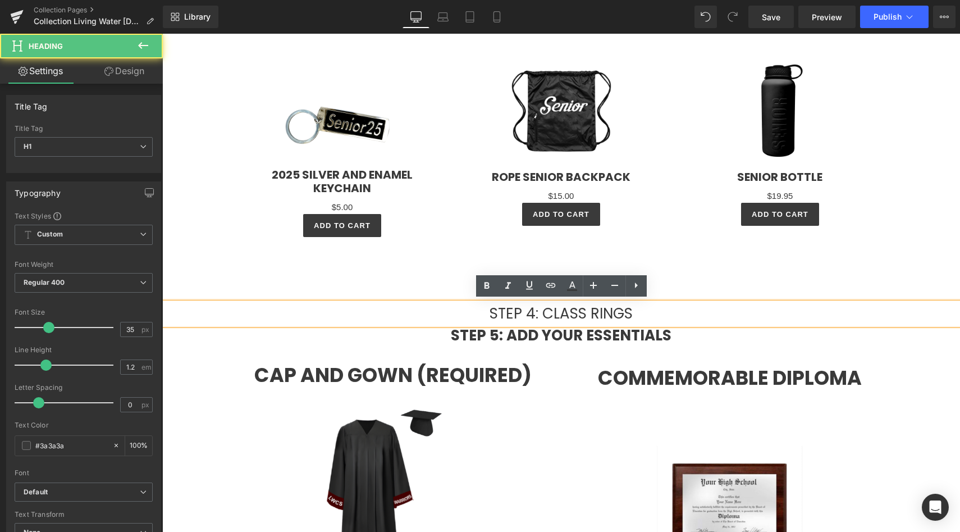
click at [653, 305] on h1 "STEP 4: CLASS RINGS" at bounding box center [561, 314] width 798 height 22
click at [607, 310] on h1 "STEP 4: CLASS RINGS" at bounding box center [561, 314] width 798 height 22
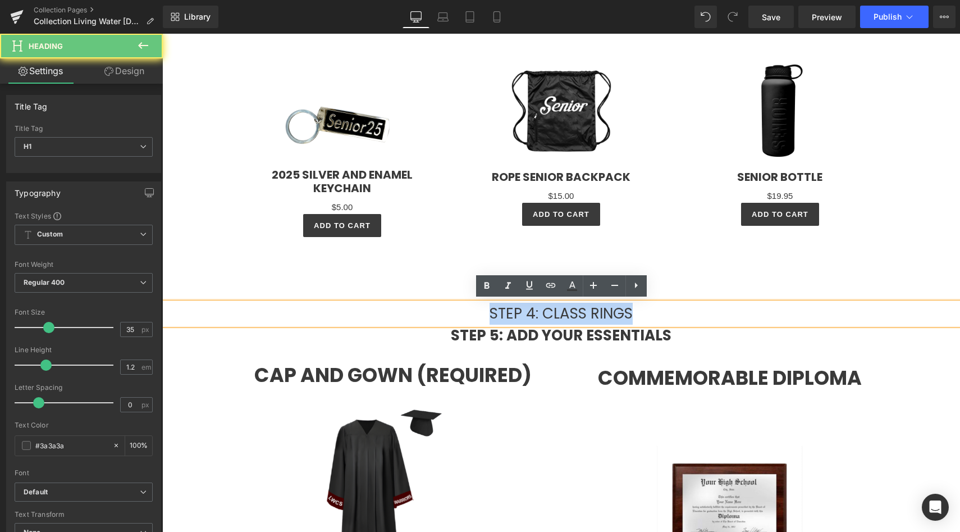
click at [607, 310] on h1 "STEP 4: CLASS RINGS" at bounding box center [561, 314] width 798 height 22
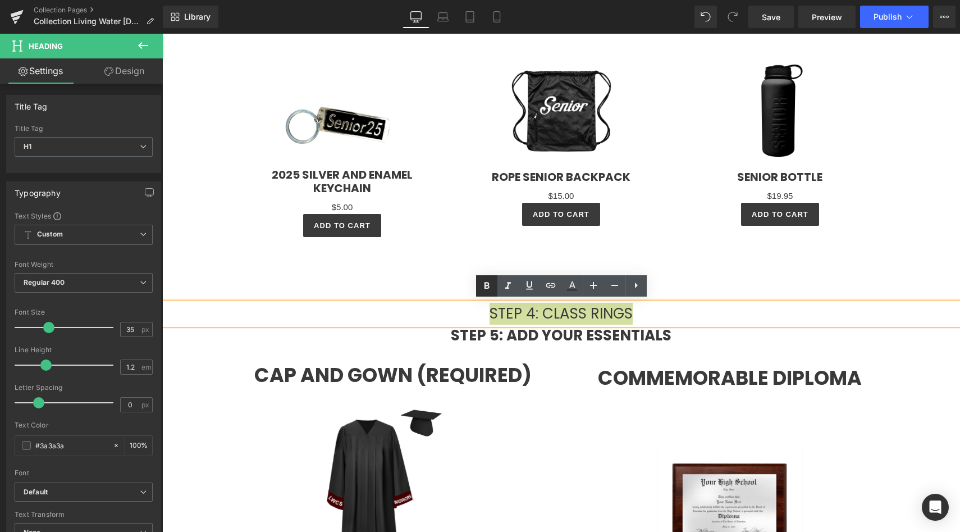
click at [482, 283] on icon at bounding box center [486, 285] width 13 height 13
click at [420, 314] on h1 "STEP 4: CLASS RINGS" at bounding box center [561, 314] width 798 height 22
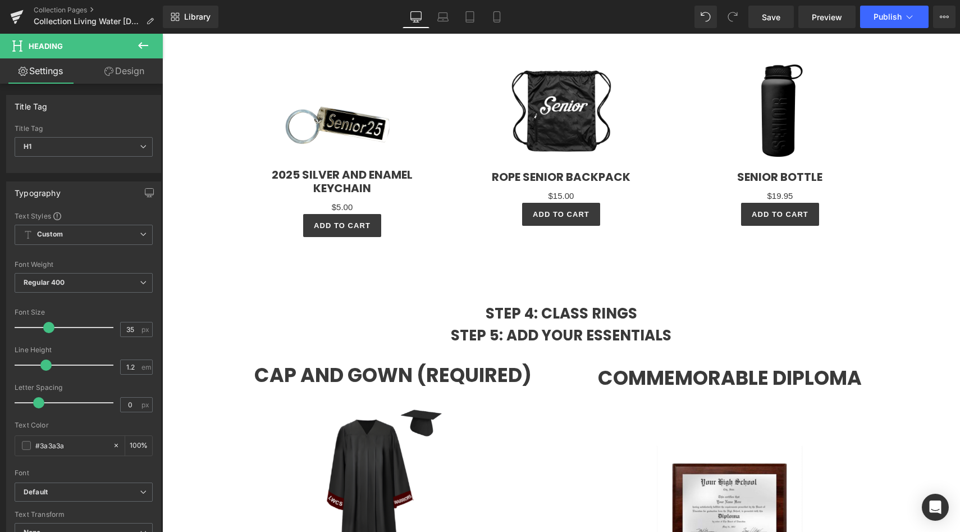
click at [142, 55] on button at bounding box center [143, 46] width 39 height 25
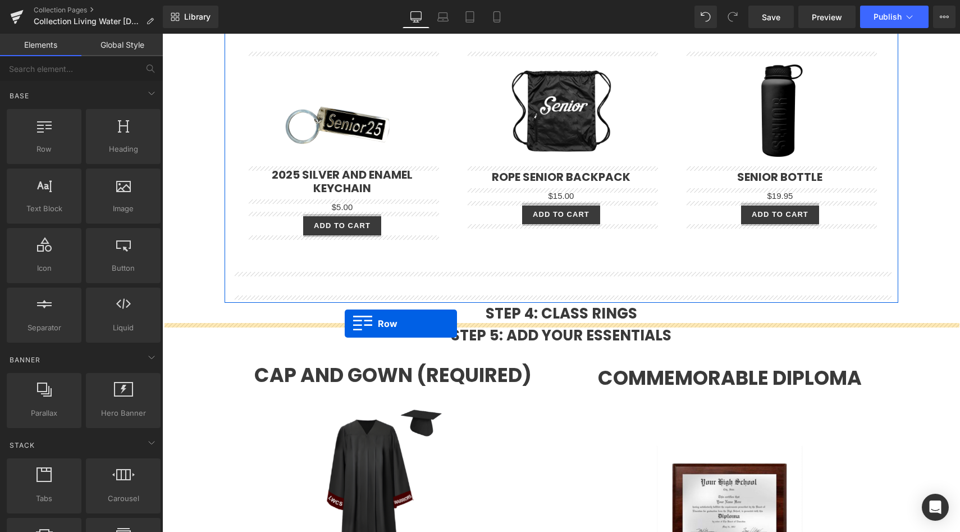
drag, startPoint x: 215, startPoint y: 181, endPoint x: 341, endPoint y: 322, distance: 188.4
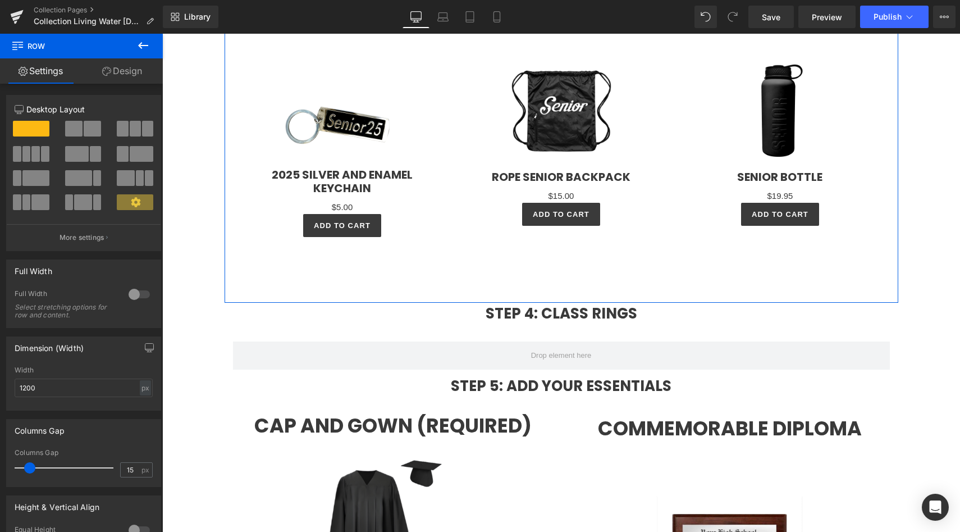
click at [145, 51] on icon at bounding box center [142, 45] width 13 height 13
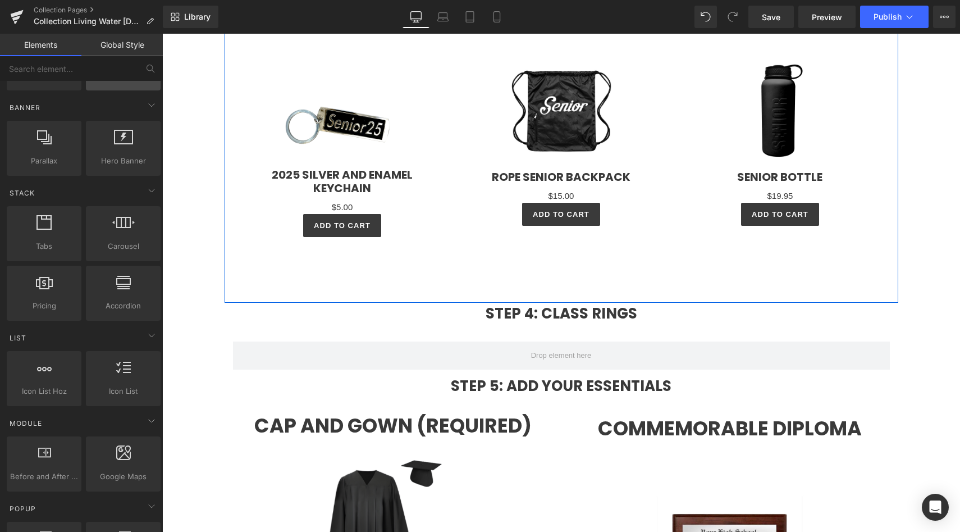
scroll to position [369, 0]
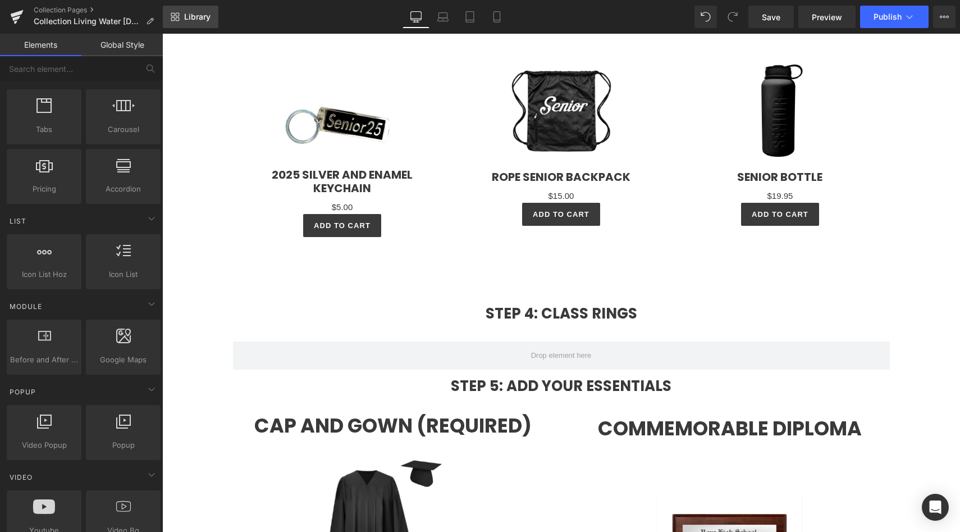
click at [210, 17] on span "Library" at bounding box center [197, 17] width 26 height 10
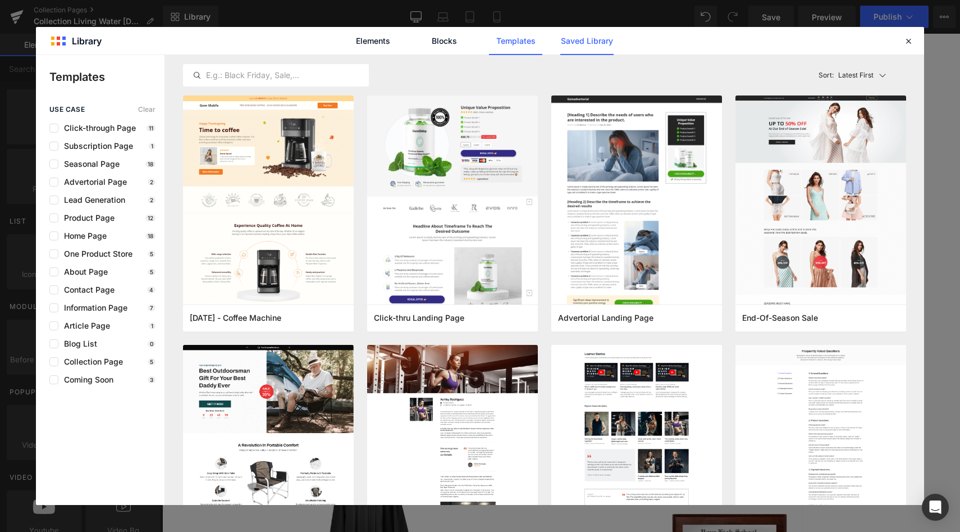
click at [589, 44] on link "Saved Library" at bounding box center [586, 41] width 53 height 28
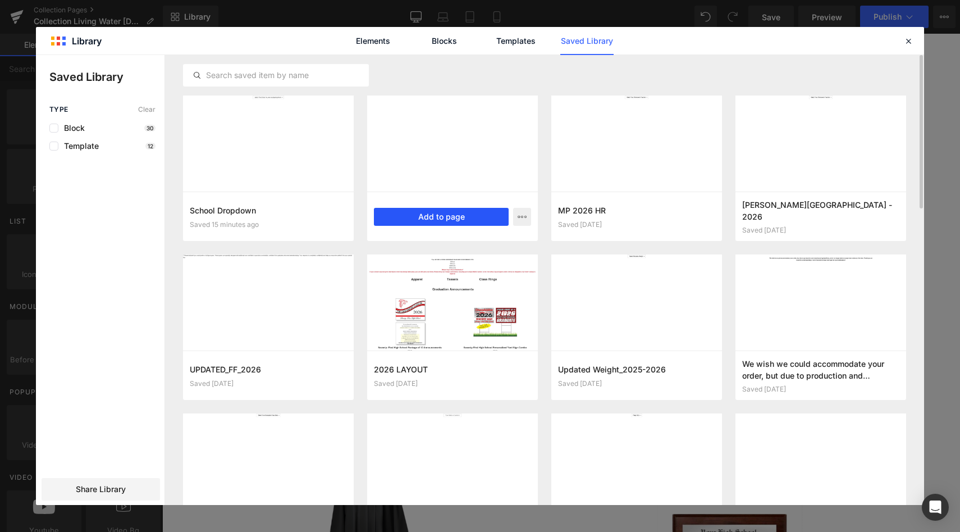
click at [423, 213] on button "Add to page" at bounding box center [441, 217] width 135 height 18
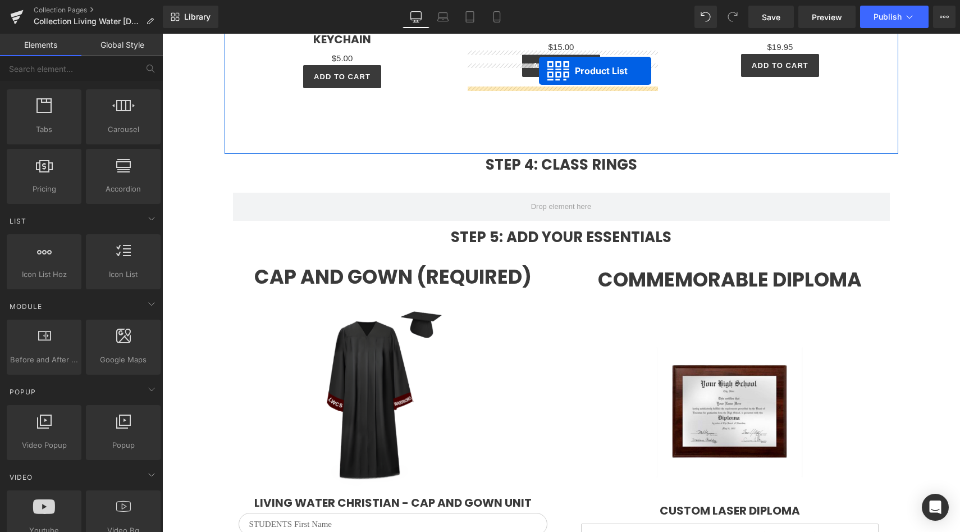
scroll to position [2352, 0]
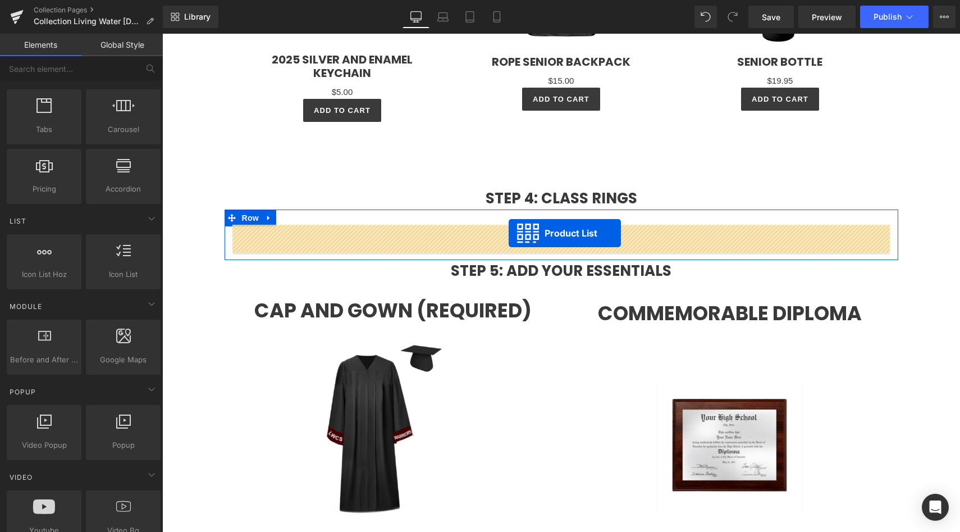
drag, startPoint x: 526, startPoint y: 147, endPoint x: 509, endPoint y: 233, distance: 88.2
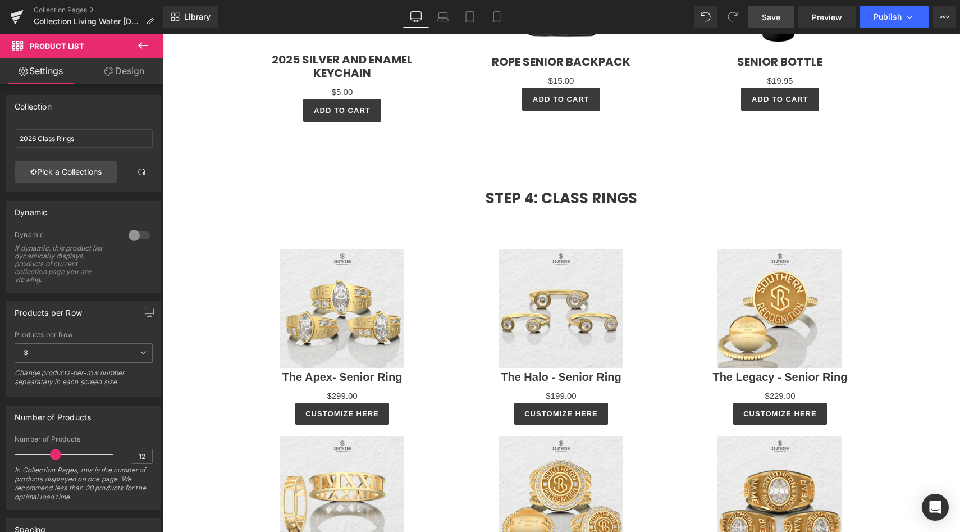
click at [773, 20] on span "Save" at bounding box center [771, 17] width 19 height 12
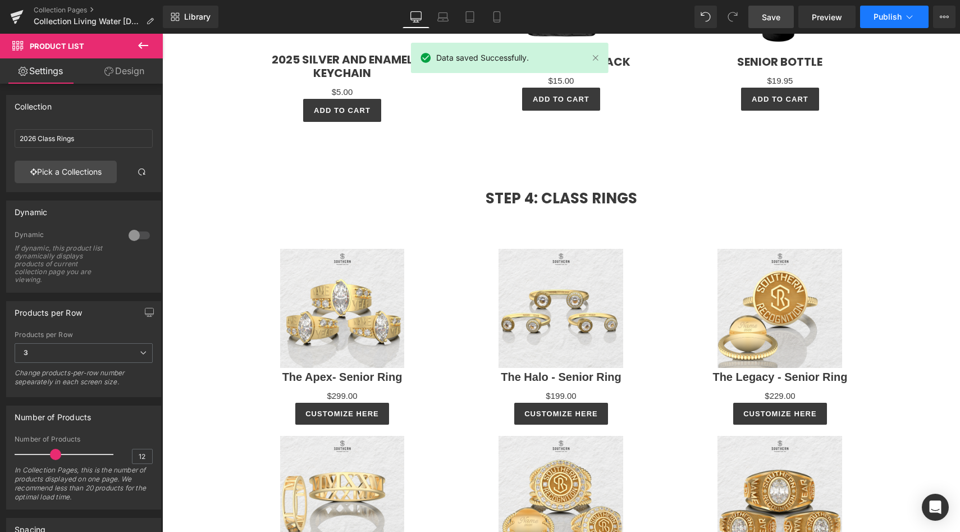
click at [891, 22] on button "Publish" at bounding box center [894, 17] width 68 height 22
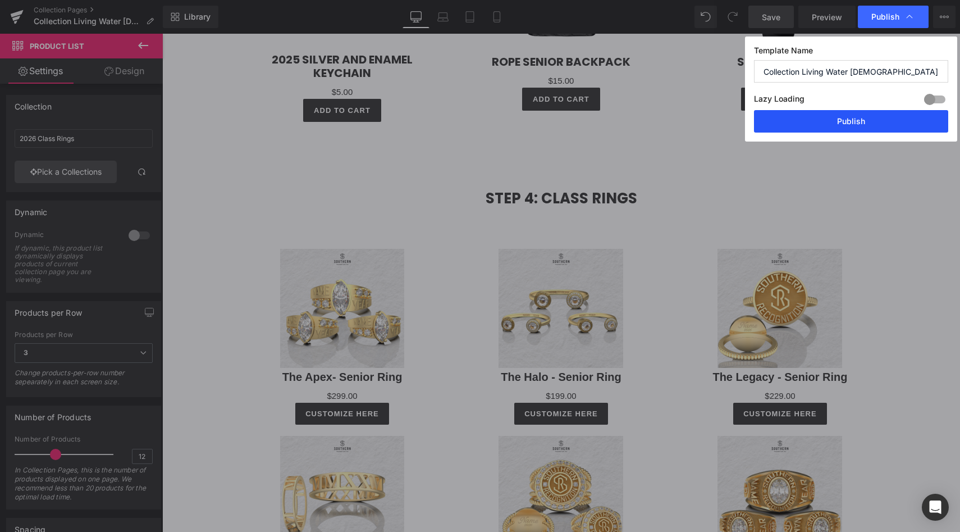
click at [838, 126] on button "Publish" at bounding box center [851, 121] width 194 height 22
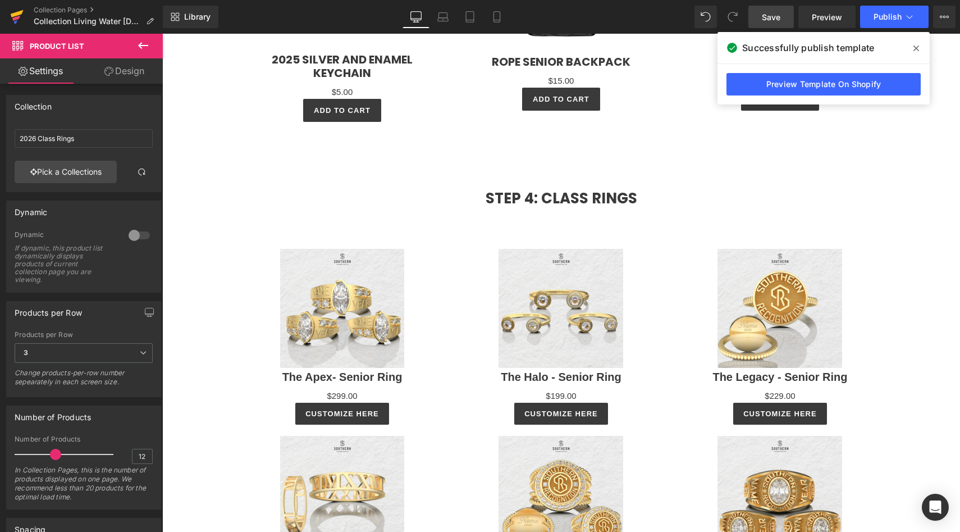
click at [15, 9] on icon at bounding box center [16, 17] width 13 height 28
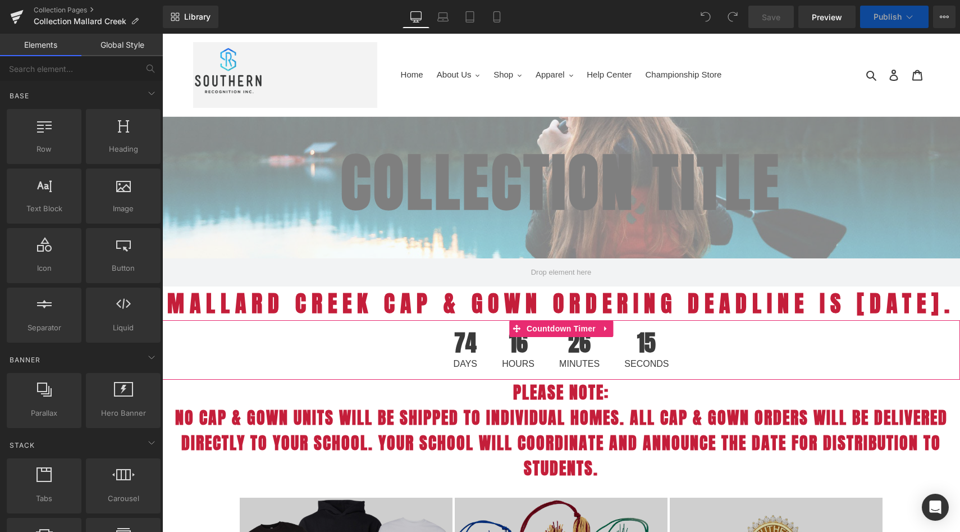
select select "L"
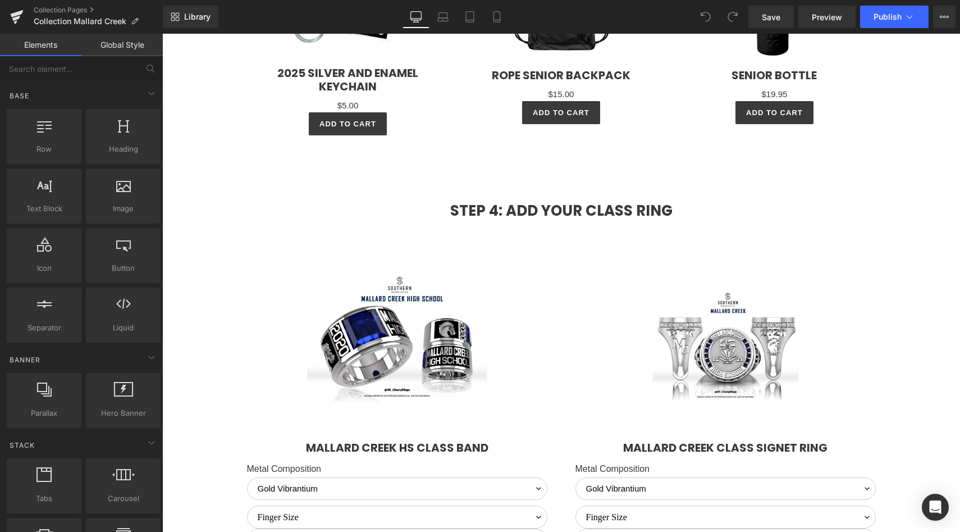
scroll to position [2388, 0]
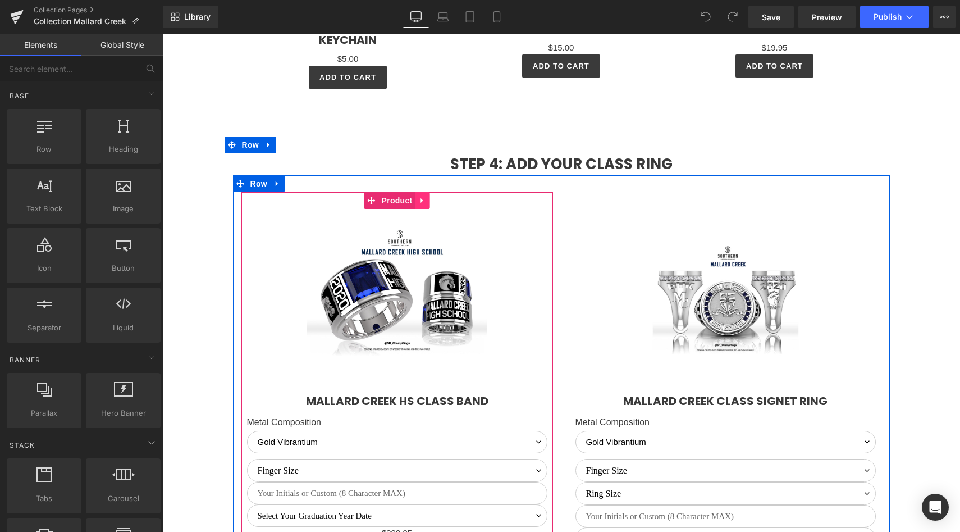
click at [424, 205] on icon at bounding box center [423, 200] width 8 height 8
click at [426, 204] on icon at bounding box center [430, 200] width 8 height 8
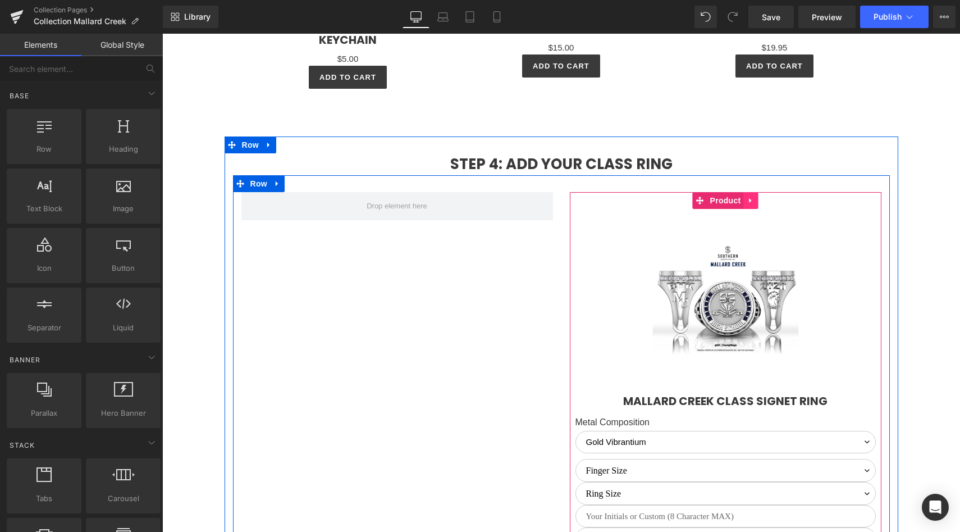
click at [749, 203] on icon at bounding box center [750, 200] width 2 height 5
click at [755, 204] on icon at bounding box center [758, 200] width 8 height 8
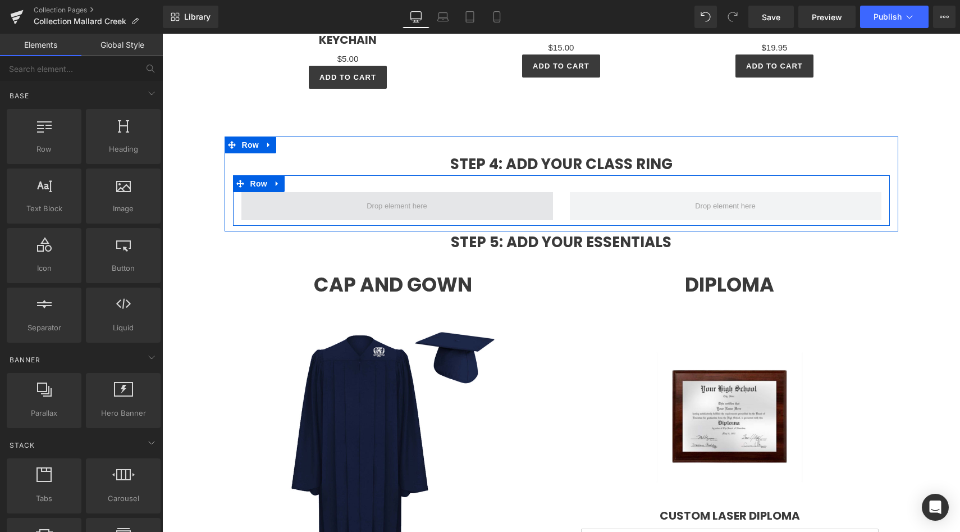
click at [287, 220] on span at bounding box center [397, 206] width 312 height 28
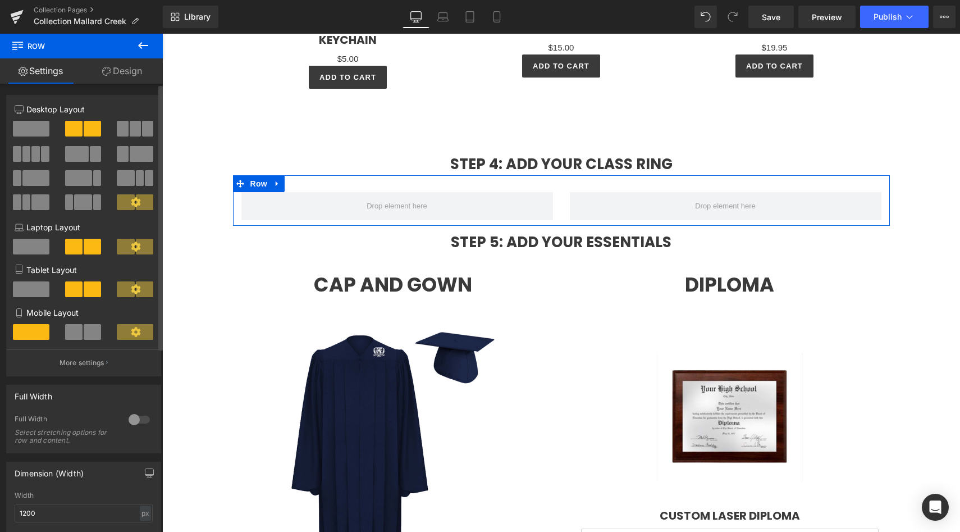
click at [15, 129] on span at bounding box center [31, 129] width 36 height 16
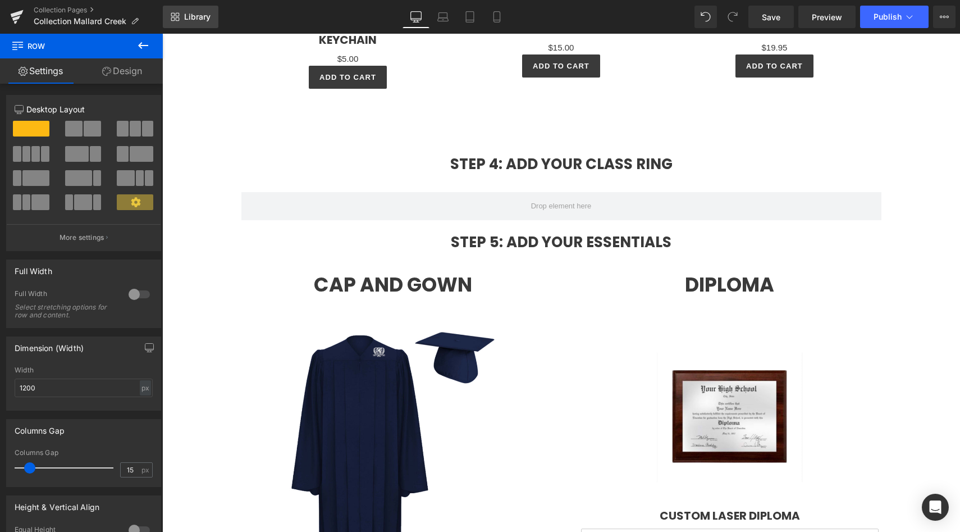
click at [198, 19] on span "Library" at bounding box center [197, 17] width 26 height 10
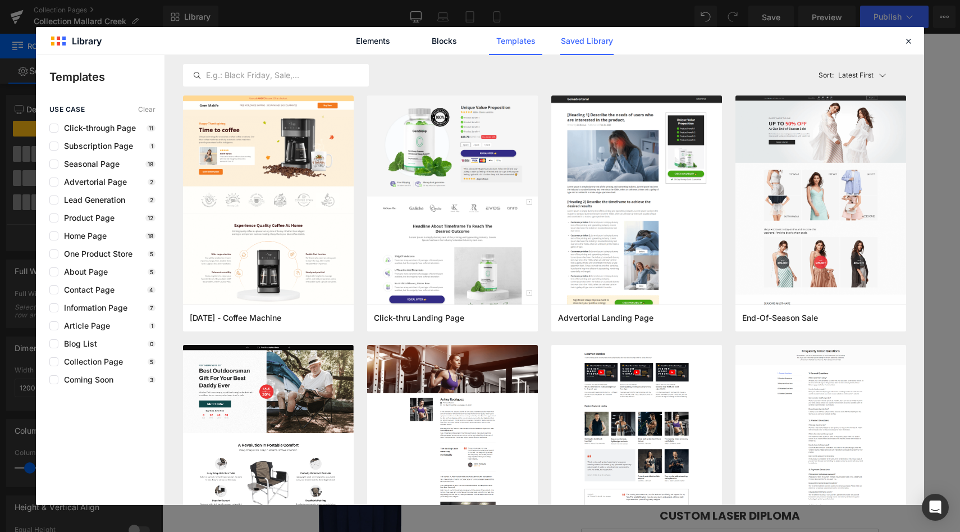
click at [606, 47] on link "Saved Library" at bounding box center [586, 41] width 53 height 28
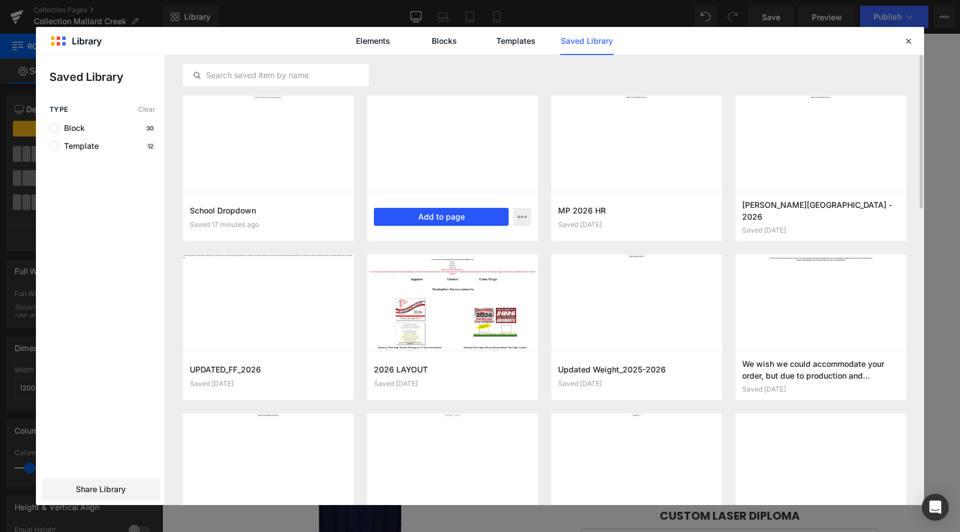
click at [433, 216] on button "Add to page" at bounding box center [441, 217] width 135 height 18
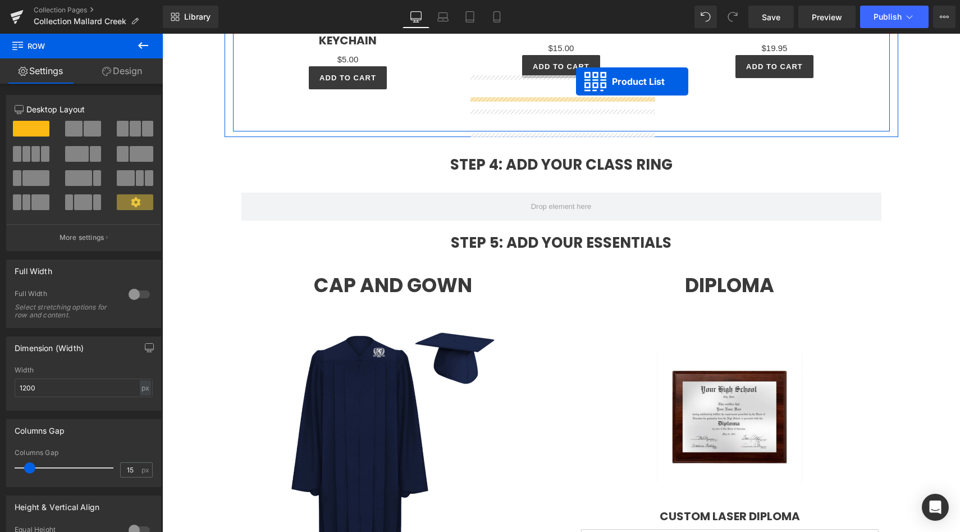
scroll to position [2365, 0]
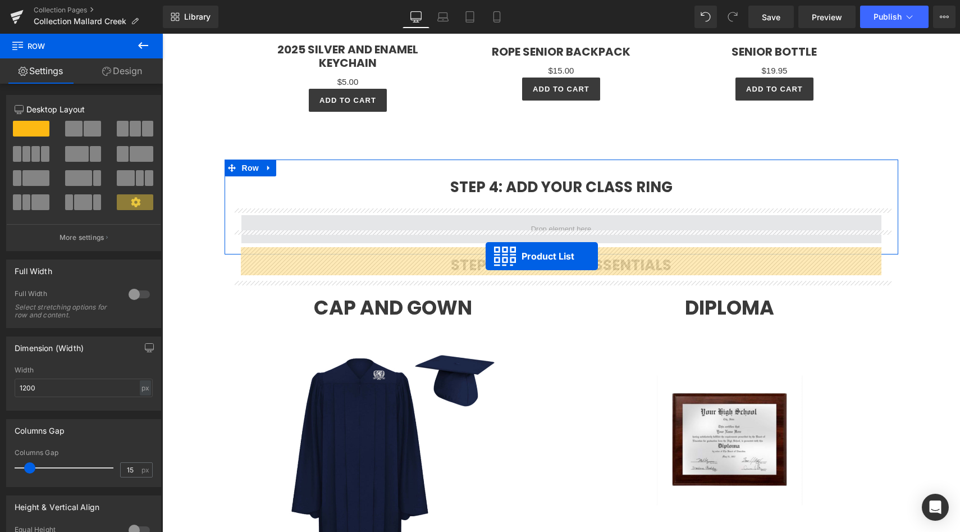
drag, startPoint x: 525, startPoint y: 144, endPoint x: 486, endPoint y: 256, distance: 119.1
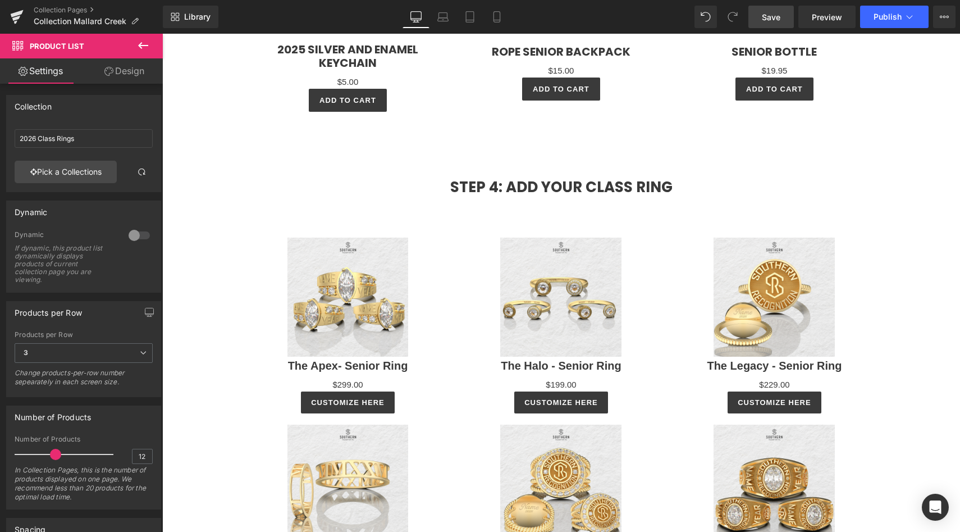
click at [776, 12] on span "Save" at bounding box center [771, 17] width 19 height 12
click at [911, 28] on button "Publish" at bounding box center [894, 17] width 68 height 22
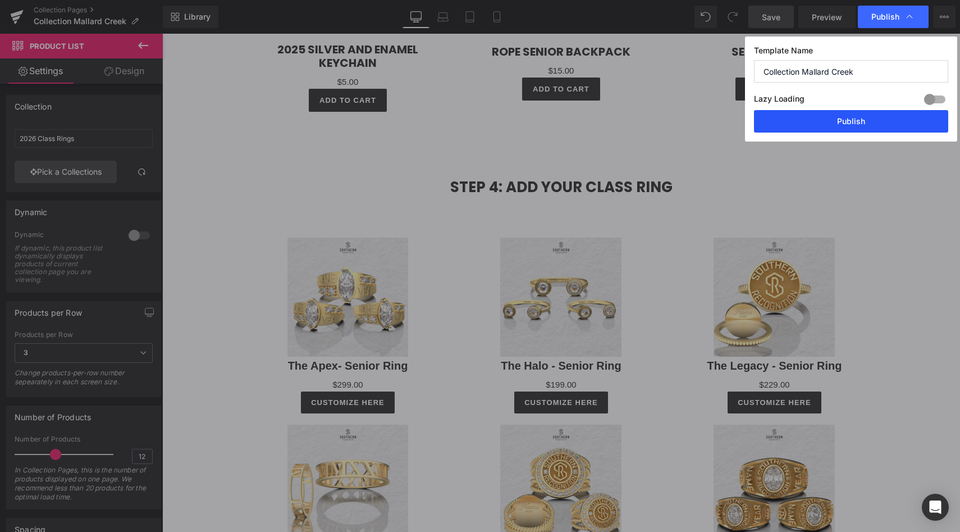
drag, startPoint x: 831, startPoint y: 126, endPoint x: 669, endPoint y: 92, distance: 165.9
click at [831, 126] on button "Publish" at bounding box center [851, 121] width 194 height 22
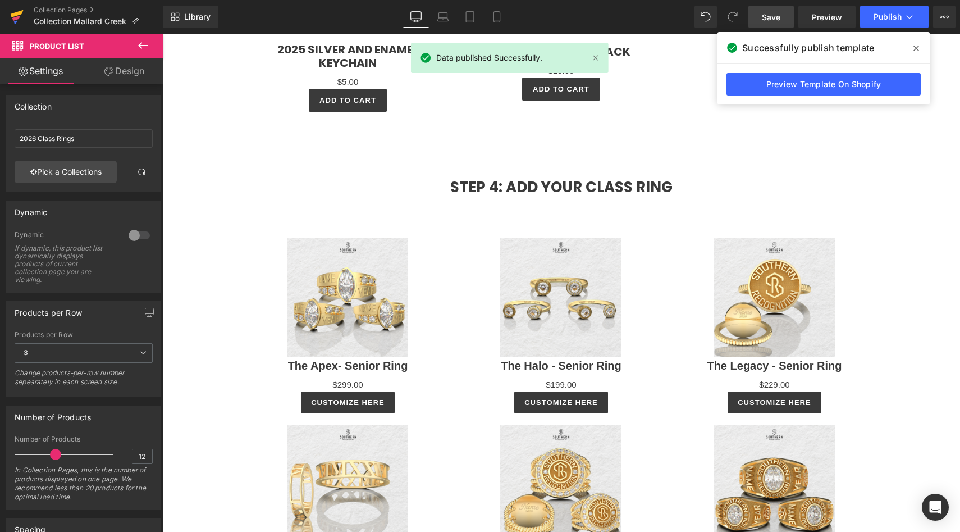
click at [17, 13] on icon at bounding box center [17, 13] width 13 height 7
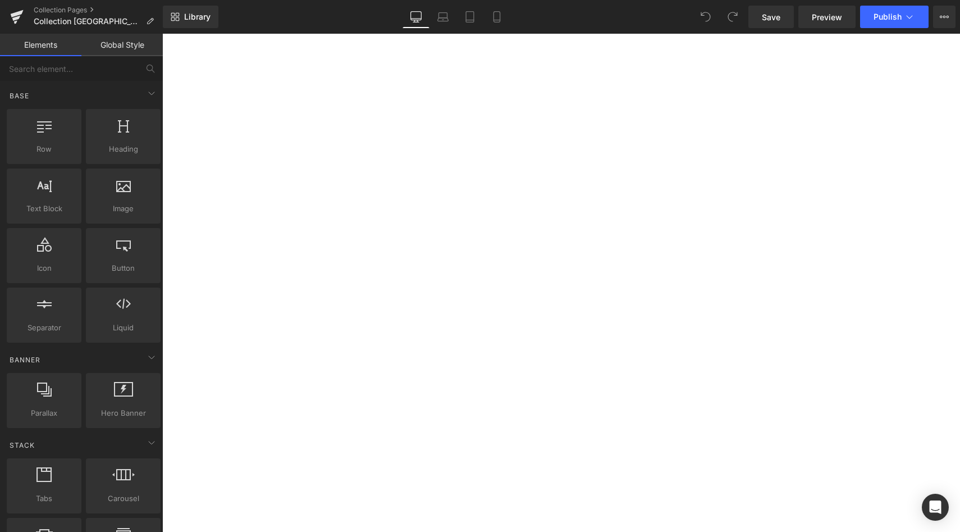
scroll to position [1500, 0]
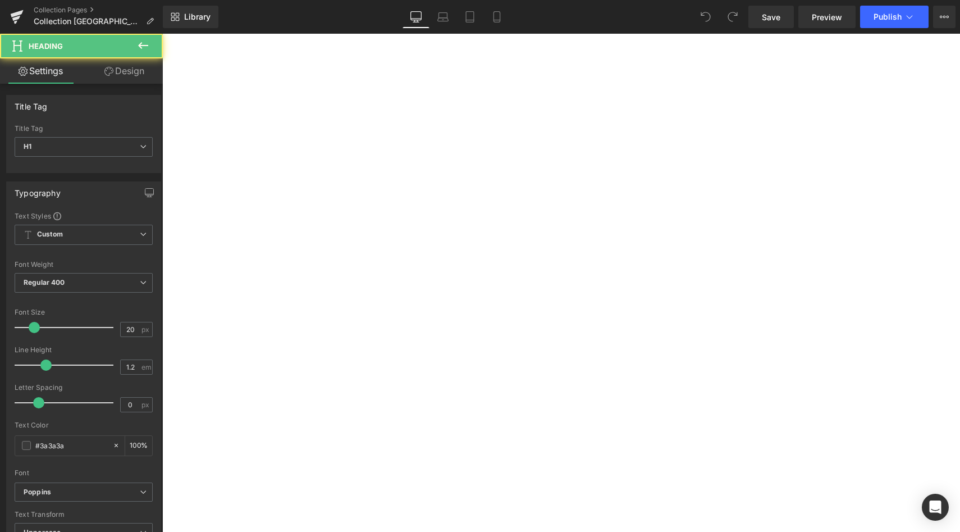
click at [162, 34] on div "Available Soon! Heading" at bounding box center [162, 34] width 0 height 0
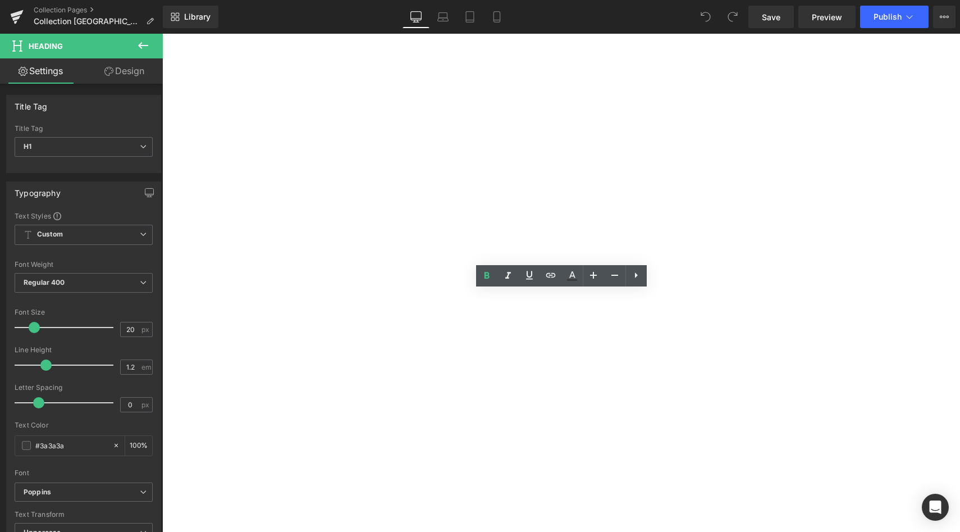
click at [162, 34] on strong "Available Soon!" at bounding box center [162, 34] width 0 height 0
click at [162, 34] on div at bounding box center [162, 34] width 0 height 0
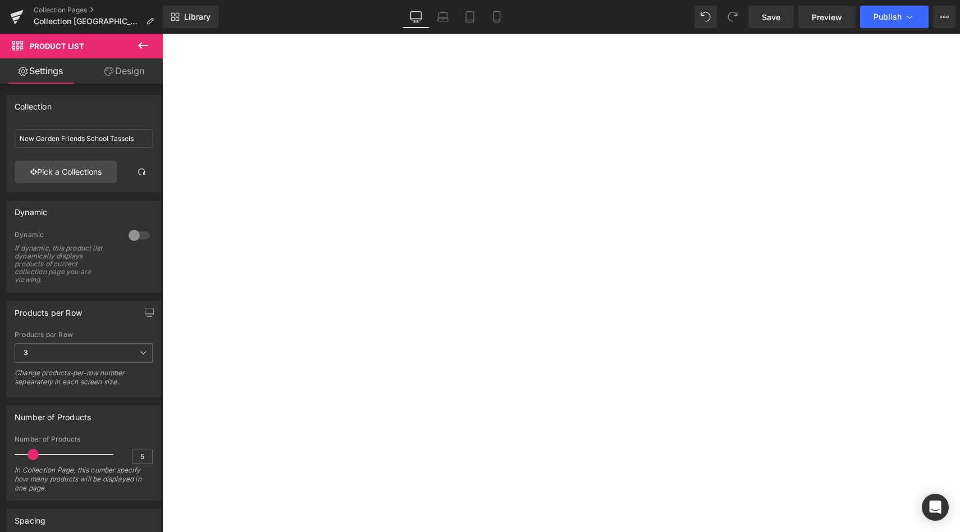
click at [162, 34] on link at bounding box center [162, 34] width 0 height 0
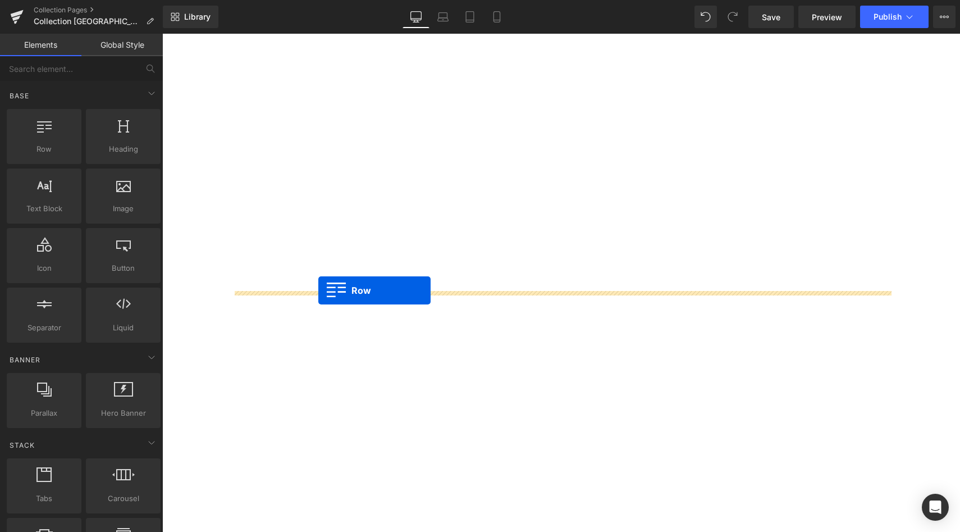
drag, startPoint x: 194, startPoint y: 154, endPoint x: 317, endPoint y: 289, distance: 182.8
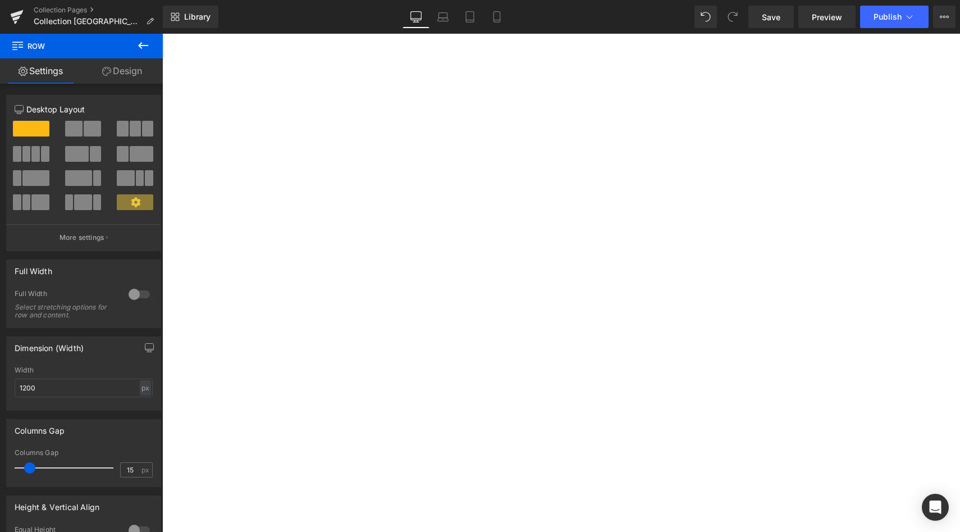
click at [162, 34] on icon at bounding box center [162, 34] width 0 height 0
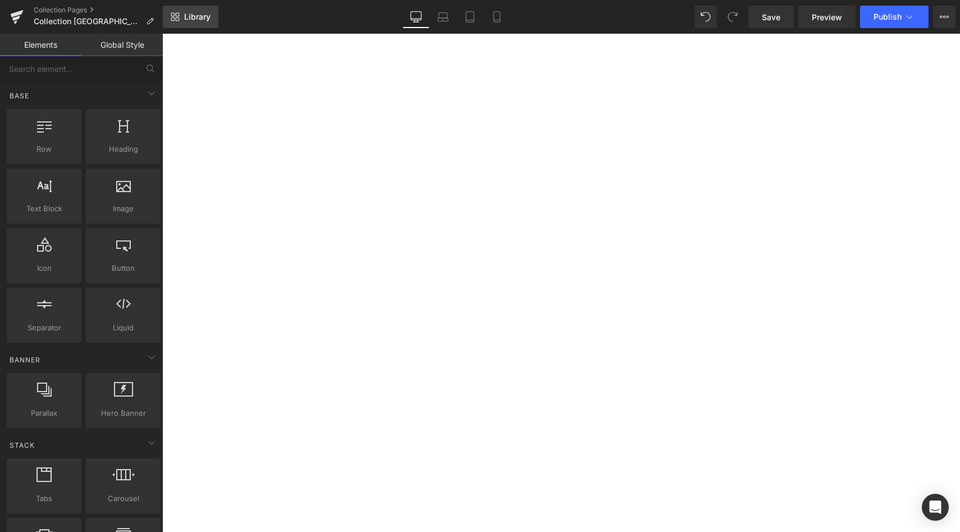
click at [195, 20] on span "Library" at bounding box center [197, 17] width 26 height 10
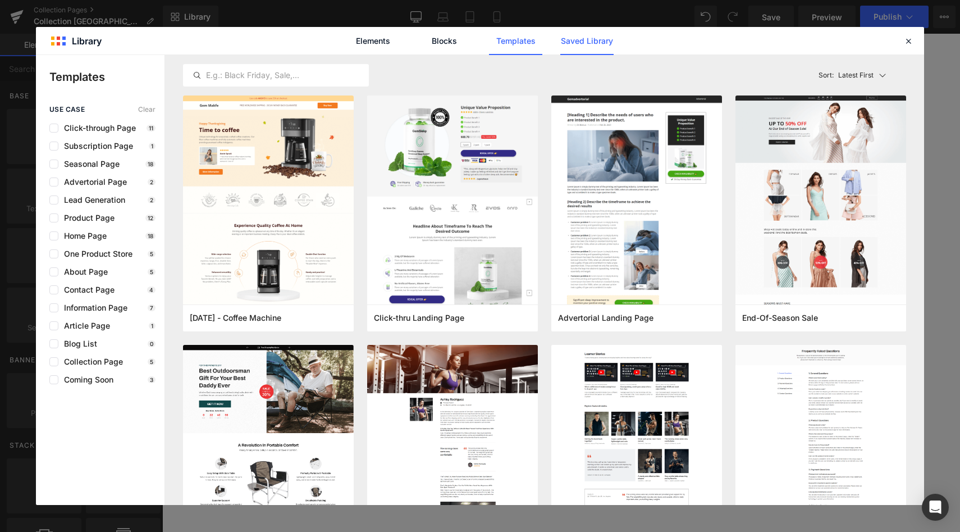
click at [575, 47] on link "Saved Library" at bounding box center [586, 41] width 53 height 28
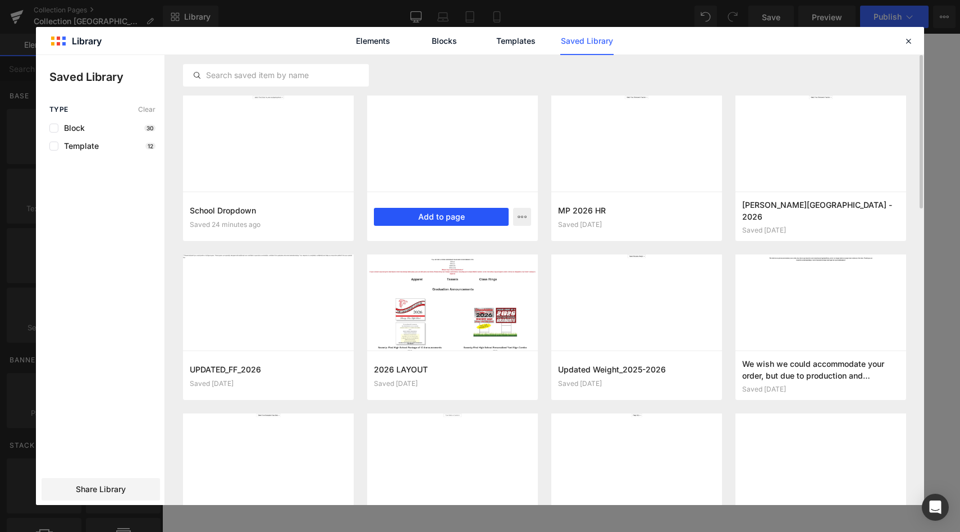
click at [401, 218] on button "Add to page" at bounding box center [441, 217] width 135 height 18
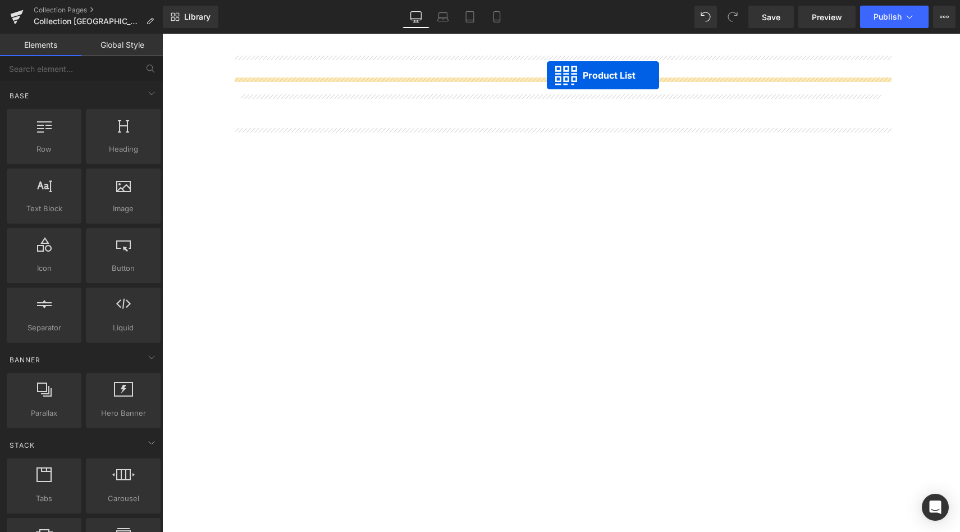
scroll to position [1730, 0]
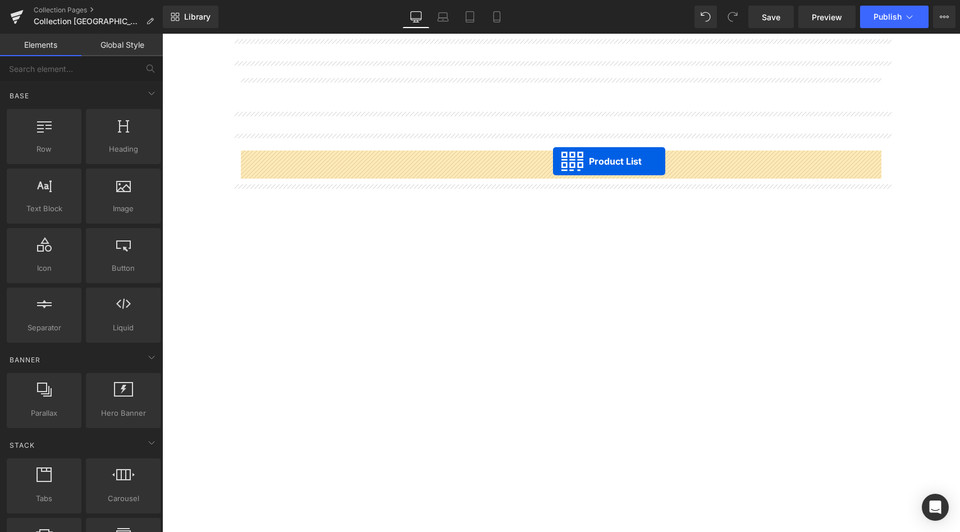
drag, startPoint x: 528, startPoint y: 142, endPoint x: 551, endPoint y: 161, distance: 30.3
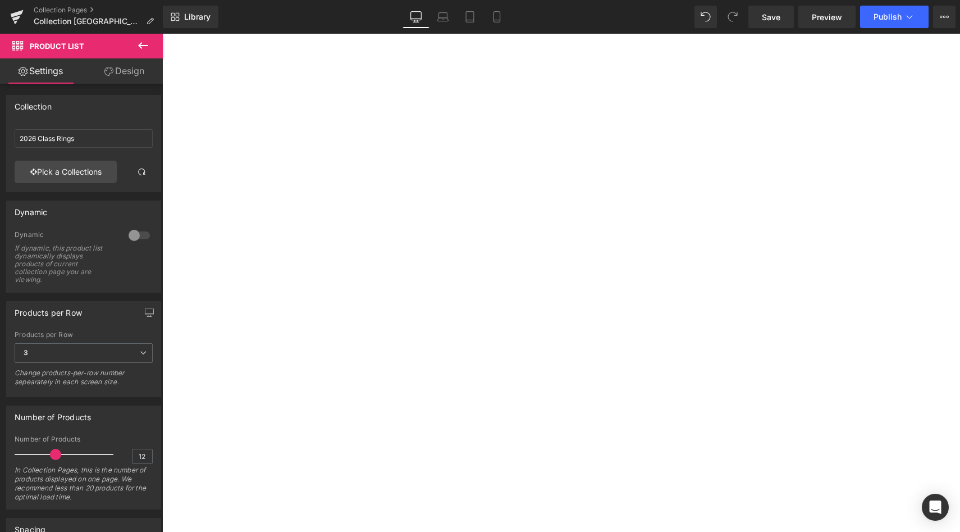
scroll to position [1630, 0]
click at [148, 52] on icon at bounding box center [142, 45] width 13 height 13
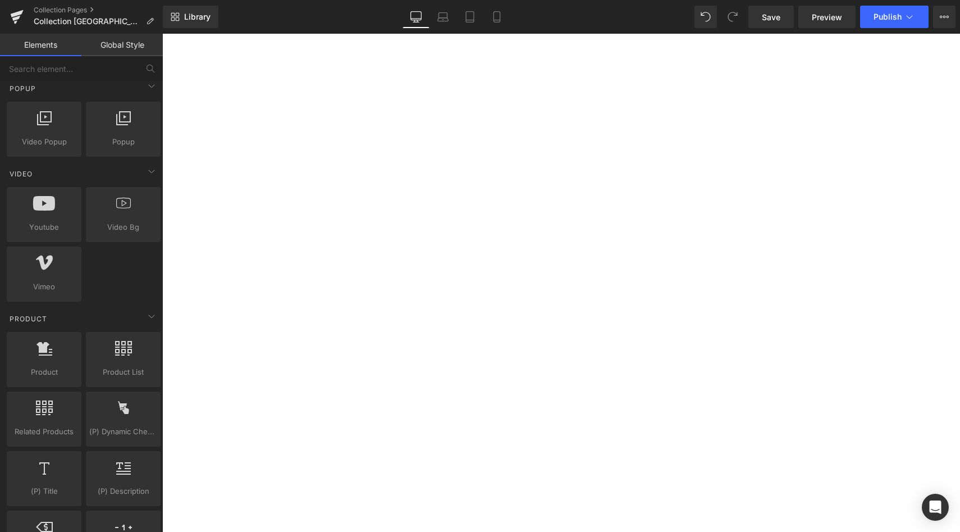
scroll to position [698, 0]
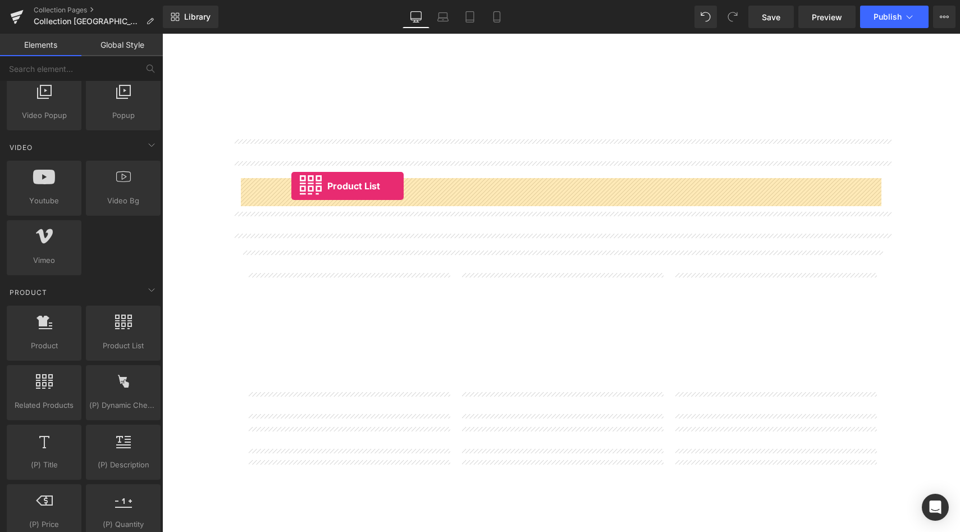
drag, startPoint x: 268, startPoint y: 370, endPoint x: 290, endPoint y: 186, distance: 185.4
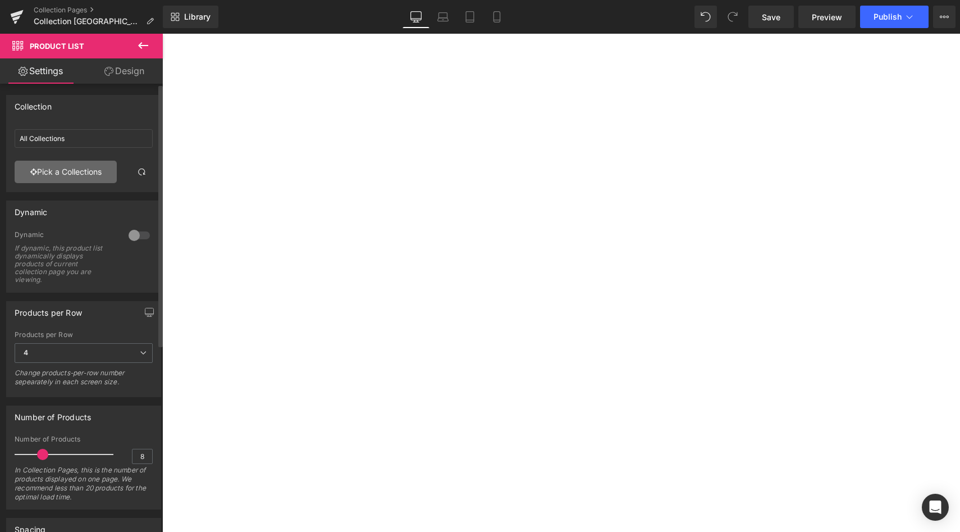
click at [67, 174] on link "Pick a Collections" at bounding box center [66, 172] width 102 height 22
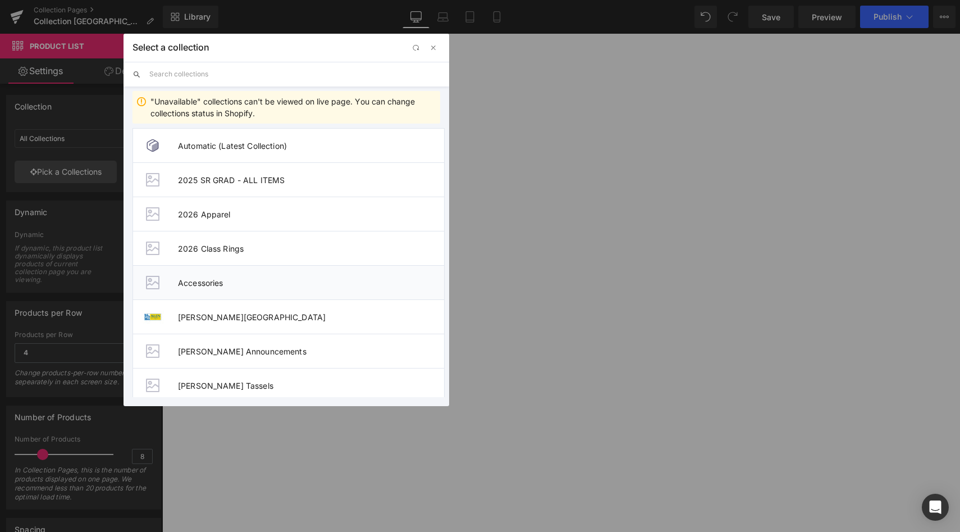
click at [265, 267] on li "Accessories" at bounding box center [288, 282] width 312 height 34
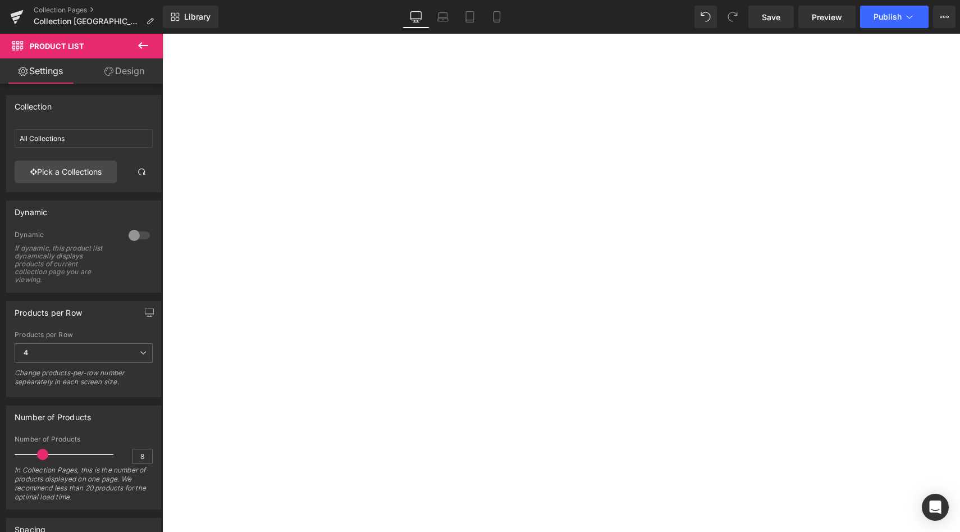
type input "Accessories"
drag, startPoint x: 772, startPoint y: 13, endPoint x: 748, endPoint y: 3, distance: 26.2
click at [772, 13] on span "Save" at bounding box center [771, 17] width 19 height 12
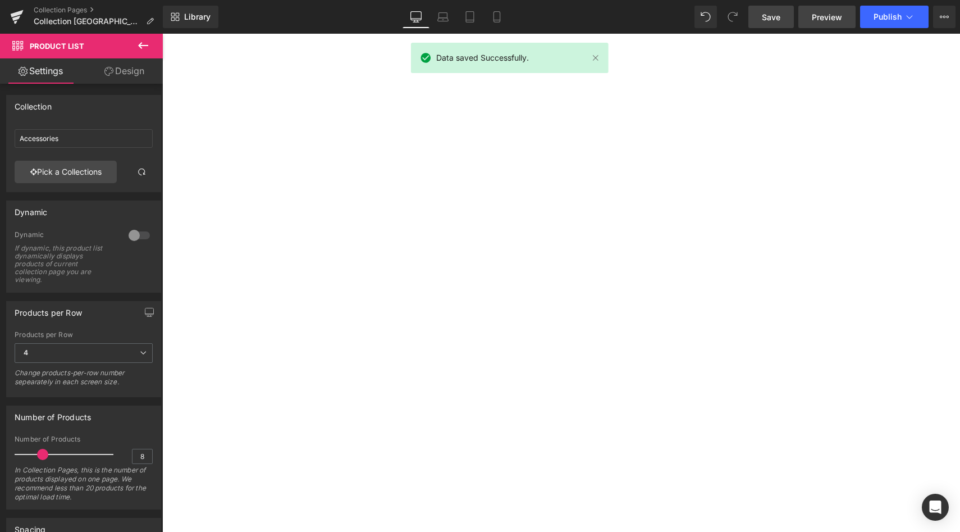
click at [834, 19] on span "Preview" at bounding box center [827, 17] width 30 height 12
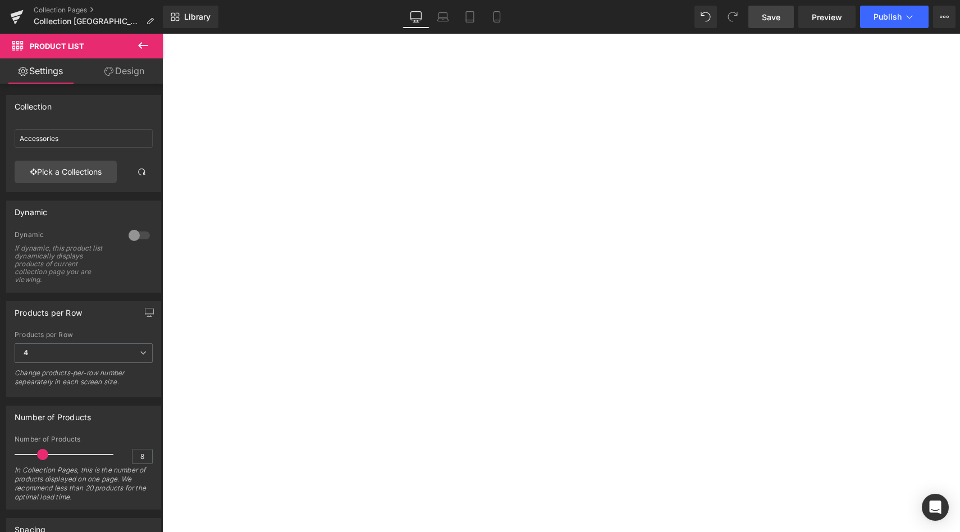
scroll to position [863, 0]
click at [162, 34] on icon at bounding box center [162, 34] width 0 height 0
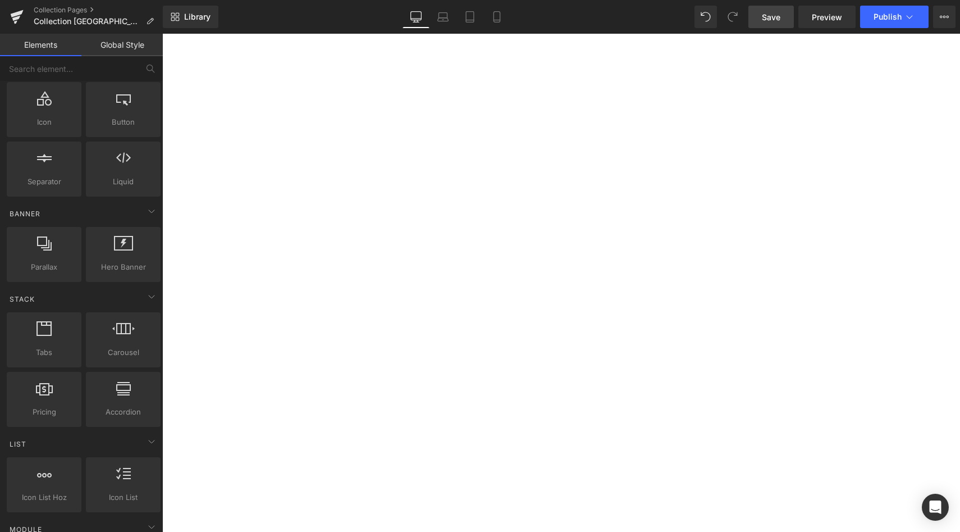
scroll to position [0, 0]
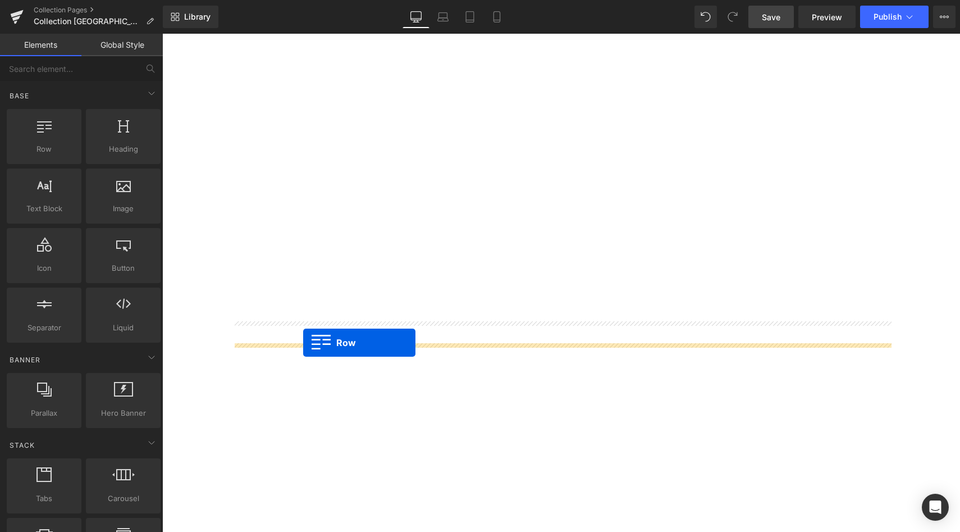
drag, startPoint x: 210, startPoint y: 180, endPoint x: 303, endPoint y: 342, distance: 187.6
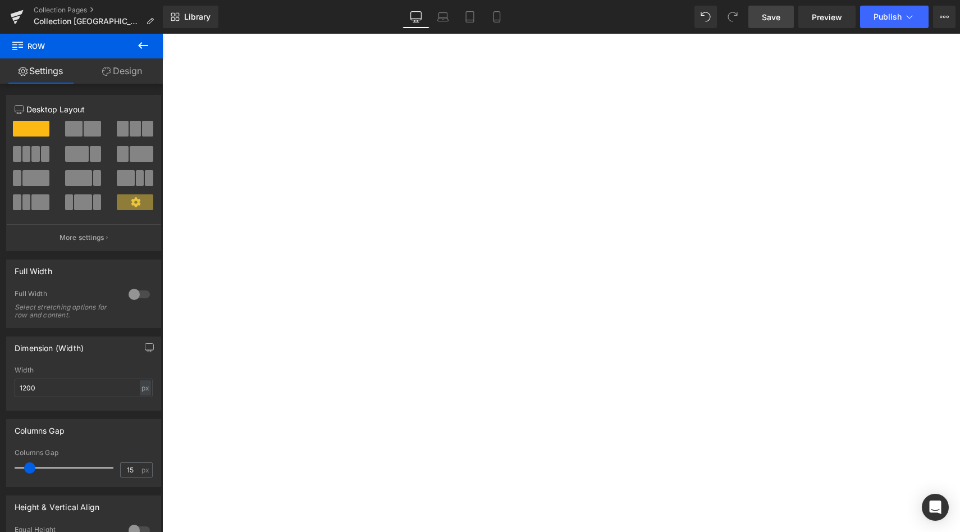
click at [141, 46] on icon at bounding box center [142, 45] width 13 height 13
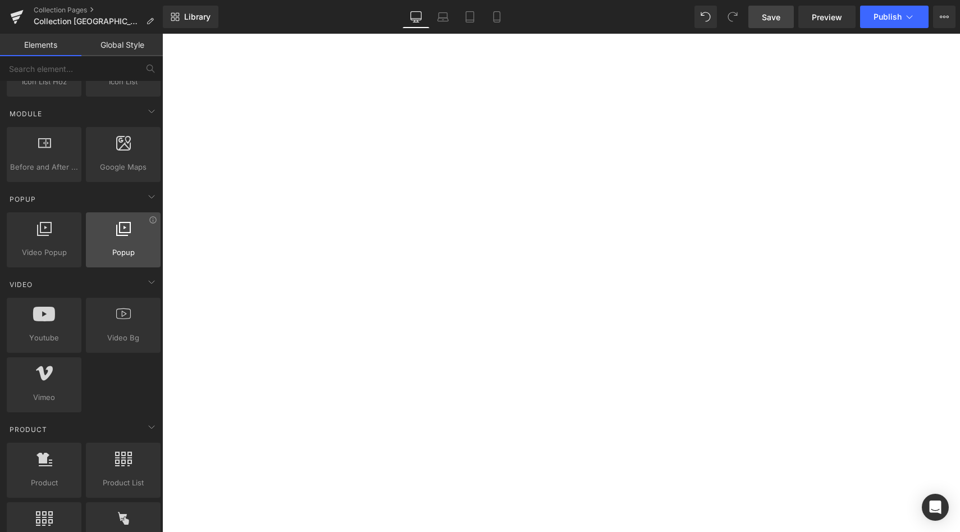
scroll to position [630, 0]
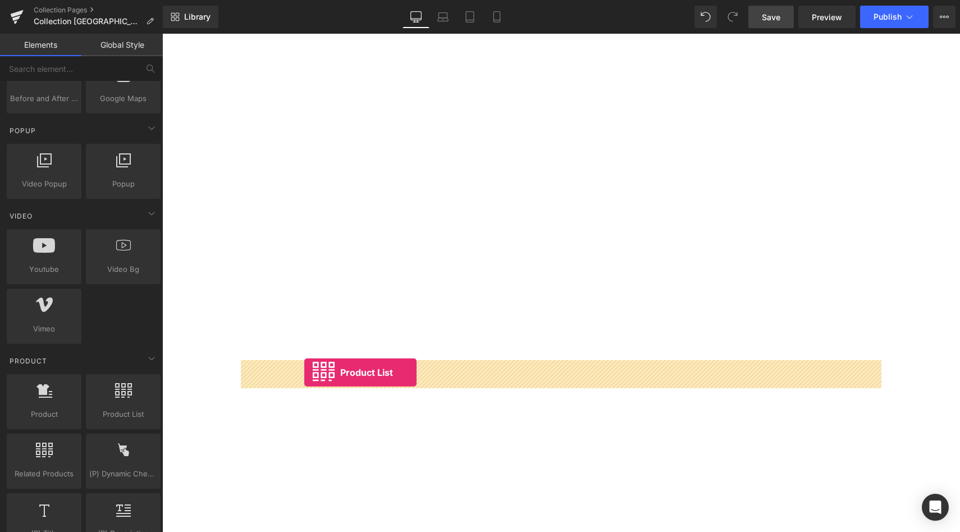
drag, startPoint x: 277, startPoint y: 428, endPoint x: 302, endPoint y: 372, distance: 60.8
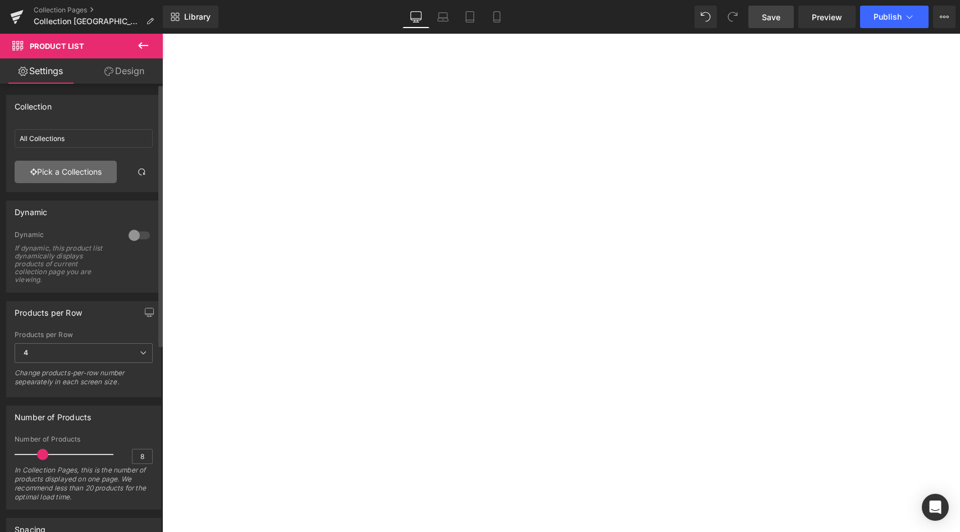
click at [74, 175] on link "Pick a Collections" at bounding box center [66, 172] width 102 height 22
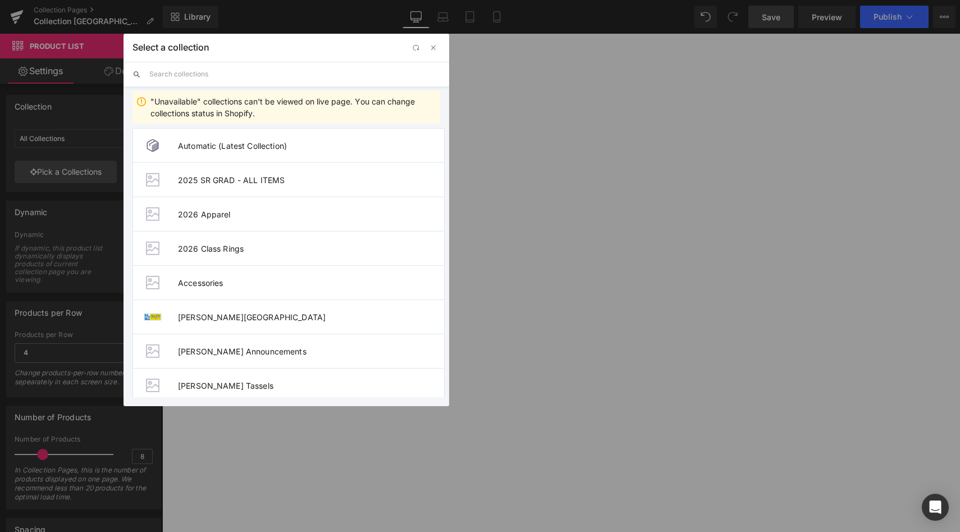
click at [212, 79] on input "text" at bounding box center [294, 74] width 291 height 25
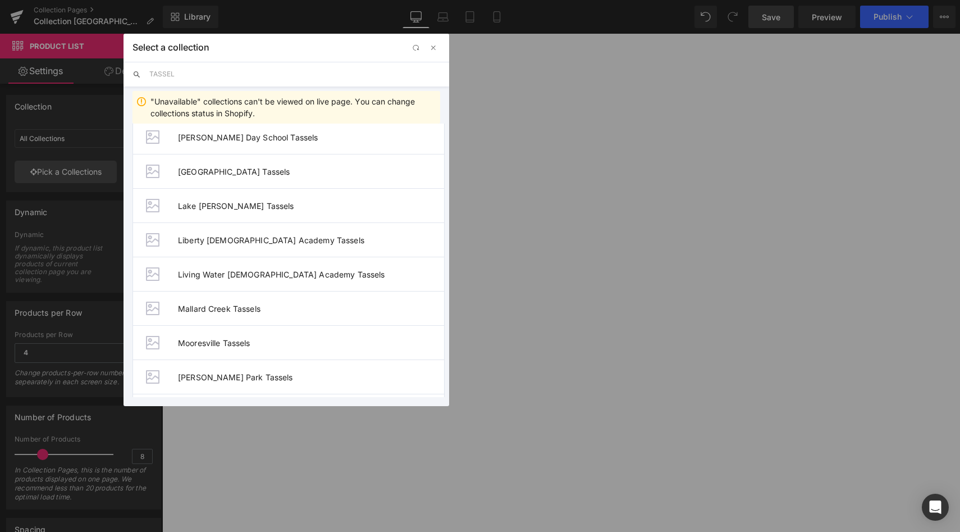
scroll to position [738, 0]
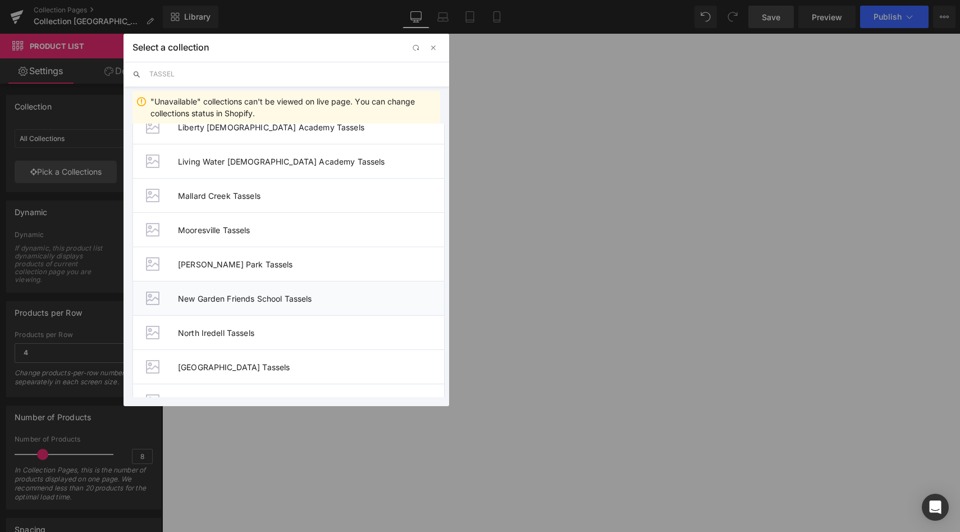
type input "TASSEL"
click at [249, 298] on span "New Garden Friends School Tassels" at bounding box center [311, 299] width 266 height 10
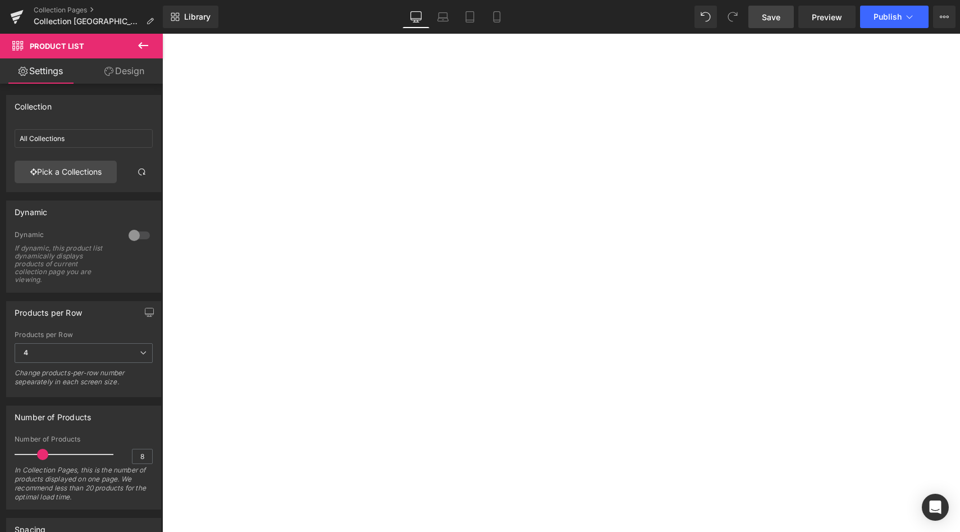
type input "New Garden Friends School Tassels"
click at [162, 34] on link at bounding box center [162, 34] width 0 height 0
click at [162, 34] on icon at bounding box center [162, 34] width 0 height 0
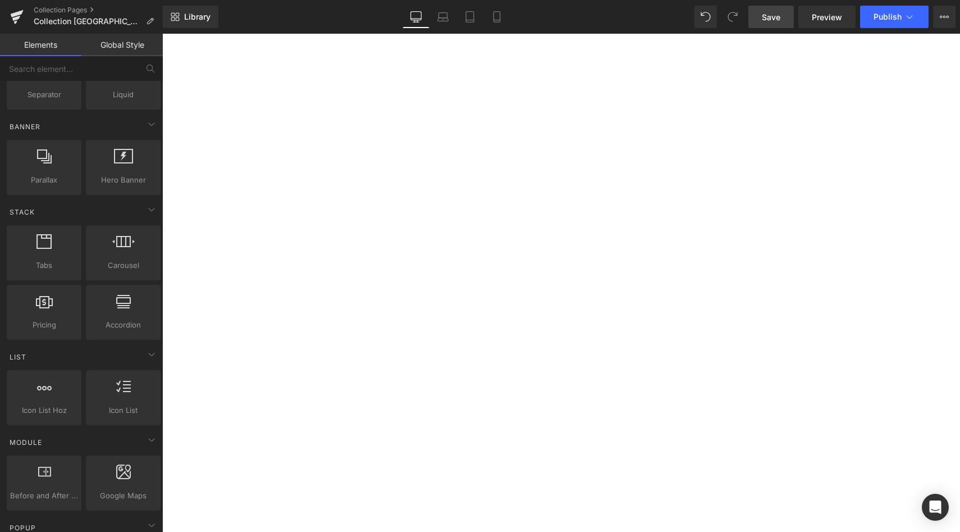
scroll to position [0, 0]
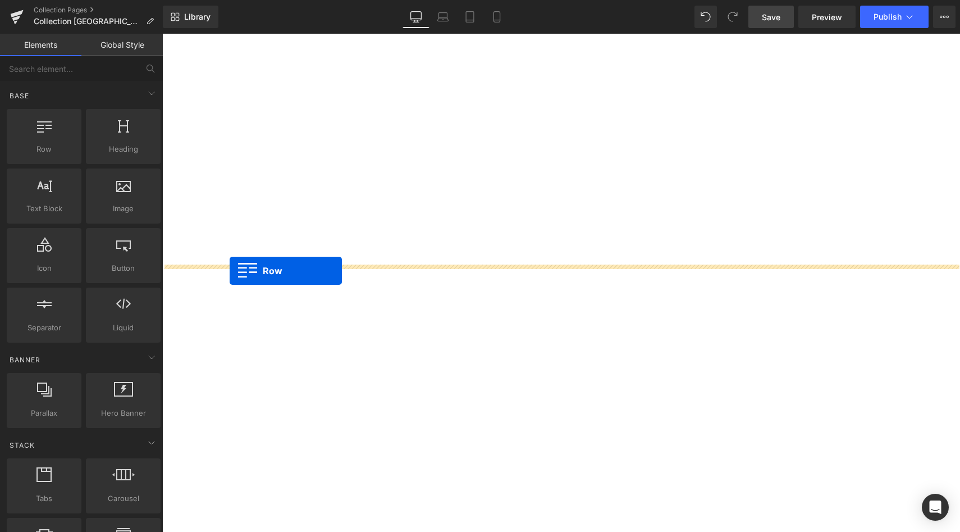
drag, startPoint x: 213, startPoint y: 180, endPoint x: 227, endPoint y: 268, distance: 89.7
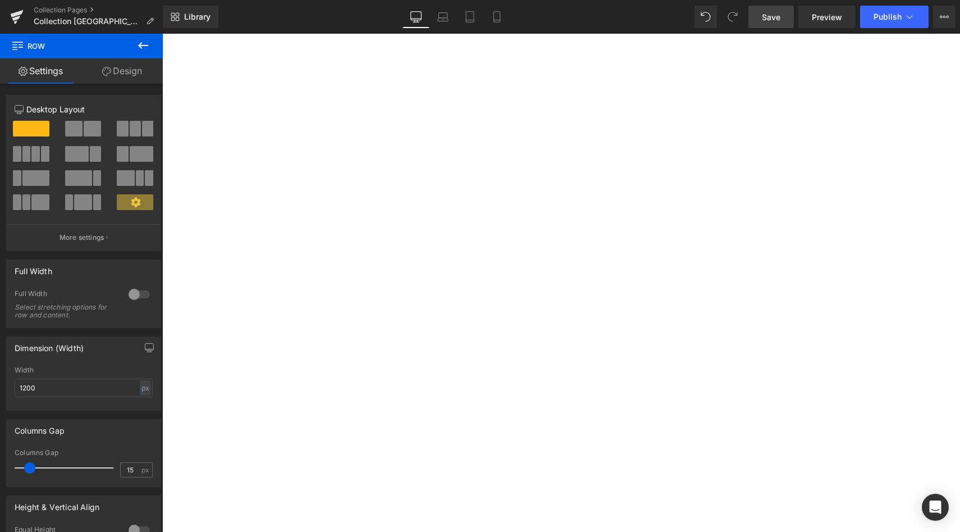
click at [139, 53] on button at bounding box center [143, 46] width 39 height 25
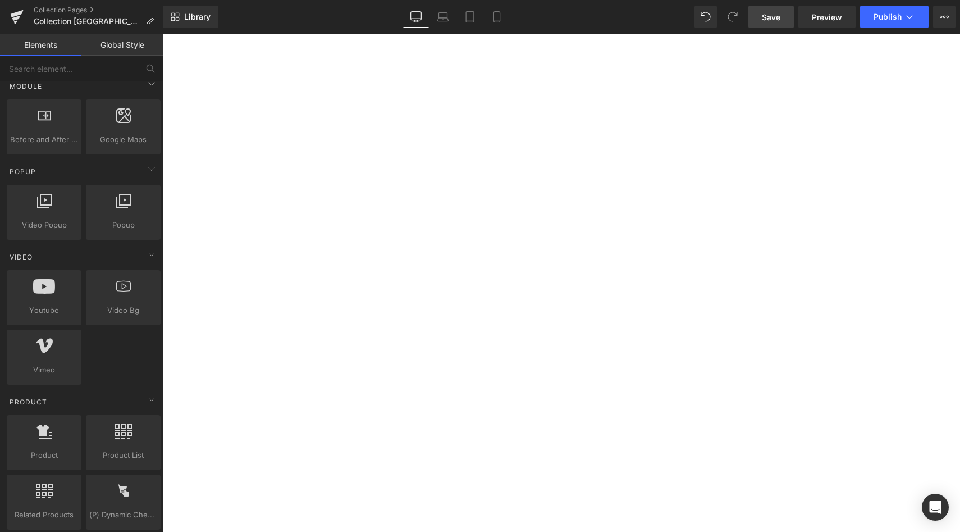
scroll to position [696, 0]
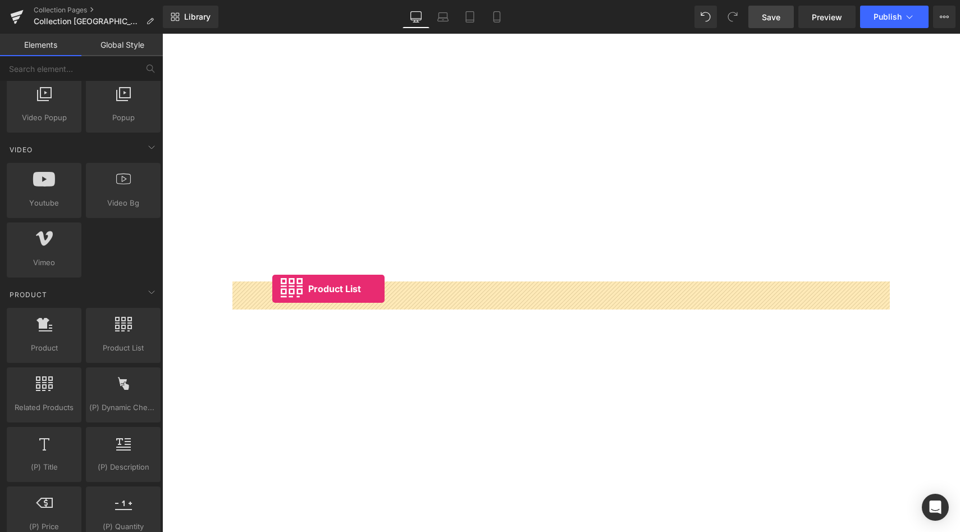
drag, startPoint x: 285, startPoint y: 373, endPoint x: 272, endPoint y: 289, distance: 85.7
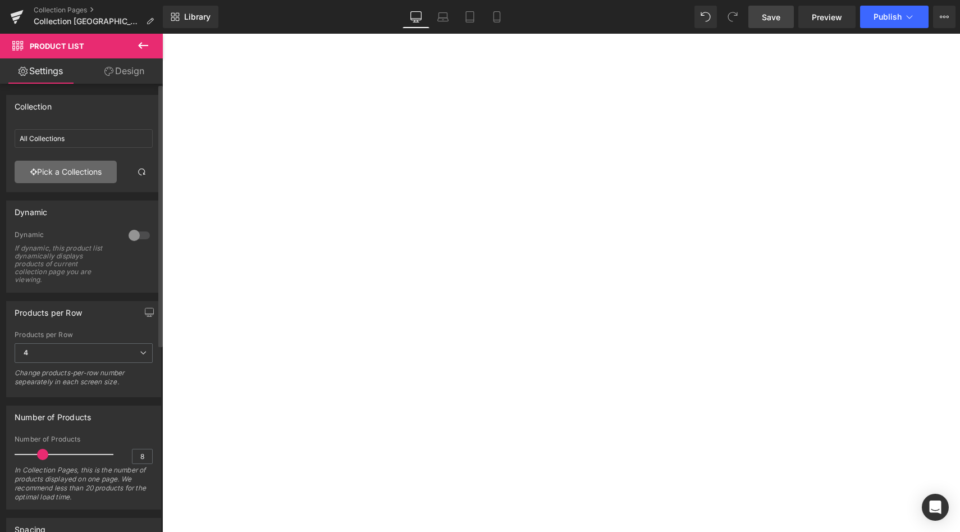
click at [87, 170] on link "Pick a Collections" at bounding box center [66, 172] width 102 height 22
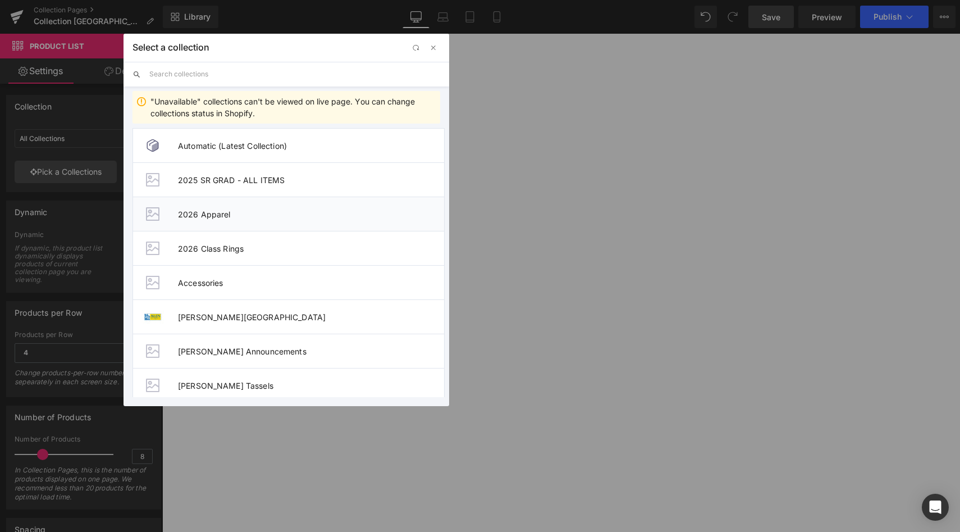
click at [230, 218] on li "2026 Apparel" at bounding box center [288, 213] width 312 height 34
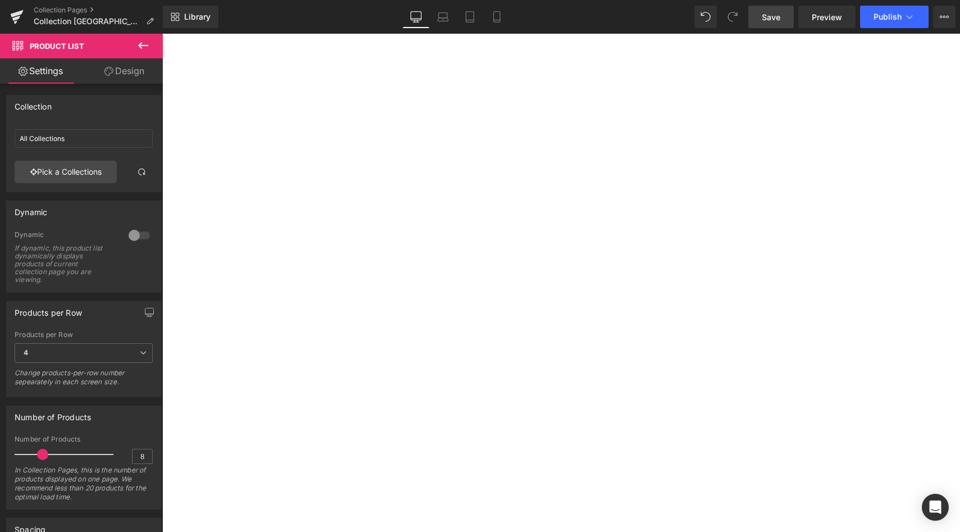
type input "2026 Apparel"
click at [767, 15] on span "Save" at bounding box center [771, 17] width 19 height 12
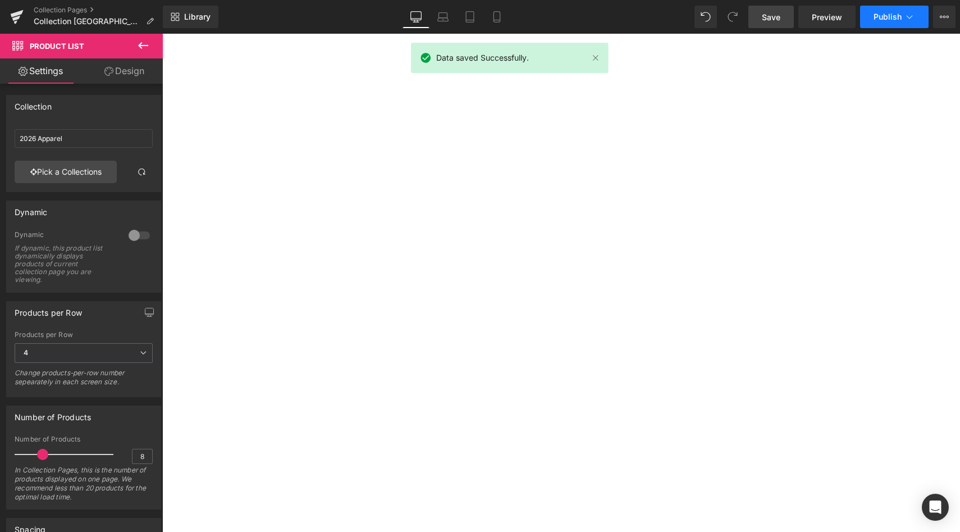
click at [894, 20] on span "Publish" at bounding box center [888, 16] width 28 height 9
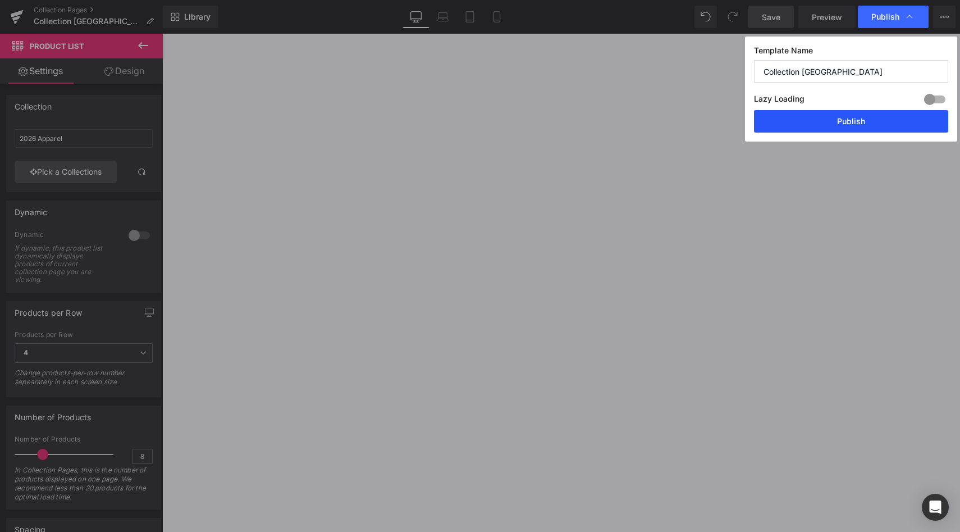
click at [834, 126] on button "Publish" at bounding box center [851, 121] width 194 height 22
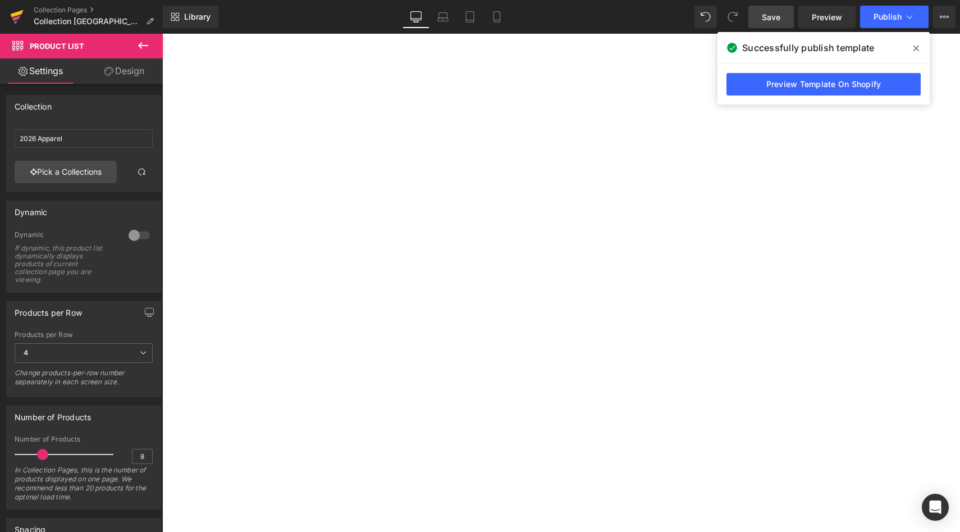
click at [16, 15] on icon at bounding box center [17, 13] width 13 height 7
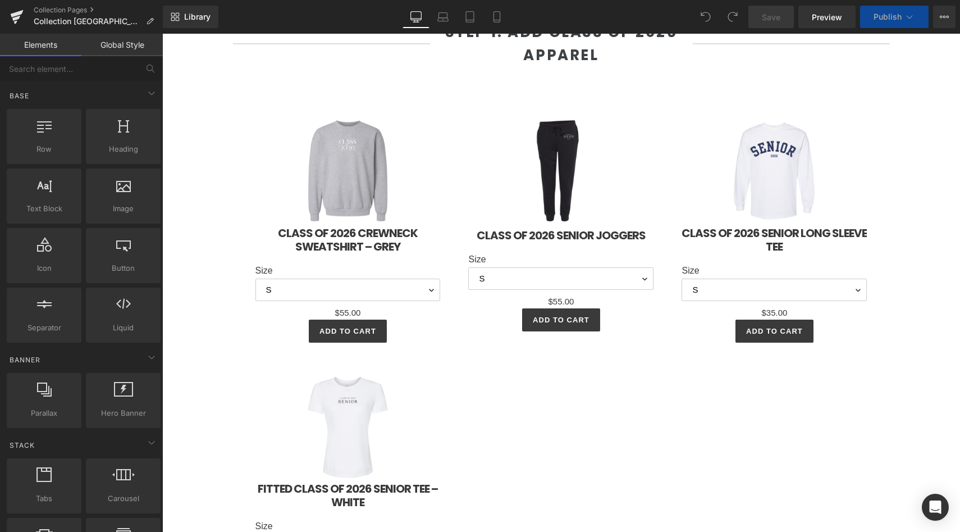
select select "L"
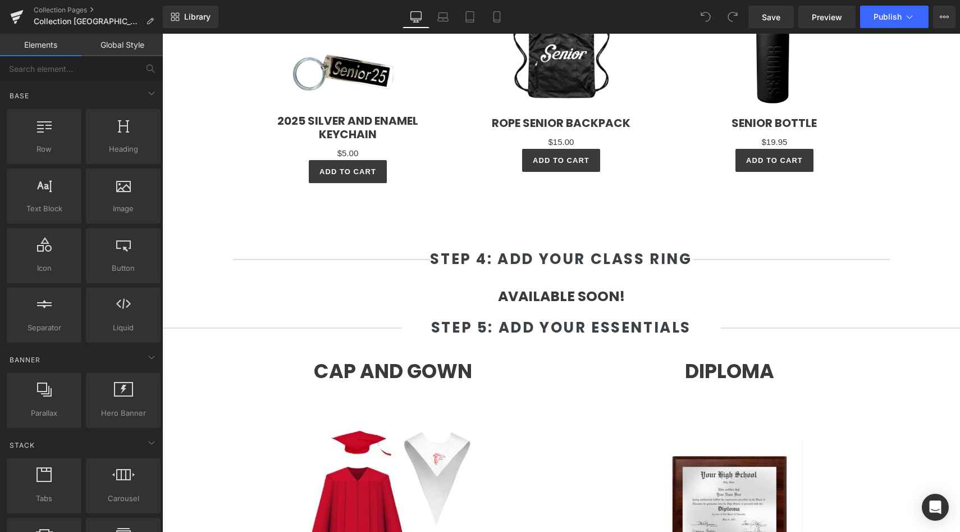
scroll to position [2327, 0]
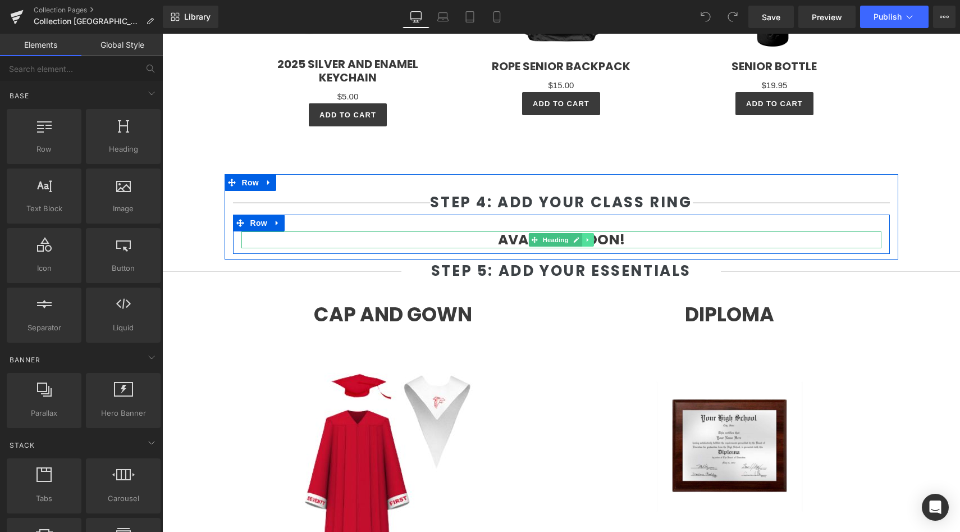
click at [591, 241] on link at bounding box center [588, 239] width 12 height 13
click at [591, 241] on icon at bounding box center [594, 239] width 6 height 7
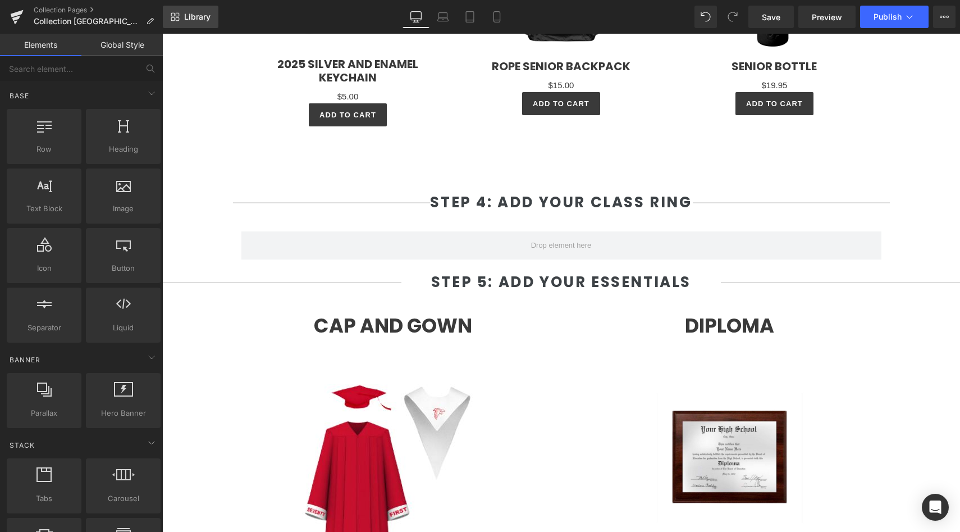
click at [204, 20] on span "Library" at bounding box center [197, 17] width 26 height 10
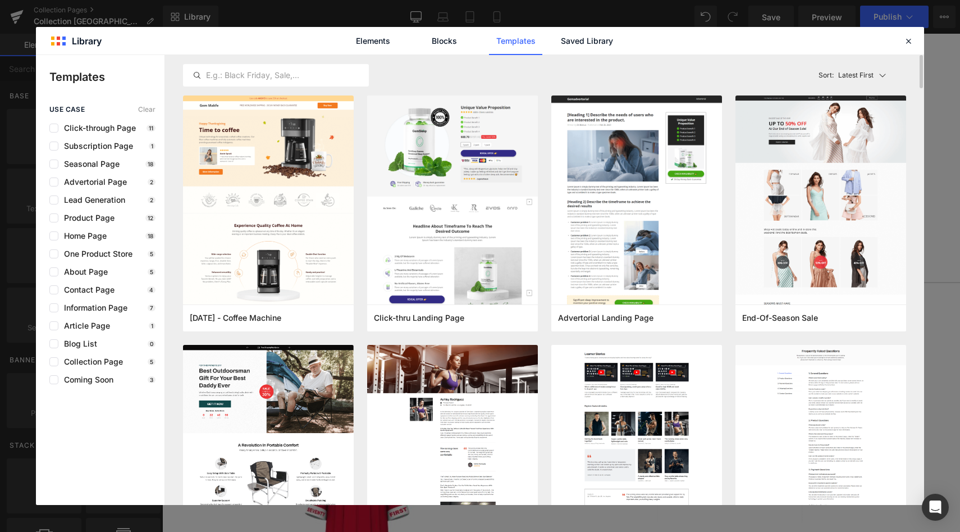
click at [587, 56] on div "Latest First Most View Latest First Sort: Latest First" at bounding box center [544, 75] width 723 height 40
click at [585, 47] on link "Saved Library" at bounding box center [586, 41] width 53 height 28
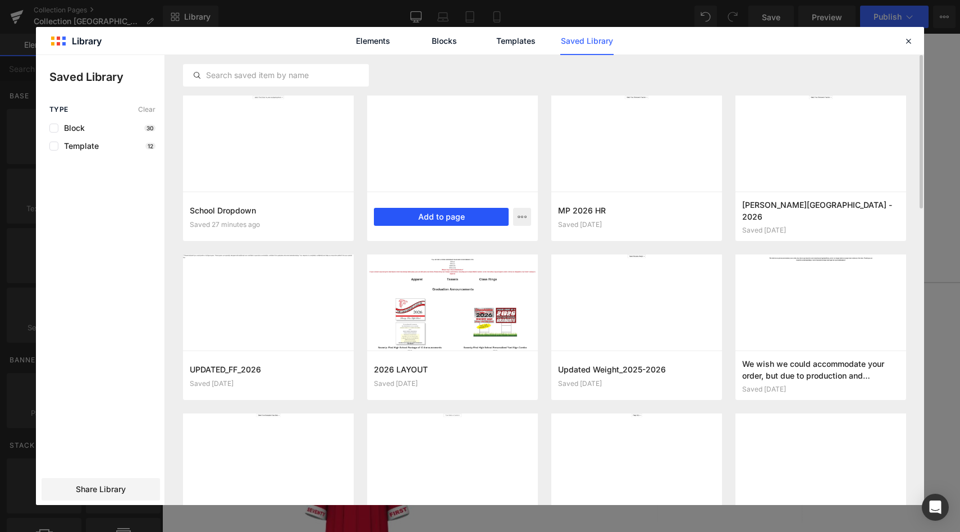
click at [409, 220] on button "Add to page" at bounding box center [441, 217] width 135 height 18
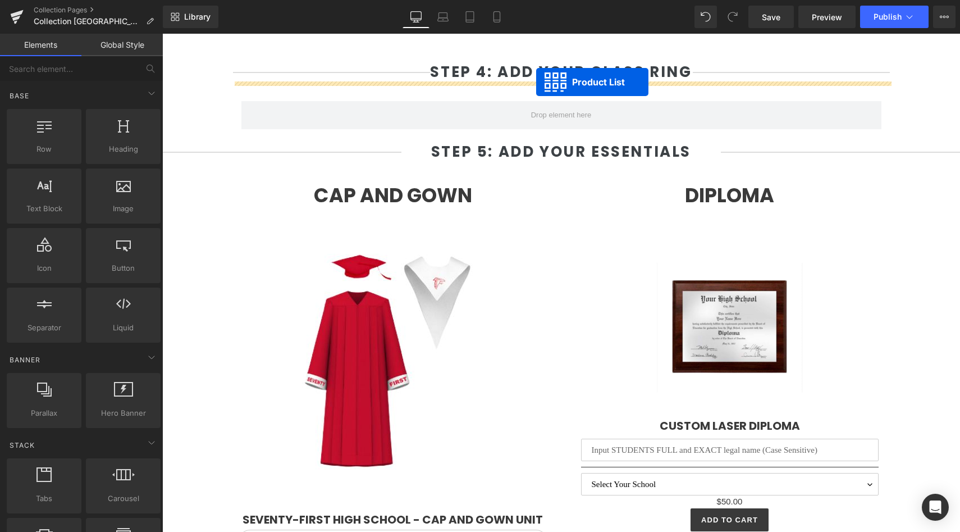
scroll to position [2435, 0]
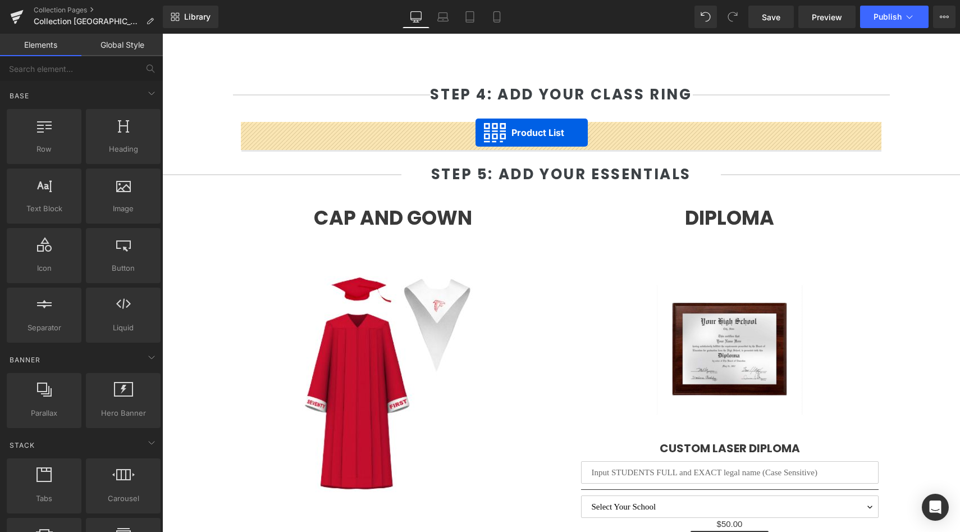
drag, startPoint x: 528, startPoint y: 141, endPoint x: 474, endPoint y: 132, distance: 54.0
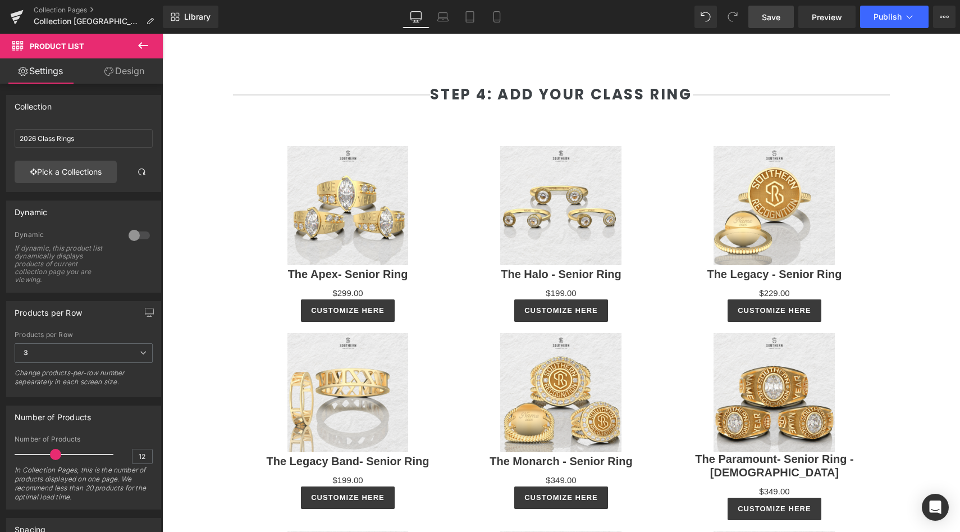
click at [764, 27] on link "Save" at bounding box center [770, 17] width 45 height 22
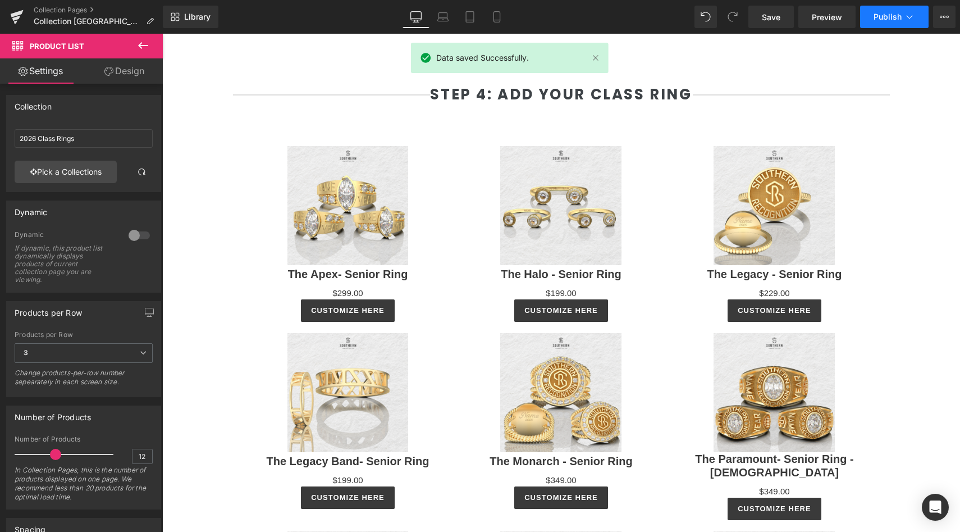
click at [893, 20] on span "Publish" at bounding box center [888, 16] width 28 height 9
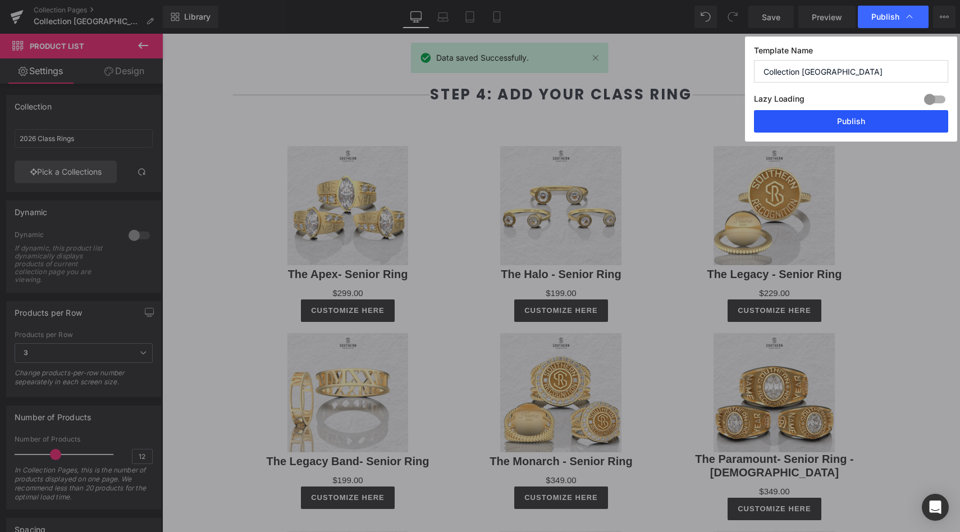
click at [851, 113] on button "Publish" at bounding box center [851, 121] width 194 height 22
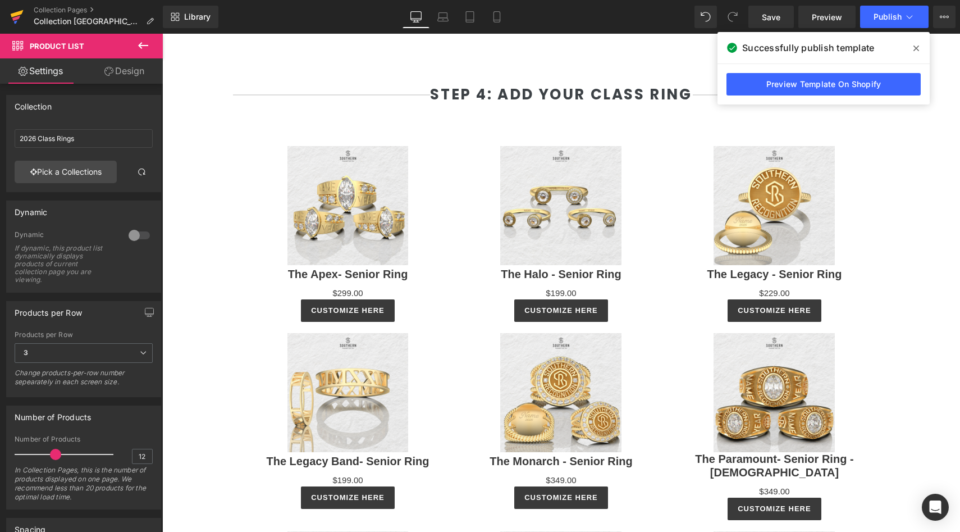
click at [19, 13] on icon at bounding box center [17, 13] width 13 height 7
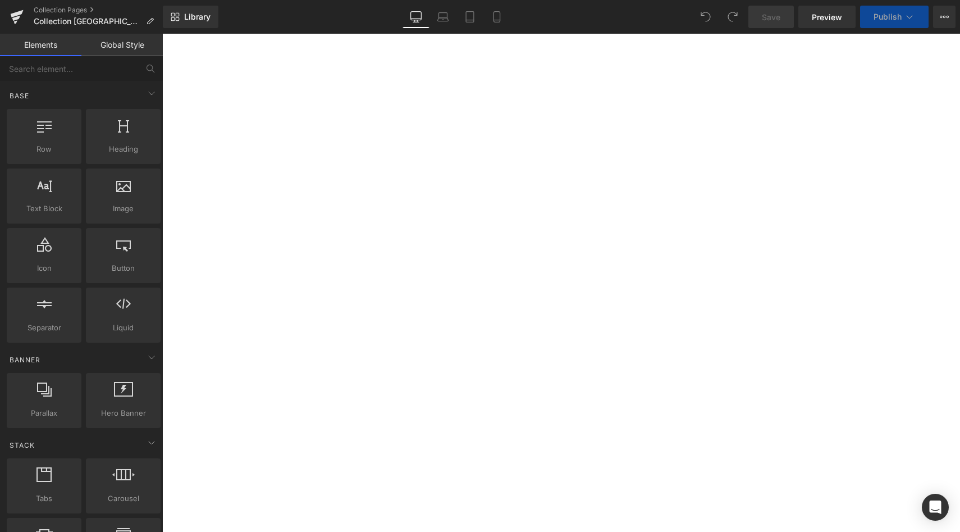
select select "L"
click at [162, 34] on link at bounding box center [162, 34] width 0 height 0
click at [186, 26] on link "Library" at bounding box center [191, 17] width 56 height 22
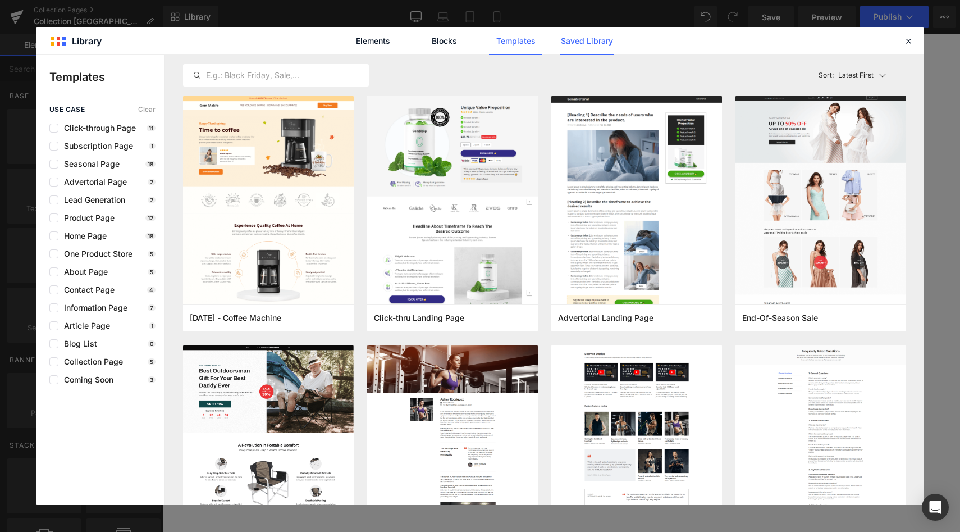
click at [609, 42] on link "Saved Library" at bounding box center [586, 41] width 53 height 28
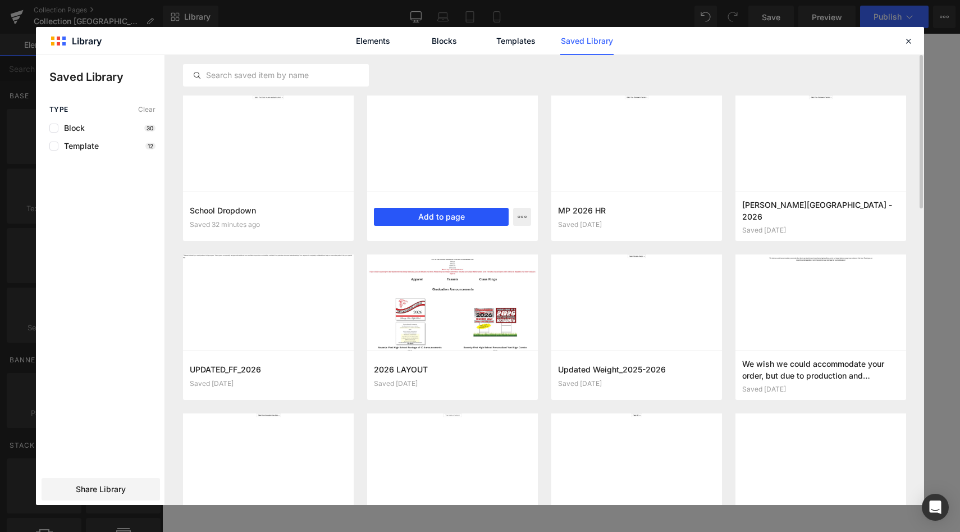
click at [402, 213] on button "Add to page" at bounding box center [441, 217] width 135 height 18
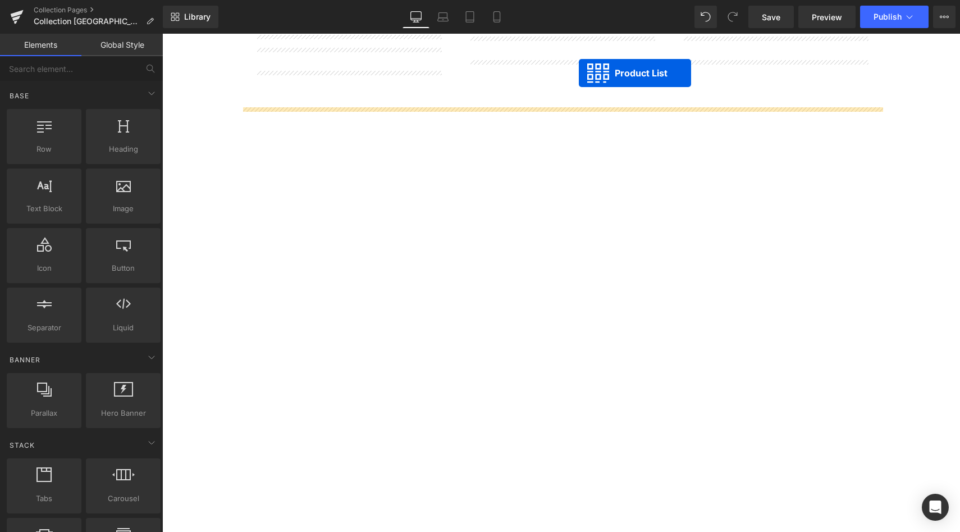
scroll to position [2359, 0]
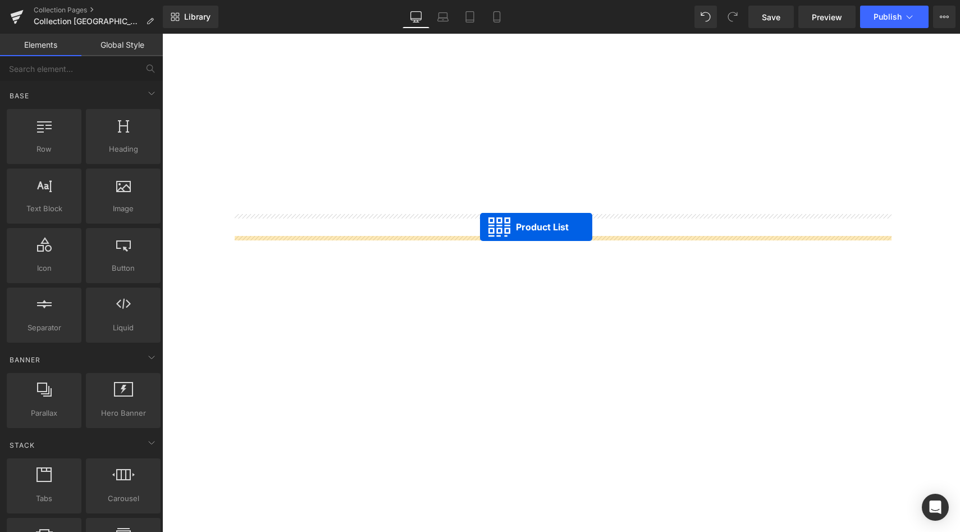
drag, startPoint x: 527, startPoint y: 143, endPoint x: 478, endPoint y: 227, distance: 96.6
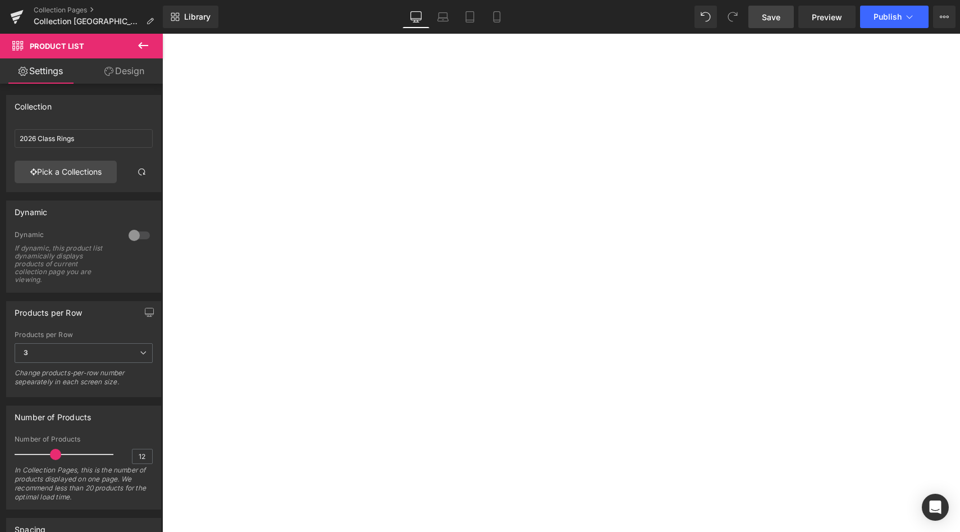
click at [765, 20] on span "Save" at bounding box center [771, 17] width 19 height 12
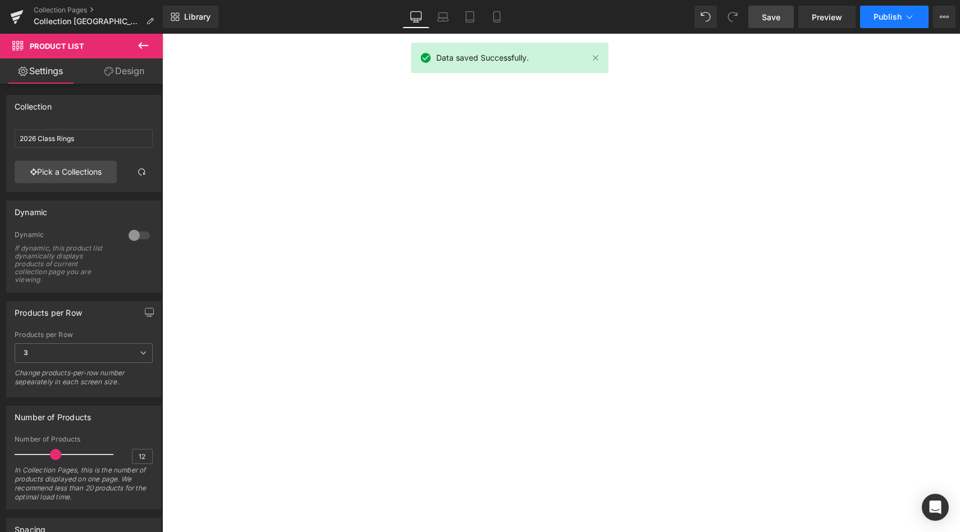
click at [882, 9] on button "Publish" at bounding box center [894, 17] width 68 height 22
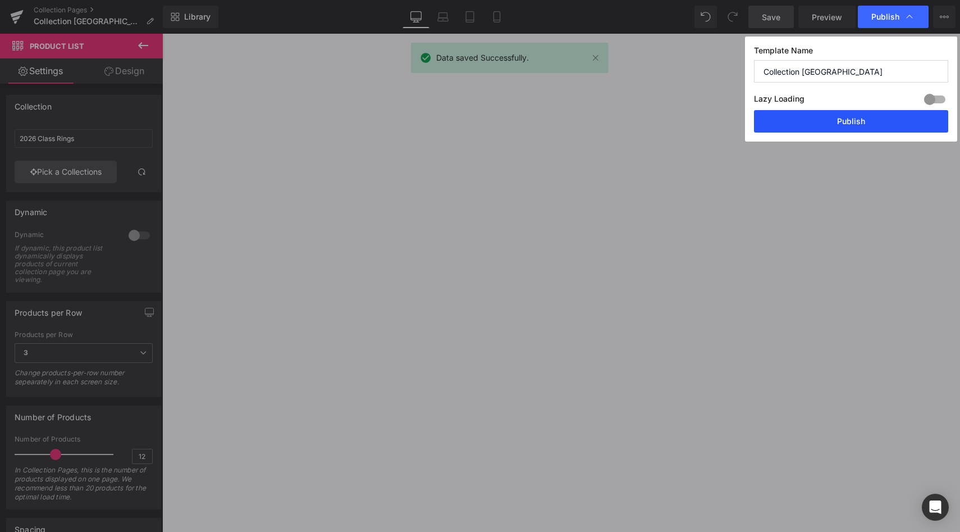
click at [843, 115] on button "Publish" at bounding box center [851, 121] width 194 height 22
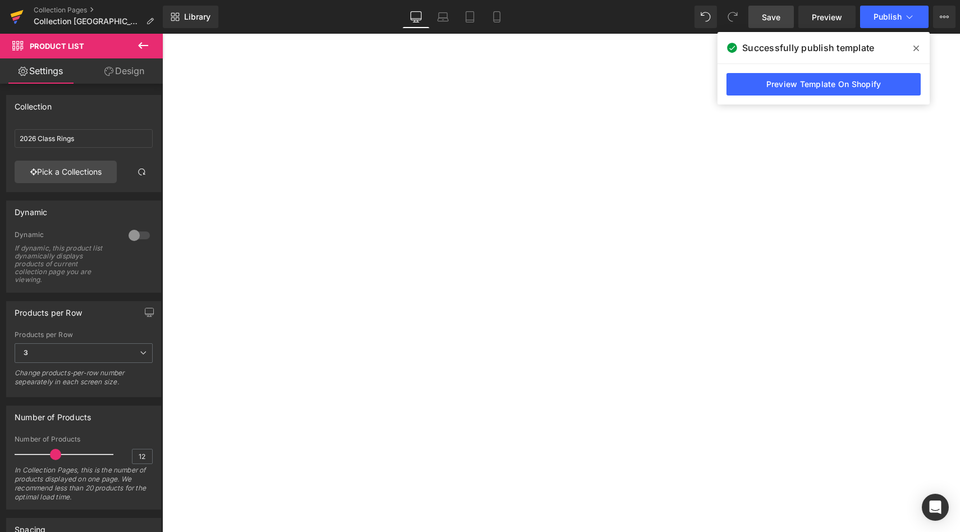
click at [15, 17] on icon at bounding box center [16, 18] width 8 height 5
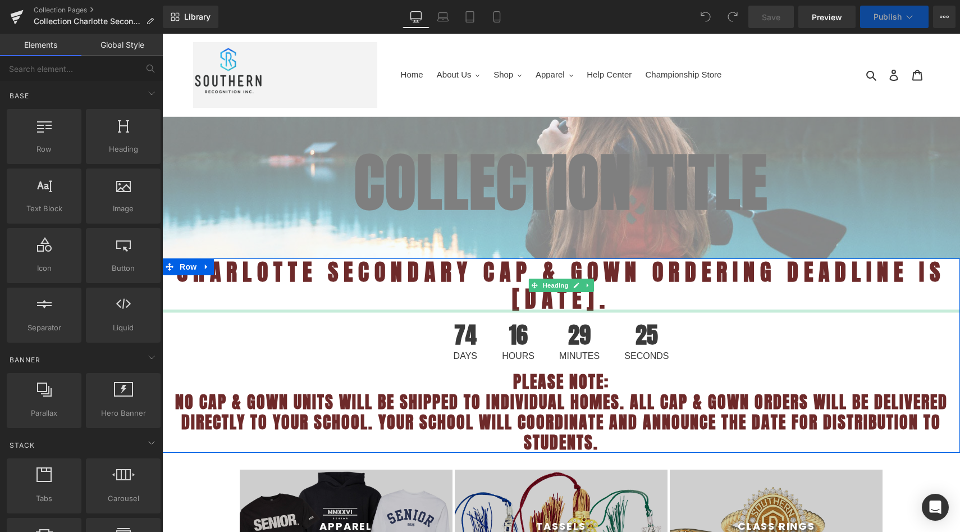
select select "L"
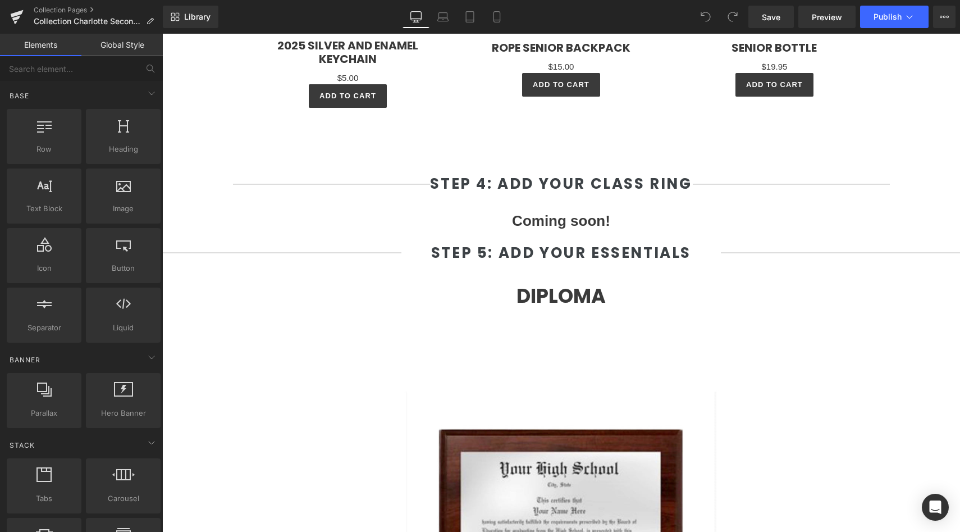
scroll to position [2111, 0]
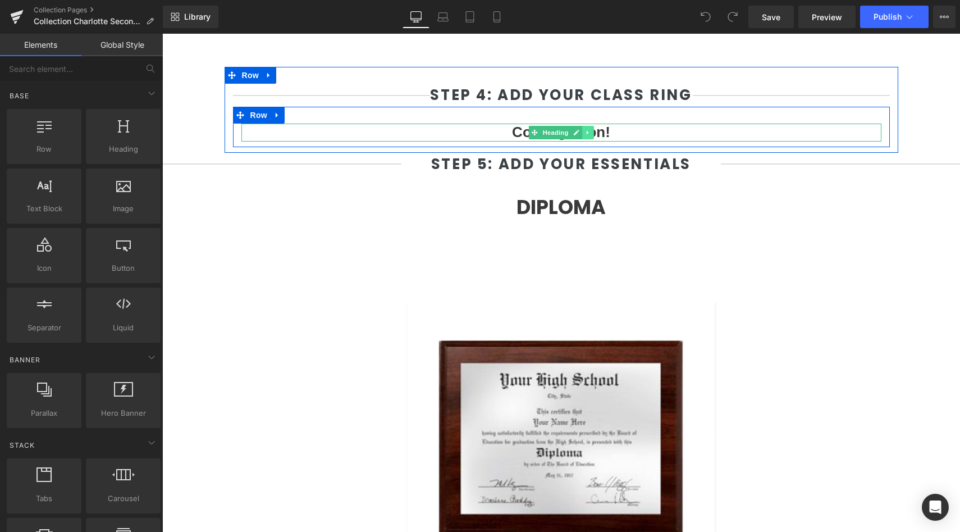
click at [591, 131] on icon at bounding box center [588, 132] width 6 height 7
click at [591, 131] on icon at bounding box center [594, 132] width 6 height 6
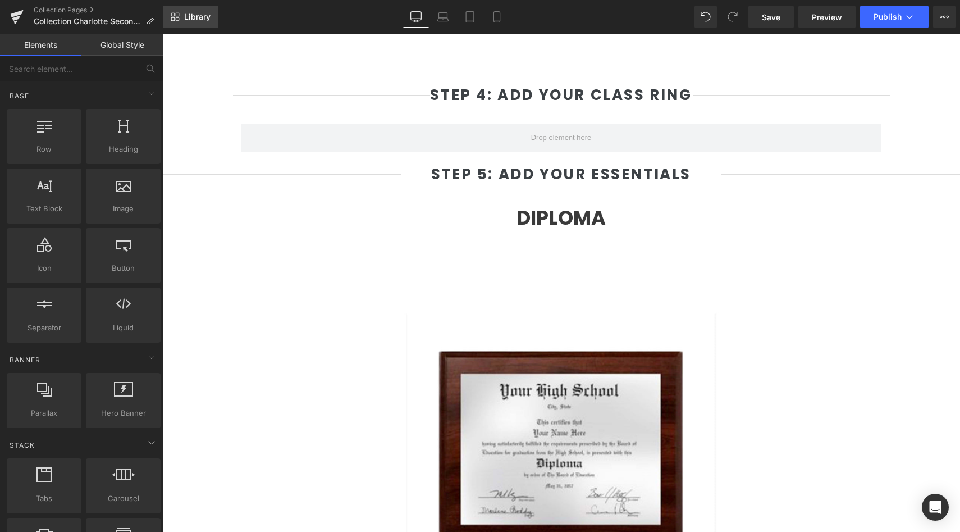
click at [208, 11] on link "Library" at bounding box center [191, 17] width 56 height 22
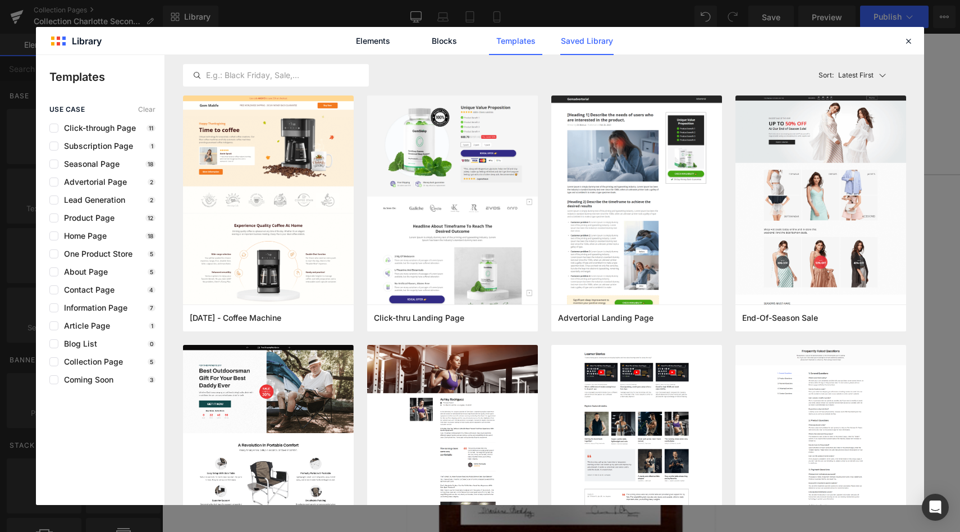
click at [594, 36] on link "Saved Library" at bounding box center [586, 41] width 53 height 28
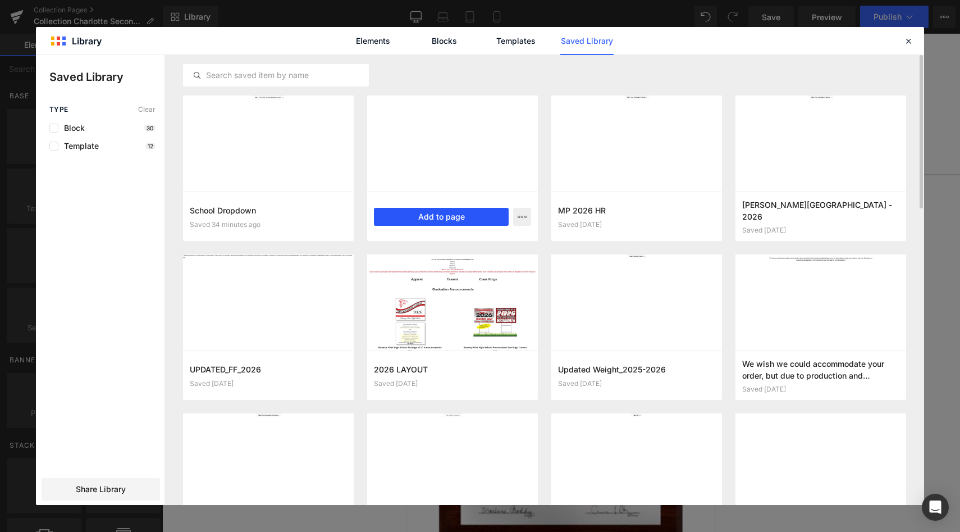
drag, startPoint x: 435, startPoint y: 213, endPoint x: 272, endPoint y: 179, distance: 165.8
click at [435, 213] on button "Add to page" at bounding box center [441, 217] width 135 height 18
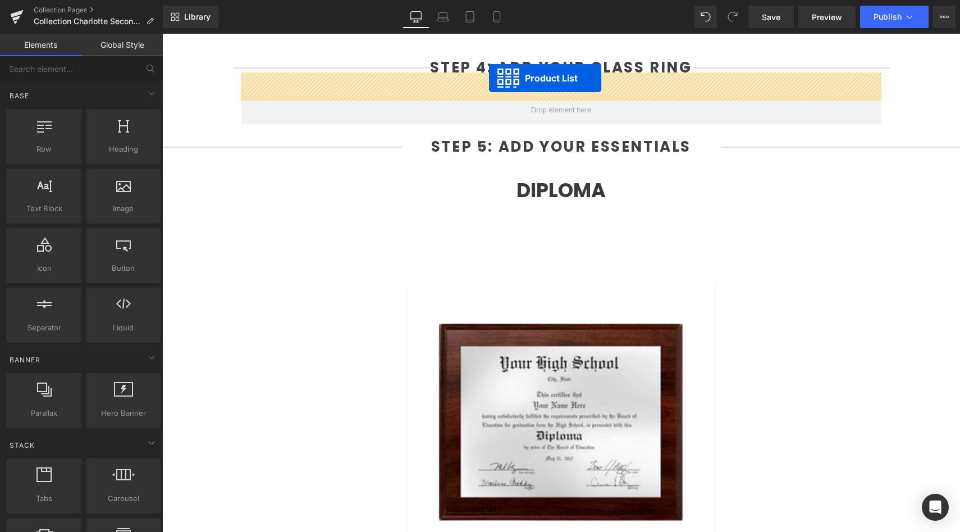
scroll to position [2093, 0]
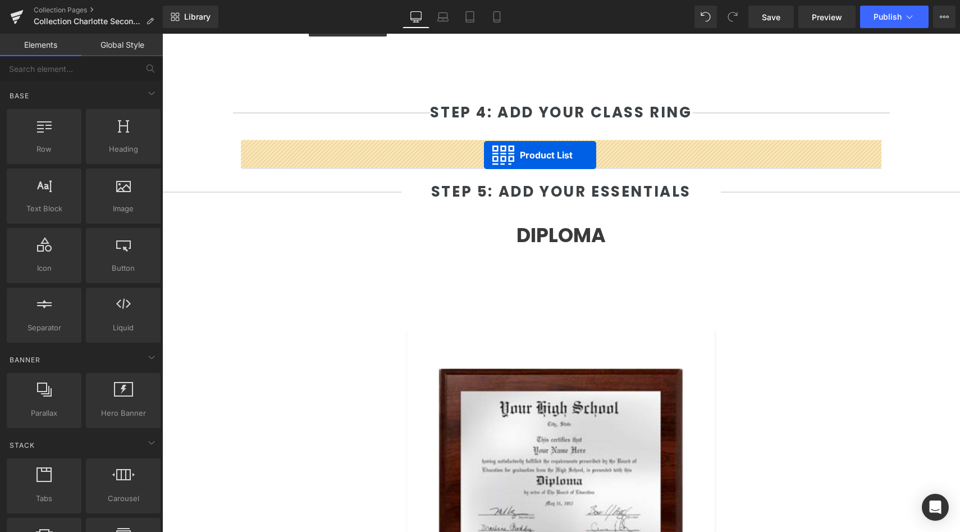
drag, startPoint x: 527, startPoint y: 146, endPoint x: 481, endPoint y: 157, distance: 47.4
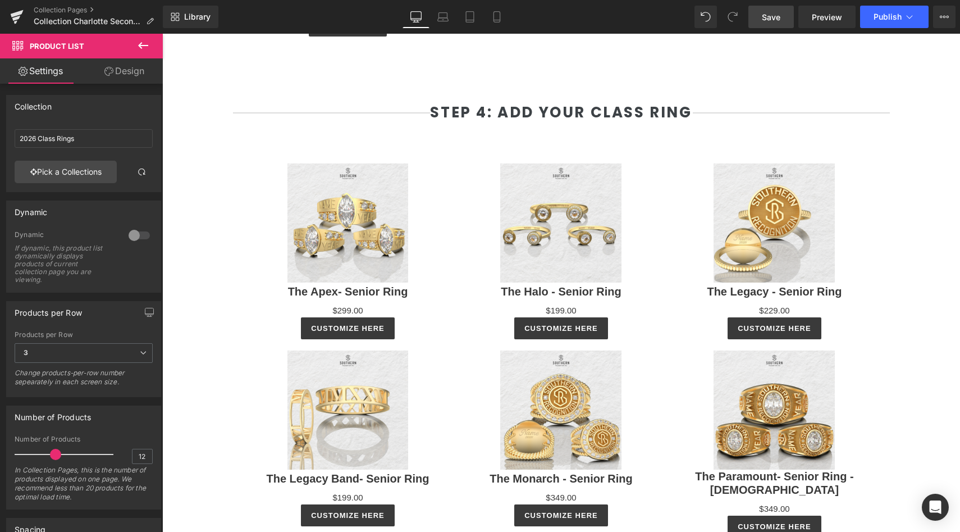
click at [781, 23] on link "Save" at bounding box center [770, 17] width 45 height 22
click at [901, 20] on span "Publish" at bounding box center [888, 16] width 28 height 9
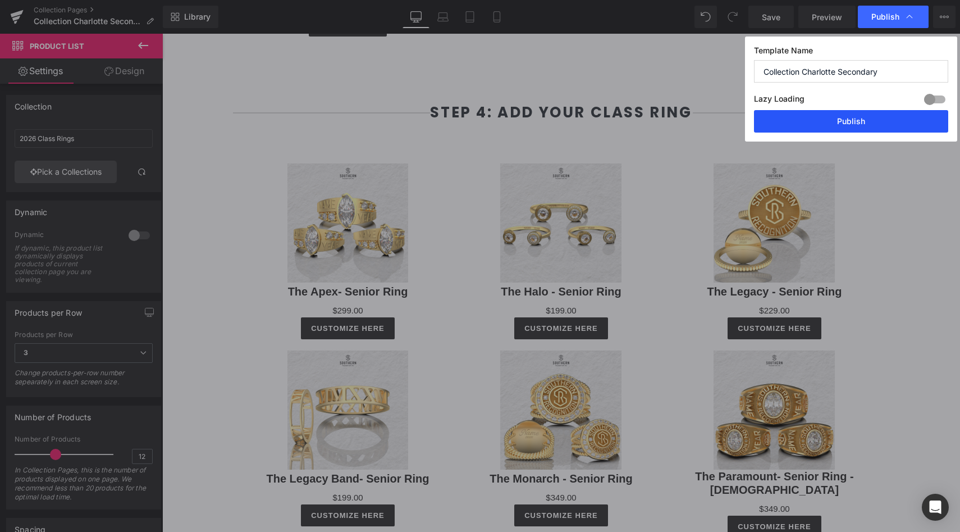
drag, startPoint x: 847, startPoint y: 123, endPoint x: 685, endPoint y: 89, distance: 165.8
click at [847, 123] on button "Publish" at bounding box center [851, 121] width 194 height 22
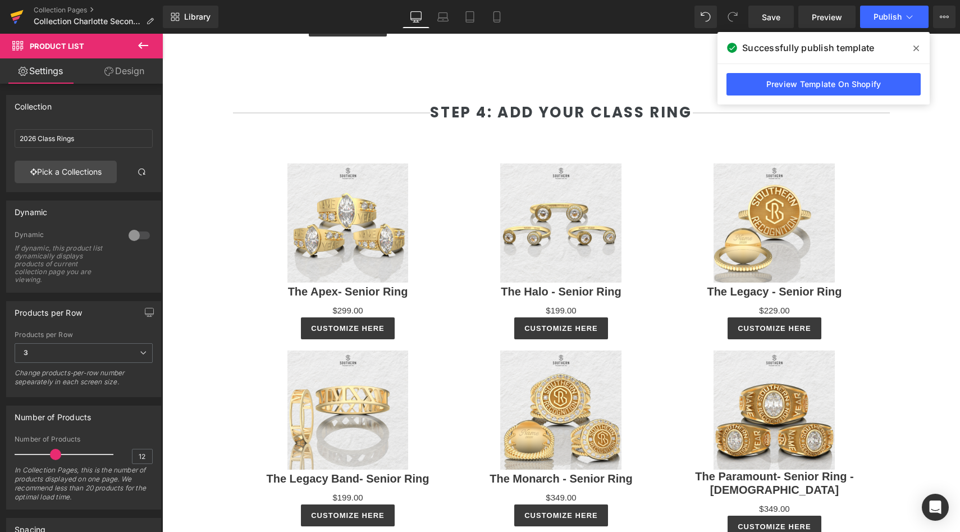
click at [11, 16] on icon at bounding box center [16, 17] width 13 height 28
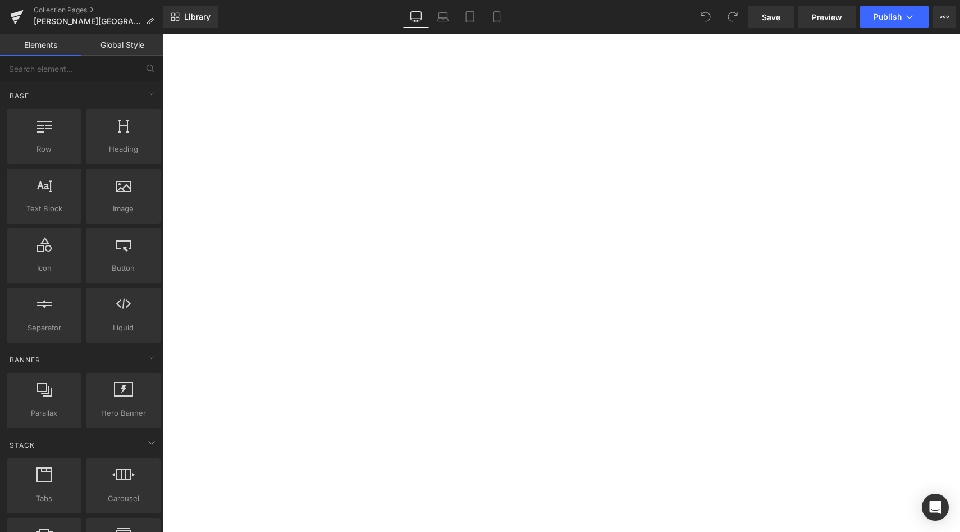
scroll to position [1864, 0]
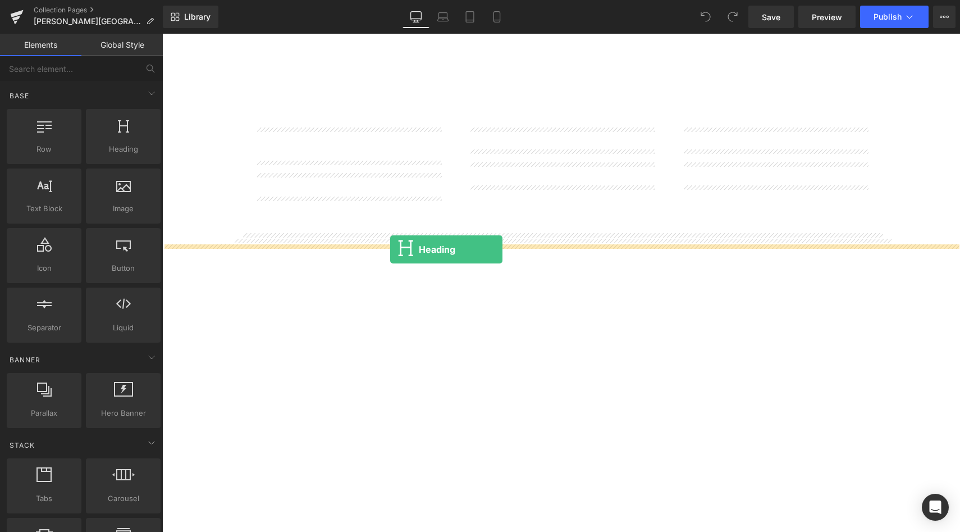
drag, startPoint x: 286, startPoint y: 177, endPoint x: 388, endPoint y: 250, distance: 126.3
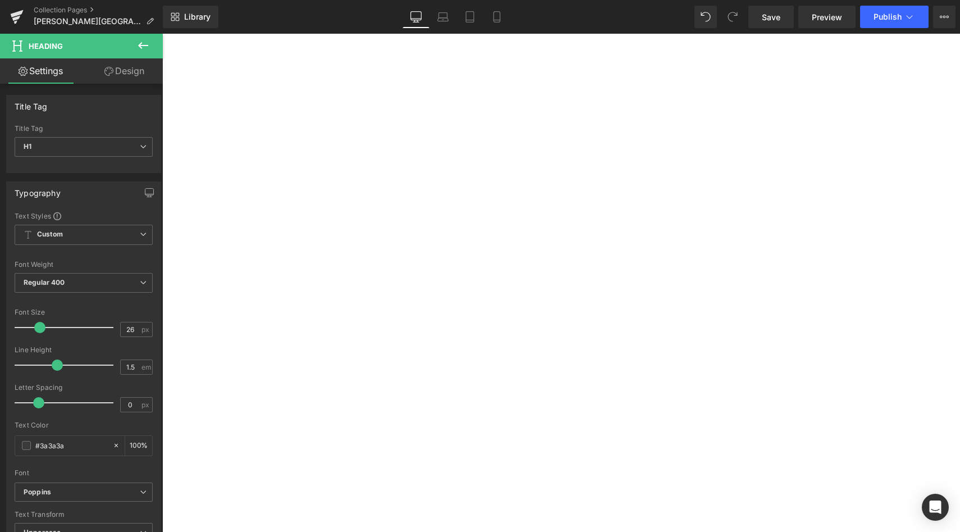
drag, startPoint x: 454, startPoint y: 279, endPoint x: 671, endPoint y: 271, distance: 217.4
click at [162, 34] on h1 "Step 4: Add Your Essentials" at bounding box center [162, 34] width 0 height 0
copy strong "Step 4: Add Your Essentials"
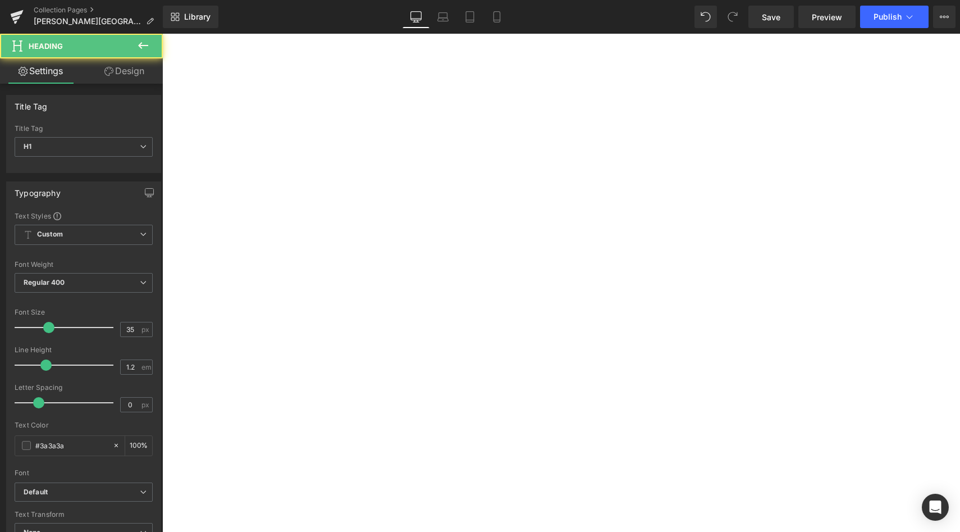
click at [162, 34] on h1 "Your heading text goes here" at bounding box center [162, 34] width 0 height 0
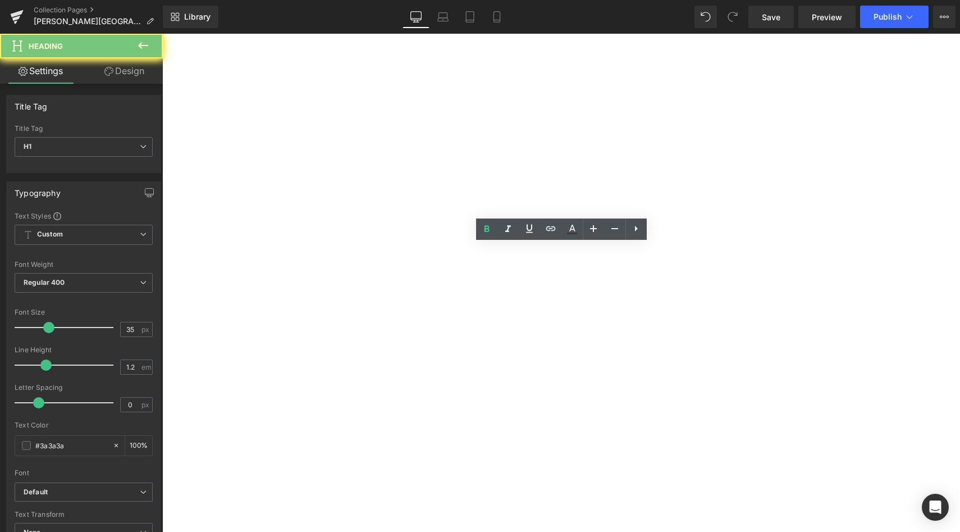
click at [162, 34] on h1 "Your heading text goes here" at bounding box center [162, 34] width 0 height 0
paste div
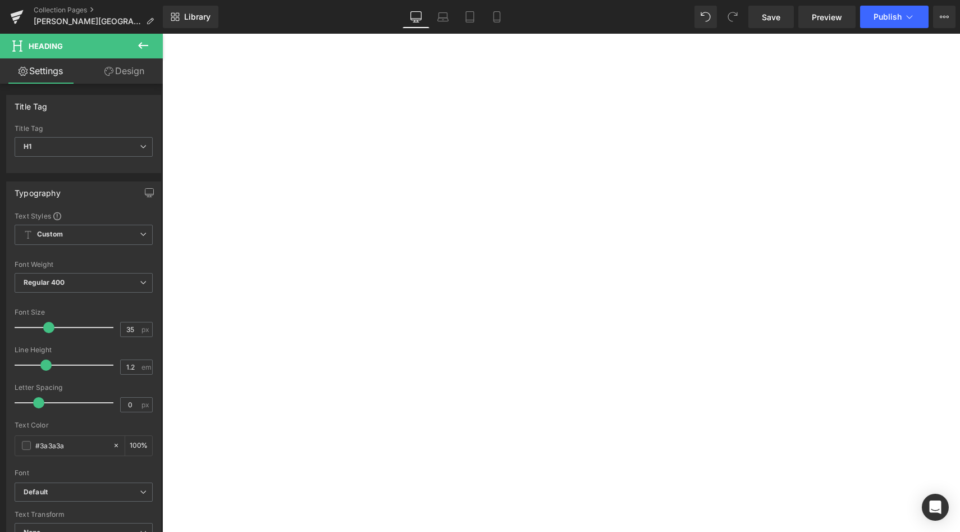
click at [162, 34] on strong "Step 4: Add Your Essentials" at bounding box center [162, 34] width 0 height 0
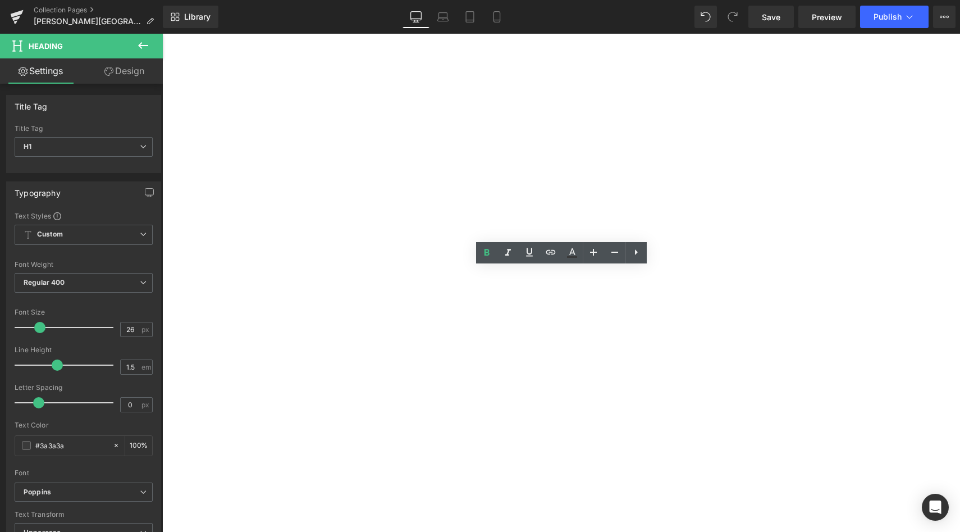
click at [162, 34] on h1 "Step 4: Add Your Essentials" at bounding box center [162, 34] width 0 height 0
click at [637, 260] on link at bounding box center [635, 252] width 21 height 21
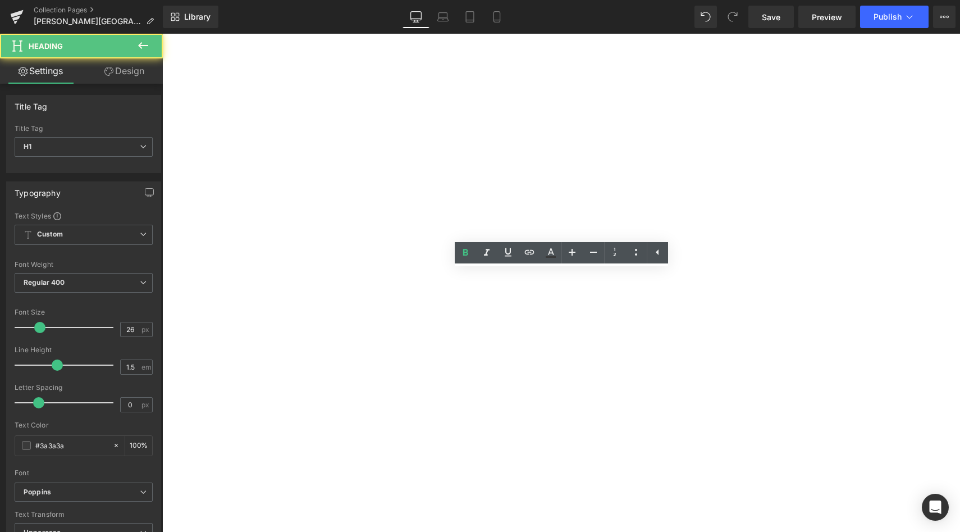
click at [162, 34] on strong "Step 4: Add Your Essentials" at bounding box center [162, 34] width 0 height 0
click at [162, 34] on div "Diploma Heading Sale Off (P) Image Custom Laser Diploma (P) Title Text Field Se…" at bounding box center [162, 34] width 0 height 0
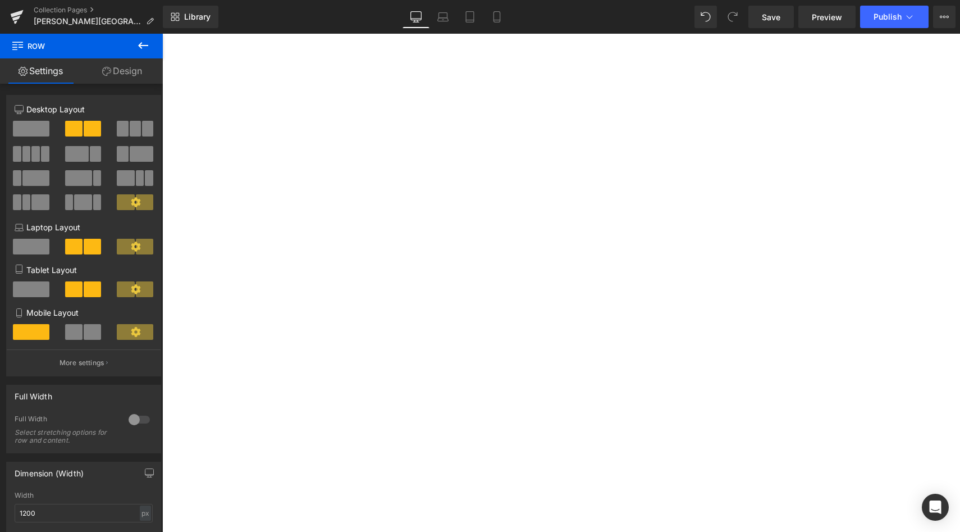
click at [162, 34] on icon at bounding box center [162, 34] width 0 height 0
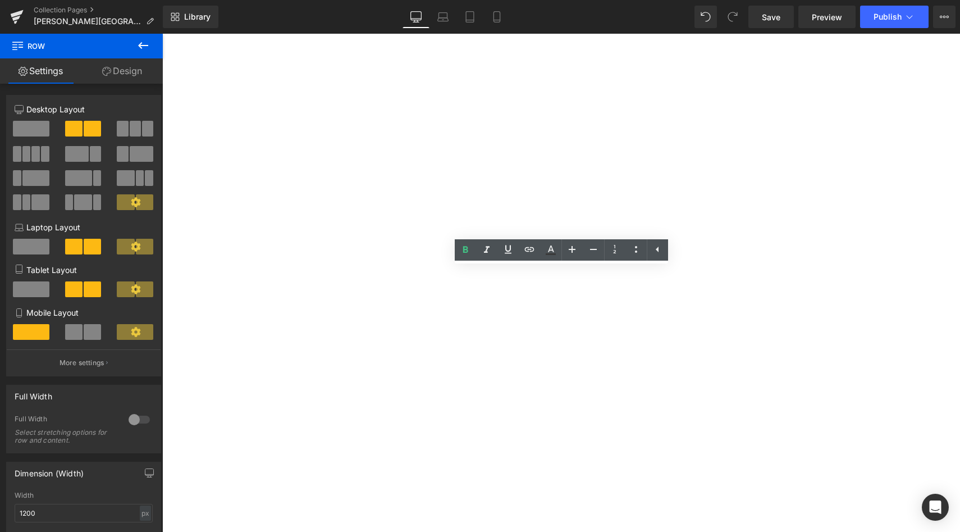
click at [162, 34] on h1 "Step 4: Add Your Essentials" at bounding box center [162, 34] width 0 height 0
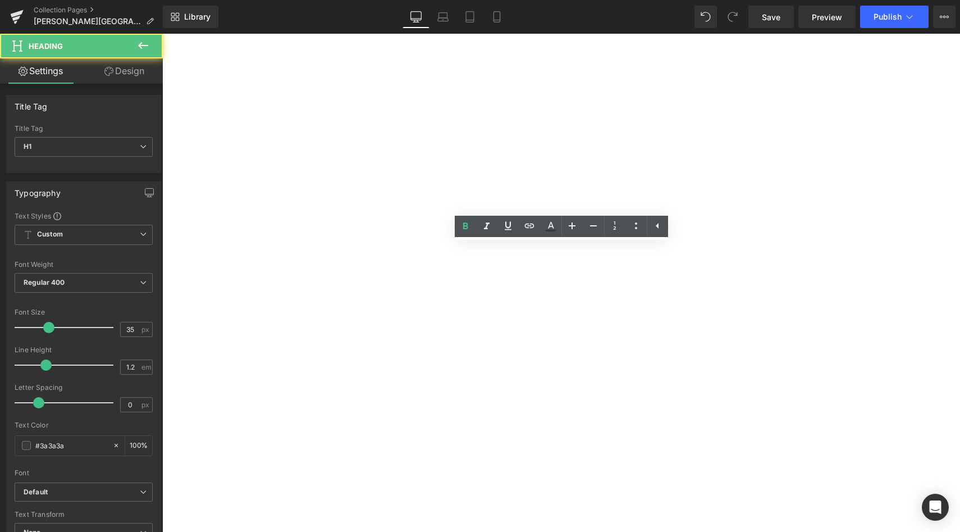
click at [162, 34] on h1 "Step 4: Add Your Essentials" at bounding box center [162, 34] width 0 height 0
click at [162, 34] on strong "Step 4: Add Your Essentials" at bounding box center [162, 34] width 0 height 0
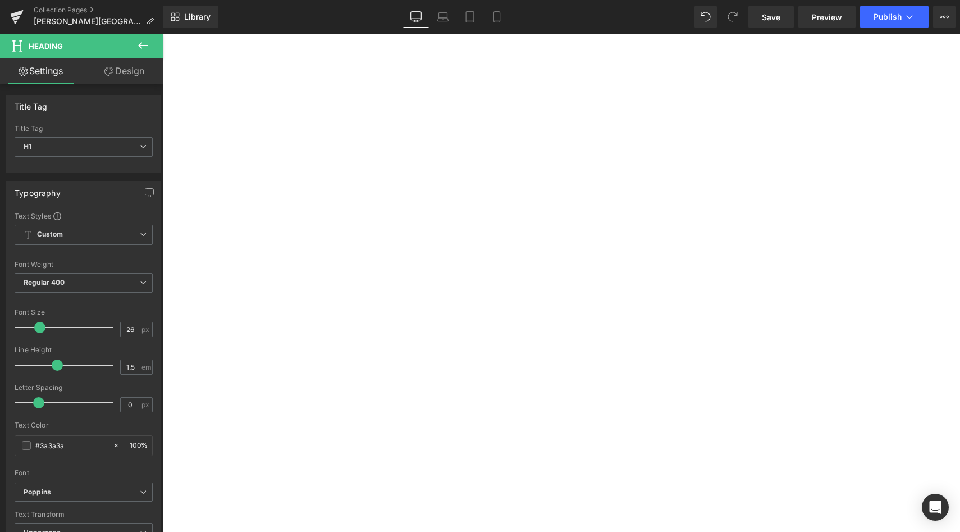
click at [162, 34] on h1 "Step 4: Add Your Essentials" at bounding box center [162, 34] width 0 height 0
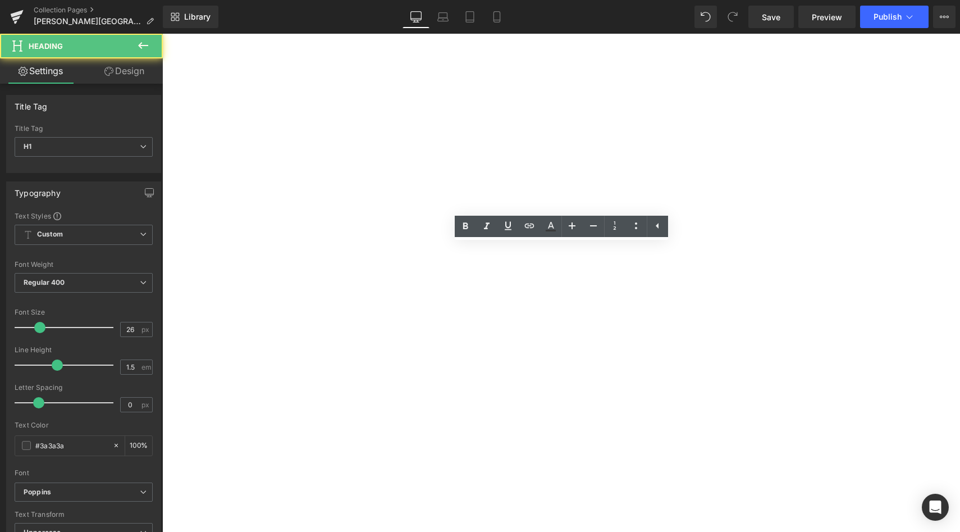
click at [162, 34] on h1 "Step 4: Add Your Essentials" at bounding box center [162, 34] width 0 height 0
click at [465, 227] on icon at bounding box center [465, 226] width 13 height 13
drag, startPoint x: 678, startPoint y: 258, endPoint x: 508, endPoint y: 261, distance: 169.6
click at [162, 34] on h1 "Step 4: Add Your Essentials" at bounding box center [162, 34] width 0 height 0
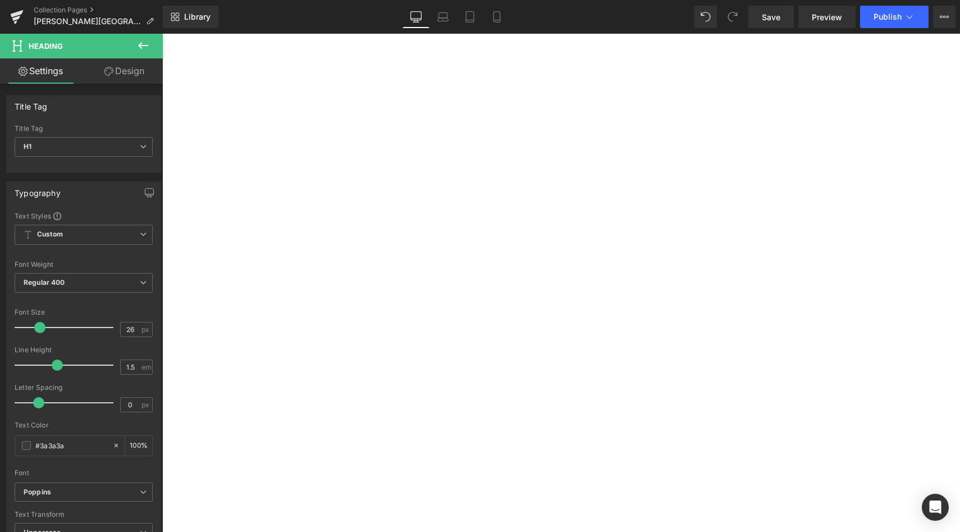
click at [162, 34] on div at bounding box center [162, 34] width 0 height 0
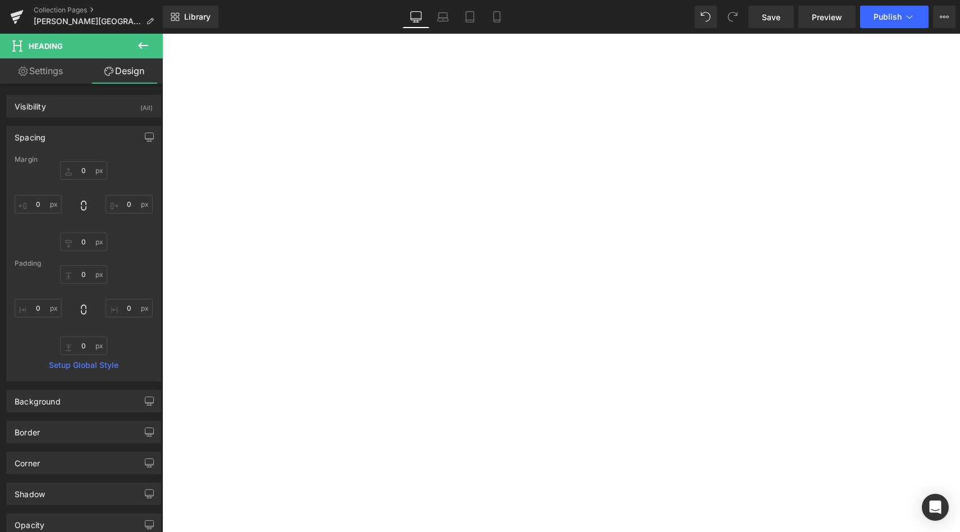
click at [142, 43] on icon at bounding box center [142, 45] width 13 height 13
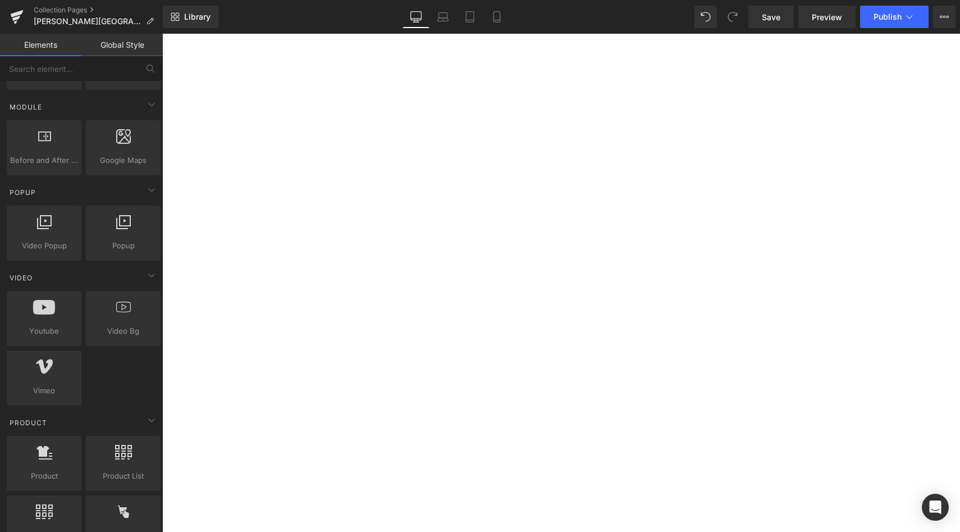
scroll to position [569, 0]
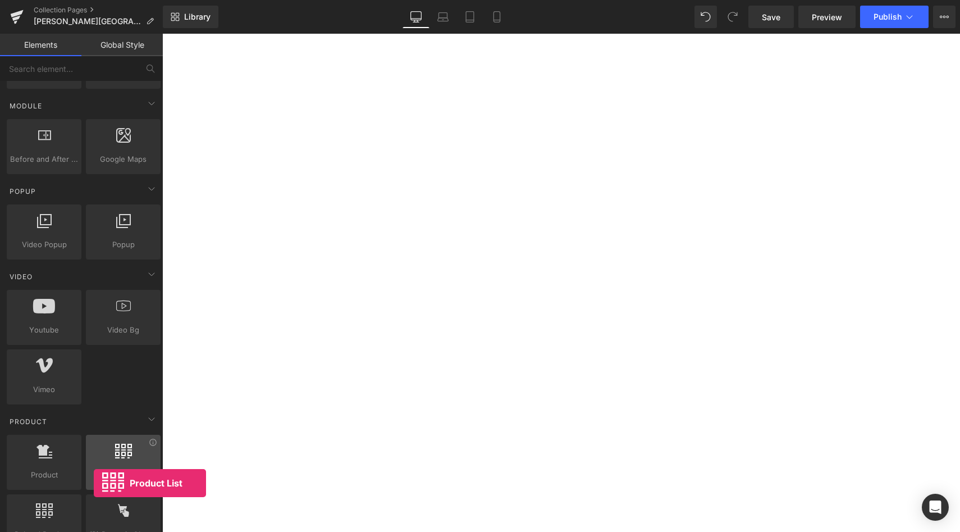
drag, startPoint x: 122, startPoint y: 461, endPoint x: 93, endPoint y: 484, distance: 36.8
click at [94, 483] on div "Product List products, lists, collections, goods, sells" at bounding box center [123, 462] width 75 height 55
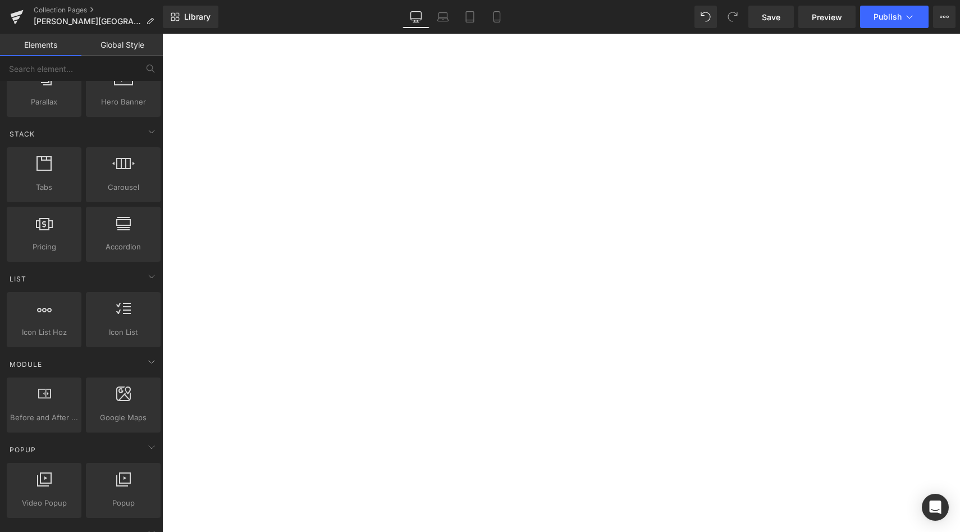
scroll to position [0, 0]
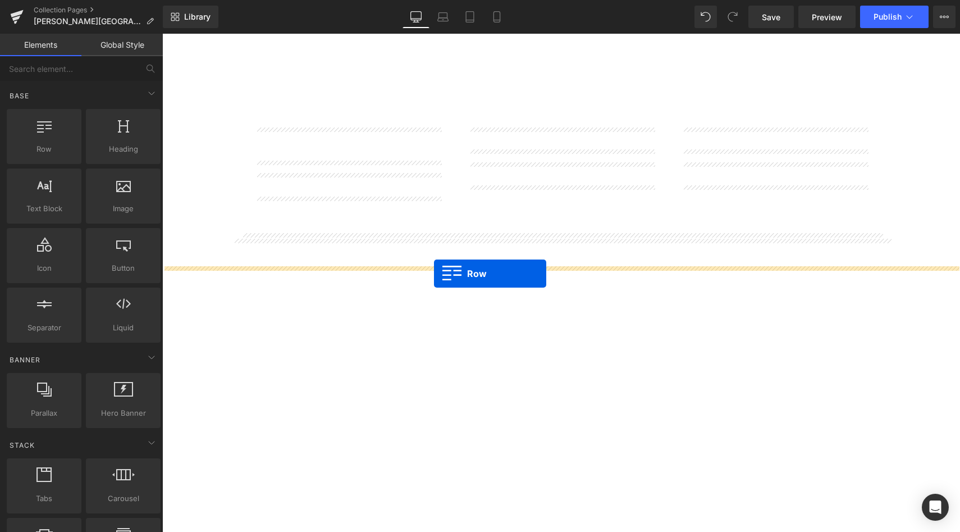
drag, startPoint x: 204, startPoint y: 166, endPoint x: 434, endPoint y: 273, distance: 254.2
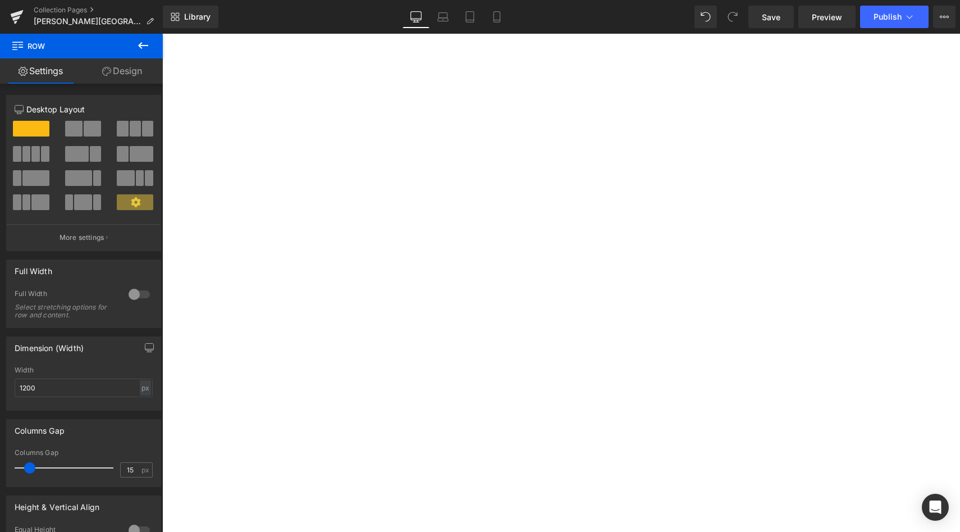
click at [145, 47] on icon at bounding box center [142, 45] width 13 height 13
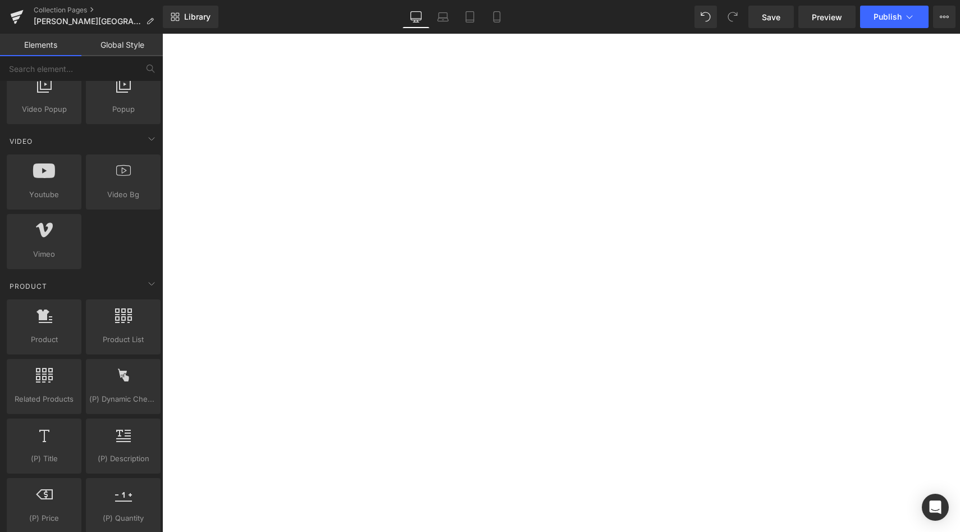
scroll to position [708, 0]
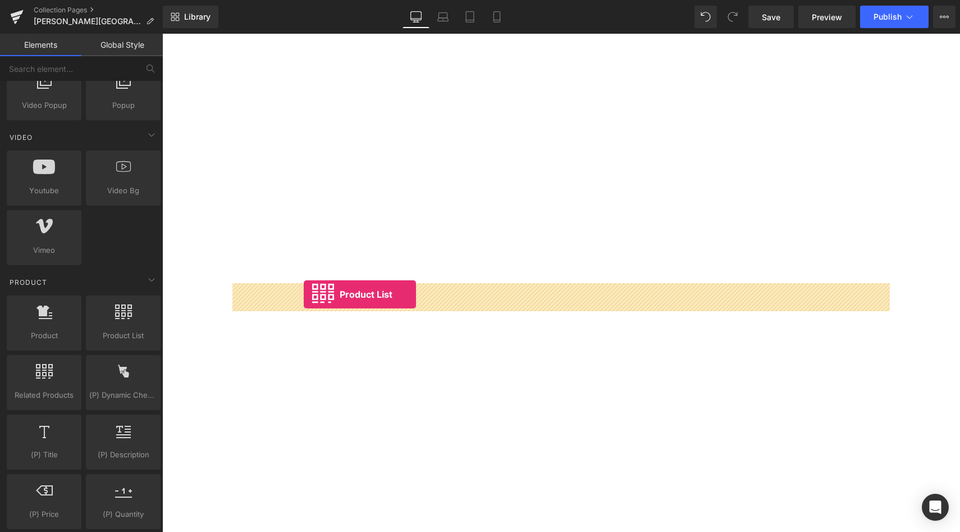
drag, startPoint x: 285, startPoint y: 357, endPoint x: 300, endPoint y: 294, distance: 64.7
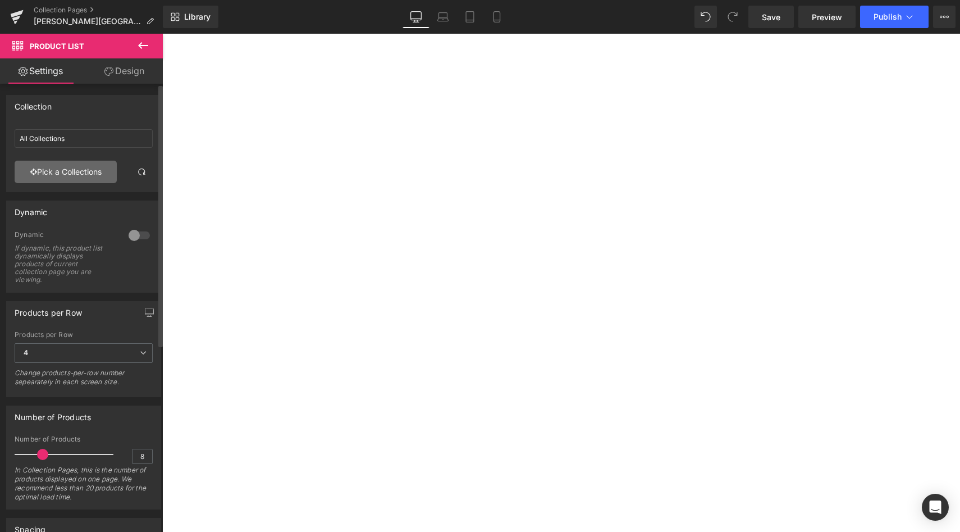
click at [84, 173] on link "Pick a Collections" at bounding box center [66, 172] width 102 height 22
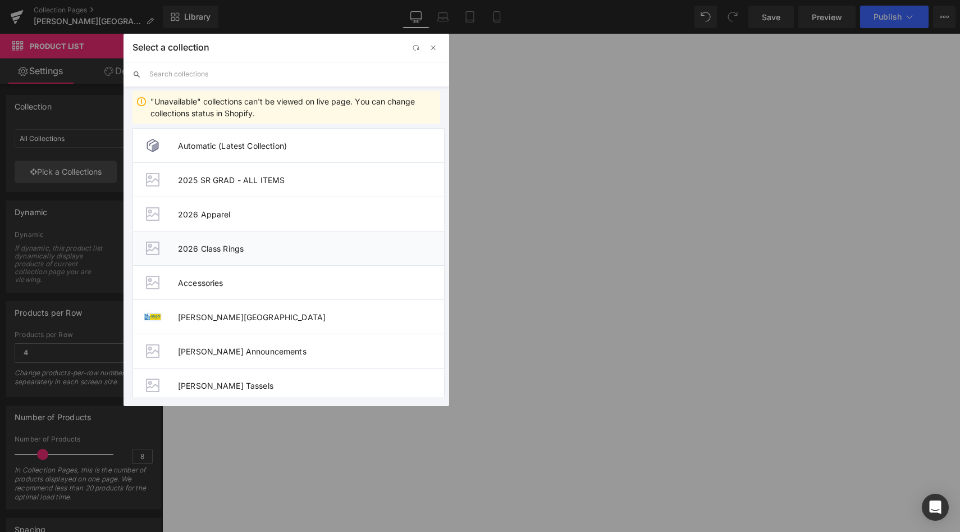
click at [227, 246] on span "2026 Class Rings" at bounding box center [311, 249] width 266 height 10
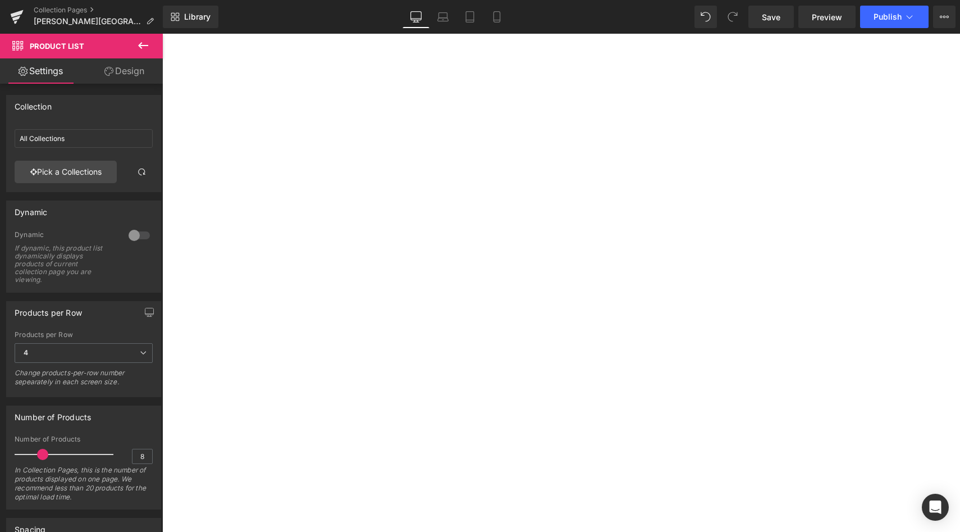
type input "2026 Class Rings"
click at [162, 34] on icon at bounding box center [162, 34] width 0 height 0
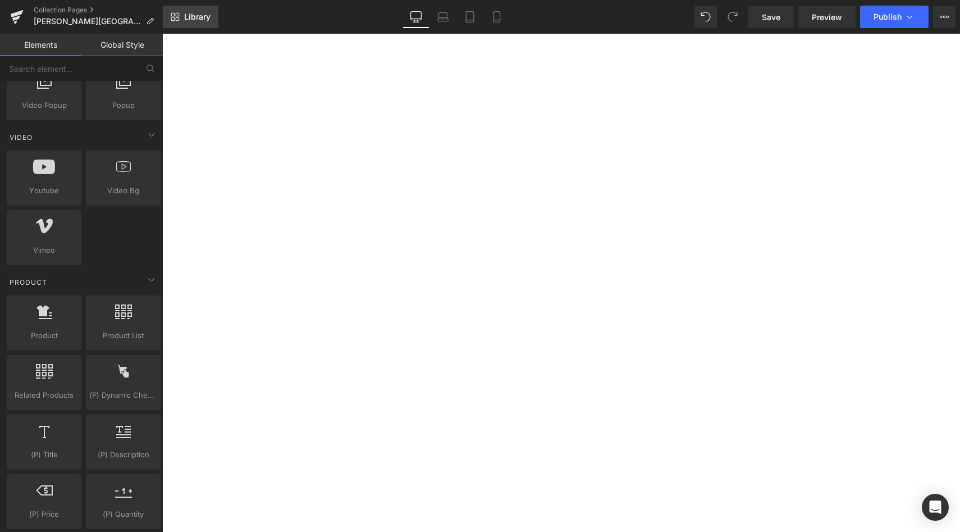
click at [173, 10] on link "Library" at bounding box center [191, 17] width 56 height 22
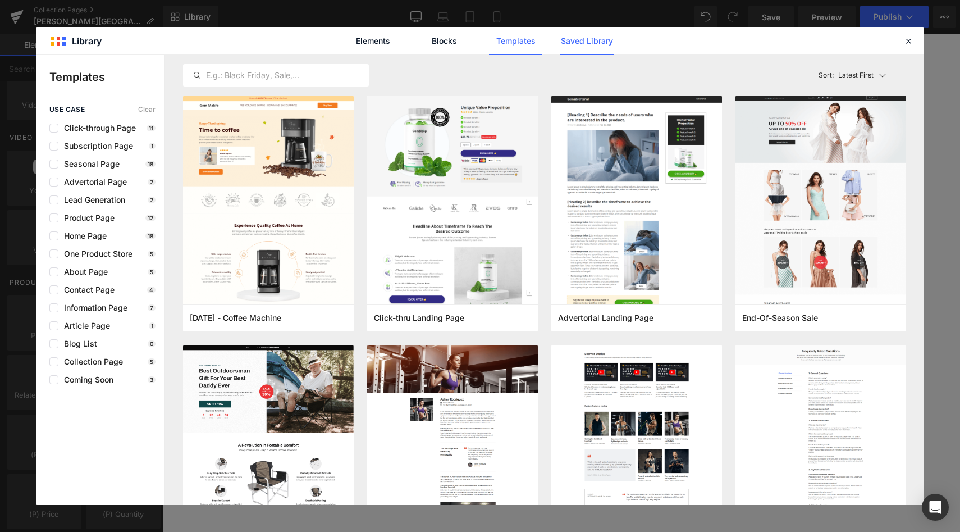
click at [592, 42] on link "Saved Library" at bounding box center [586, 41] width 53 height 28
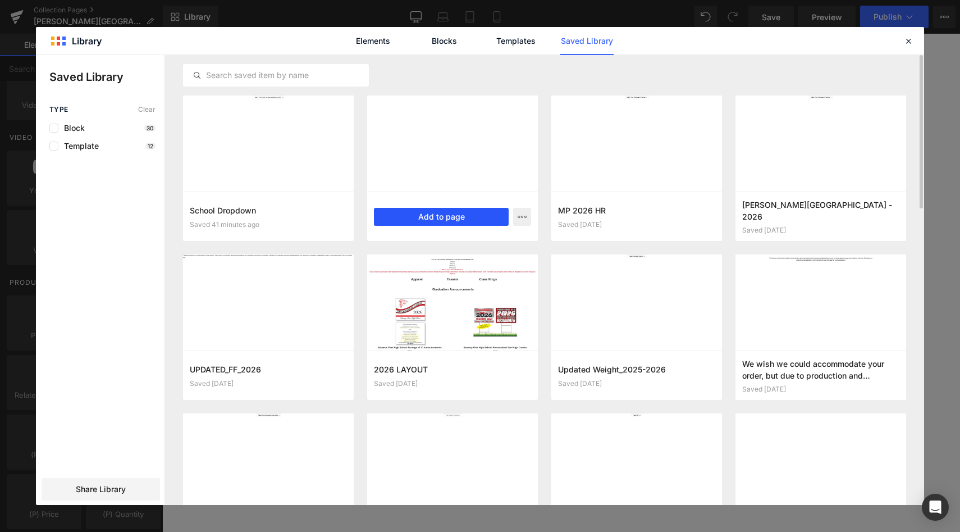
click at [403, 221] on button "Add to page" at bounding box center [441, 217] width 135 height 18
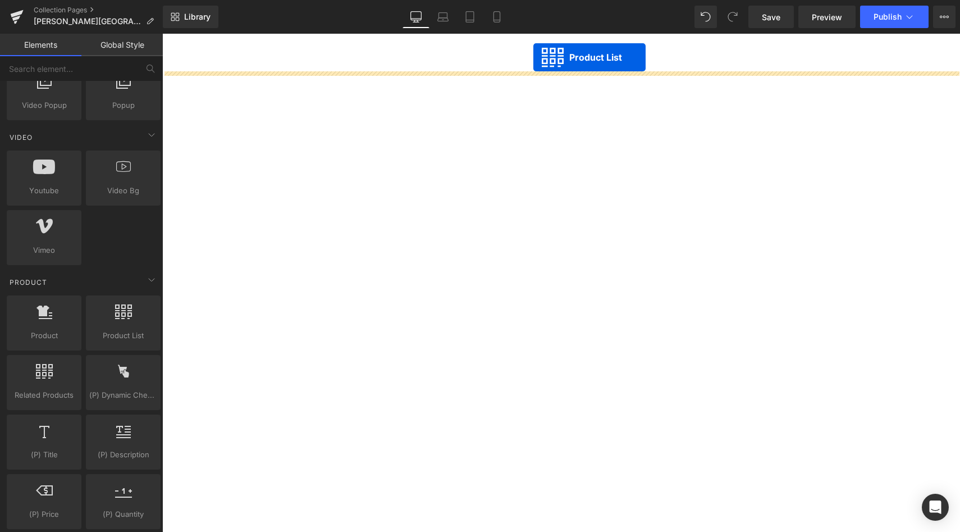
scroll to position [2015, 0]
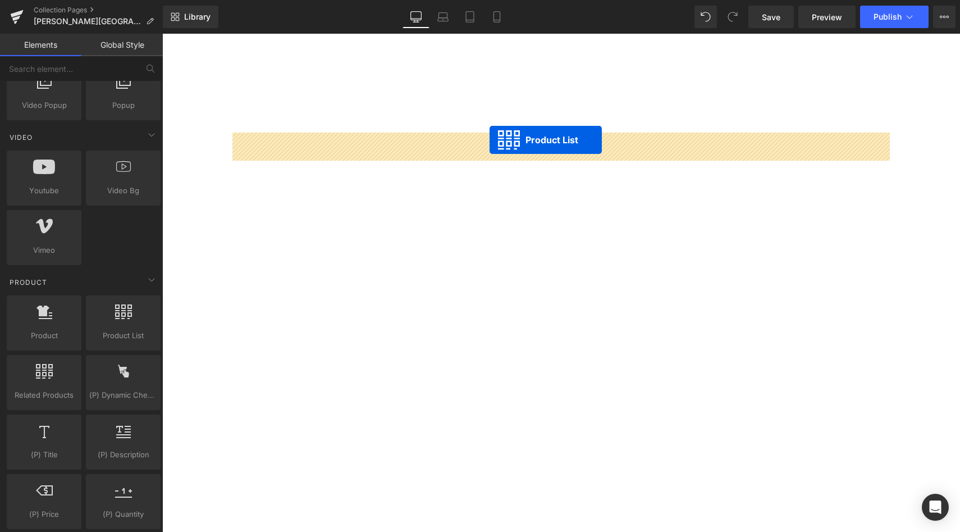
drag, startPoint x: 527, startPoint y: 142, endPoint x: 490, endPoint y: 140, distance: 37.1
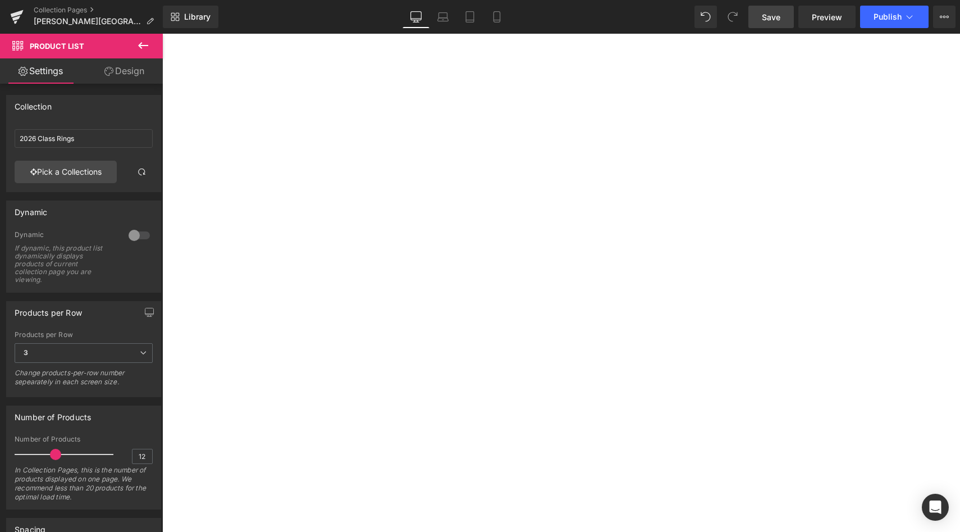
click at [760, 16] on link "Save" at bounding box center [770, 17] width 45 height 22
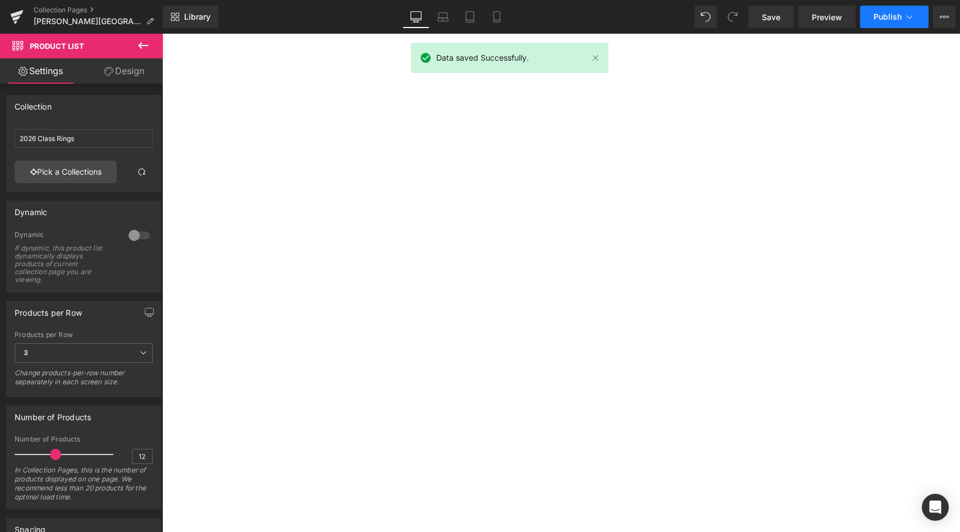
click at [886, 14] on span "Publish" at bounding box center [888, 16] width 28 height 9
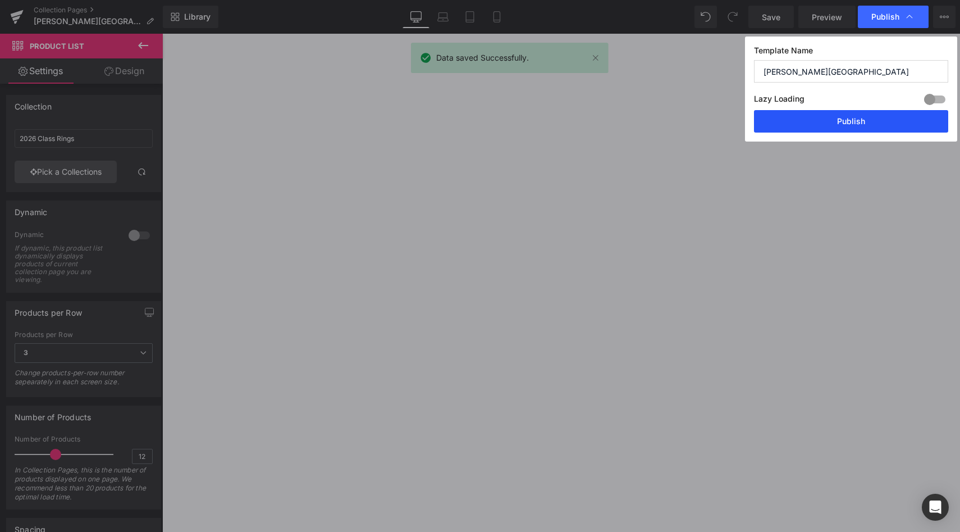
click at [843, 118] on button "Publish" at bounding box center [851, 121] width 194 height 22
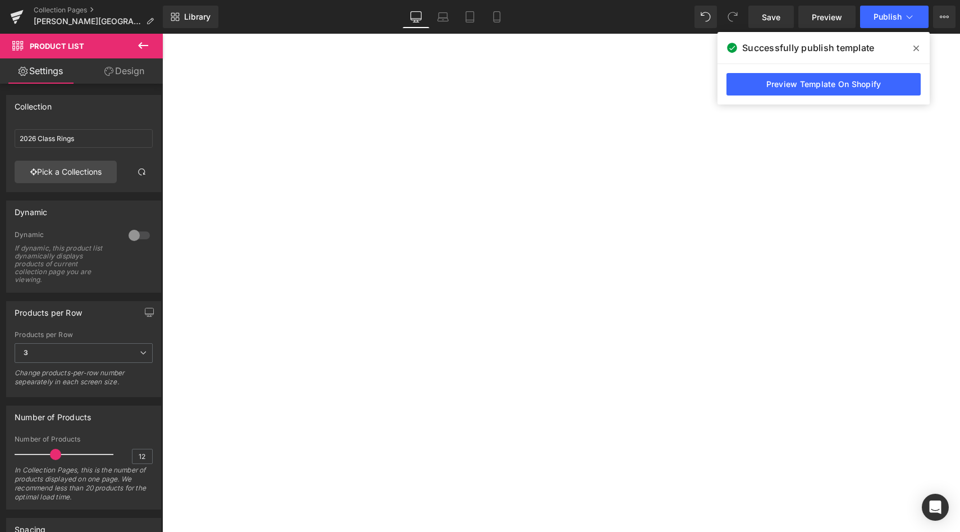
scroll to position [2018, 0]
click at [895, 22] on button "Publish" at bounding box center [894, 17] width 68 height 22
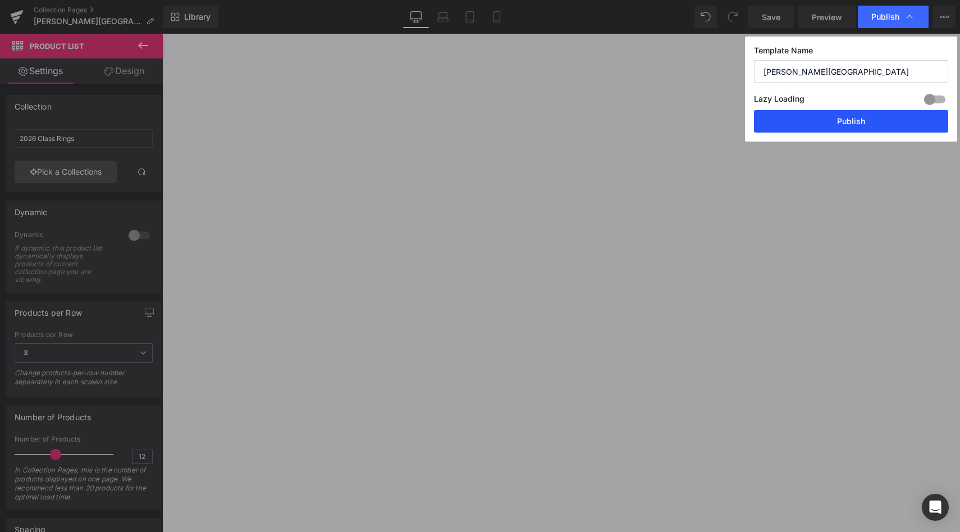
click at [845, 124] on button "Publish" at bounding box center [851, 121] width 194 height 22
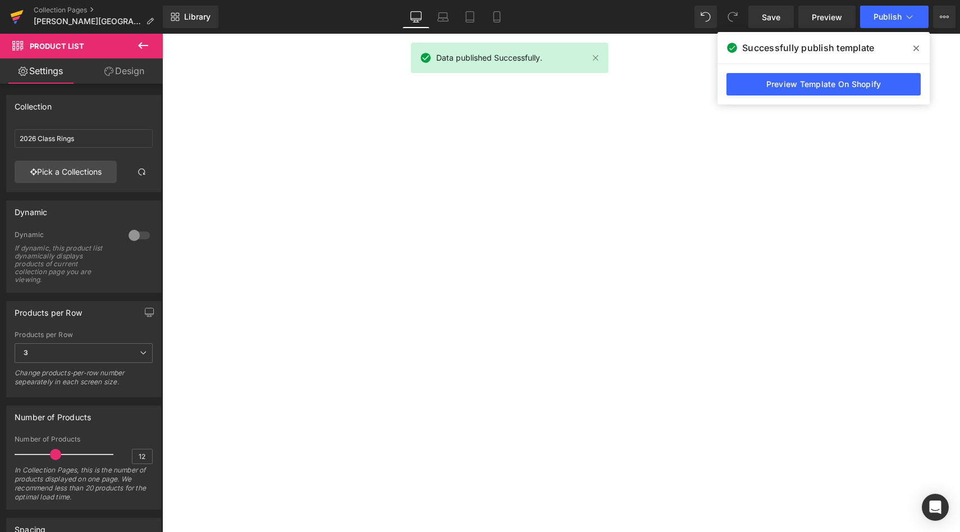
click at [10, 17] on icon at bounding box center [16, 17] width 13 height 28
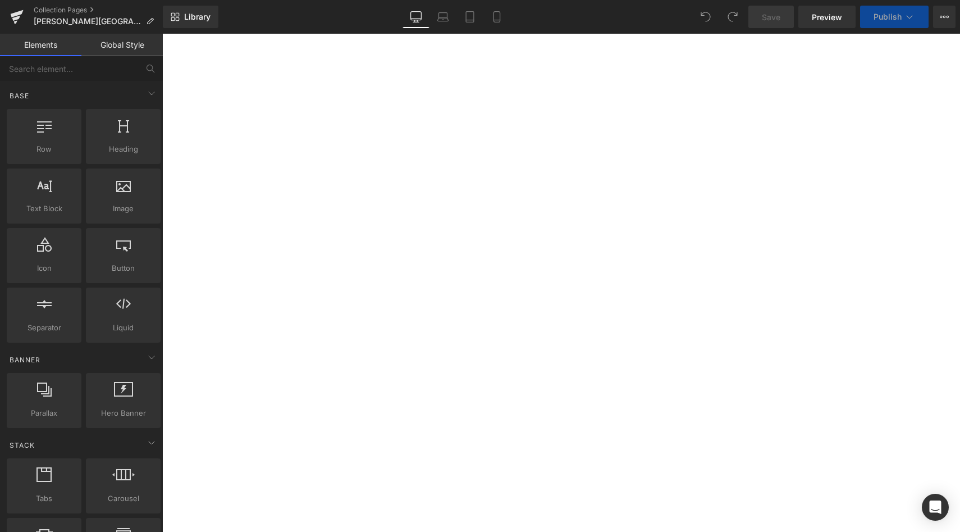
scroll to position [698, 0]
select select "L"
click at [162, 34] on icon at bounding box center [162, 34] width 0 height 0
click at [162, 34] on link at bounding box center [162, 34] width 0 height 0
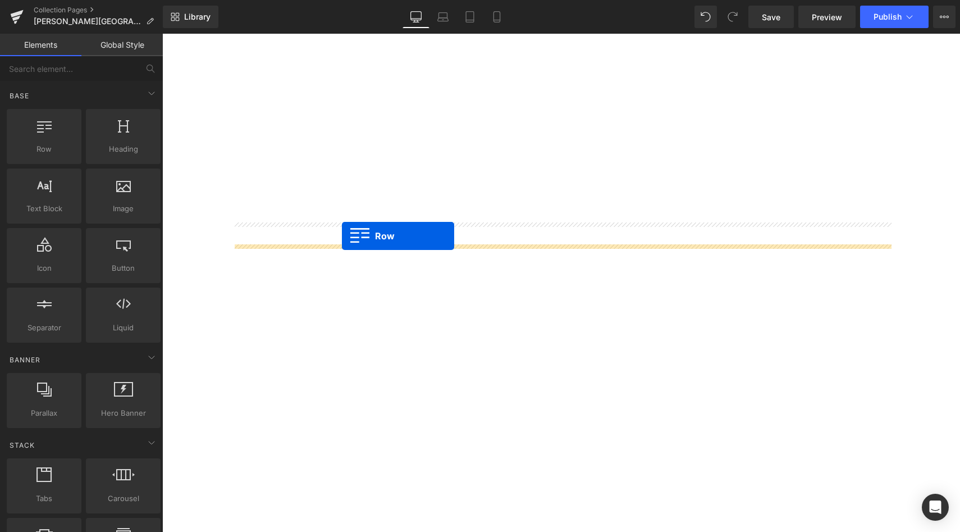
drag, startPoint x: 209, startPoint y: 164, endPoint x: 339, endPoint y: 236, distance: 148.5
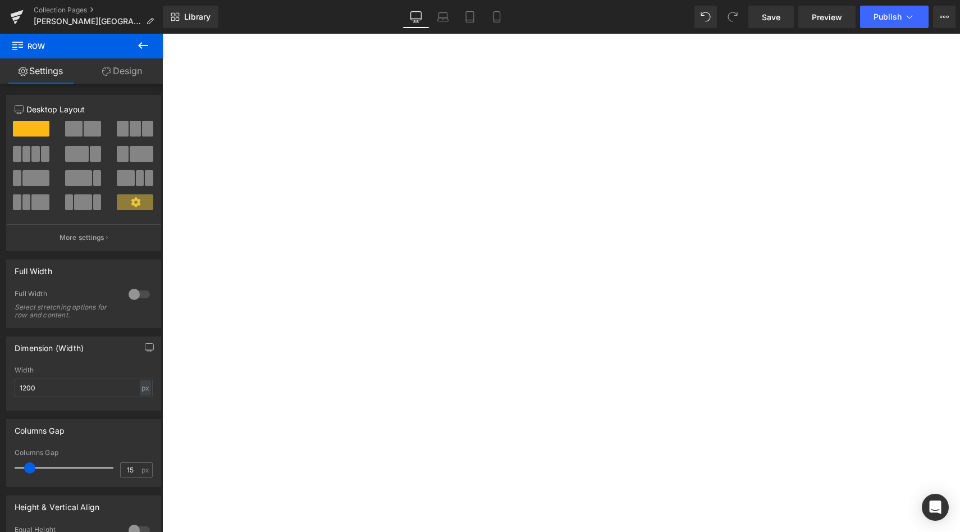
click at [148, 38] on button at bounding box center [143, 46] width 39 height 25
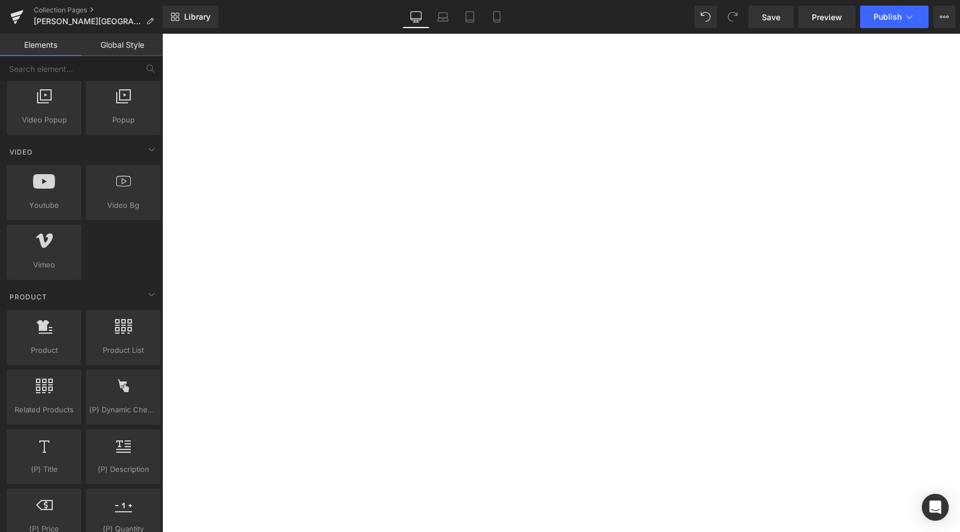
scroll to position [693, 0]
drag, startPoint x: 113, startPoint y: 326, endPoint x: 95, endPoint y: 332, distance: 18.3
click at [95, 332] on div at bounding box center [123, 331] width 68 height 25
click at [196, 20] on span "Library" at bounding box center [197, 17] width 26 height 10
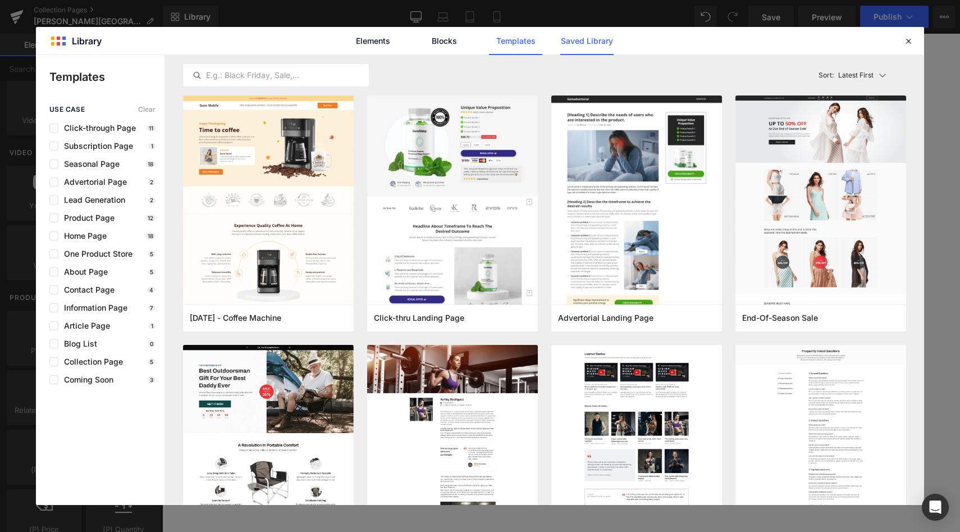
click at [604, 38] on link "Saved Library" at bounding box center [586, 41] width 53 height 28
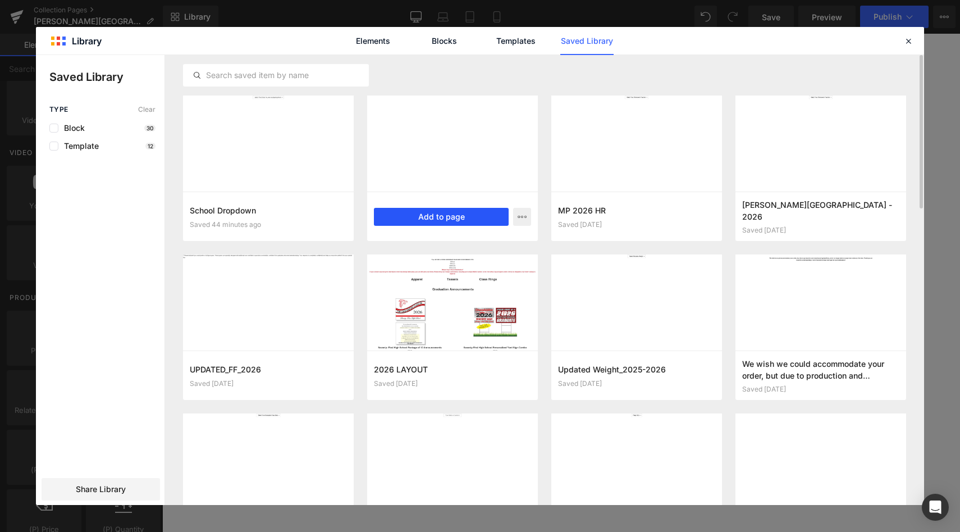
click at [440, 216] on button "Add to page" at bounding box center [441, 217] width 135 height 18
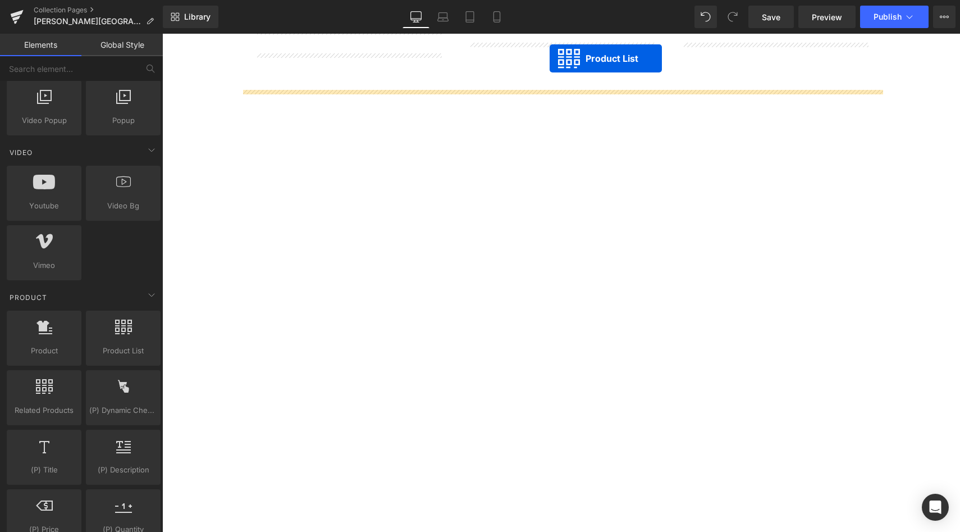
scroll to position [2278, 0]
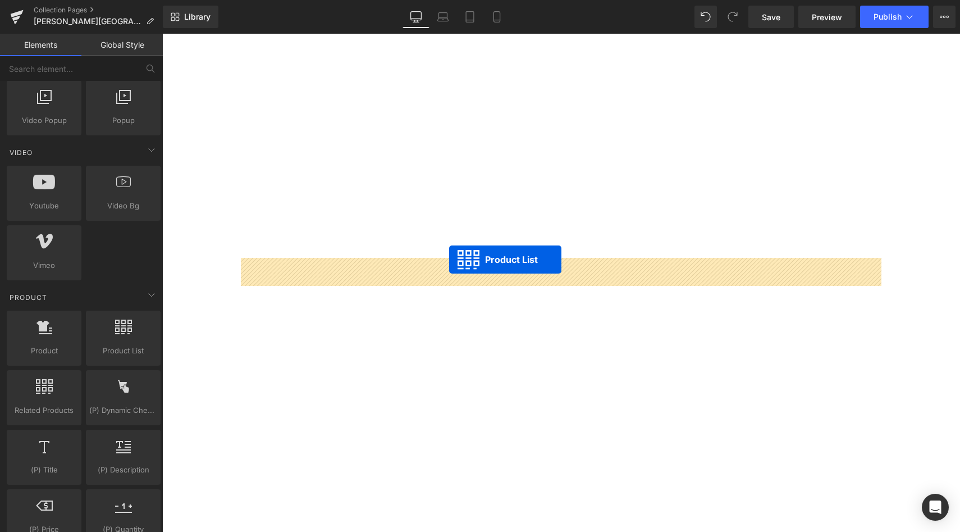
drag, startPoint x: 527, startPoint y: 141, endPoint x: 447, endPoint y: 259, distance: 142.3
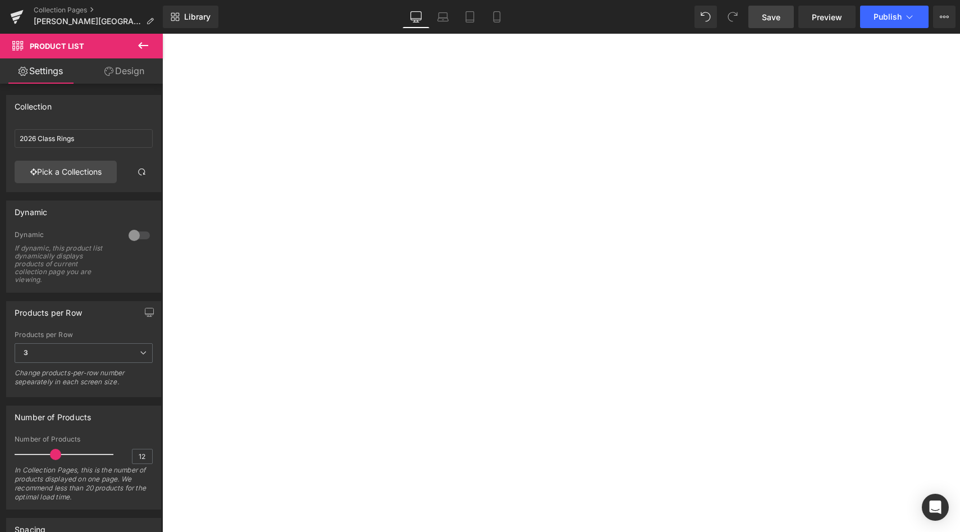
click at [776, 19] on span "Save" at bounding box center [771, 17] width 19 height 12
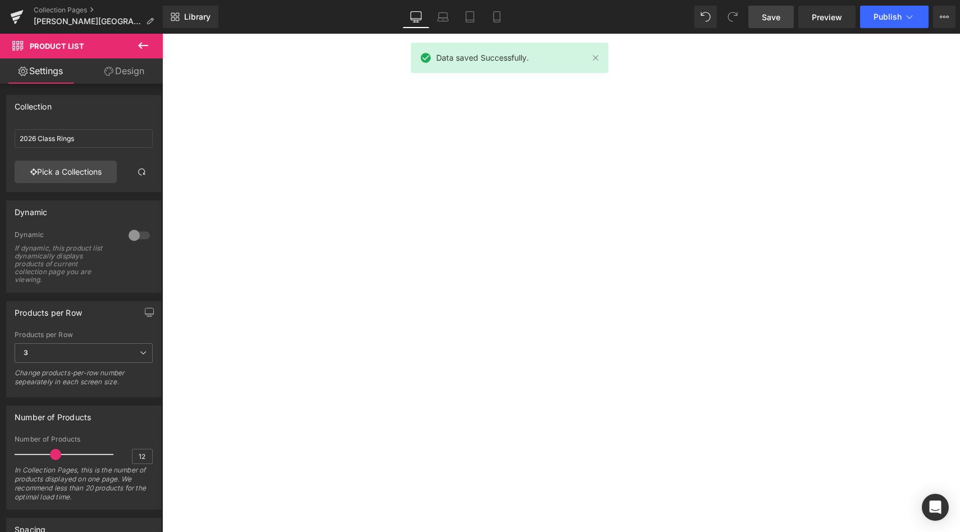
click at [776, 19] on span "Save" at bounding box center [771, 17] width 19 height 12
click at [873, 21] on button "Publish" at bounding box center [894, 17] width 68 height 22
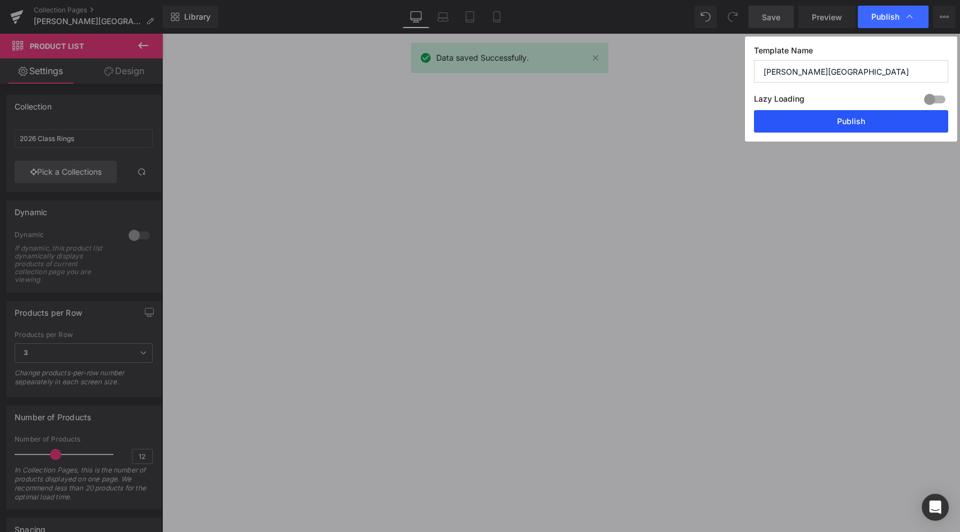
click at [841, 118] on button "Publish" at bounding box center [851, 121] width 194 height 22
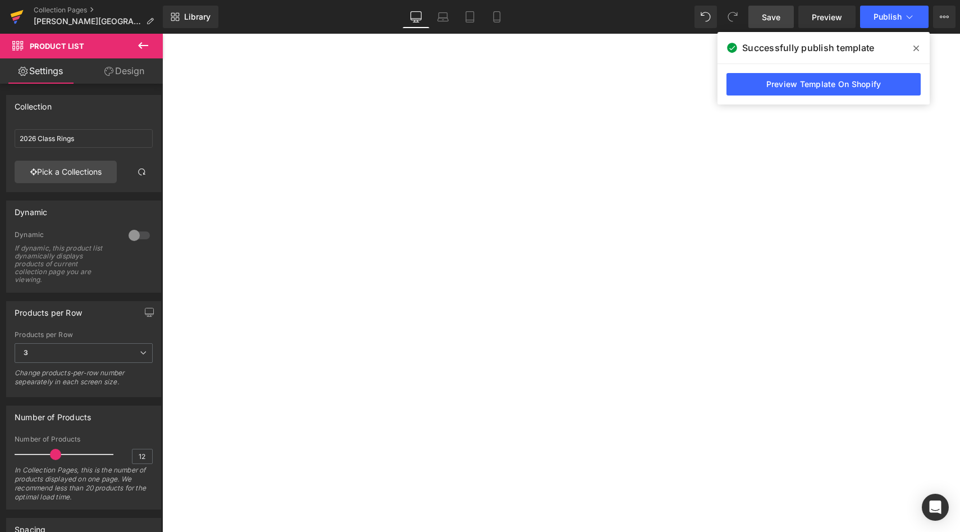
click at [19, 20] on icon at bounding box center [16, 17] width 13 height 28
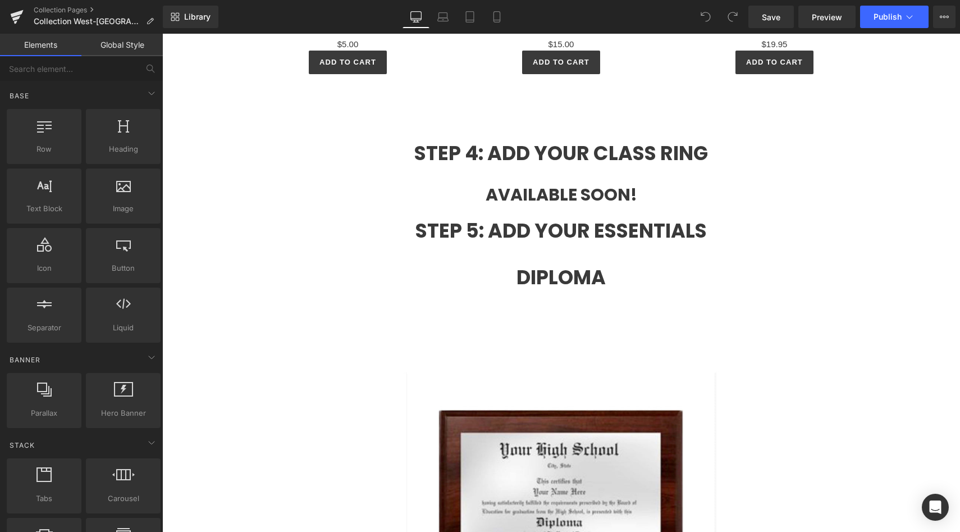
scroll to position [2080, 0]
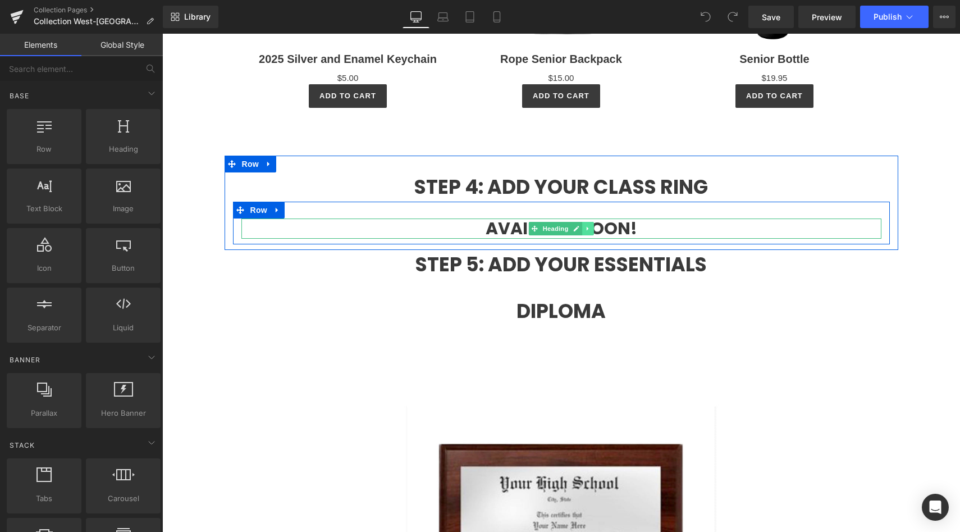
click at [591, 230] on link at bounding box center [588, 228] width 12 height 13
click at [593, 231] on link at bounding box center [594, 228] width 12 height 13
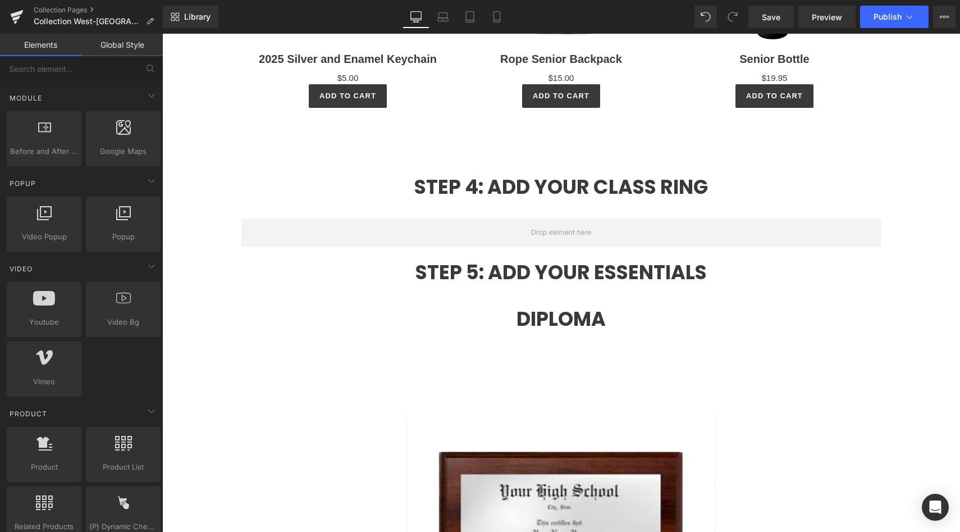
scroll to position [697, 0]
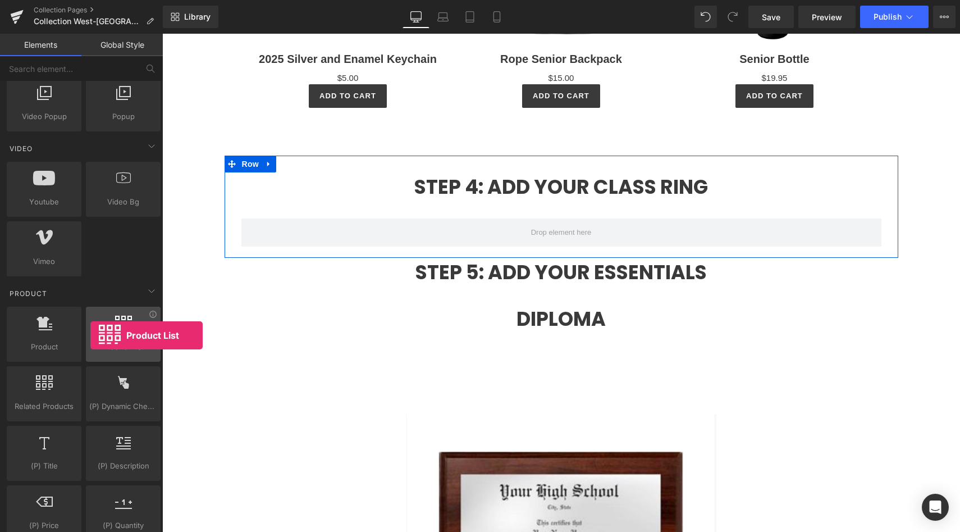
drag, startPoint x: 128, startPoint y: 350, endPoint x: 89, endPoint y: 336, distance: 41.9
click at [89, 336] on div "Product List products, lists, collections, goods, sells" at bounding box center [123, 334] width 75 height 55
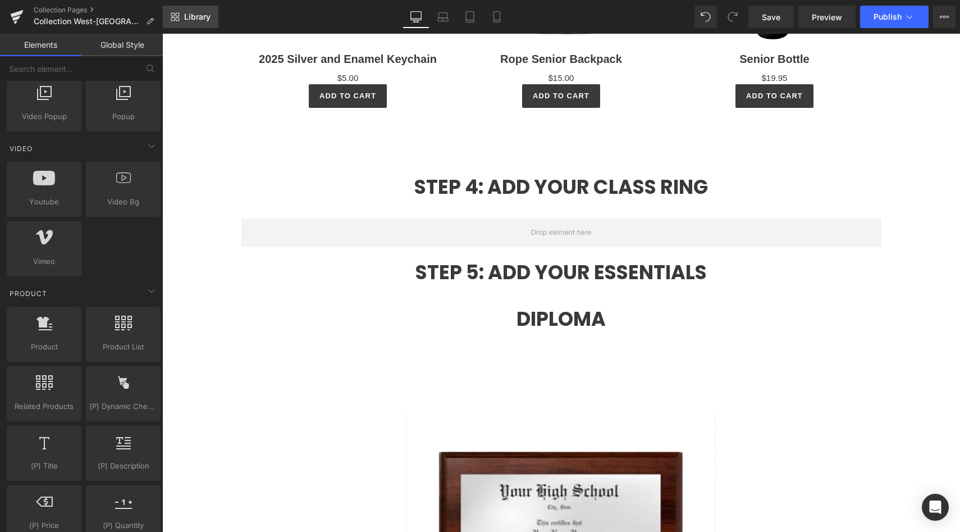
click at [202, 23] on link "Library" at bounding box center [191, 17] width 56 height 22
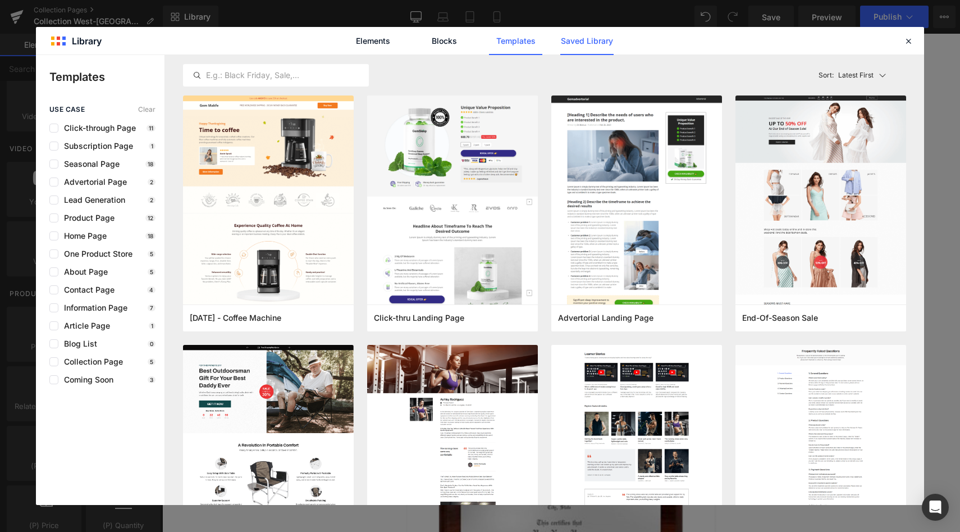
click at [576, 44] on link "Saved Library" at bounding box center [586, 41] width 53 height 28
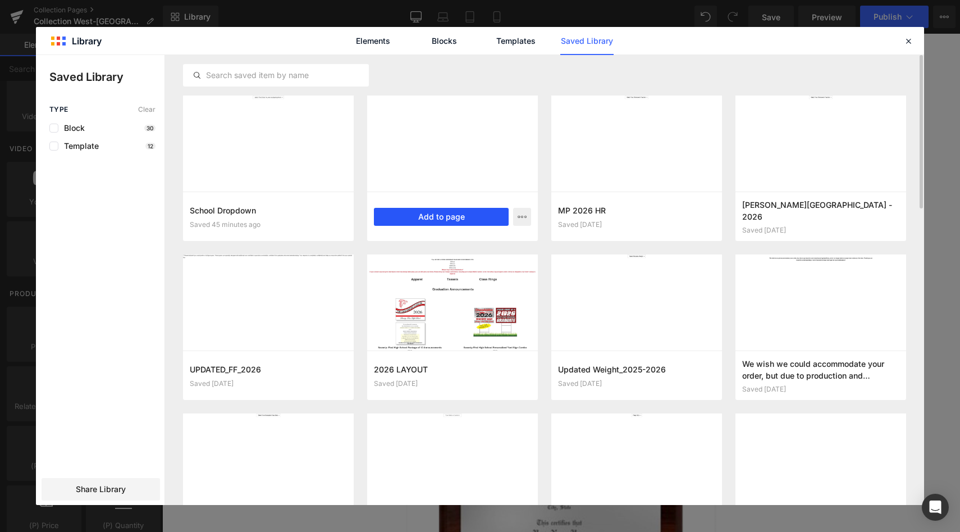
click at [389, 218] on button "Add to page" at bounding box center [441, 217] width 135 height 18
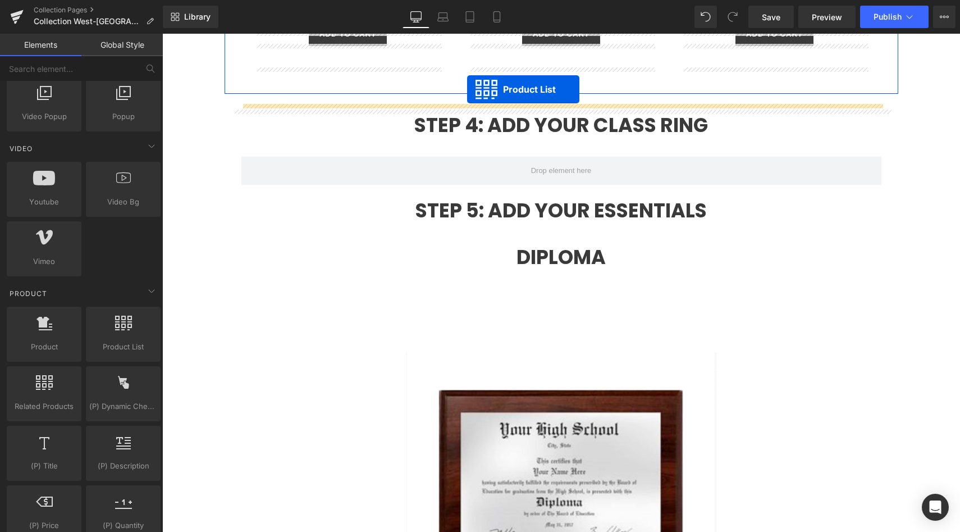
scroll to position [2119, 0]
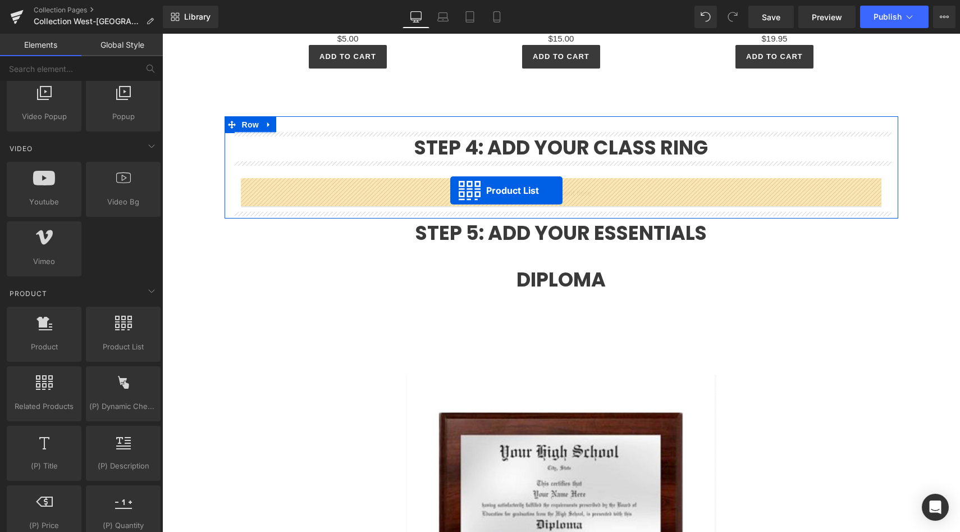
drag, startPoint x: 524, startPoint y: 145, endPoint x: 450, endPoint y: 190, distance: 86.5
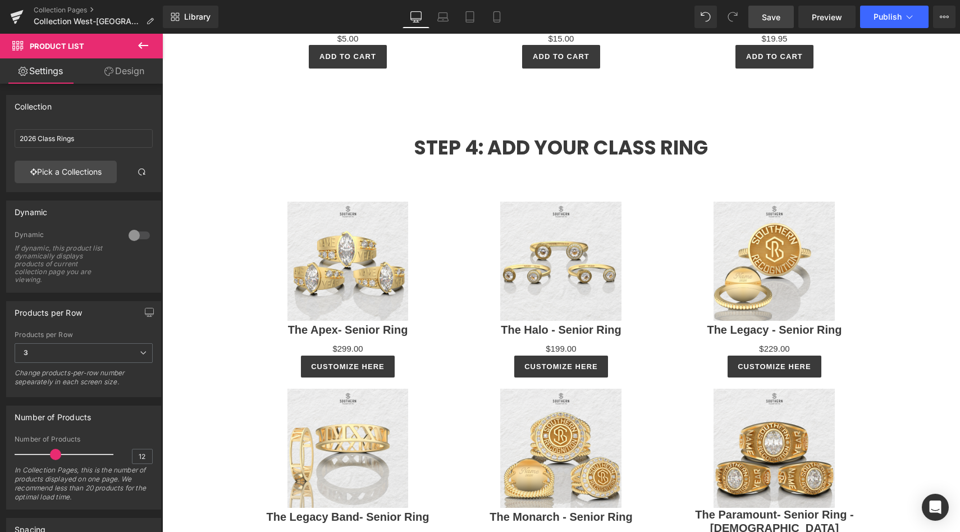
click at [768, 17] on span "Save" at bounding box center [771, 17] width 19 height 12
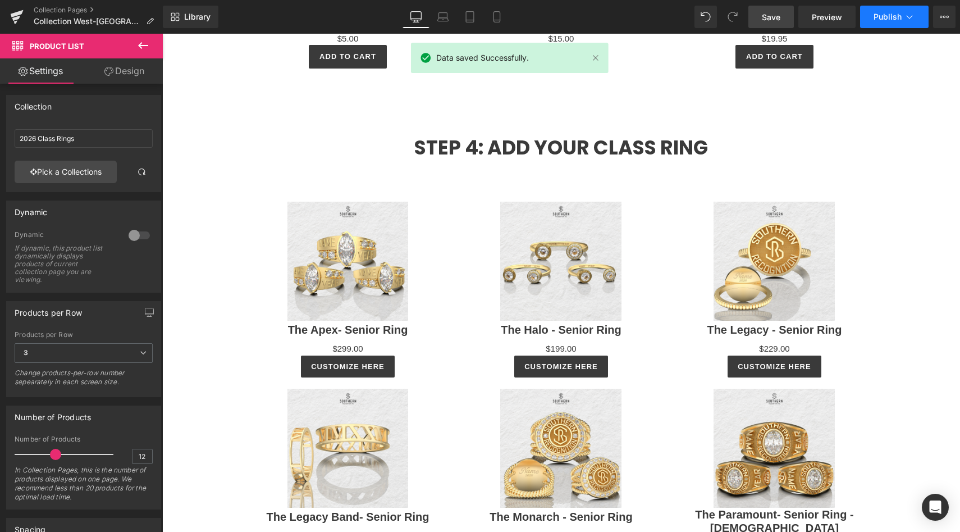
click at [881, 24] on button "Publish" at bounding box center [894, 17] width 68 height 22
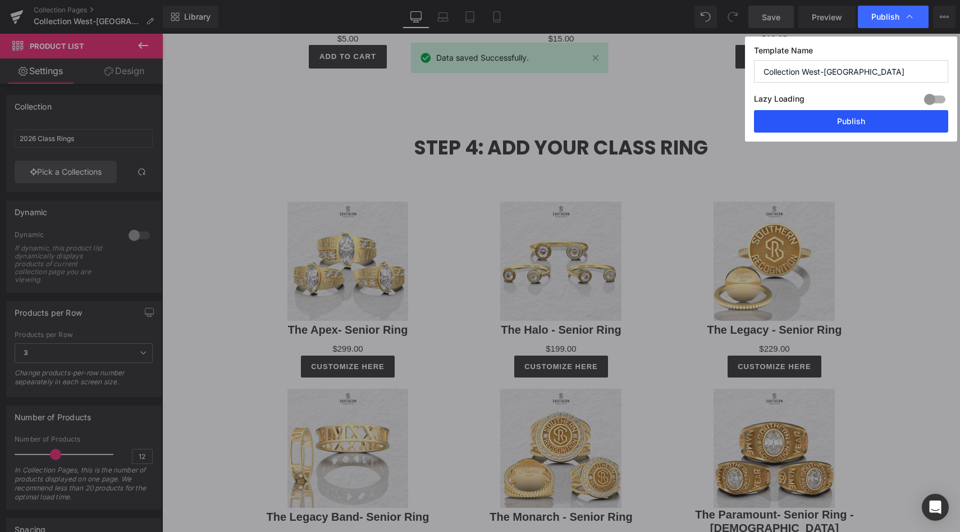
click at [833, 124] on button "Publish" at bounding box center [851, 121] width 194 height 22
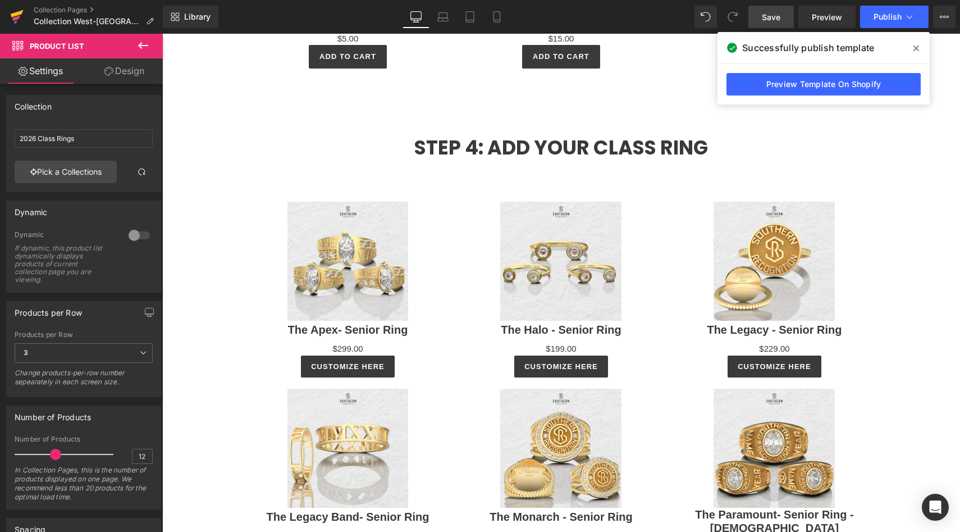
click at [9, 15] on link at bounding box center [17, 17] width 34 height 34
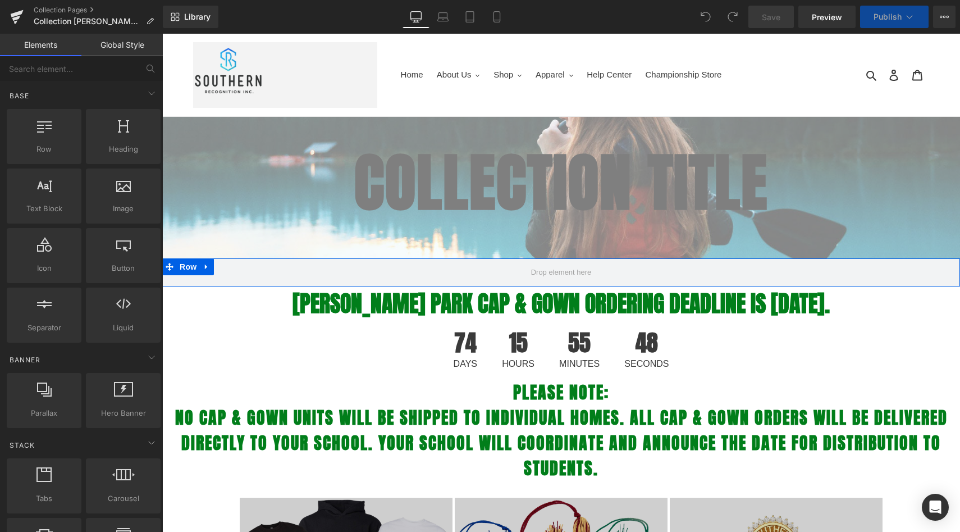
select select "L"
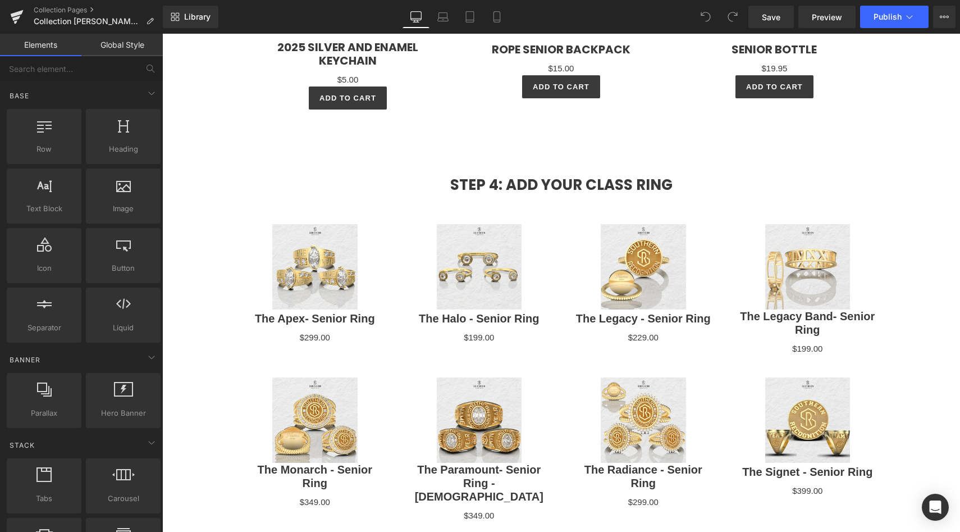
scroll to position [2415, 0]
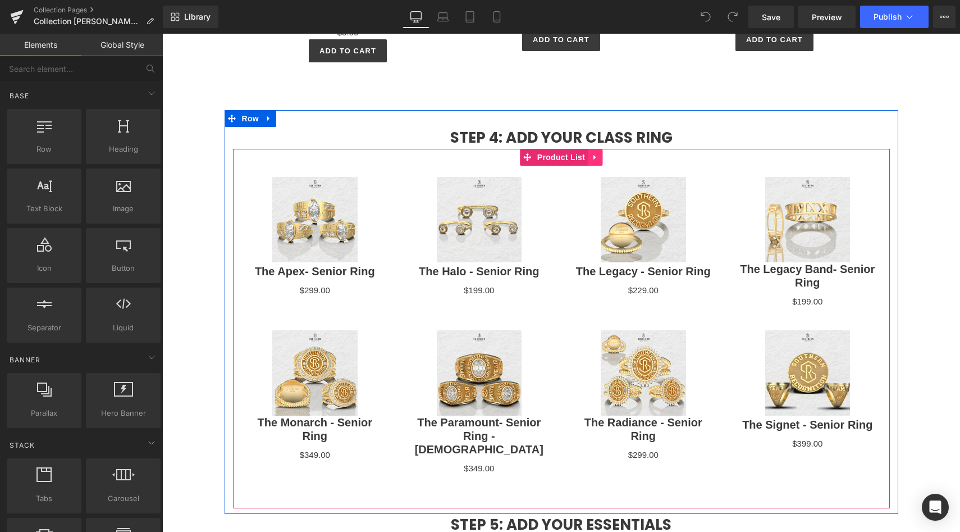
click at [597, 160] on link at bounding box center [595, 157] width 15 height 17
click at [597, 160] on link at bounding box center [602, 157] width 15 height 17
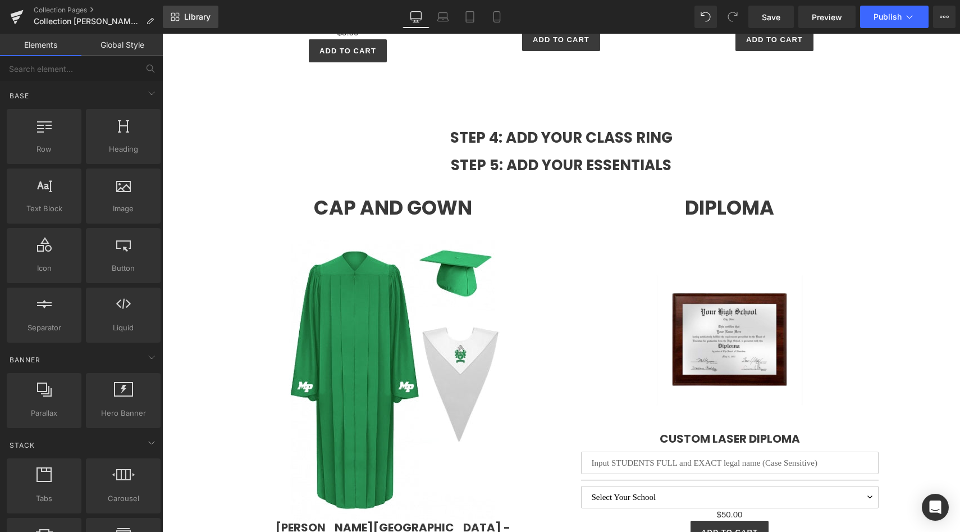
click at [193, 17] on span "Library" at bounding box center [197, 17] width 26 height 10
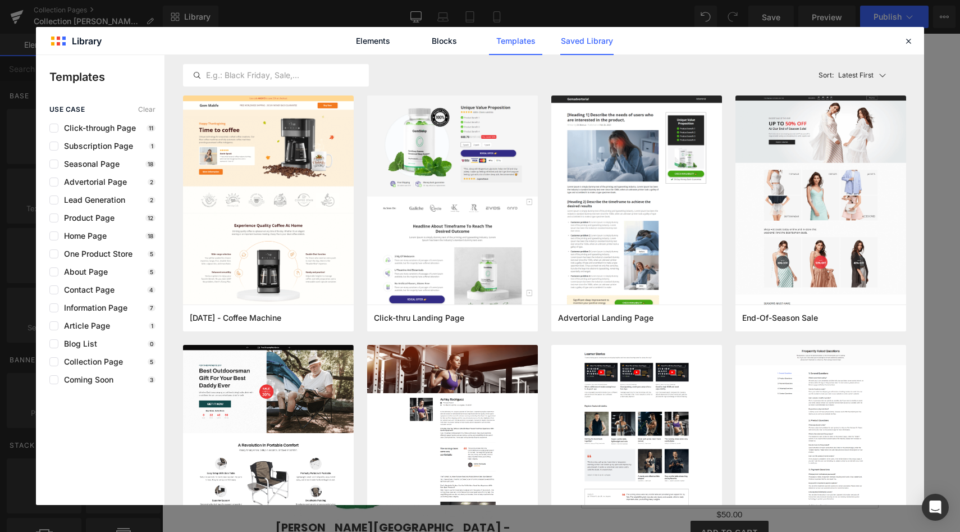
click at [602, 43] on link "Saved Library" at bounding box center [586, 41] width 53 height 28
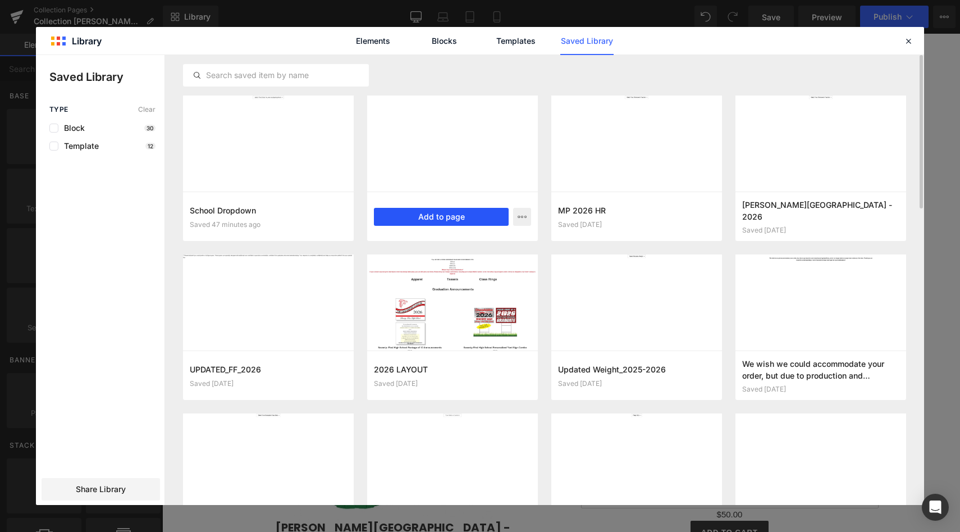
click at [414, 220] on button "Add to page" at bounding box center [441, 217] width 135 height 18
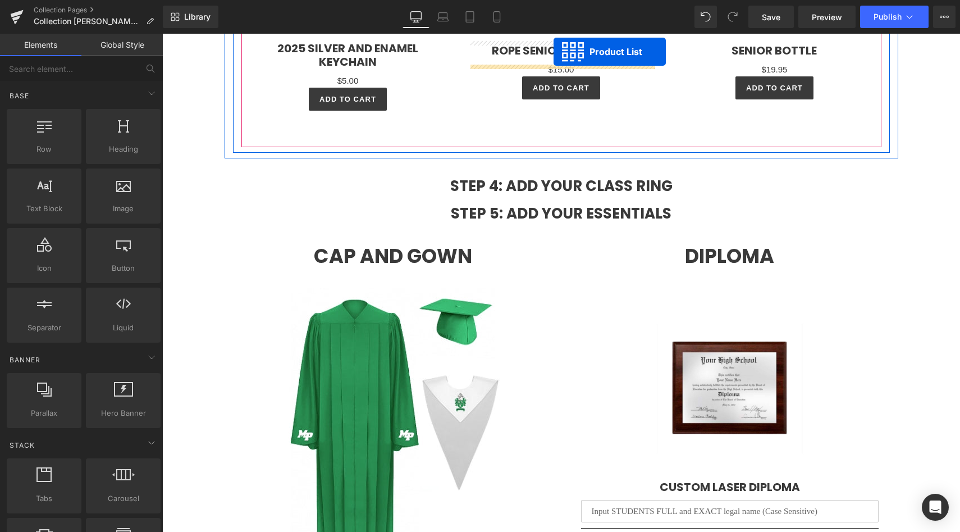
scroll to position [2299, 0]
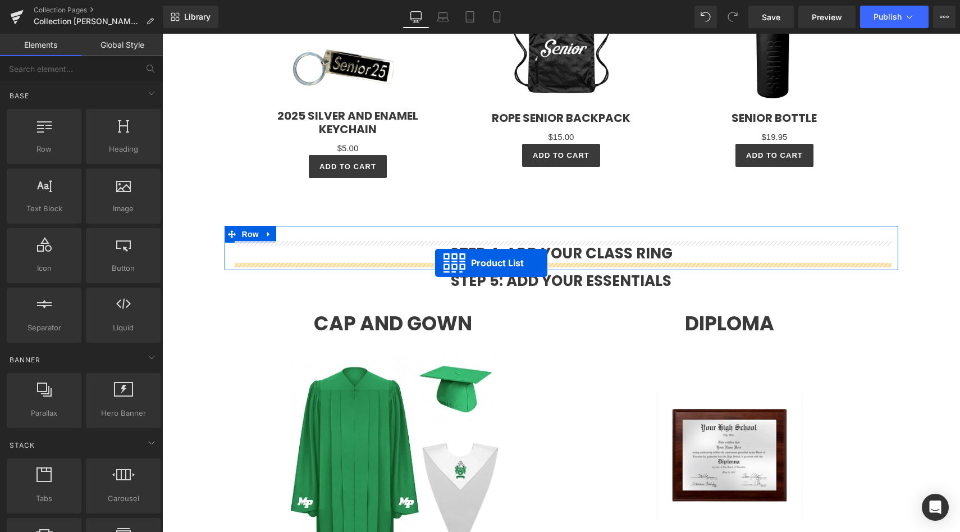
drag, startPoint x: 526, startPoint y: 143, endPoint x: 435, endPoint y: 263, distance: 150.2
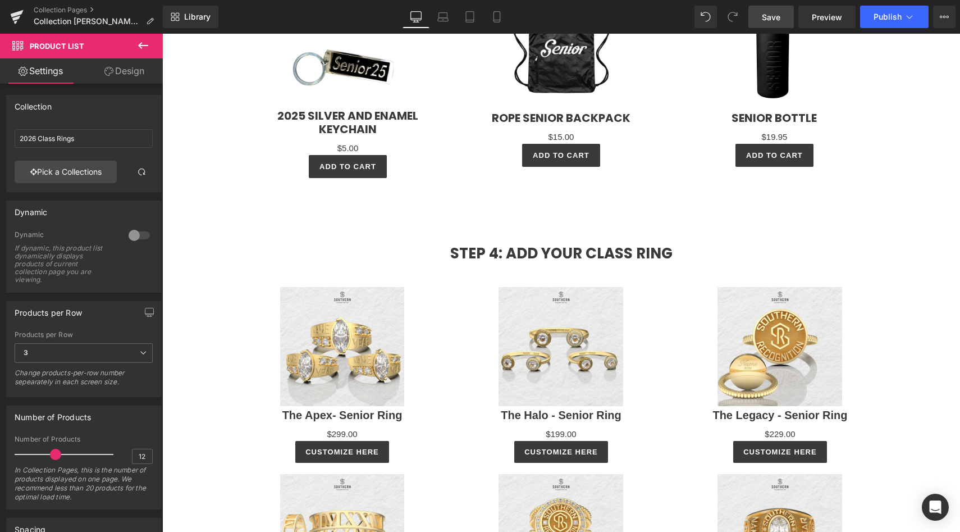
click at [762, 19] on span "Save" at bounding box center [771, 17] width 19 height 12
click at [903, 15] on button "Publish" at bounding box center [894, 17] width 68 height 22
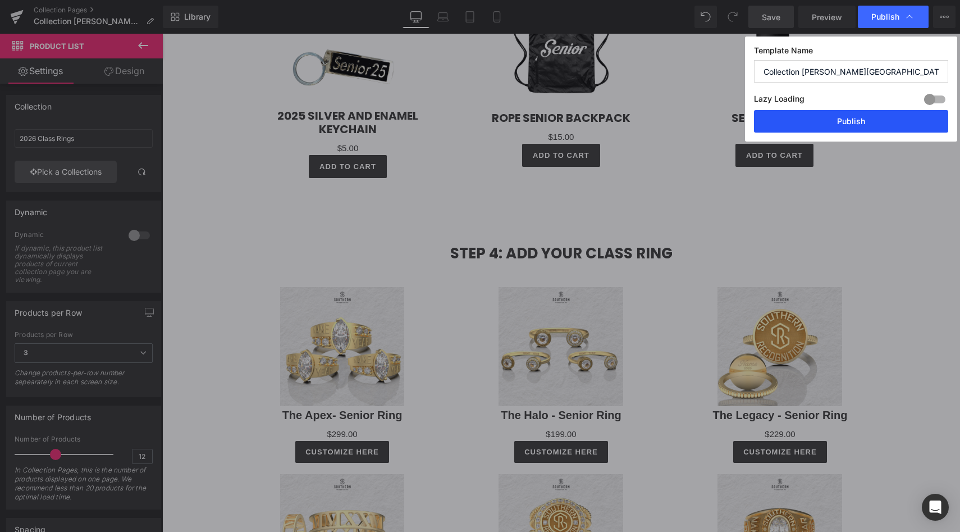
drag, startPoint x: 852, startPoint y: 118, endPoint x: 690, endPoint y: 84, distance: 165.8
click at [852, 118] on button "Publish" at bounding box center [851, 121] width 194 height 22
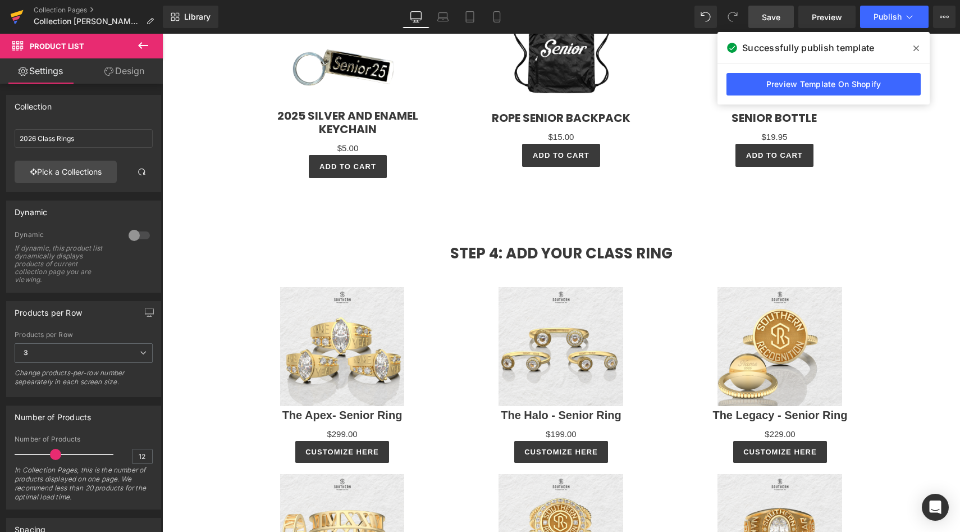
click at [22, 12] on icon at bounding box center [17, 13] width 13 height 7
